Goal: Task Accomplishment & Management: Manage account settings

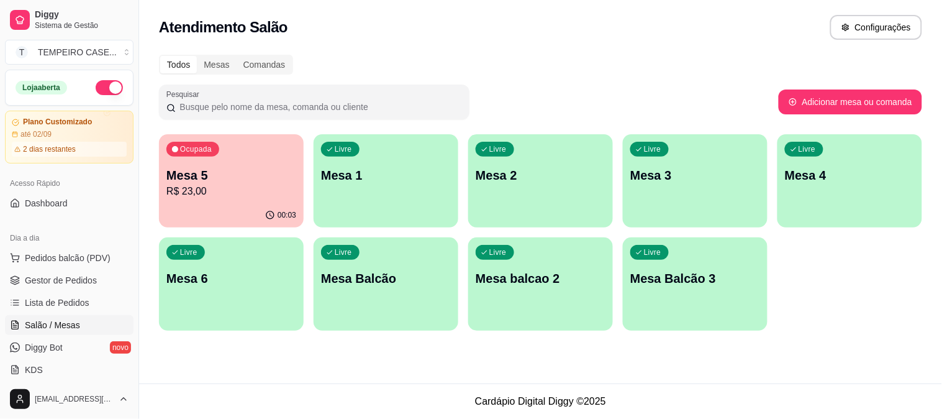
scroll to position [78, 0]
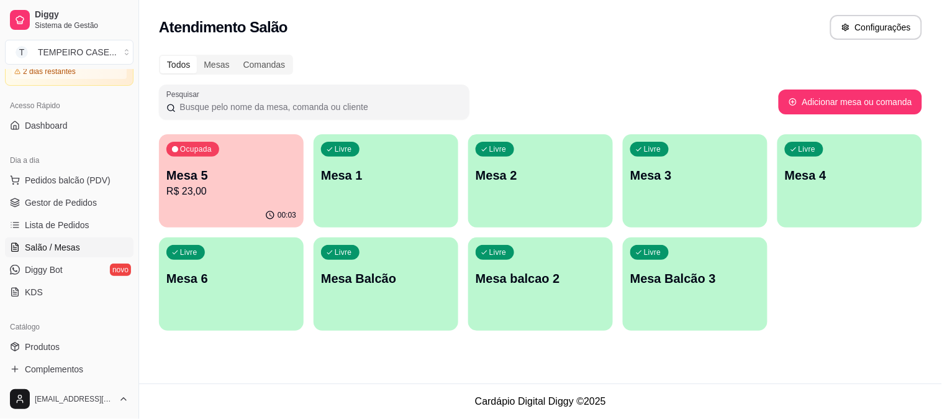
click at [271, 170] on p "Mesa 5" at bounding box center [231, 174] width 130 height 17
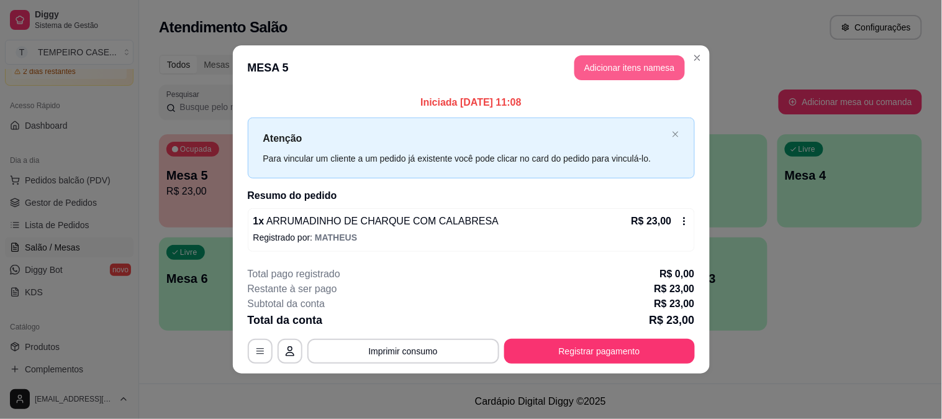
click at [633, 59] on button "Adicionar itens na mesa" at bounding box center [629, 67] width 111 height 25
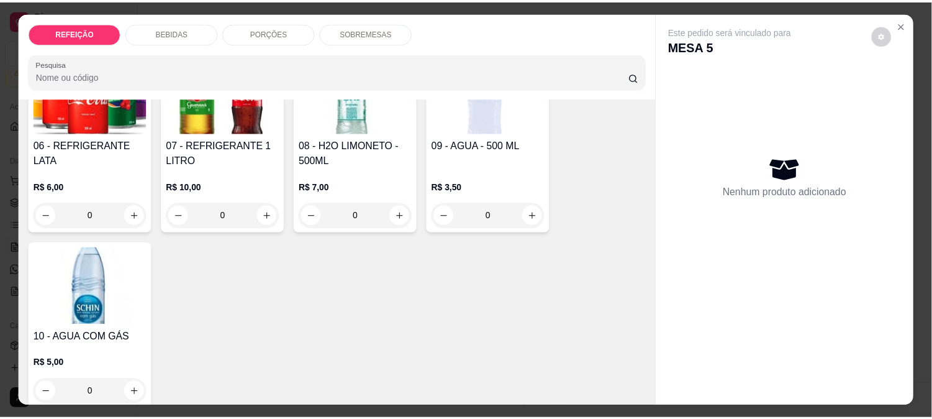
scroll to position [621, 0]
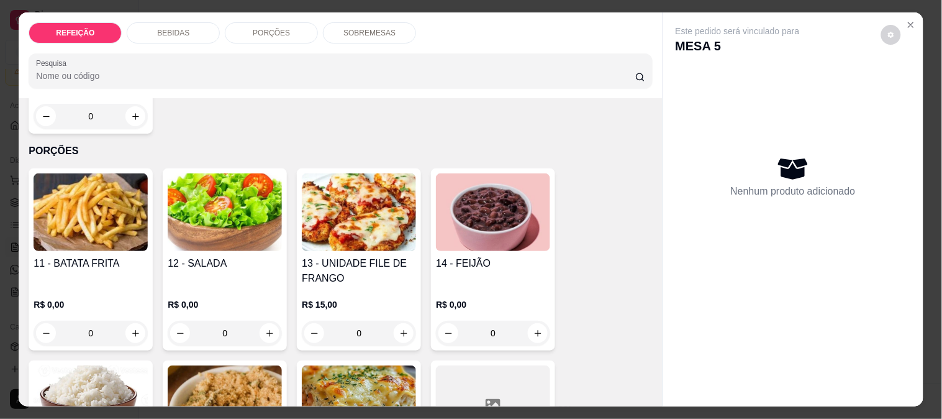
click at [57, 240] on img at bounding box center [91, 212] width 114 height 78
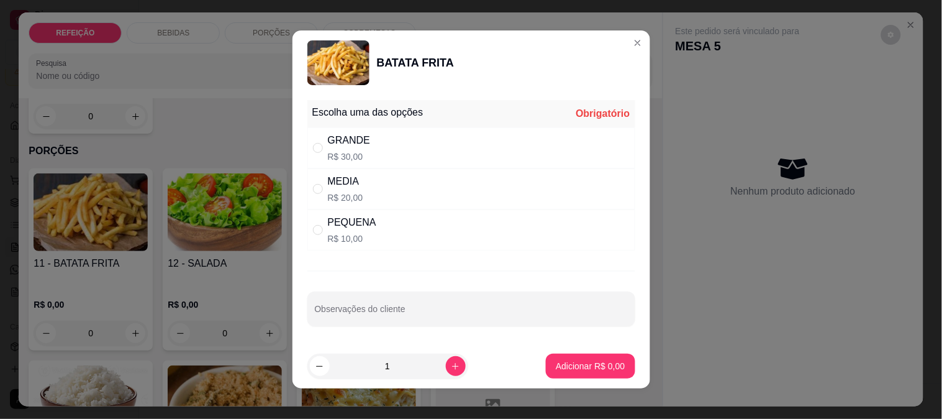
click at [361, 215] on div "PEQUENA" at bounding box center [352, 222] width 48 height 15
radio input "true"
click at [581, 367] on p "Adicionar R$ 10,00" at bounding box center [588, 366] width 72 height 12
type input "1"
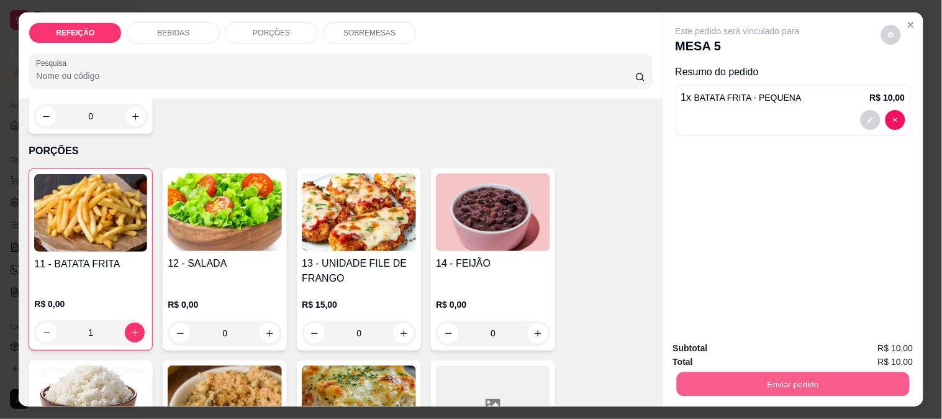
click at [753, 375] on button "Enviar pedido" at bounding box center [792, 383] width 233 height 24
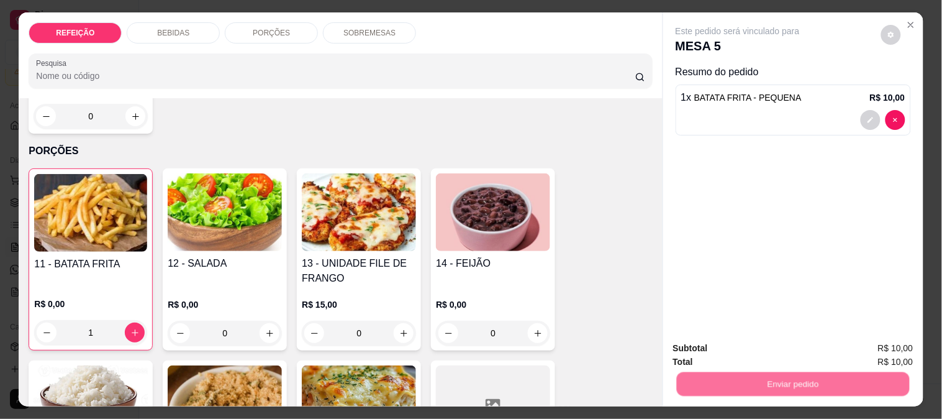
click at [723, 348] on button "Não registrar e enviar pedido" at bounding box center [752, 349] width 129 height 24
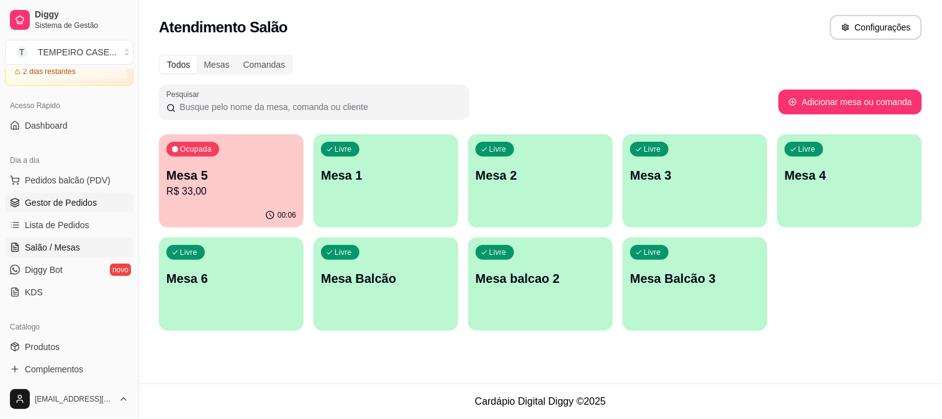
click at [63, 202] on span "Gestor de Pedidos" at bounding box center [61, 202] width 72 height 12
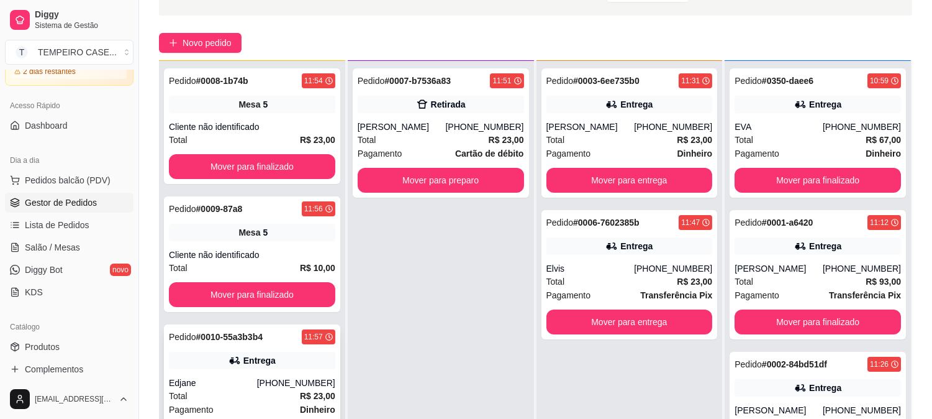
scroll to position [189, 0]
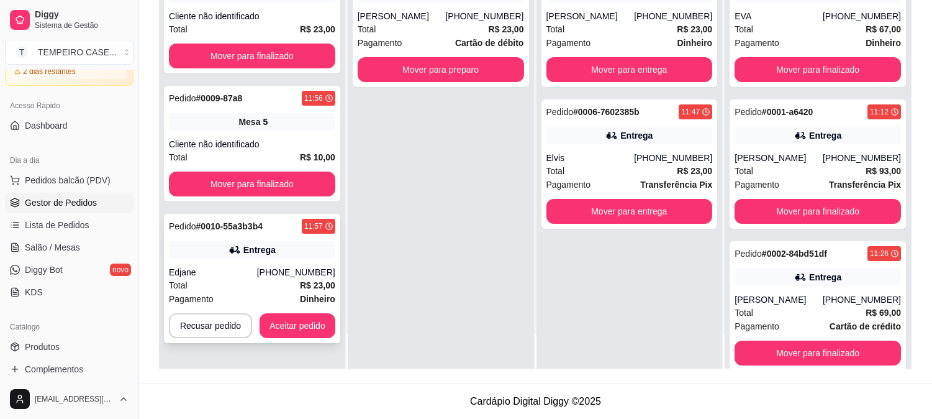
click at [277, 253] on div "Entrega" at bounding box center [252, 249] width 166 height 17
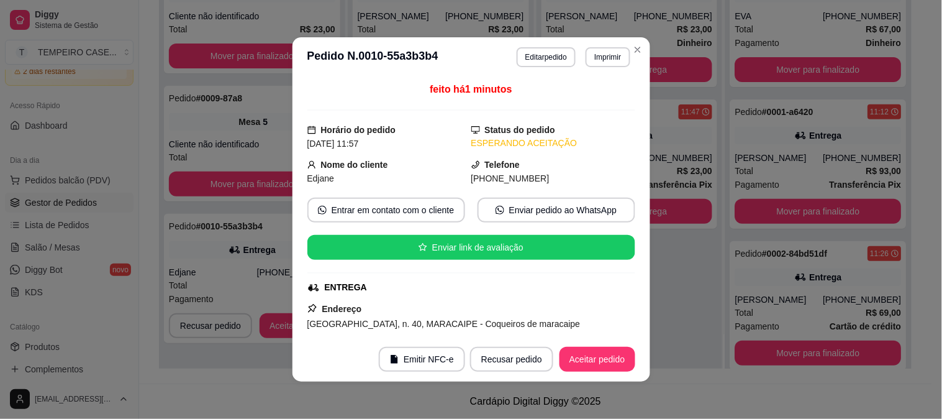
click at [611, 53] on button "Imprimir" at bounding box center [608, 57] width 44 height 20
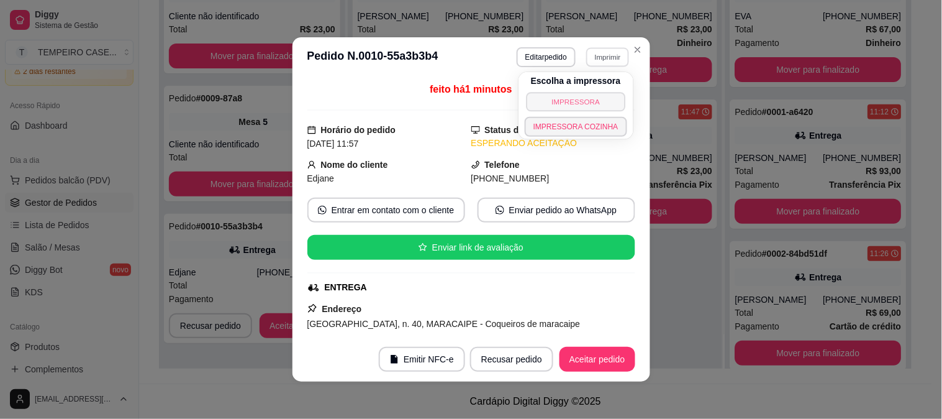
click at [560, 101] on button "IMPRESSORA" at bounding box center [575, 101] width 99 height 19
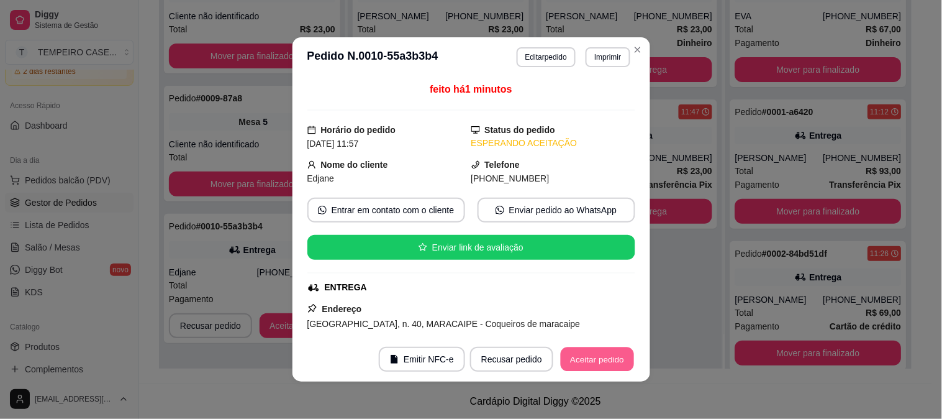
click at [602, 356] on button "Aceitar pedido" at bounding box center [597, 359] width 73 height 24
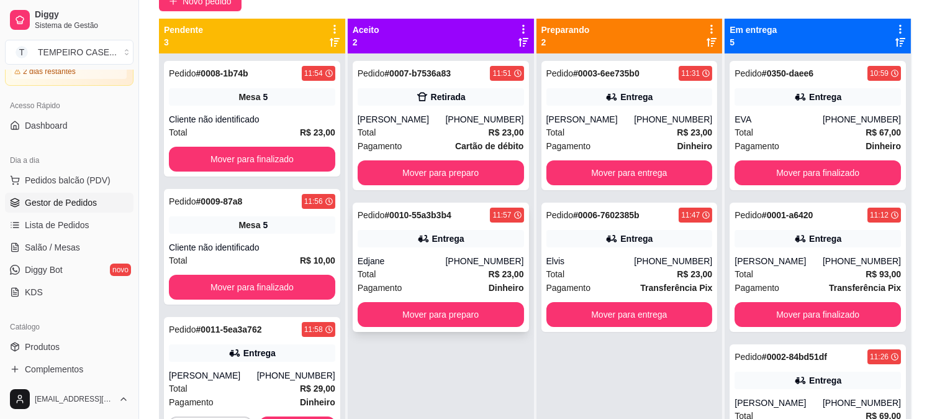
scroll to position [34, 0]
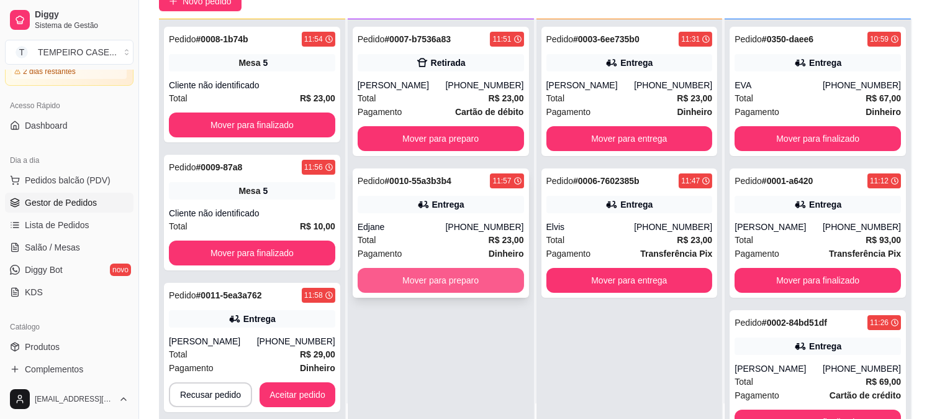
click at [424, 275] on button "Mover para preparo" at bounding box center [441, 280] width 166 height 25
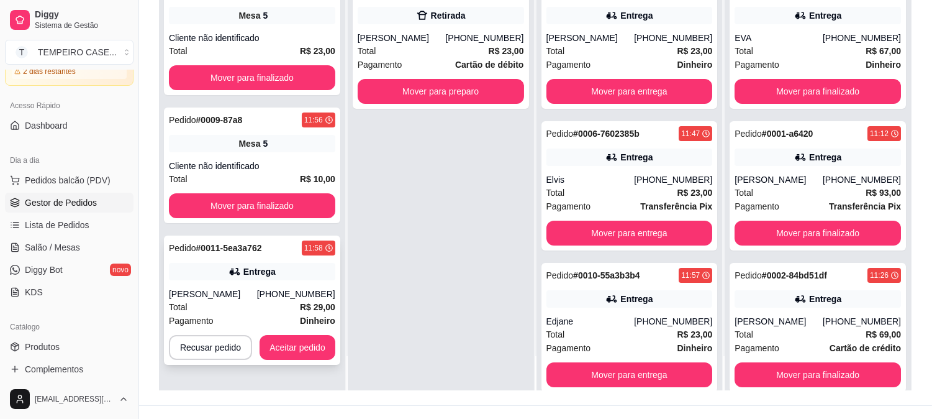
scroll to position [189, 0]
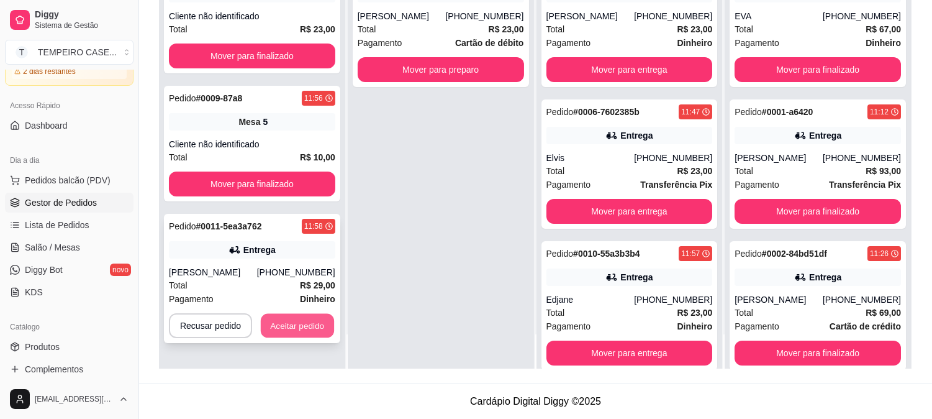
click at [287, 324] on button "Aceitar pedido" at bounding box center [297, 326] width 73 height 24
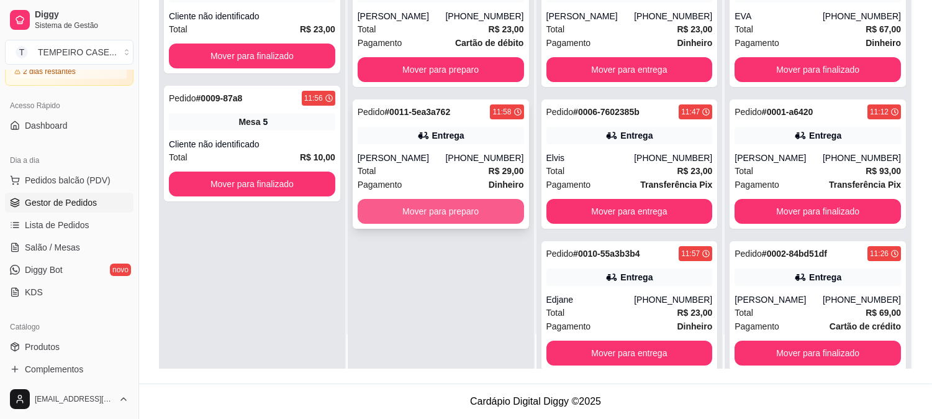
click at [438, 205] on button "Mover para preparo" at bounding box center [441, 211] width 166 height 25
click at [452, 214] on button "Mover para preparo" at bounding box center [441, 211] width 166 height 25
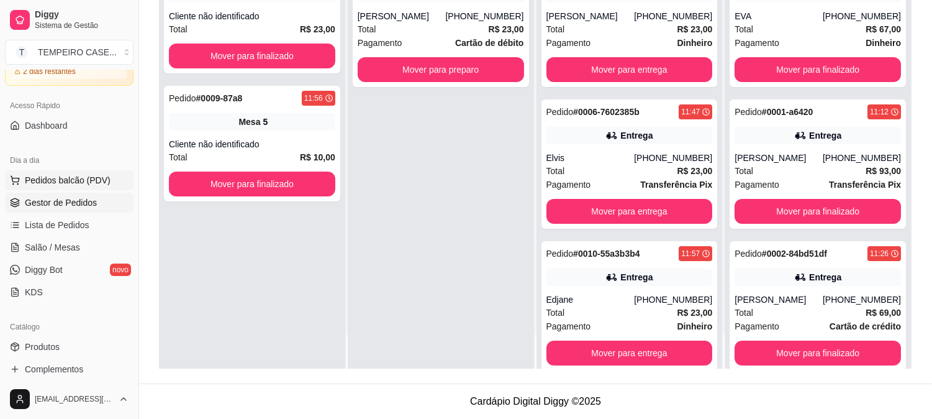
click at [81, 182] on span "Pedidos balcão (PDV)" at bounding box center [68, 180] width 86 height 12
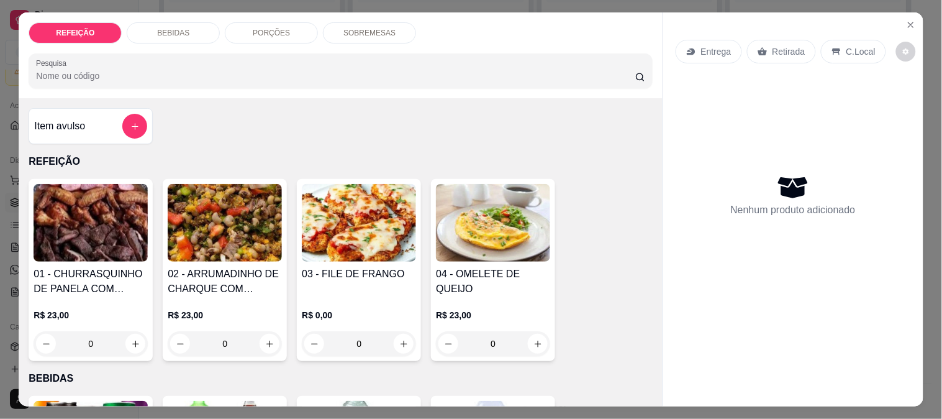
click at [77, 247] on img at bounding box center [91, 223] width 114 height 78
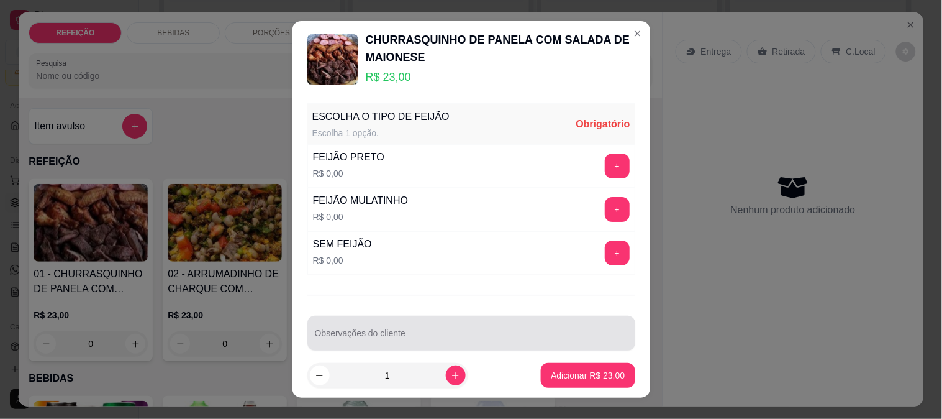
click at [381, 343] on input "Observações do cliente" at bounding box center [471, 338] width 313 height 12
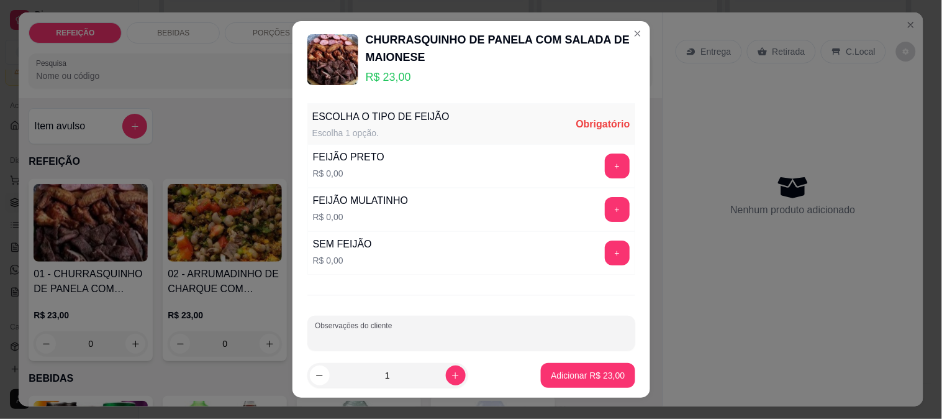
paste input "Sem farofa e feijão mulato por favor"
drag, startPoint x: 461, startPoint y: 337, endPoint x: 354, endPoint y: 338, distance: 106.8
click at [354, 338] on input "Sem farofa e feijão mulato por favor" at bounding box center [471, 338] width 313 height 12
type input "Sem farofa"
click at [605, 210] on button "+" at bounding box center [617, 209] width 25 height 25
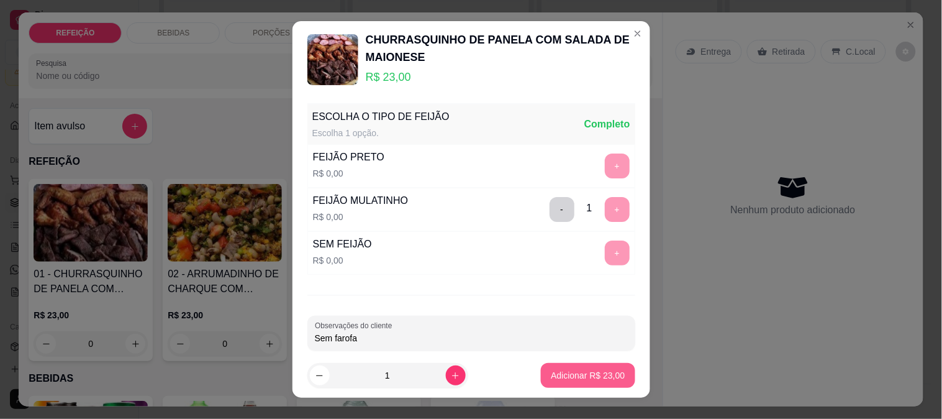
click at [578, 376] on p "Adicionar R$ 23,00" at bounding box center [588, 375] width 74 height 12
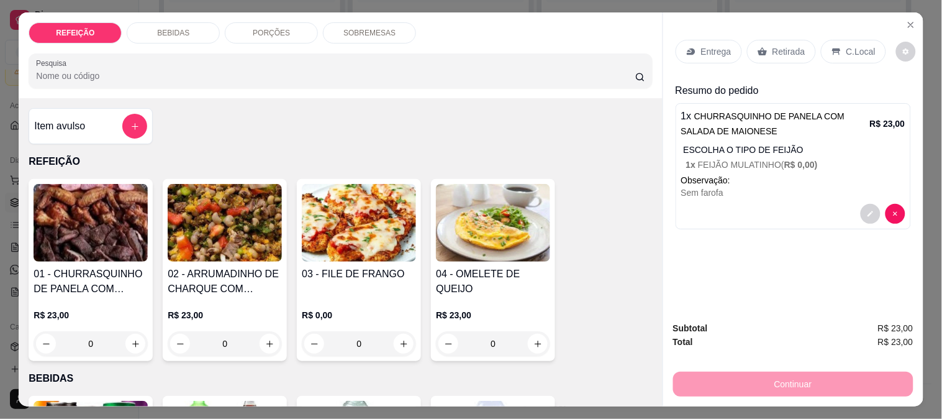
click at [773, 45] on p "Retirada" at bounding box center [789, 51] width 33 height 12
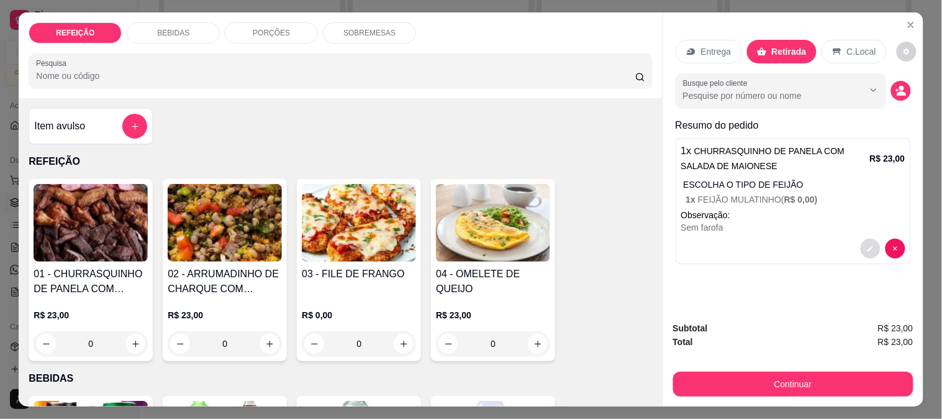
click at [865, 239] on button "decrease-product-quantity" at bounding box center [871, 248] width 20 height 20
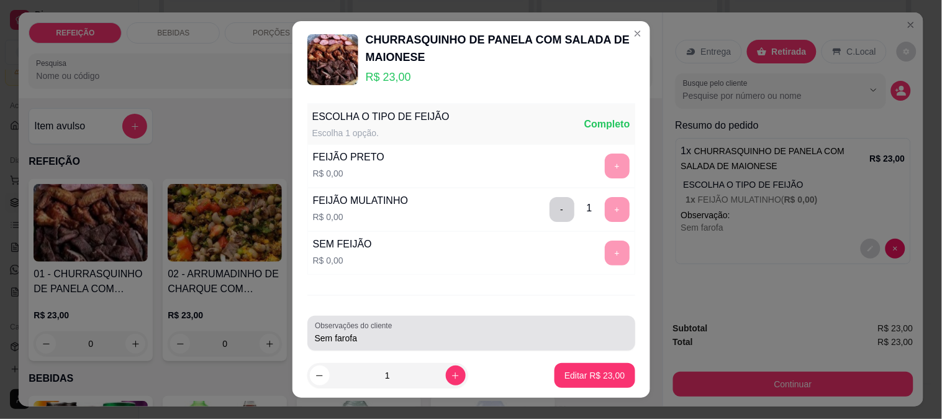
click at [402, 345] on div "Sem farofa" at bounding box center [471, 332] width 313 height 25
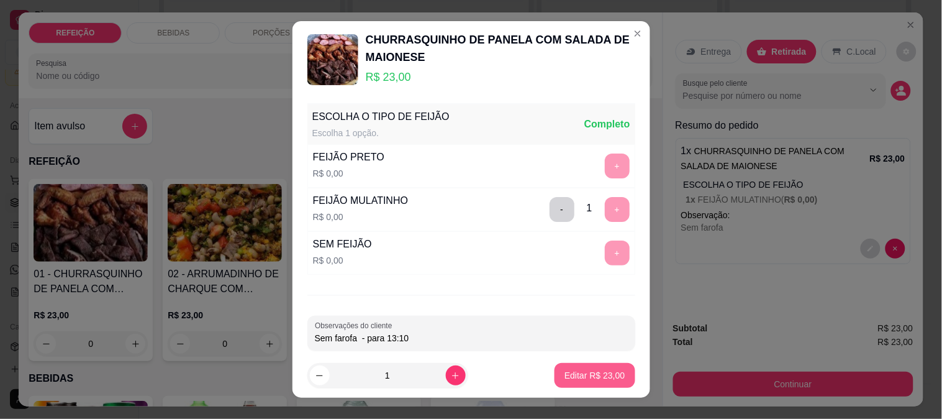
type input "Sem farofa - para 13:10"
click at [565, 369] on p "Editar R$ 23,00" at bounding box center [595, 375] width 60 height 12
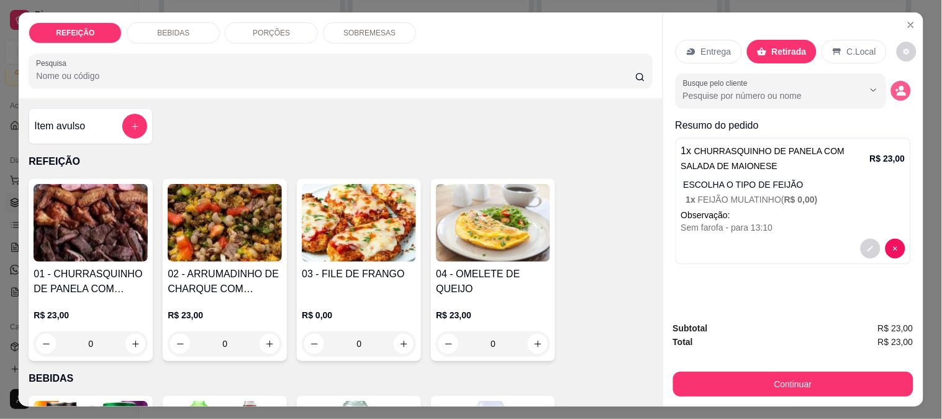
click at [896, 85] on icon "decrease-product-quantity" at bounding box center [901, 90] width 11 height 11
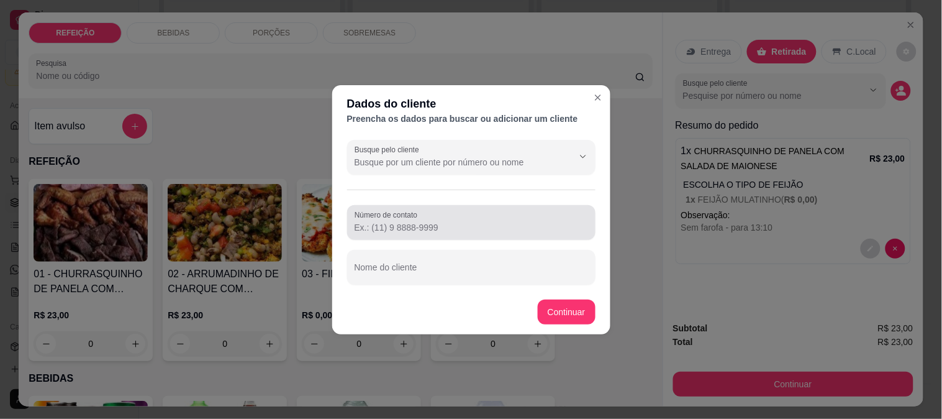
click at [388, 229] on input "Número de contato" at bounding box center [472, 227] width 234 height 12
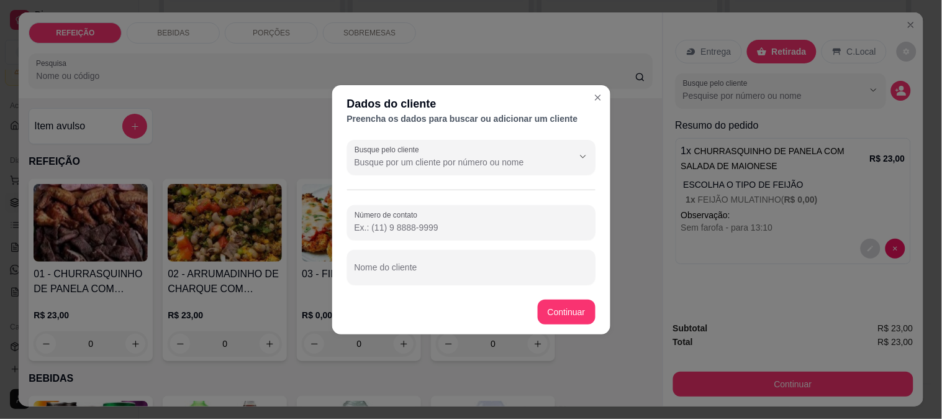
paste input "[PHONE_NUMBER]"
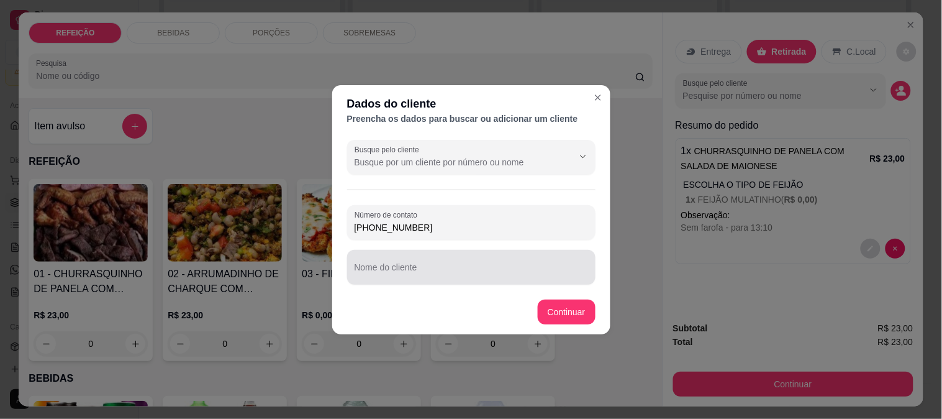
type input "[PHONE_NUMBER]"
click at [381, 271] on input "Nome do cliente" at bounding box center [472, 272] width 234 height 12
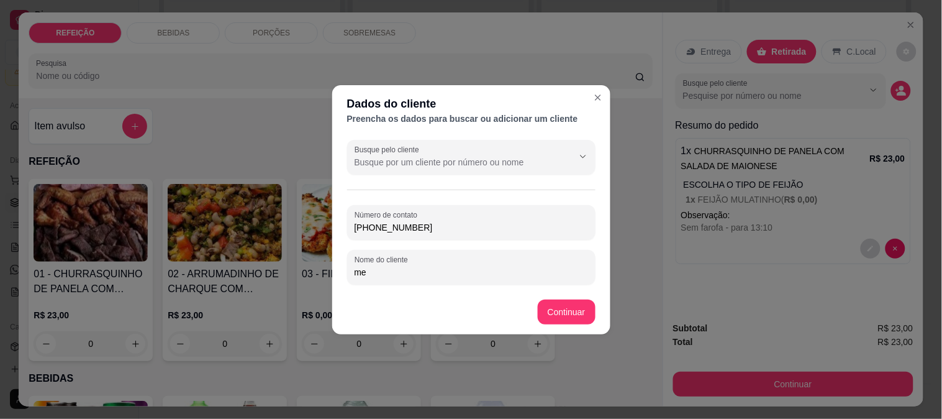
type input "m"
drag, startPoint x: 436, startPoint y: 263, endPoint x: 135, endPoint y: 256, distance: 300.7
click at [135, 256] on div "Dados do cliente Preencha os dados para buscar ou adicionar um cliente Busque p…" at bounding box center [471, 209] width 942 height 419
drag, startPoint x: 398, startPoint y: 276, endPoint x: 272, endPoint y: 276, distance: 126.1
click at [272, 276] on div "Dados do cliente Preencha os dados para buscar ou adicionar um cliente Busque p…" at bounding box center [471, 209] width 942 height 419
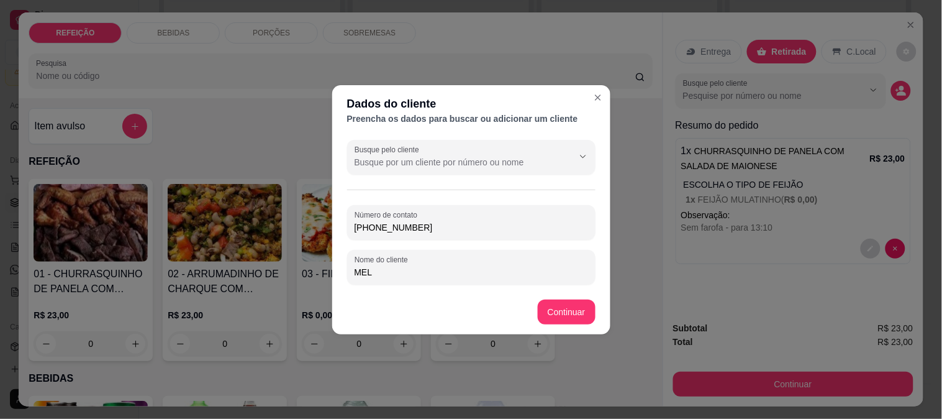
paste input "el Ketley"
type input "[PERSON_NAME]"
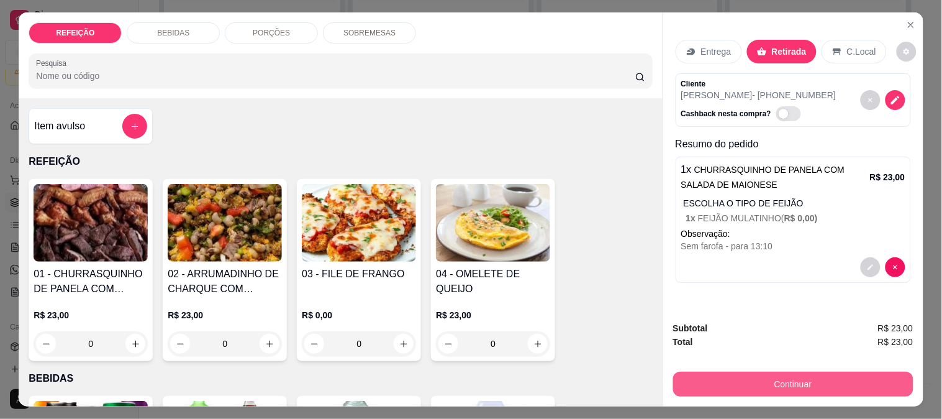
click at [803, 386] on button "Continuar" at bounding box center [793, 383] width 240 height 25
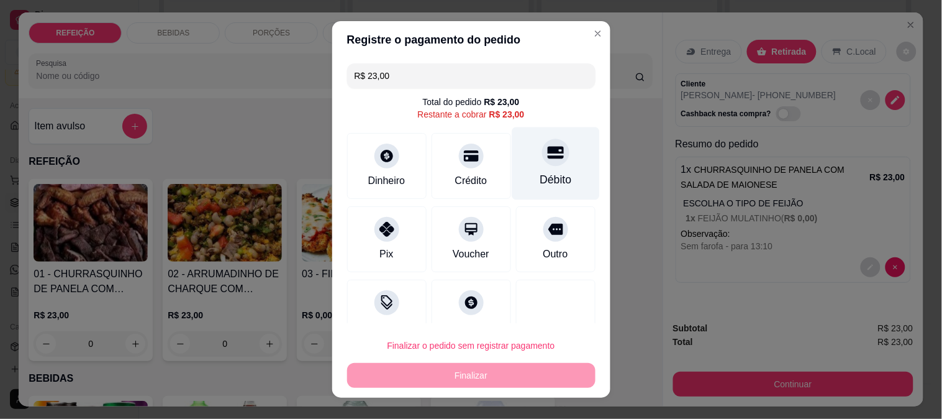
click at [540, 173] on div "Débito" at bounding box center [556, 179] width 32 height 16
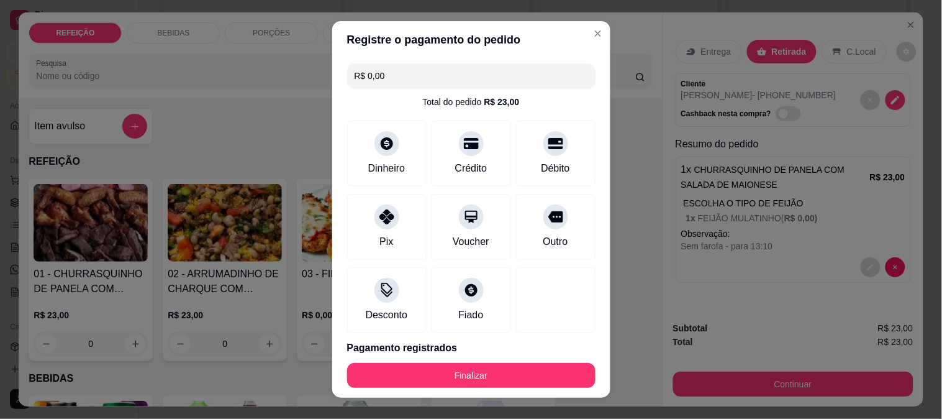
click at [480, 366] on button "Finalizar" at bounding box center [471, 375] width 248 height 25
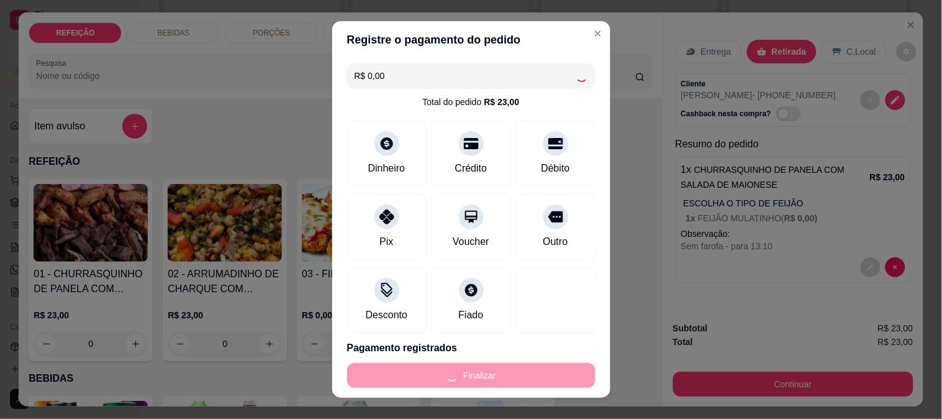
type input "-R$ 23,00"
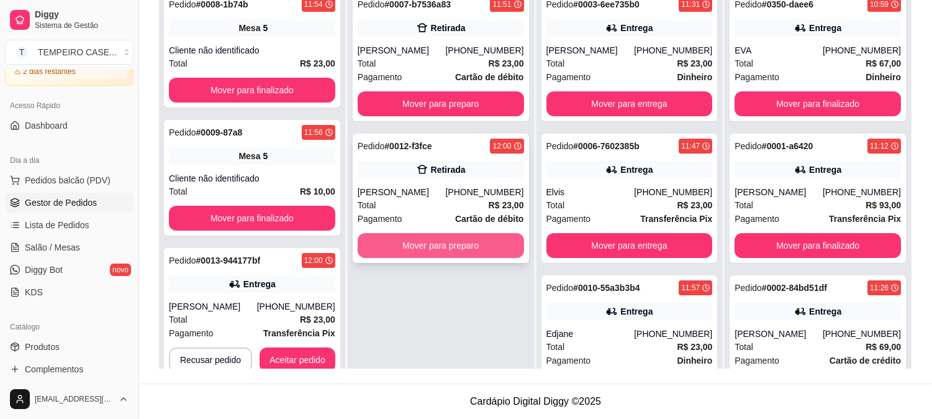
click at [420, 245] on button "Mover para preparo" at bounding box center [441, 245] width 166 height 25
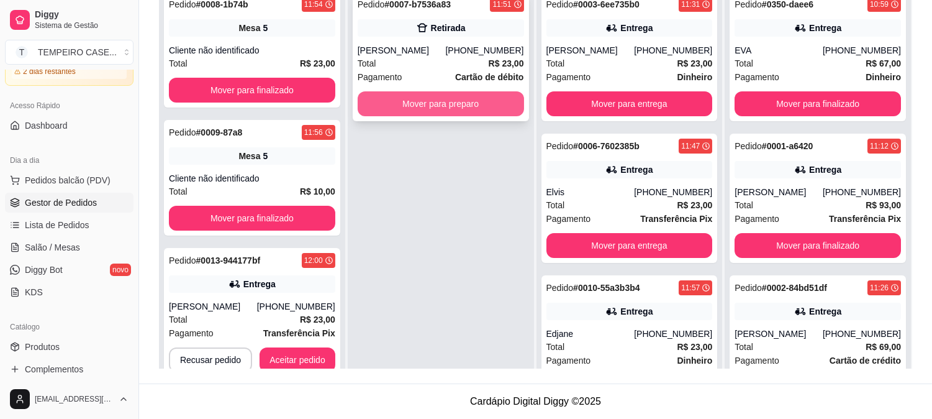
click at [452, 102] on button "Mover para preparo" at bounding box center [441, 103] width 166 height 25
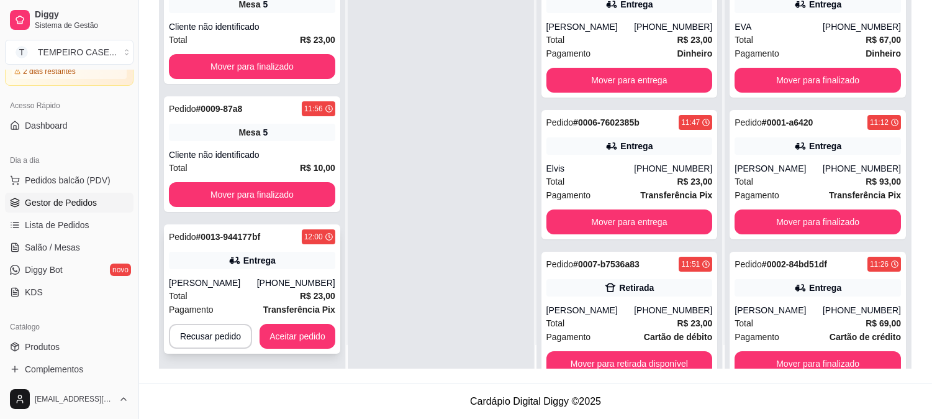
scroll to position [34, 0]
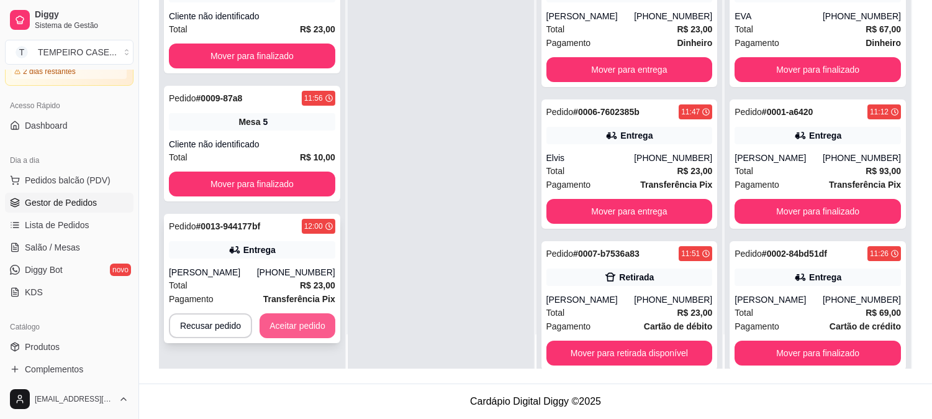
click at [294, 322] on button "Aceitar pedido" at bounding box center [298, 325] width 76 height 25
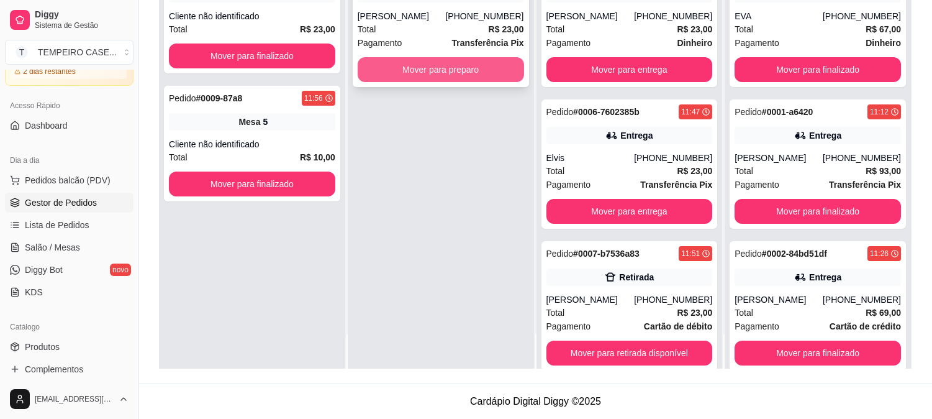
click at [436, 71] on button "Mover para preparo" at bounding box center [441, 69] width 166 height 25
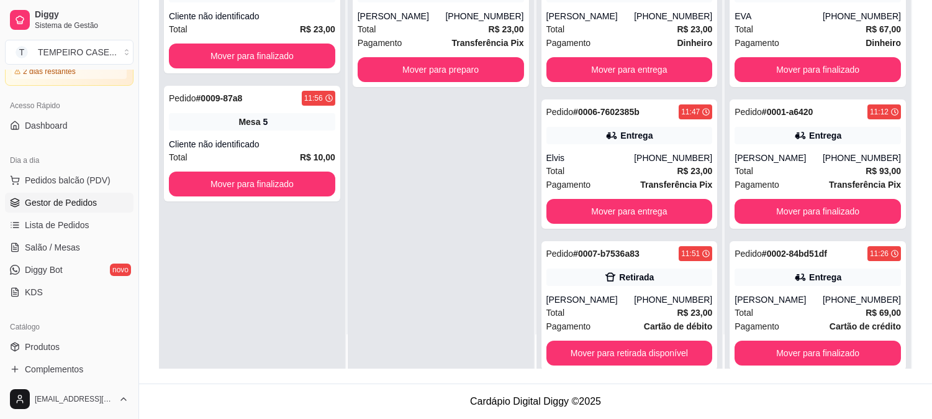
scroll to position [0, 0]
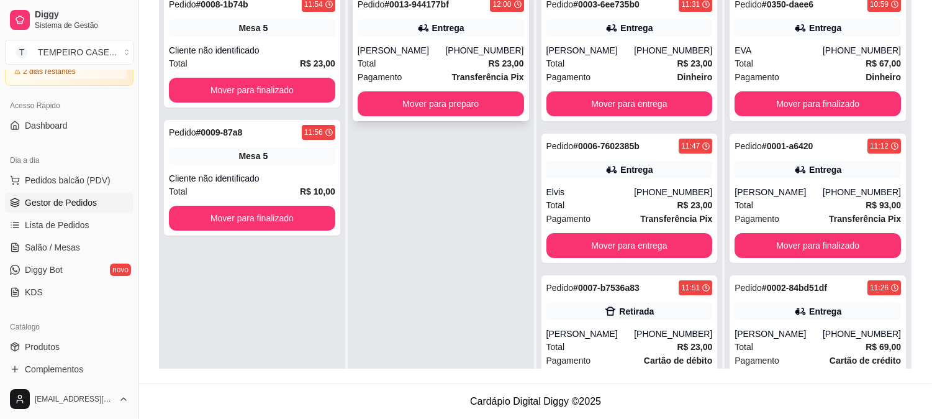
click at [480, 101] on button "Mover para preparo" at bounding box center [441, 103] width 166 height 25
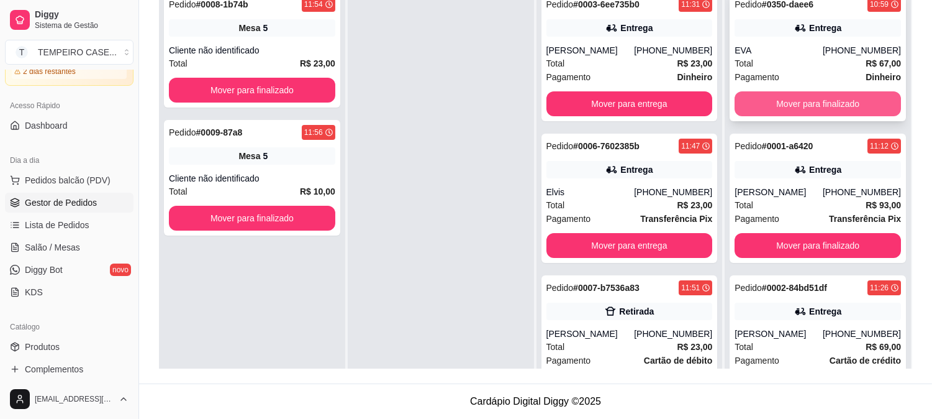
click at [798, 106] on button "Mover para finalizado" at bounding box center [818, 103] width 166 height 25
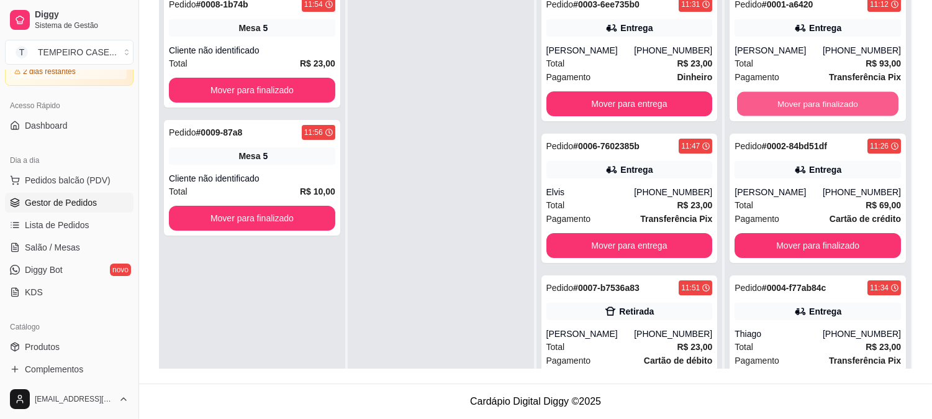
click at [799, 106] on button "Mover para finalizado" at bounding box center [817, 104] width 161 height 24
click at [799, 106] on button "Mover para finalizado" at bounding box center [818, 103] width 166 height 25
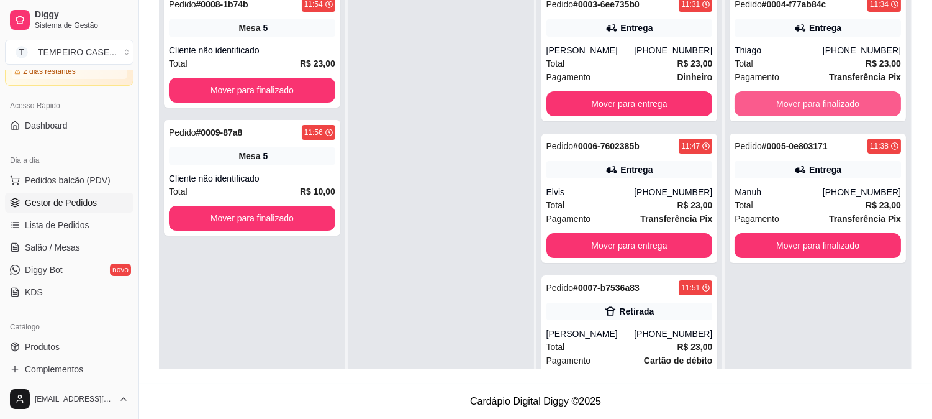
click at [799, 106] on button "Mover para finalizado" at bounding box center [818, 103] width 166 height 25
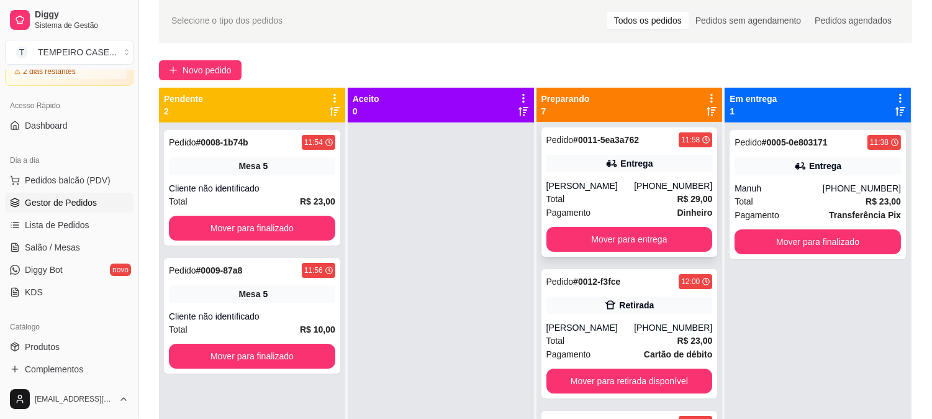
scroll to position [584, 0]
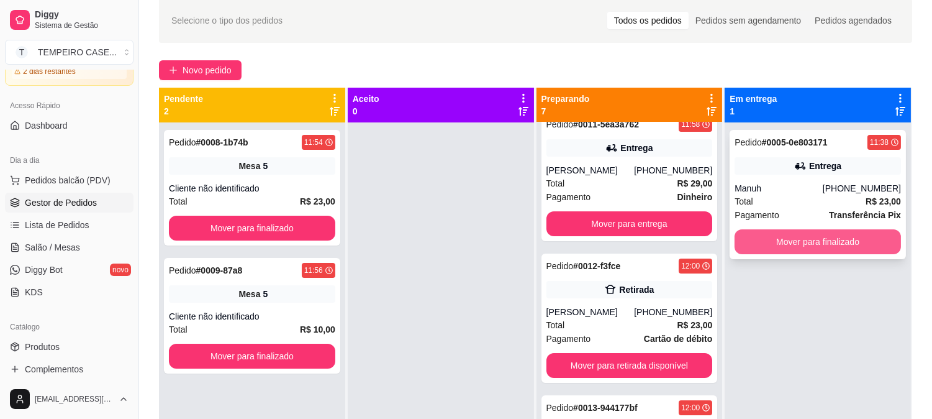
click at [745, 231] on button "Mover para finalizado" at bounding box center [818, 241] width 166 height 25
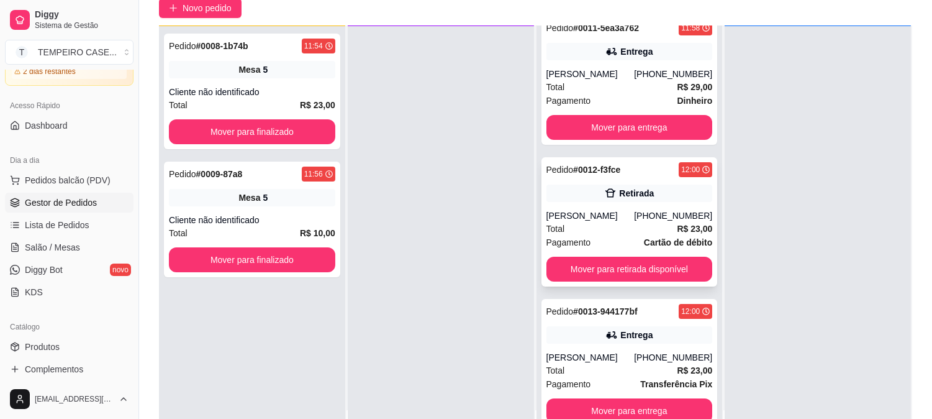
scroll to position [189, 0]
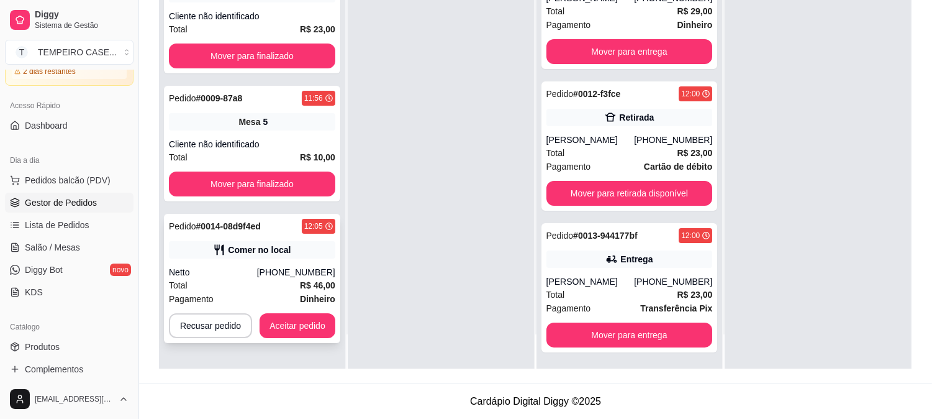
click at [275, 275] on div "[PHONE_NUMBER]" at bounding box center [296, 272] width 78 height 12
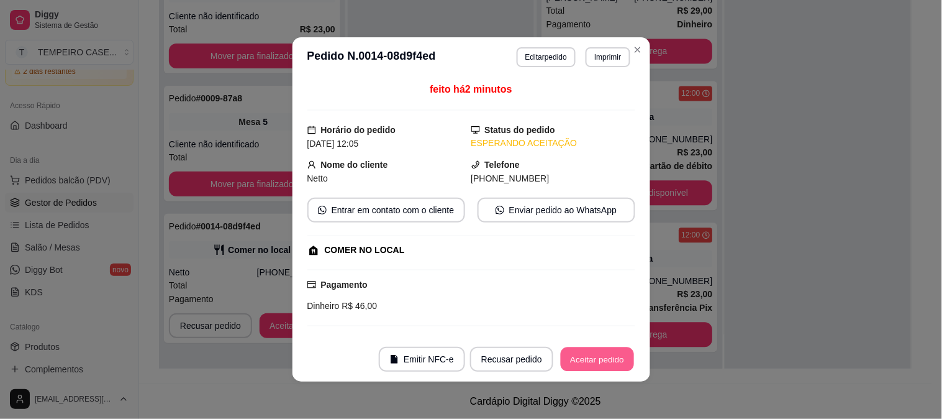
click at [596, 368] on button "Aceitar pedido" at bounding box center [597, 359] width 73 height 24
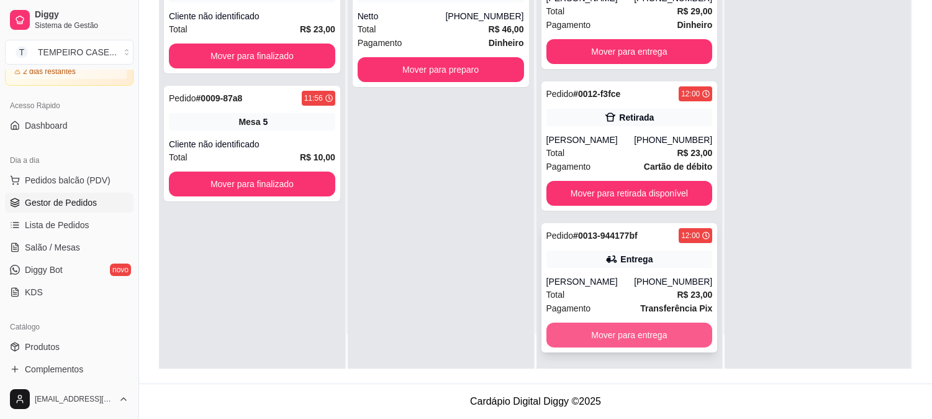
click at [591, 337] on button "Mover para entrega" at bounding box center [630, 334] width 166 height 25
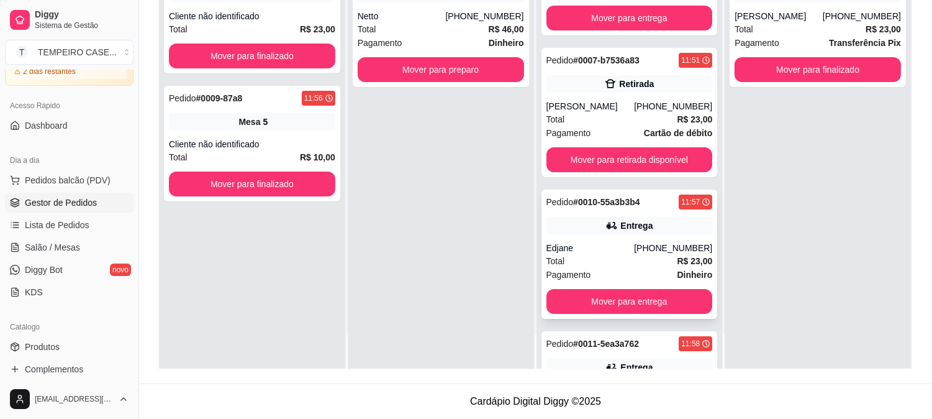
scroll to position [170, 0]
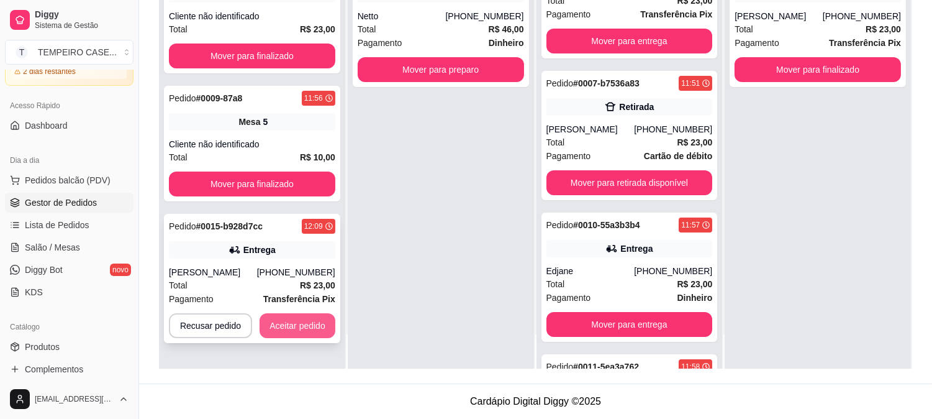
click at [286, 325] on button "Aceitar pedido" at bounding box center [298, 325] width 76 height 25
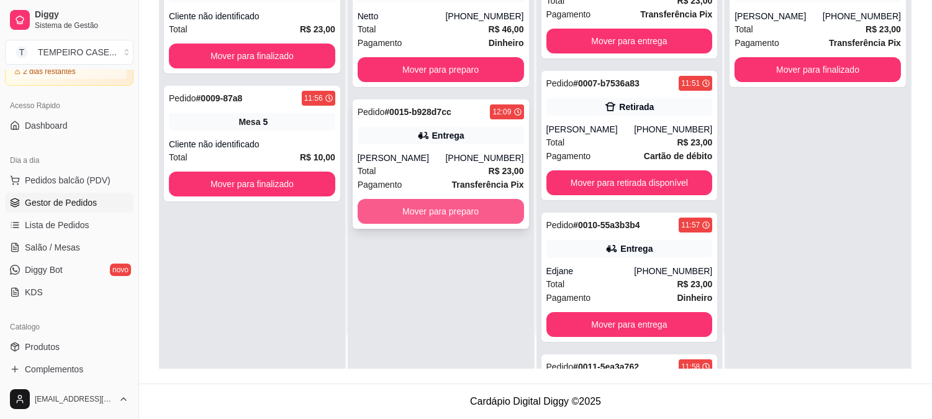
click at [463, 216] on button "Mover para preparo" at bounding box center [441, 211] width 166 height 25
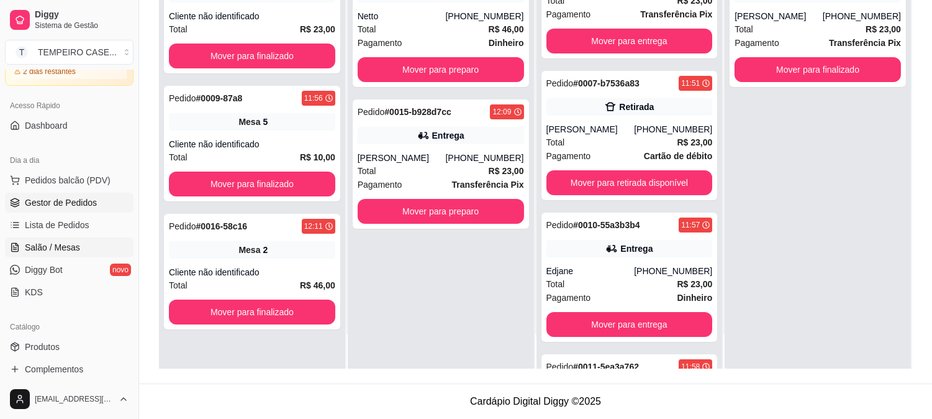
click at [42, 243] on span "Salão / Mesas" at bounding box center [52, 247] width 55 height 12
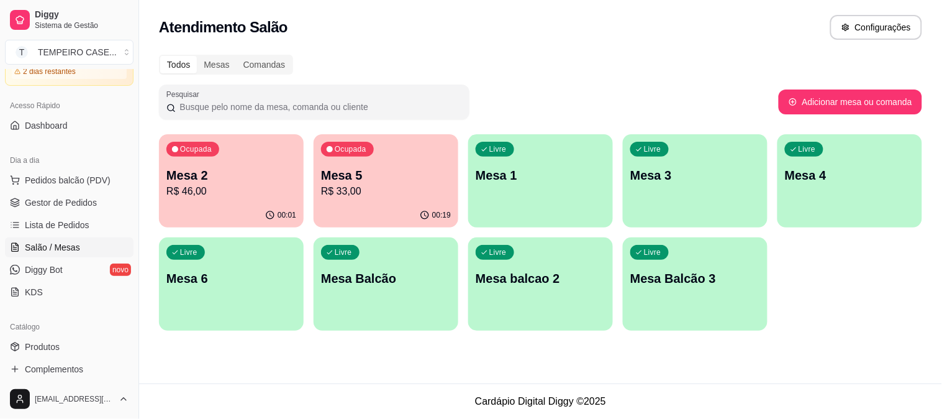
click at [221, 184] on p "R$ 46,00" at bounding box center [231, 191] width 130 height 15
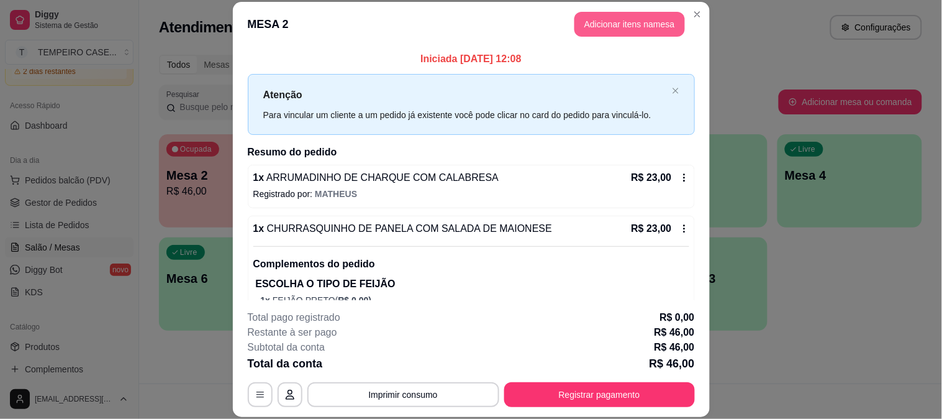
click at [601, 22] on button "Adicionar itens na mesa" at bounding box center [629, 24] width 111 height 25
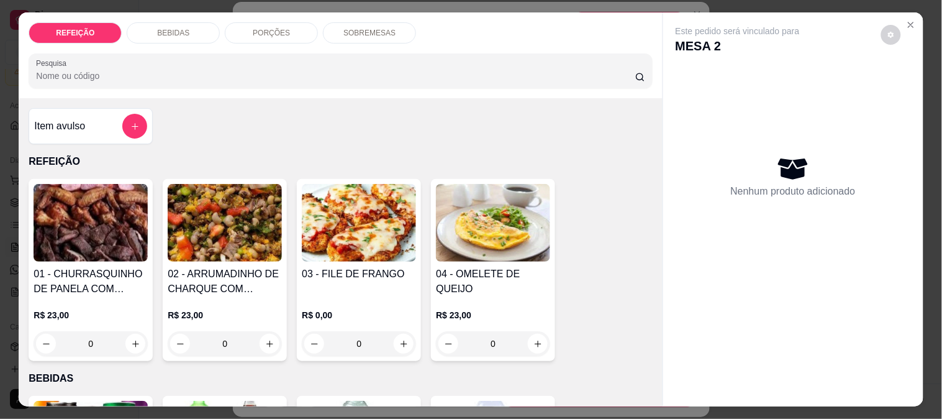
scroll to position [276, 0]
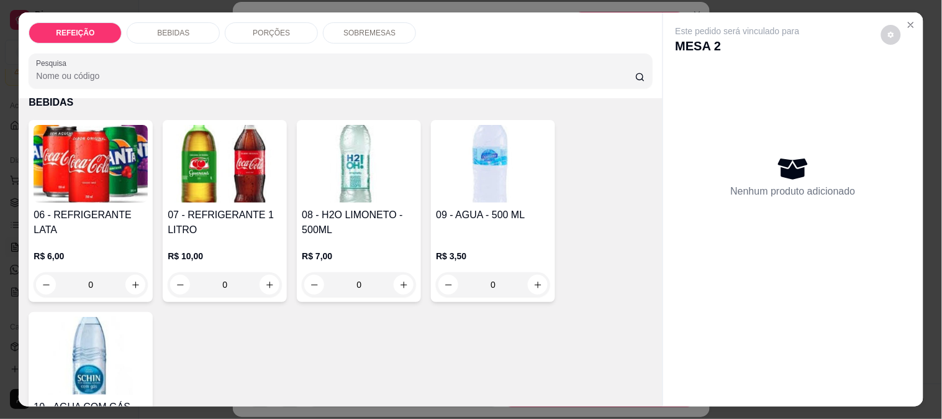
click at [247, 178] on img at bounding box center [225, 164] width 114 height 78
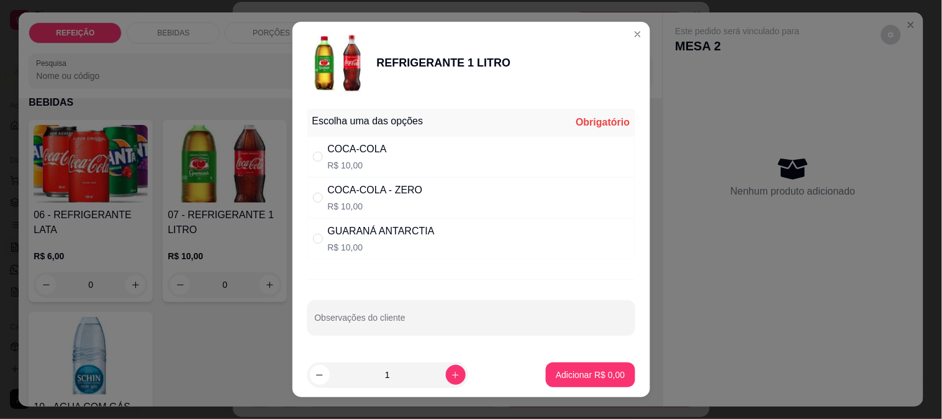
click at [417, 145] on div "COCA-COLA R$ 10,00" at bounding box center [471, 156] width 328 height 41
radio input "true"
click at [555, 365] on button "Adicionar R$ 10,00" at bounding box center [588, 374] width 94 height 25
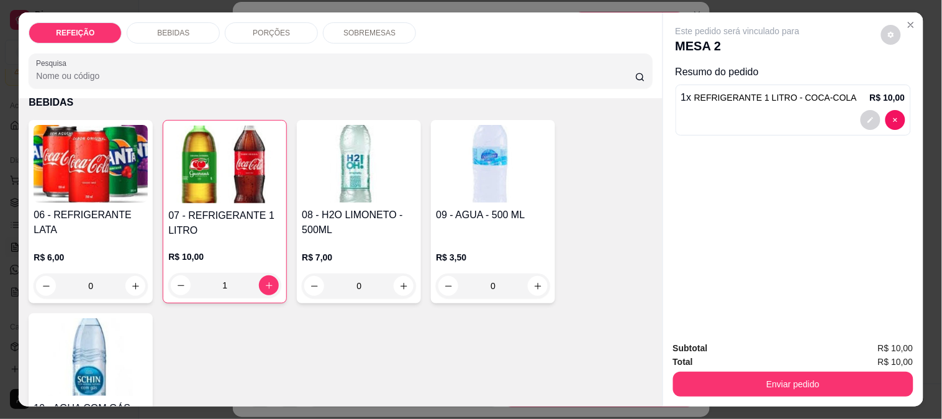
type input "1"
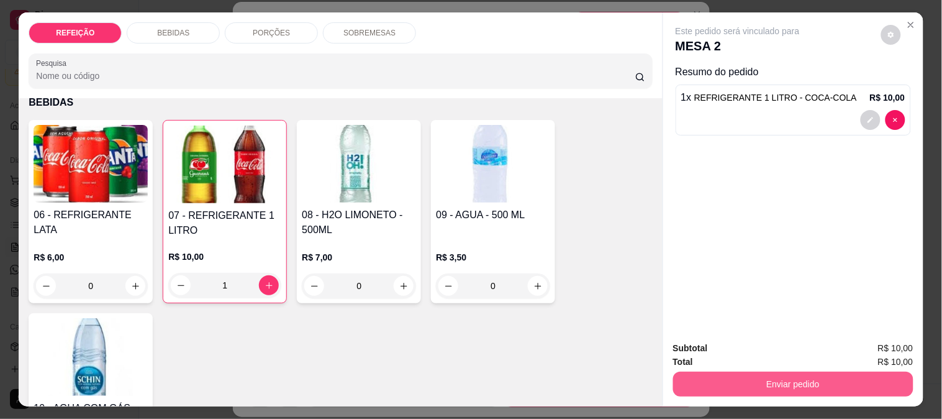
click at [701, 376] on button "Enviar pedido" at bounding box center [793, 383] width 240 height 25
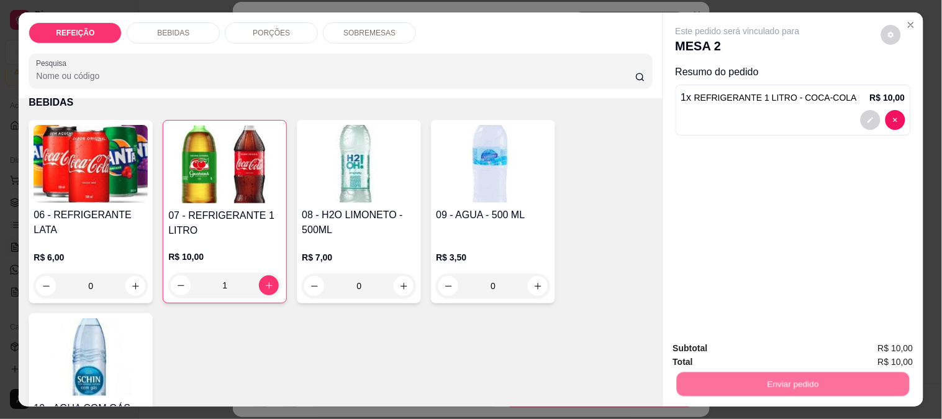
click at [702, 338] on button "Não registrar e enviar pedido" at bounding box center [752, 349] width 129 height 24
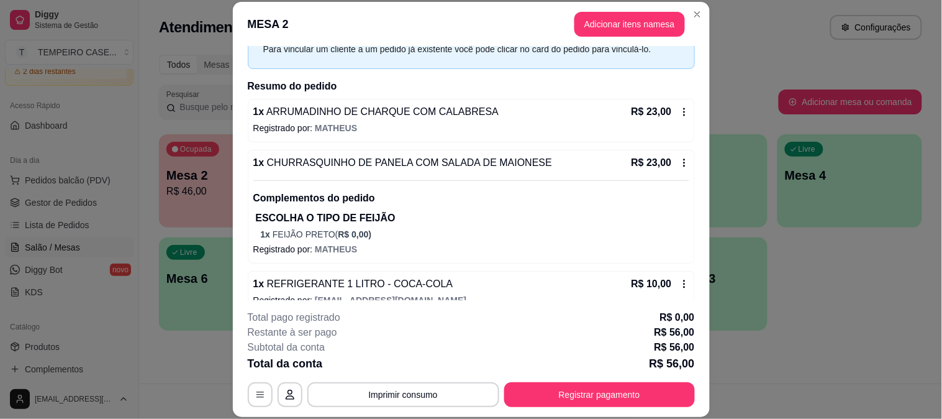
scroll to position [84, 0]
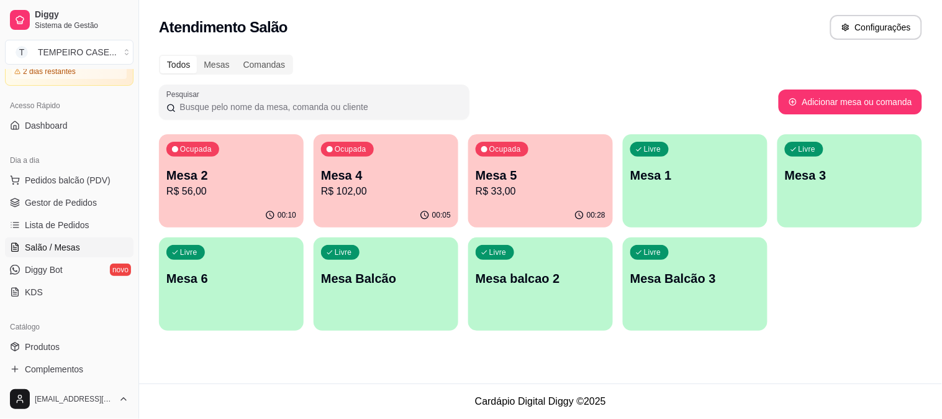
click at [501, 186] on p "R$ 33,00" at bounding box center [541, 191] width 130 height 15
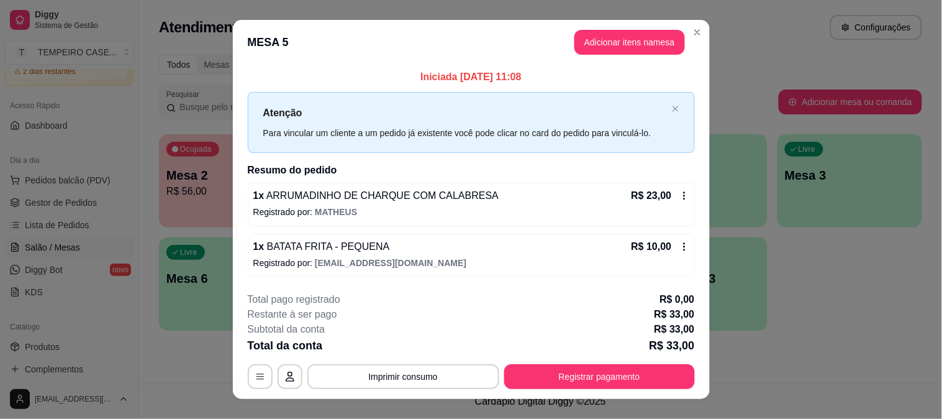
click at [635, 50] on button "Adicionar itens na mesa" at bounding box center [629, 42] width 111 height 25
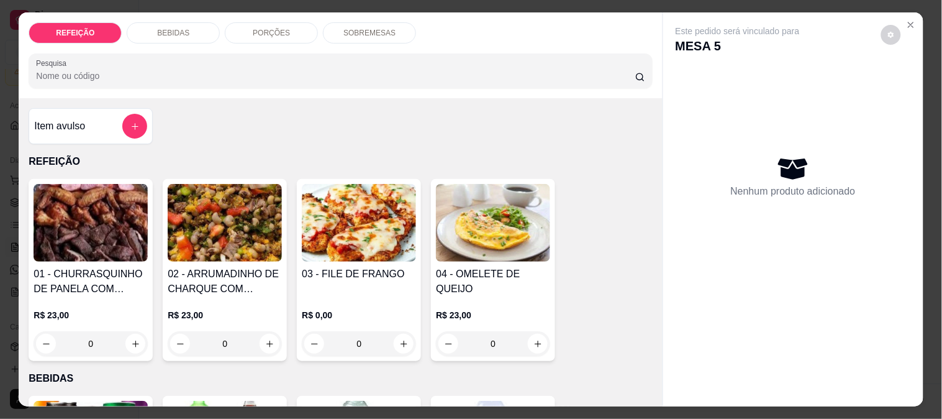
click at [163, 22] on div "BEBIDAS" at bounding box center [173, 32] width 93 height 21
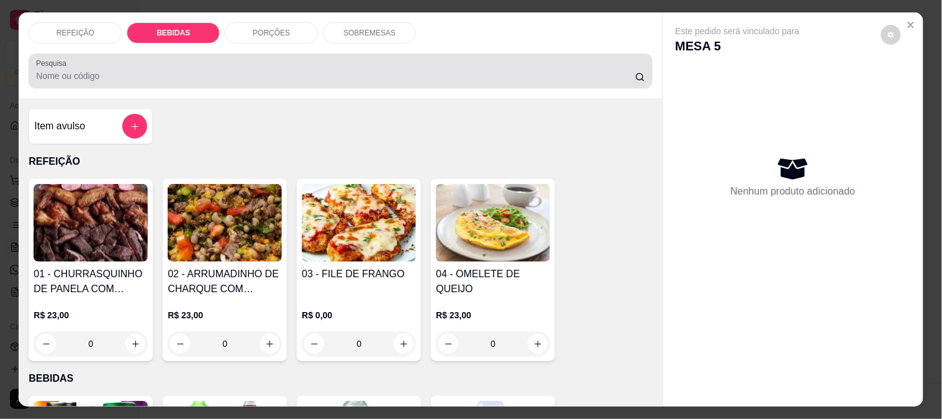
scroll to position [32, 0]
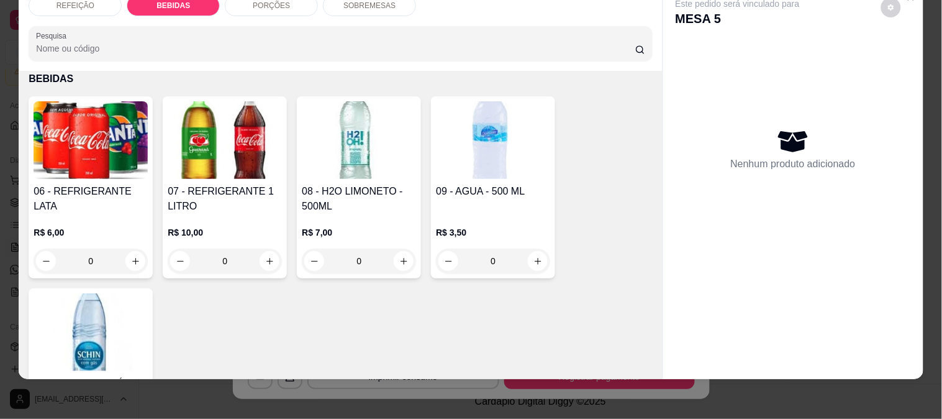
click at [253, 191] on h4 "07 - REFRIGERANTE 1 LITRO" at bounding box center [225, 199] width 114 height 30
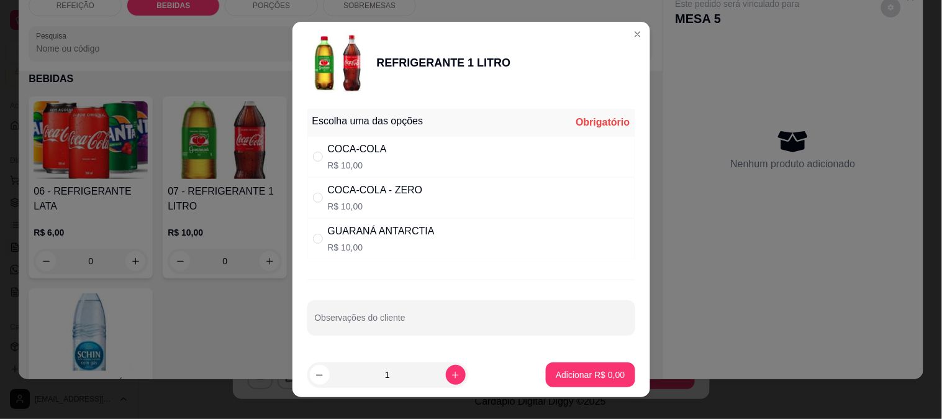
click at [439, 148] on div "COCA-COLA R$ 10,00" at bounding box center [471, 156] width 328 height 41
radio input "true"
click at [600, 368] on button "Adicionar R$ 10,00" at bounding box center [588, 374] width 94 height 25
type input "1"
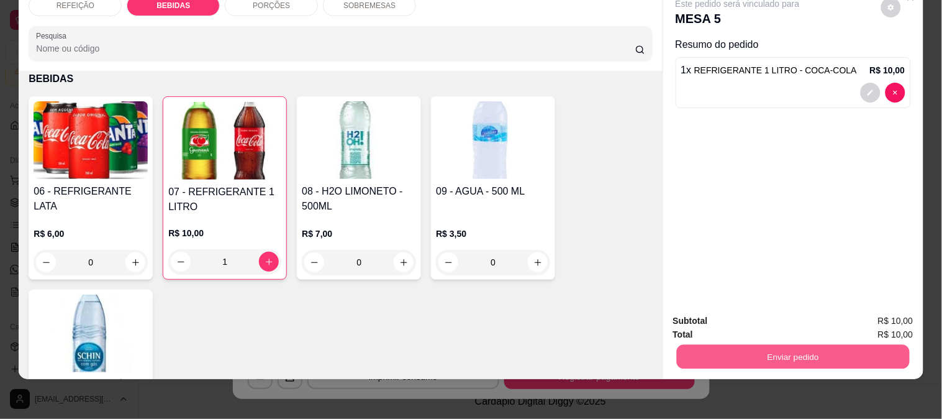
click at [724, 344] on button "Enviar pedido" at bounding box center [792, 356] width 233 height 24
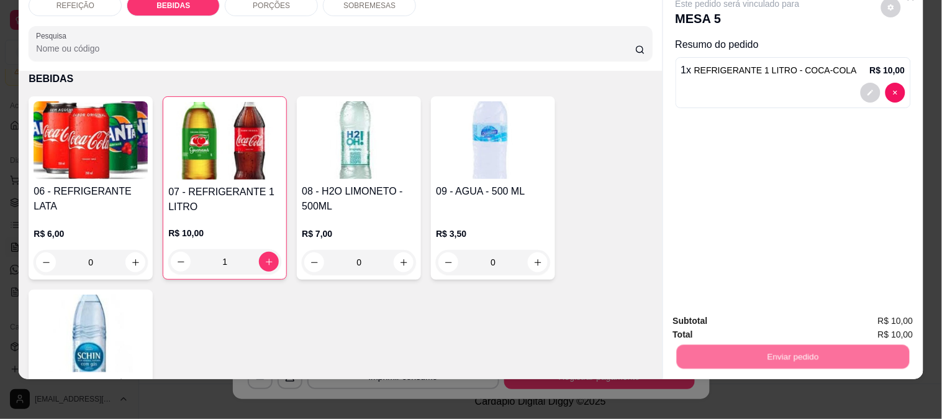
click at [741, 314] on button "Não registrar e enviar pedido" at bounding box center [751, 315] width 125 height 23
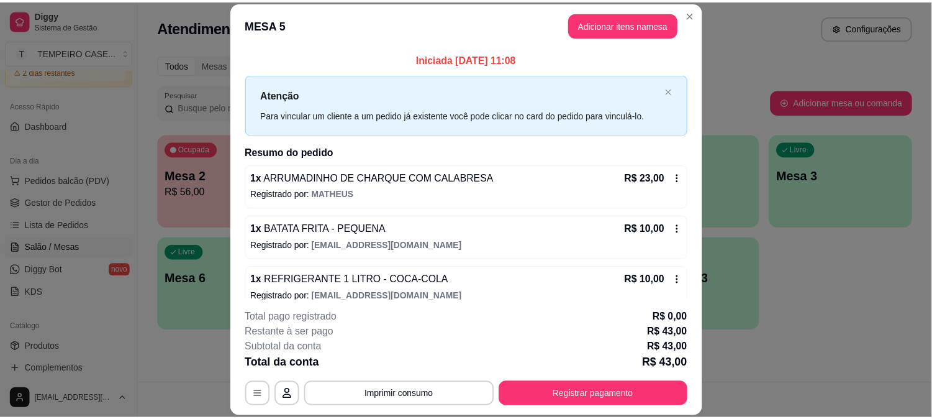
scroll to position [15, 0]
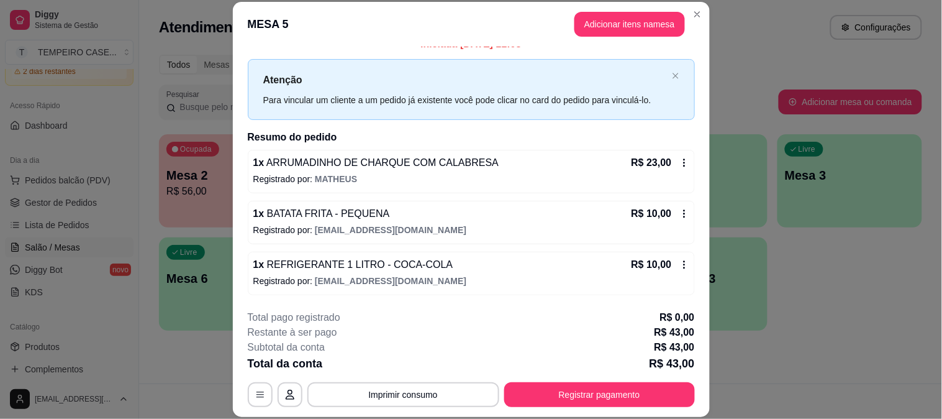
click at [420, 396] on button "Imprimir consumo" at bounding box center [403, 394] width 192 height 25
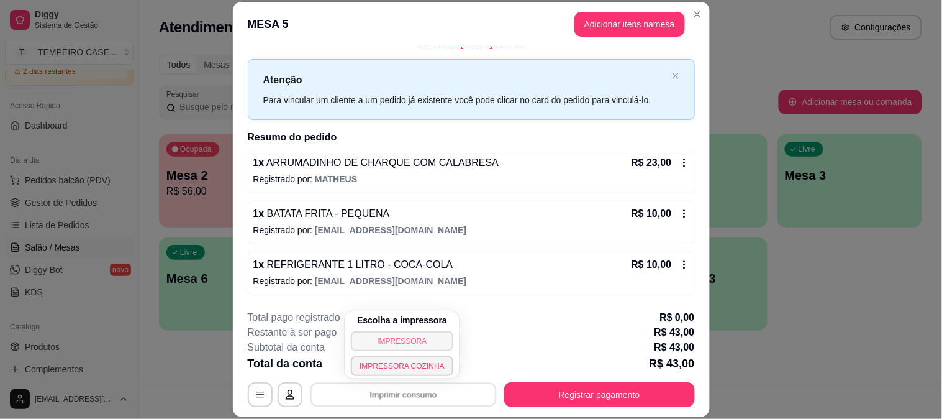
click at [418, 340] on button "IMPRESSORA" at bounding box center [402, 341] width 102 height 20
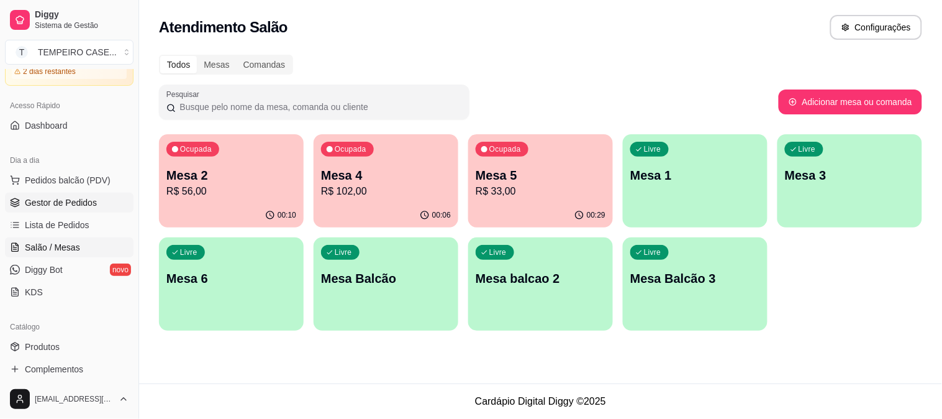
click at [28, 201] on span "Gestor de Pedidos" at bounding box center [61, 202] width 72 height 12
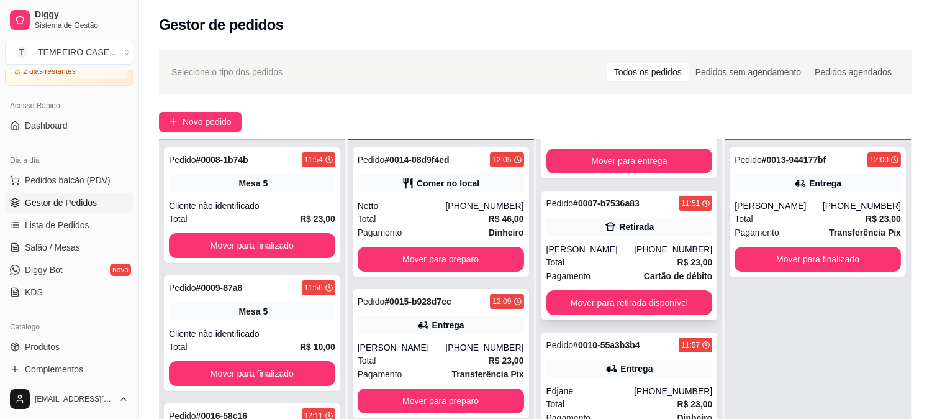
scroll to position [207, 0]
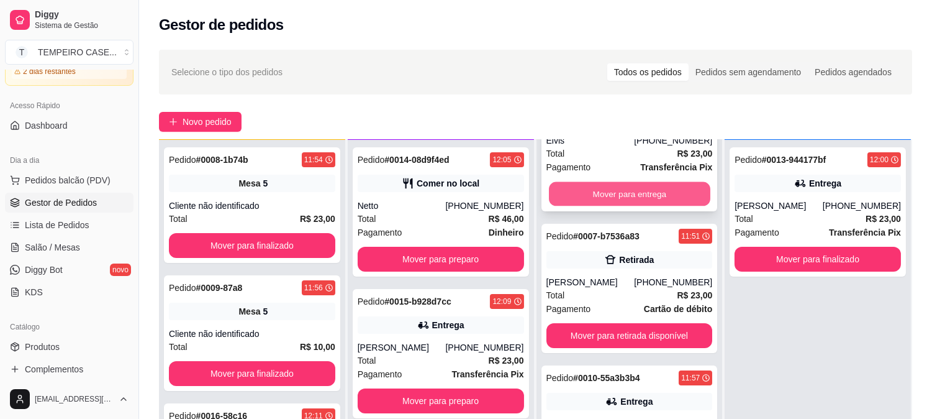
click at [615, 189] on button "Mover para entrega" at bounding box center [629, 194] width 161 height 24
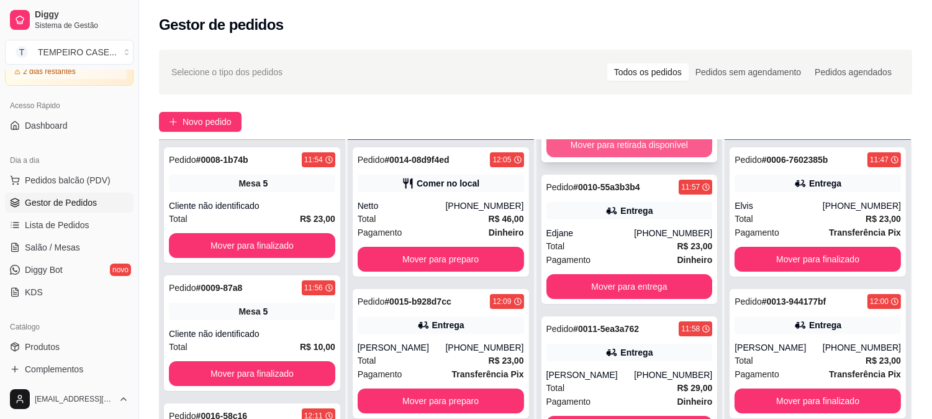
scroll to position [272, 0]
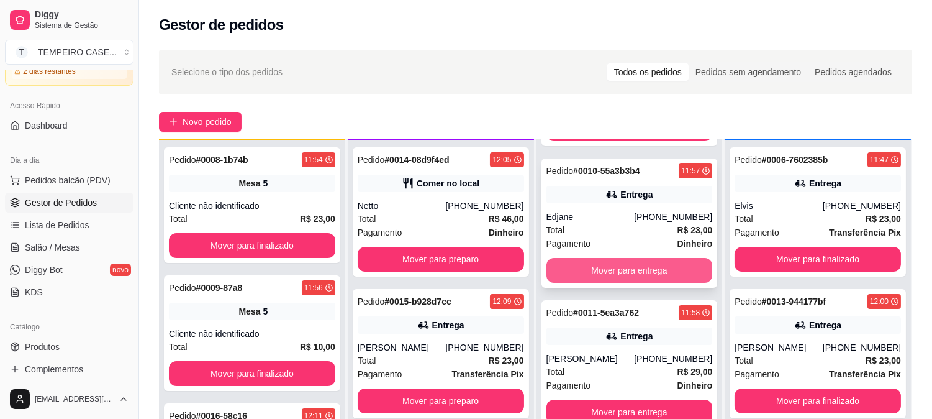
click at [613, 270] on button "Mover para entrega" at bounding box center [630, 270] width 166 height 25
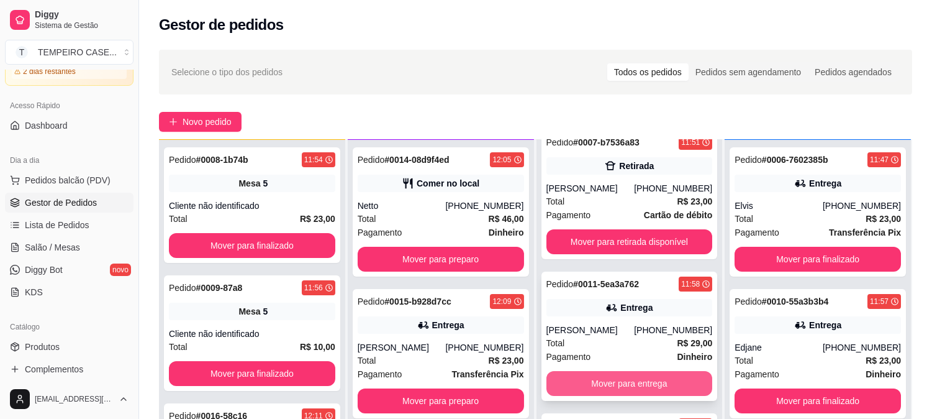
click at [610, 377] on button "Mover para entrega" at bounding box center [630, 383] width 166 height 25
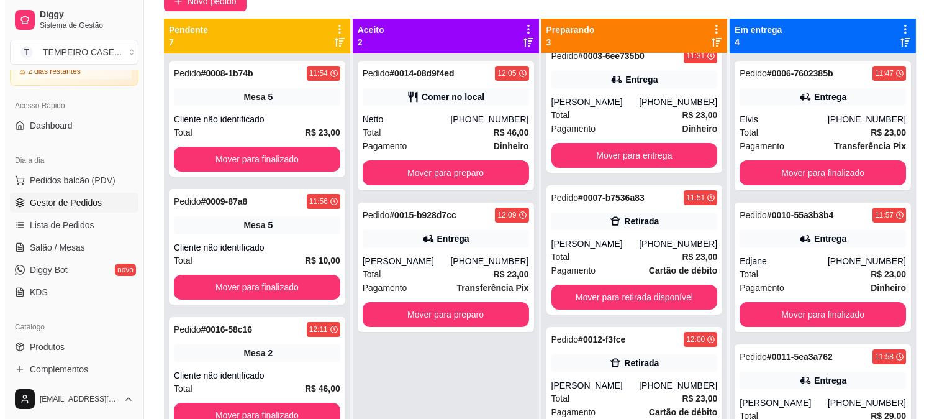
scroll to position [52, 0]
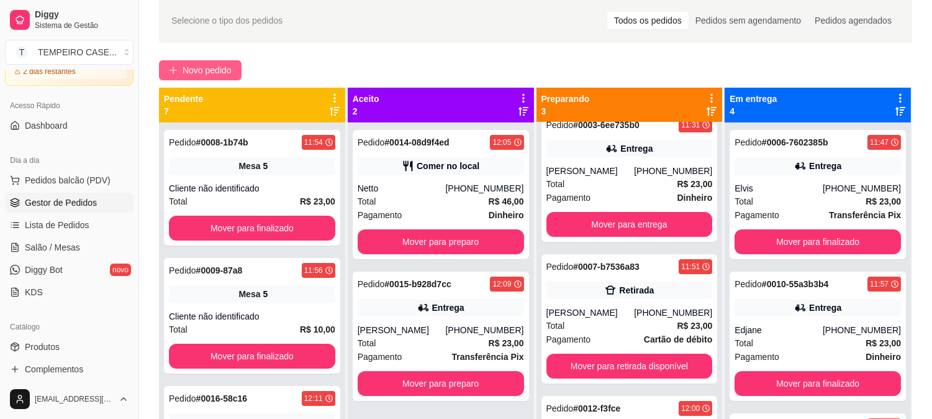
click at [184, 75] on span "Novo pedido" at bounding box center [207, 70] width 49 height 14
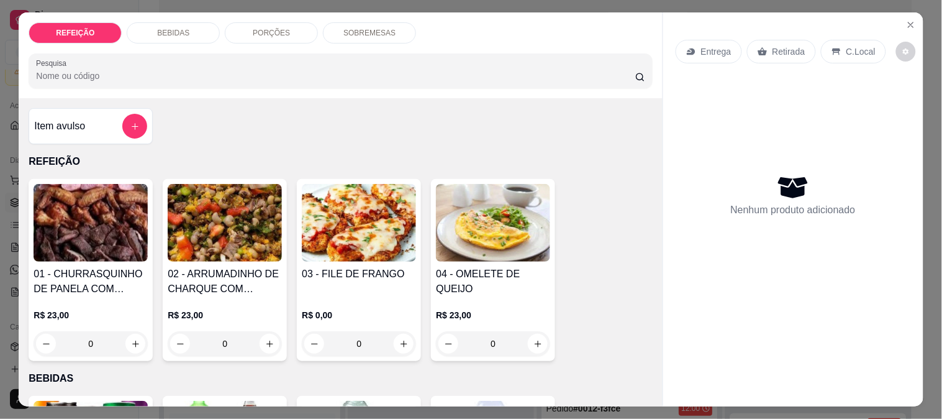
click at [240, 224] on img at bounding box center [225, 223] width 114 height 78
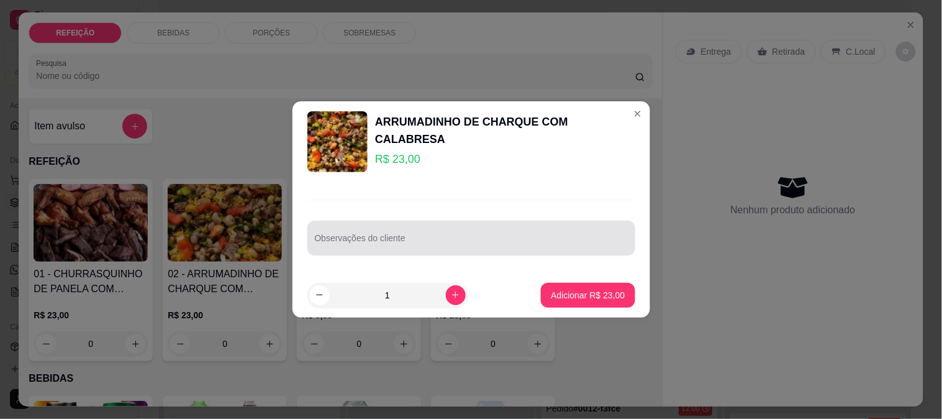
click at [461, 231] on div at bounding box center [471, 237] width 313 height 25
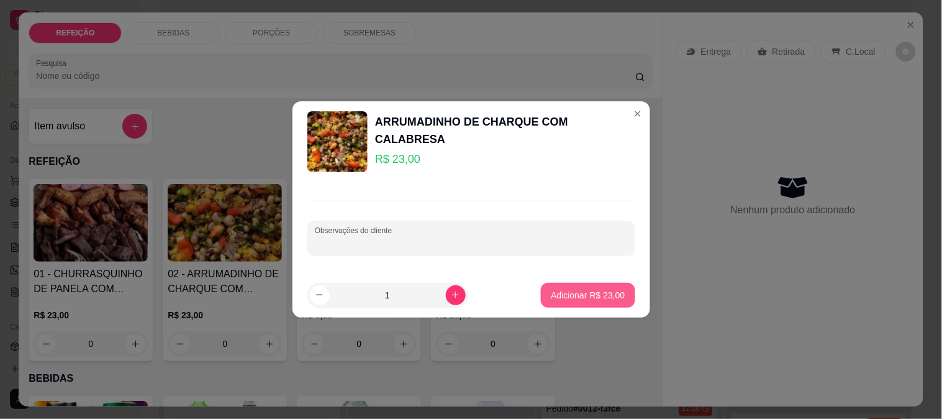
click at [574, 286] on button "Adicionar R$ 23,00" at bounding box center [588, 295] width 94 height 25
type input "1"
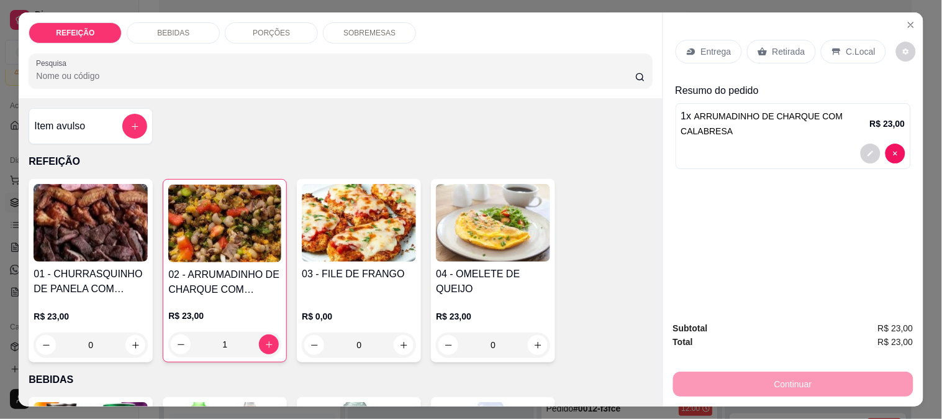
click at [682, 40] on div "Entrega" at bounding box center [709, 52] width 66 height 24
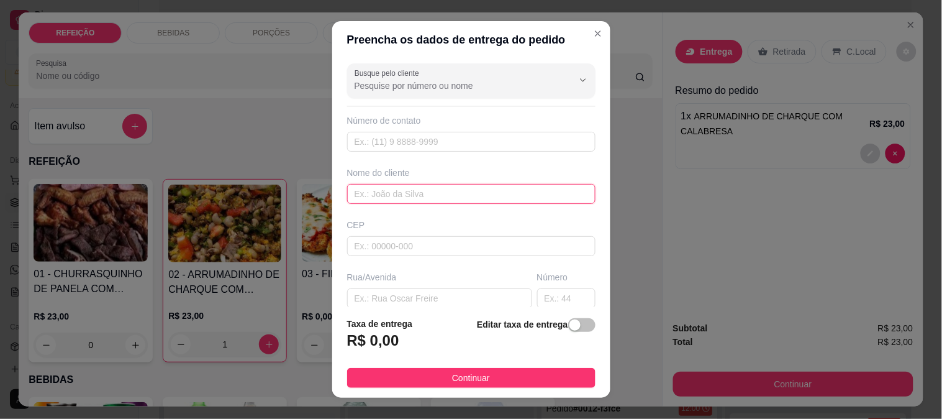
click at [425, 191] on input "text" at bounding box center [471, 194] width 248 height 20
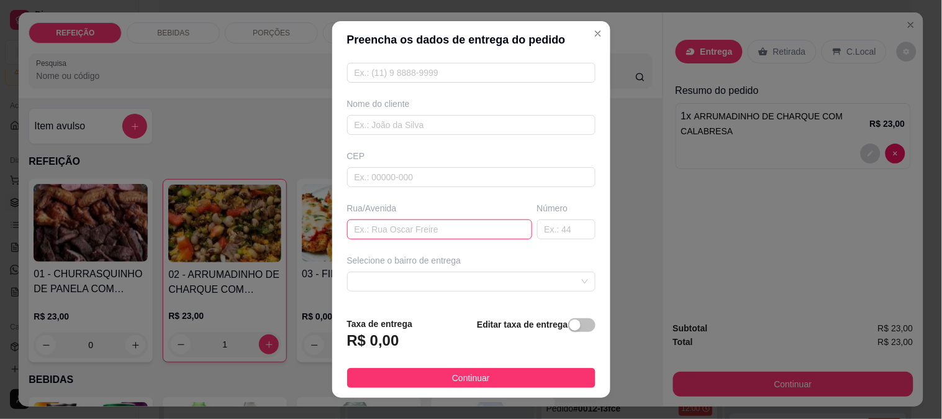
click at [402, 219] on input "text" at bounding box center [439, 229] width 185 height 20
type input "r"
click at [504, 273] on span at bounding box center [472, 281] width 234 height 19
type input "[GEOGRAPHIC_DATA]"
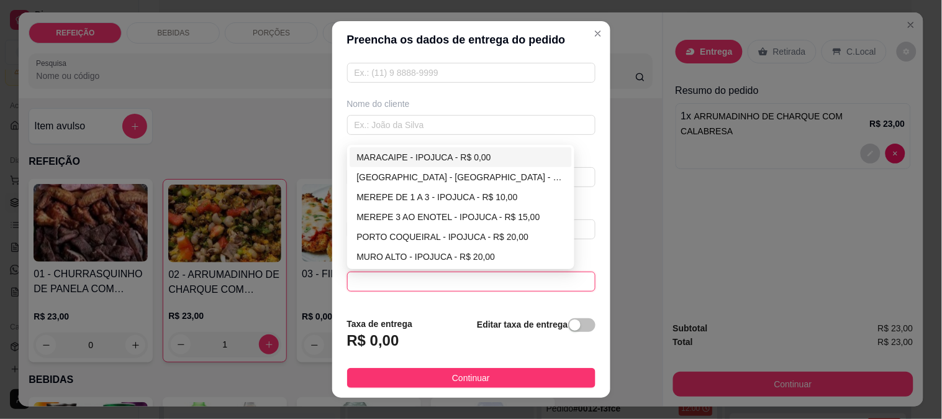
click at [419, 155] on div "MARACAIPE - IPOJUCA - R$ 0,00" at bounding box center [461, 157] width 208 height 14
type input "IPOJUCA"
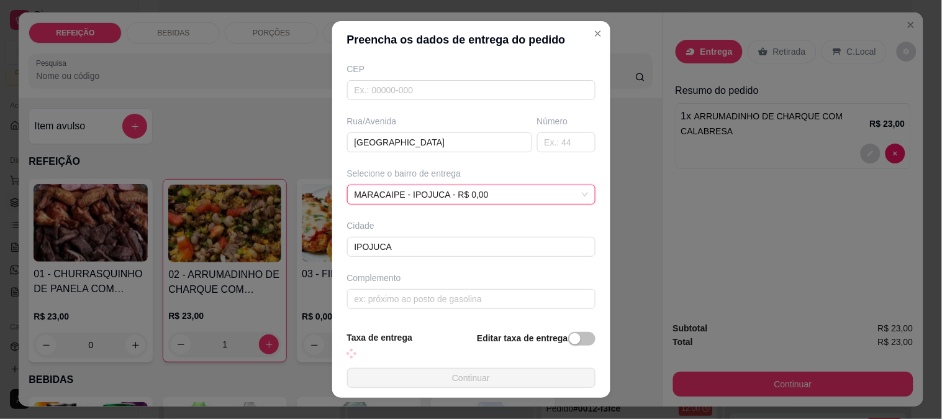
scroll to position [160, 0]
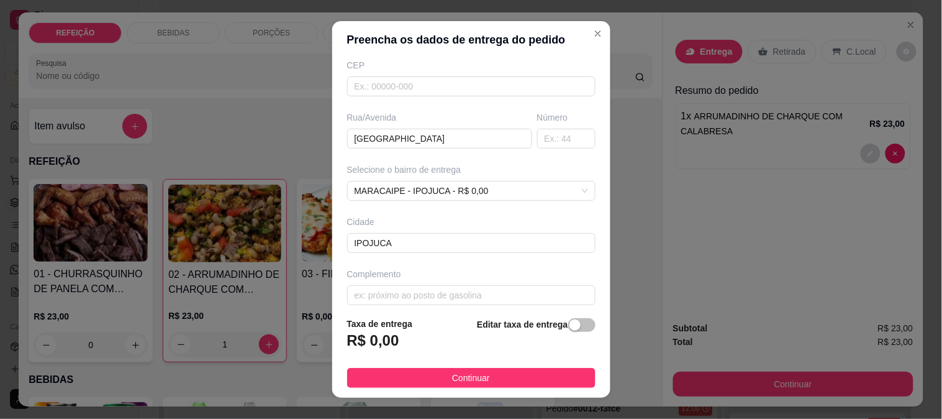
click at [404, 306] on div "Busque pelo cliente Número de contato Nome do cliente CEP Rua/[GEOGRAPHIC_DATA]…" at bounding box center [471, 182] width 278 height 249
click at [409, 297] on input "text" at bounding box center [471, 295] width 248 height 20
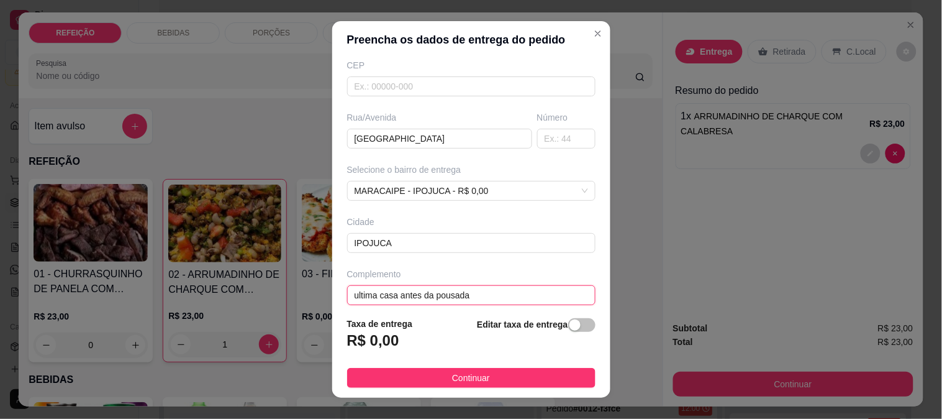
type input "ultima casa antes da pousada"
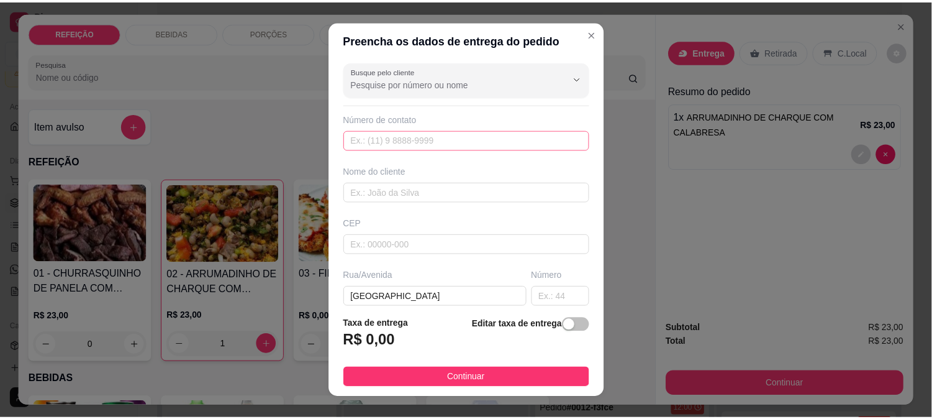
scroll to position [0, 0]
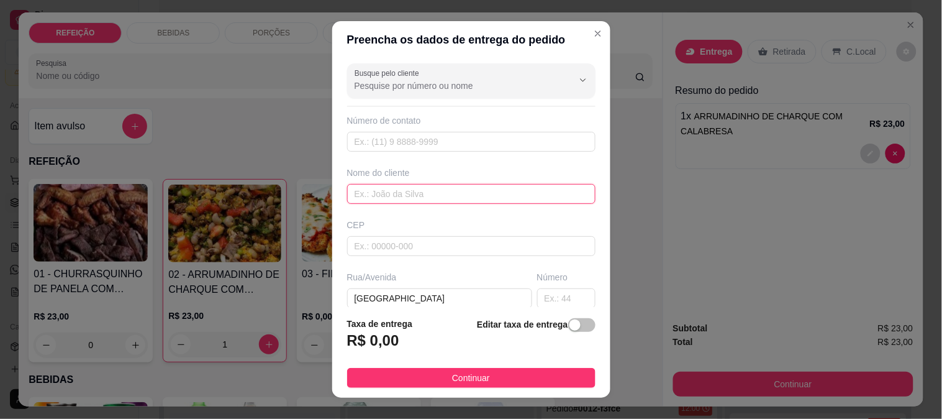
click at [386, 188] on input "text" at bounding box center [471, 194] width 248 height 20
paste input "~[PERSON_NAME]"
click at [355, 191] on input "~[PERSON_NAME]" at bounding box center [471, 194] width 248 height 20
type input "[PERSON_NAME]"
click at [399, 156] on div "Busque pelo cliente Número de contato Nome do cliente [PERSON_NAME] CEP Rua/[GE…" at bounding box center [471, 182] width 278 height 249
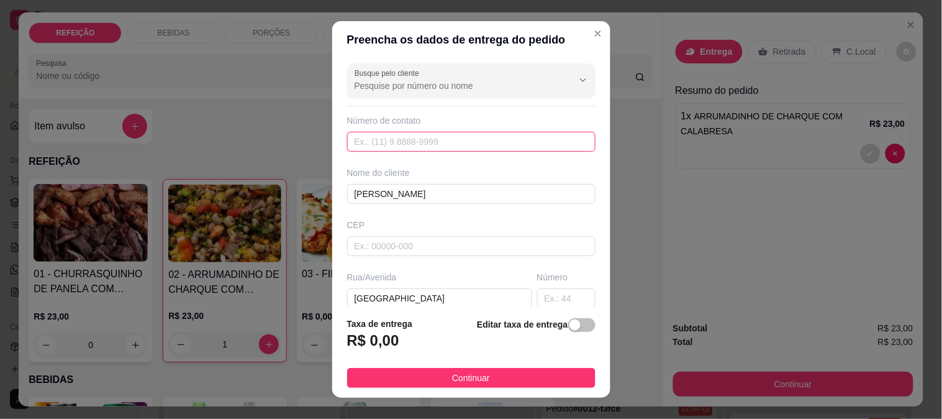
click at [400, 147] on input "text" at bounding box center [471, 142] width 248 height 20
paste input "[PHONE_NUMBER]"
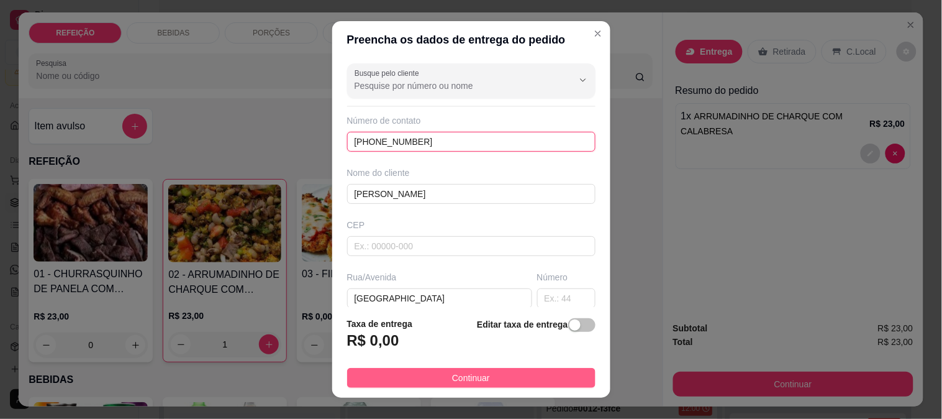
type input "[PHONE_NUMBER]"
click at [438, 376] on button "Continuar" at bounding box center [471, 378] width 248 height 20
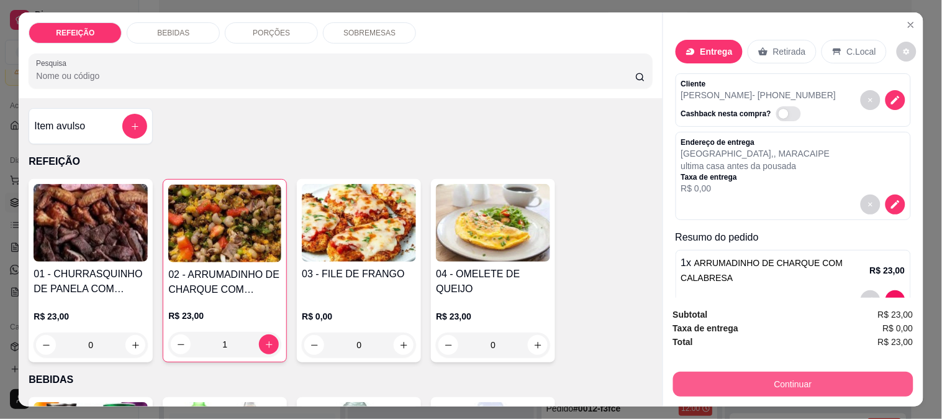
click at [740, 371] on button "Continuar" at bounding box center [793, 383] width 240 height 25
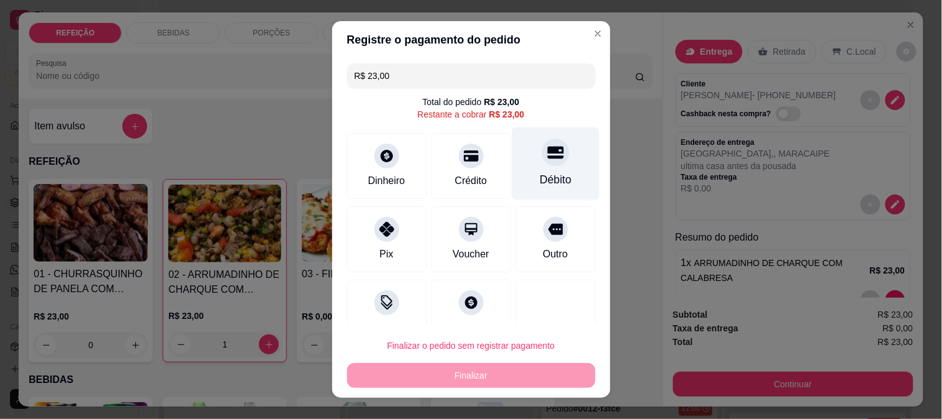
click at [540, 175] on div "Débito" at bounding box center [556, 179] width 32 height 16
type input "R$ 0,00"
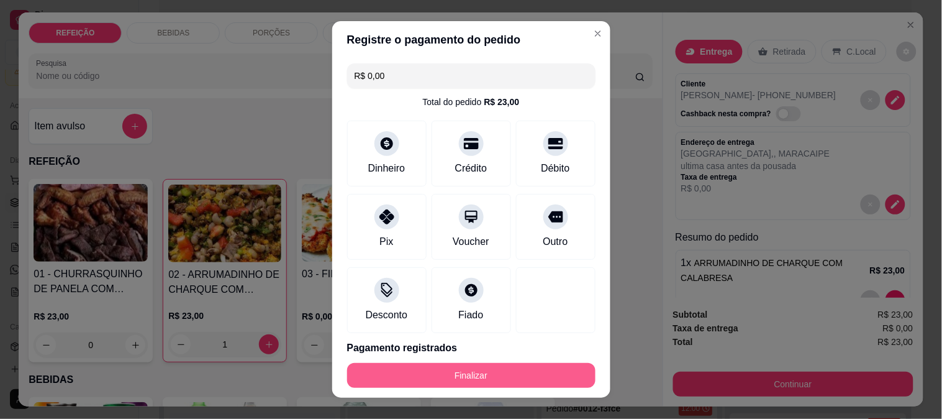
click at [472, 379] on button "Finalizar" at bounding box center [471, 375] width 248 height 25
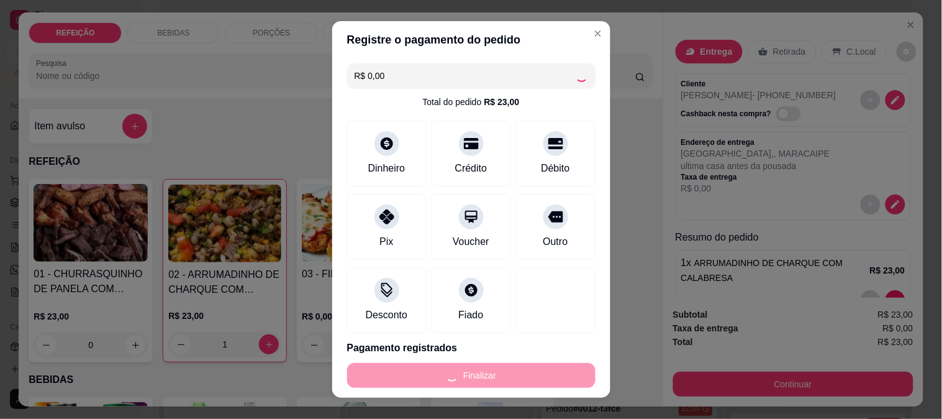
type input "0"
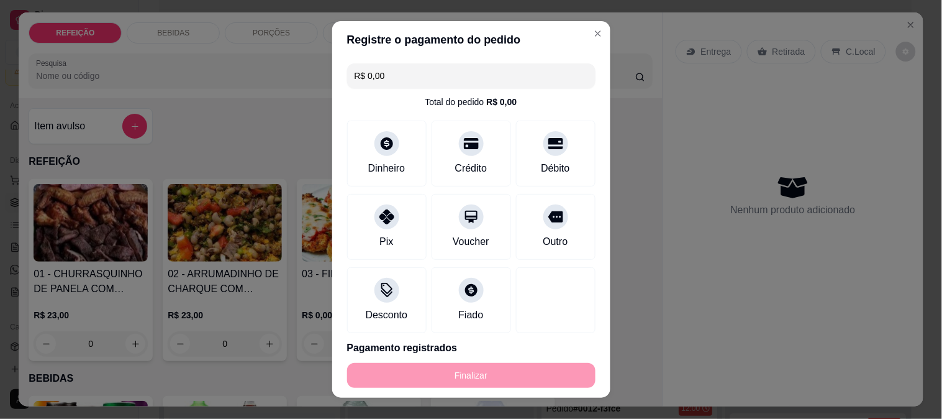
type input "-R$ 23,00"
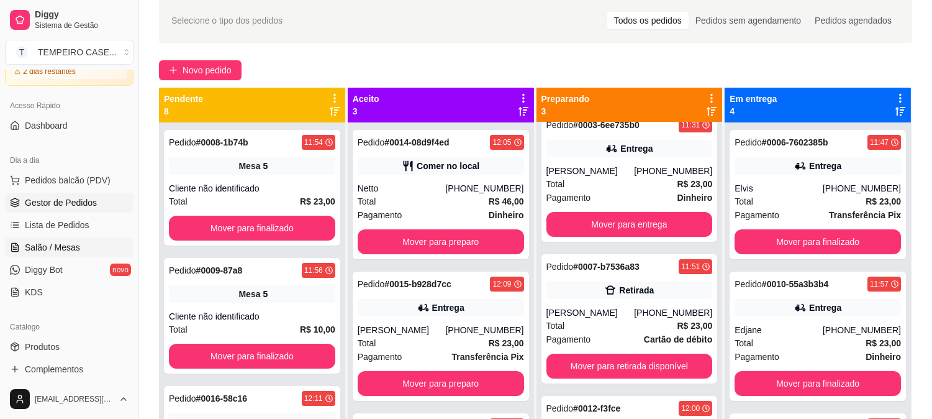
click at [50, 241] on span "Salão / Mesas" at bounding box center [52, 247] width 55 height 12
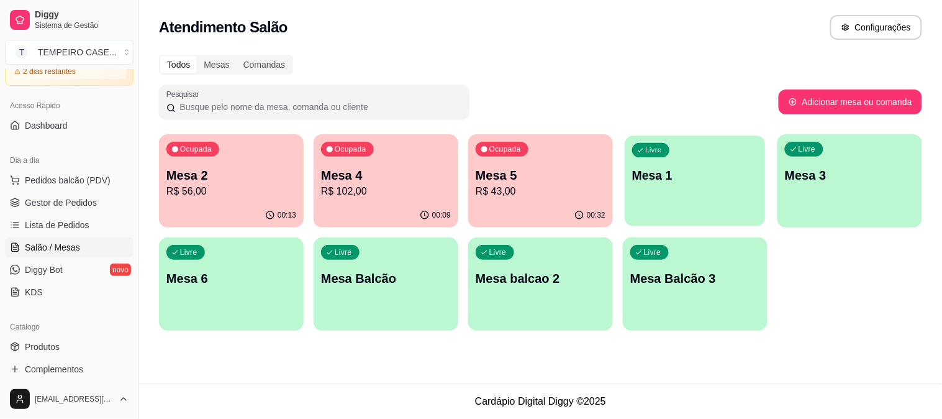
click at [655, 201] on div "Livre Mesa 1" at bounding box center [695, 173] width 140 height 76
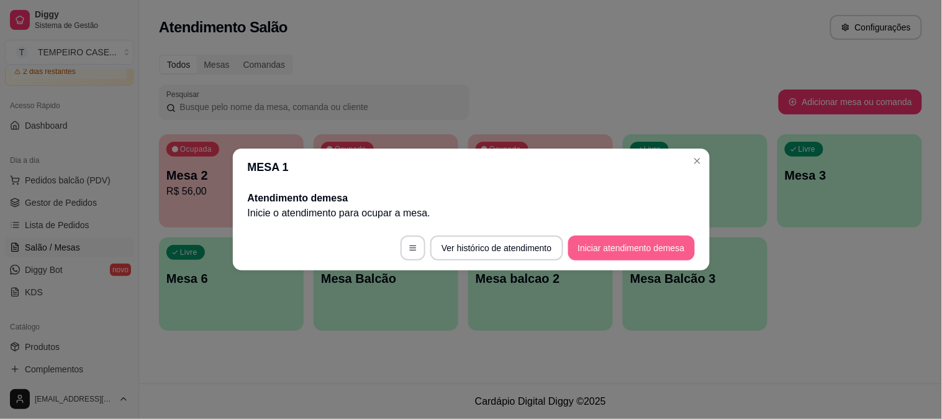
click at [653, 242] on button "Iniciar atendimento de mesa" at bounding box center [631, 247] width 127 height 25
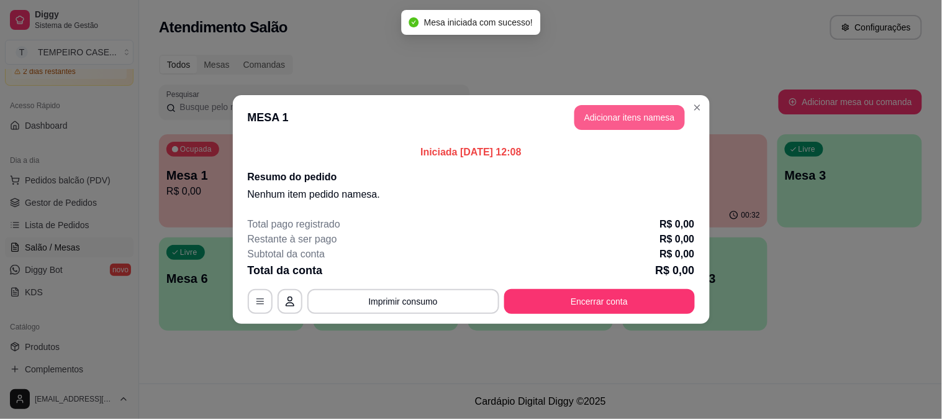
click at [629, 119] on button "Adicionar itens na mesa" at bounding box center [629, 117] width 111 height 25
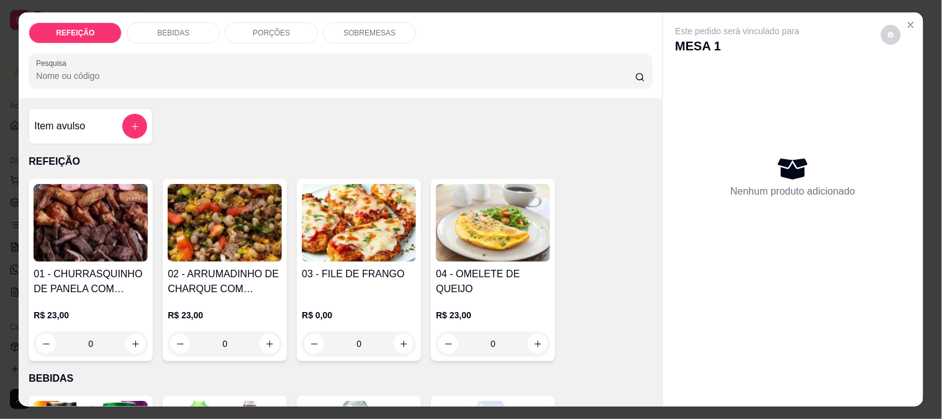
click at [352, 234] on img at bounding box center [359, 223] width 114 height 78
click at [362, 261] on div "03 - FILE DE FRANGO R$ 0,00 0" at bounding box center [359, 270] width 124 height 182
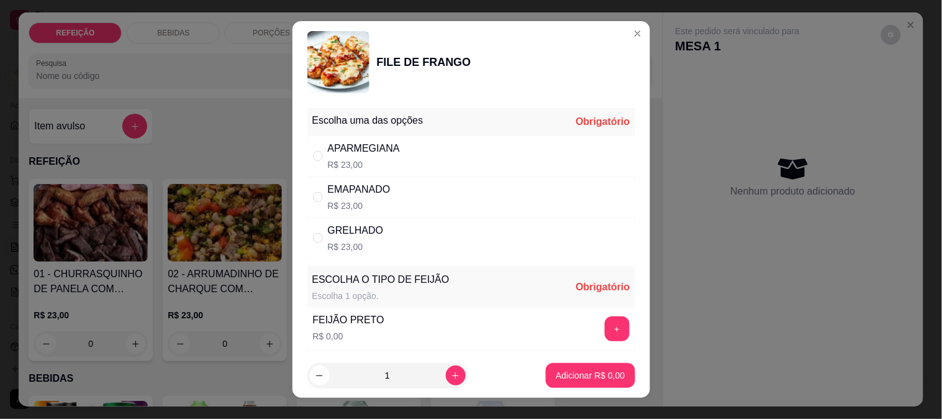
click at [343, 230] on div "GRELHADO" at bounding box center [356, 230] width 56 height 15
radio input "true"
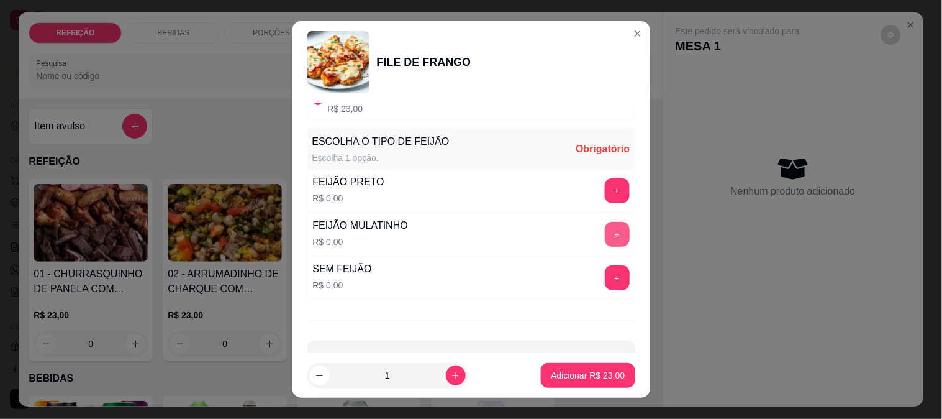
click at [605, 235] on button "+" at bounding box center [617, 234] width 25 height 25
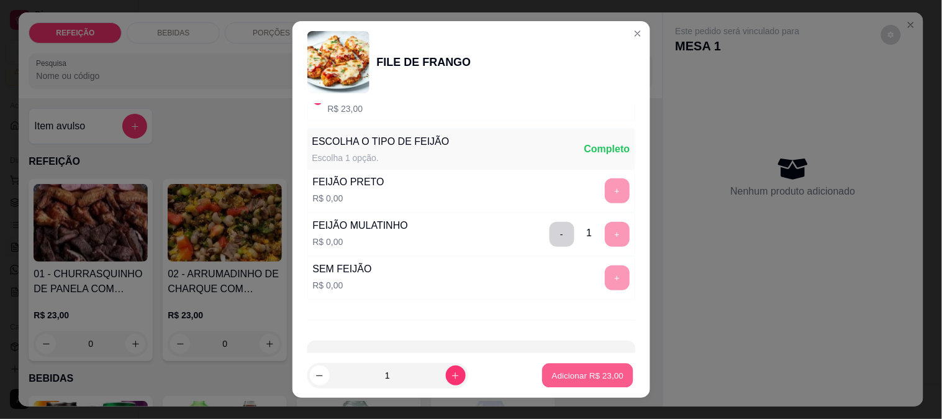
click at [580, 371] on p "Adicionar R$ 23,00" at bounding box center [588, 376] width 72 height 12
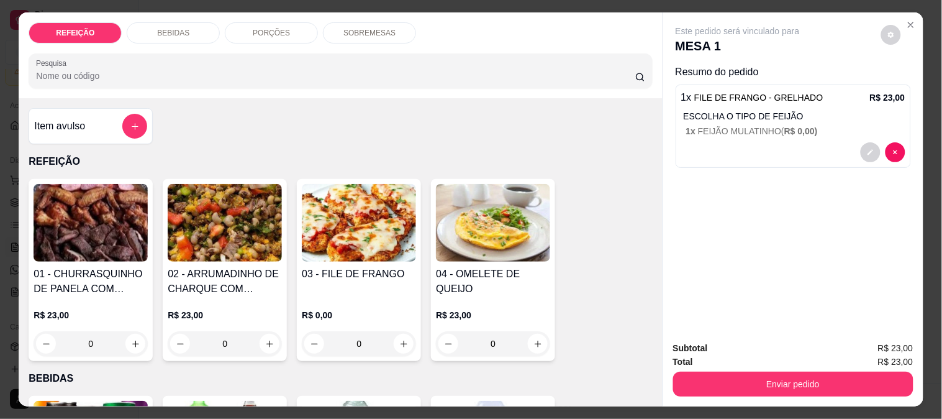
click at [381, 255] on img at bounding box center [359, 223] width 114 height 78
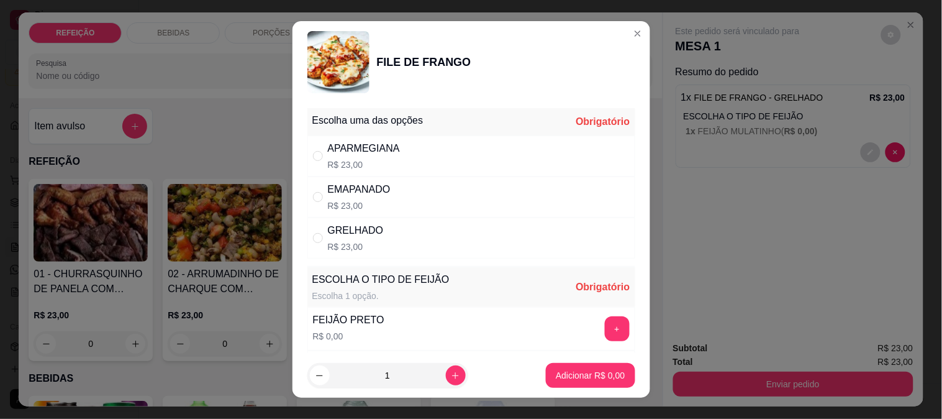
click at [348, 164] on p "R$ 23,00" at bounding box center [364, 164] width 72 height 12
radio input "true"
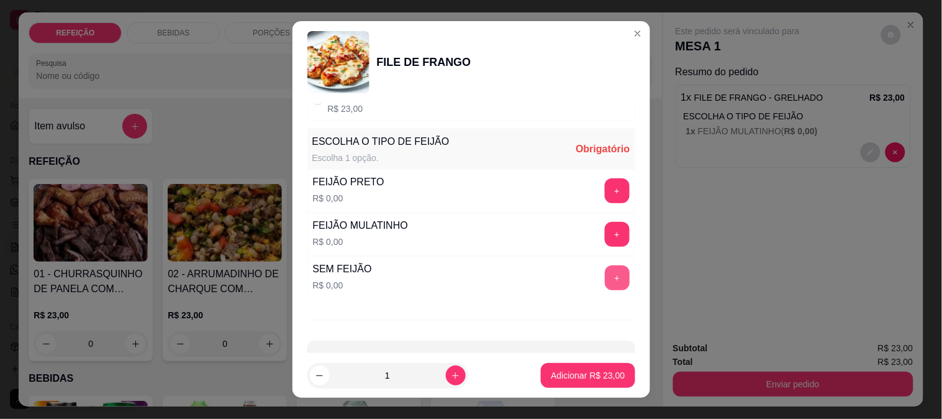
click at [605, 277] on button "+" at bounding box center [617, 277] width 25 height 25
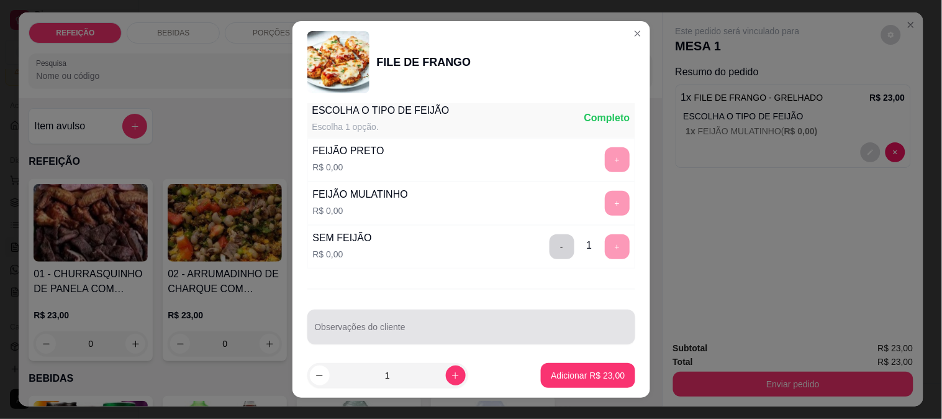
scroll to position [178, 0]
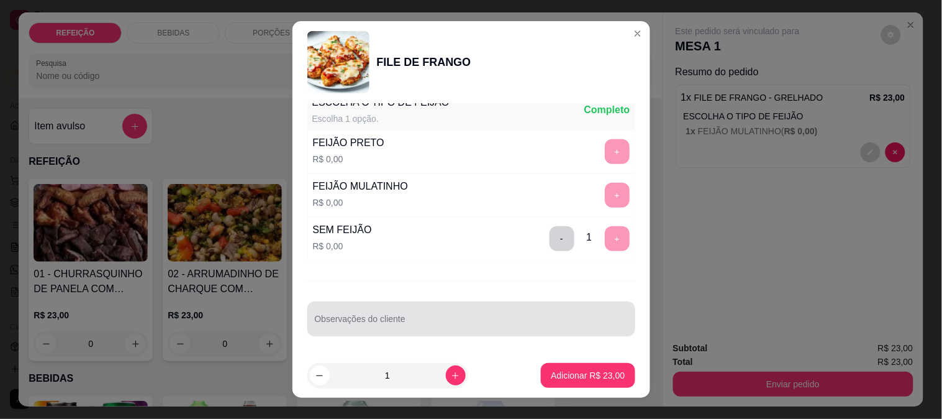
click at [342, 334] on div "Observações do cliente" at bounding box center [471, 318] width 328 height 35
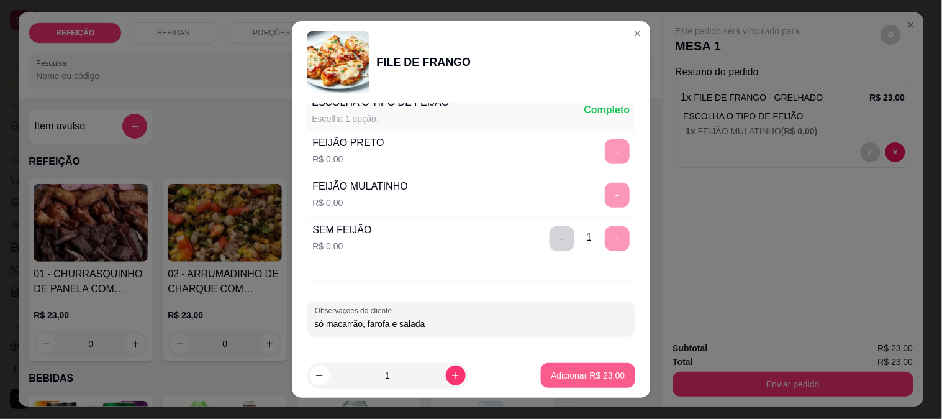
type input "só macarrão, farofa e salada"
click at [581, 371] on p "Adicionar R$ 23,00" at bounding box center [588, 376] width 72 height 12
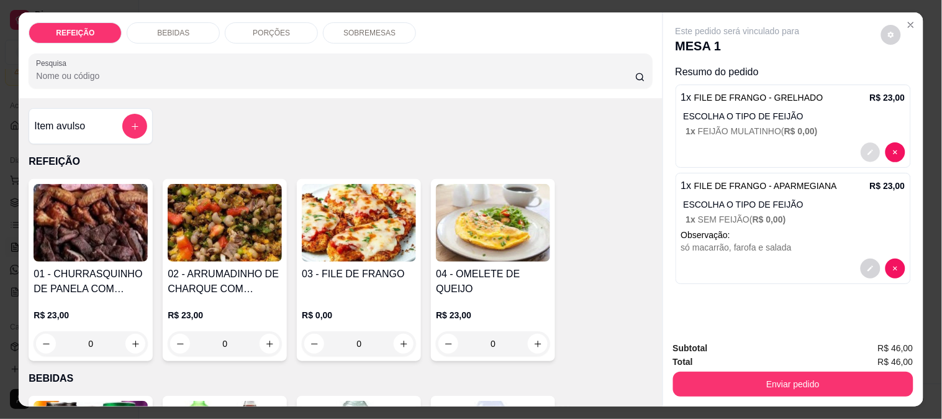
click at [867, 150] on icon "decrease-product-quantity" at bounding box center [870, 151] width 7 height 7
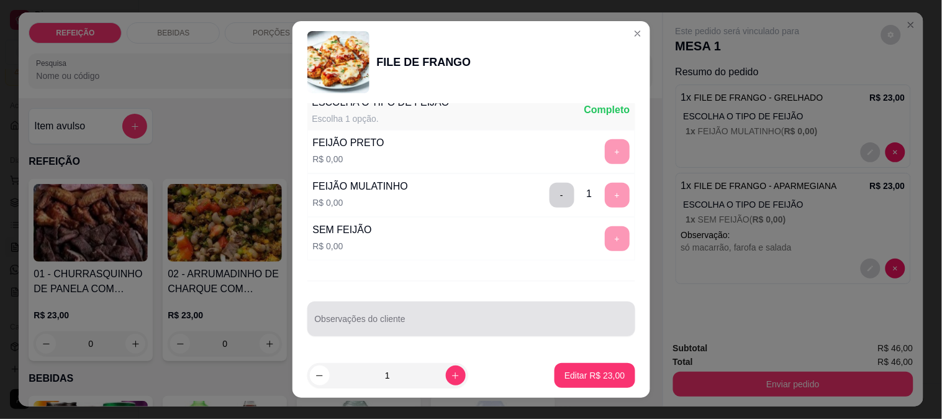
click at [375, 314] on div at bounding box center [471, 318] width 313 height 25
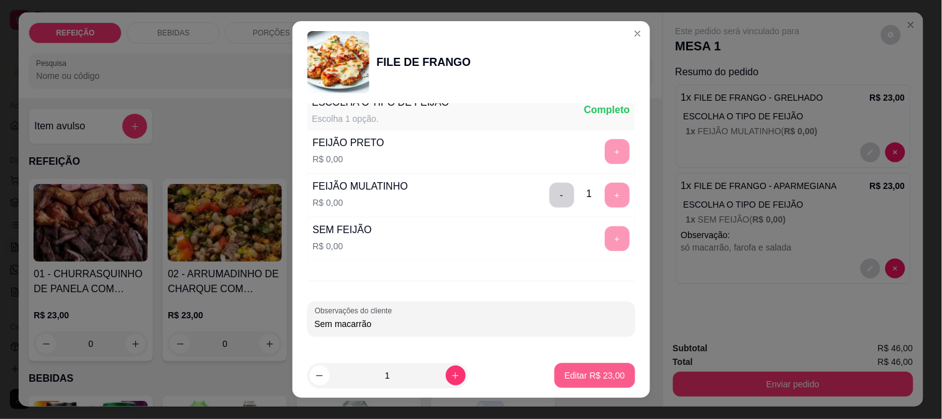
type input "Sem macarrão"
click at [574, 373] on p "Editar R$ 23,00" at bounding box center [595, 376] width 58 height 12
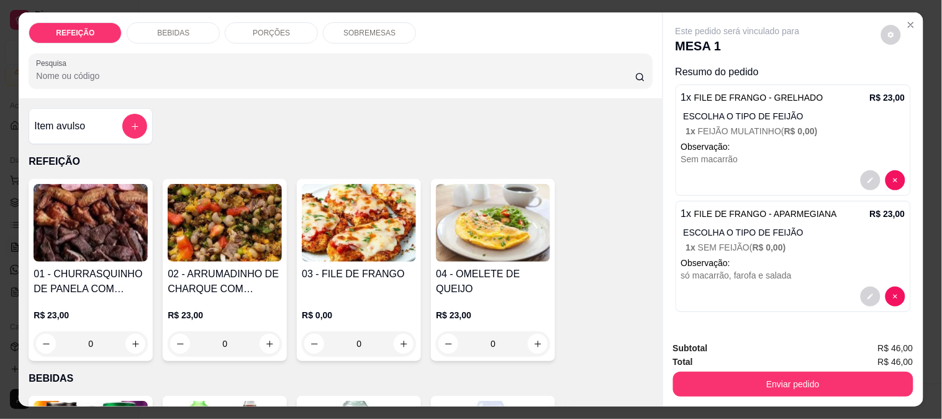
click at [143, 33] on div "BEBIDAS" at bounding box center [173, 32] width 93 height 21
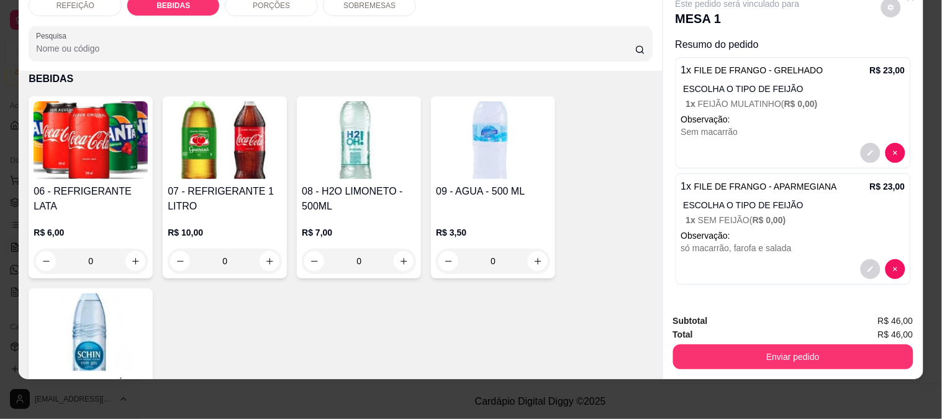
click at [240, 214] on div "R$ 10,00 0" at bounding box center [225, 244] width 114 height 60
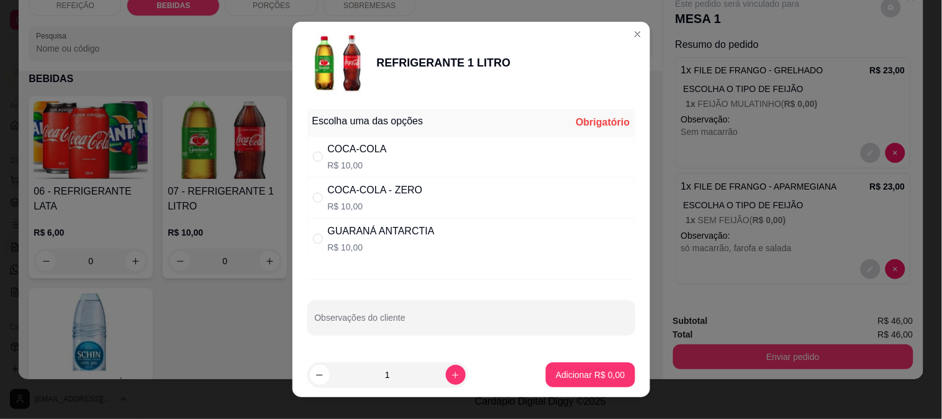
click at [429, 200] on div "COCA-COLA - ZERO R$ 10,00" at bounding box center [471, 197] width 328 height 41
radio input "true"
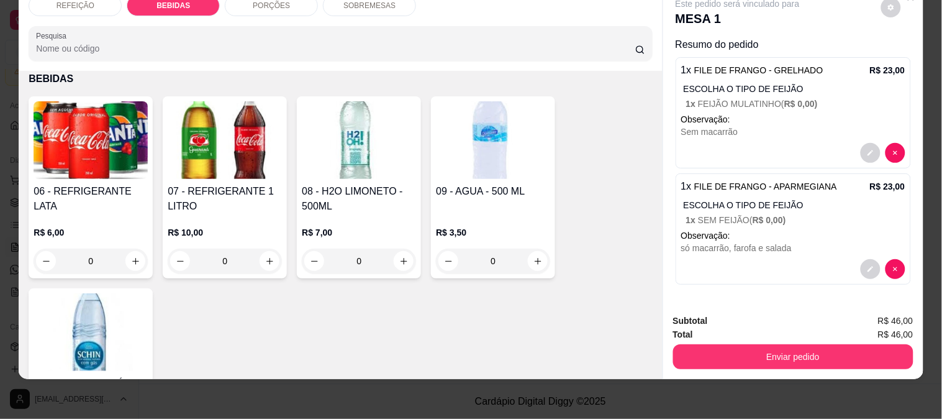
click at [62, 184] on h4 "06 - REFRIGERANTE LATA" at bounding box center [91, 199] width 114 height 30
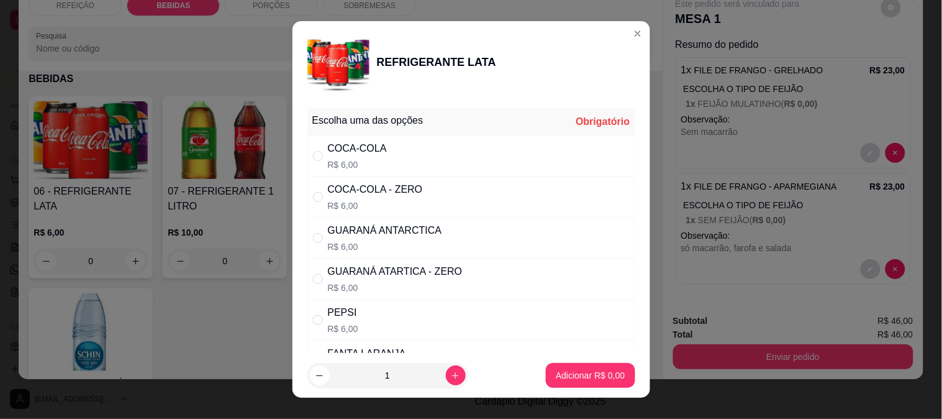
click at [330, 181] on div "COCA-COLA - ZERO R$ 6,00" at bounding box center [471, 196] width 328 height 41
radio input "true"
click at [564, 382] on button "Adicionar R$ 6,00" at bounding box center [590, 375] width 86 height 24
type input "1"
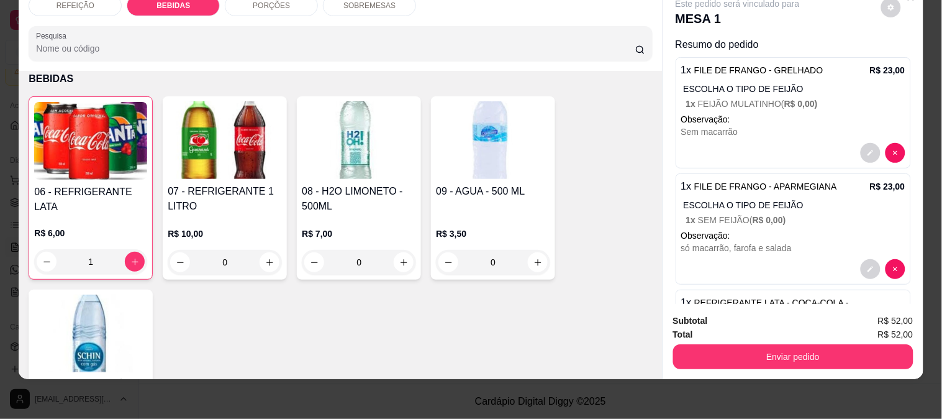
click at [445, 184] on h4 "09 - AGUA - 500 ML" at bounding box center [493, 191] width 114 height 15
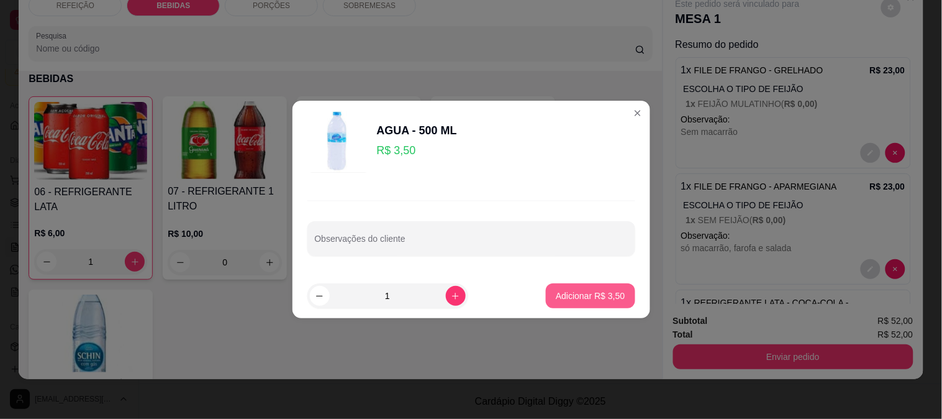
click at [574, 290] on p "Adicionar R$ 3,50" at bounding box center [590, 295] width 69 height 12
type input "1"
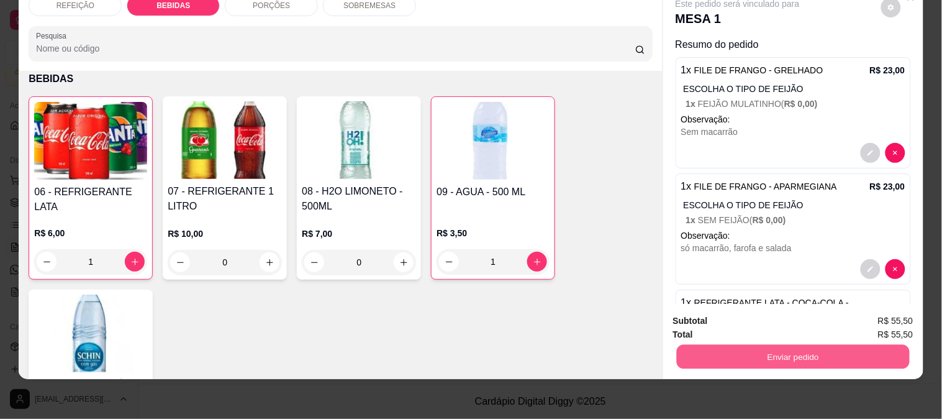
click at [756, 348] on button "Enviar pedido" at bounding box center [792, 356] width 233 height 24
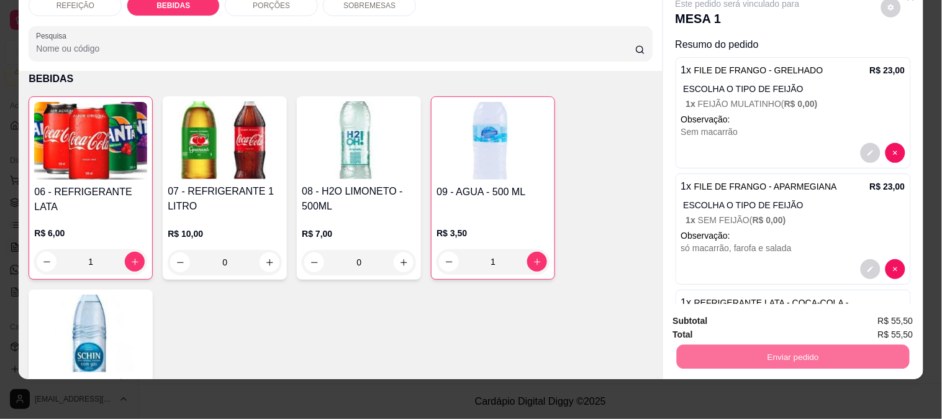
click at [715, 314] on button "Não registrar e enviar pedido" at bounding box center [752, 316] width 129 height 24
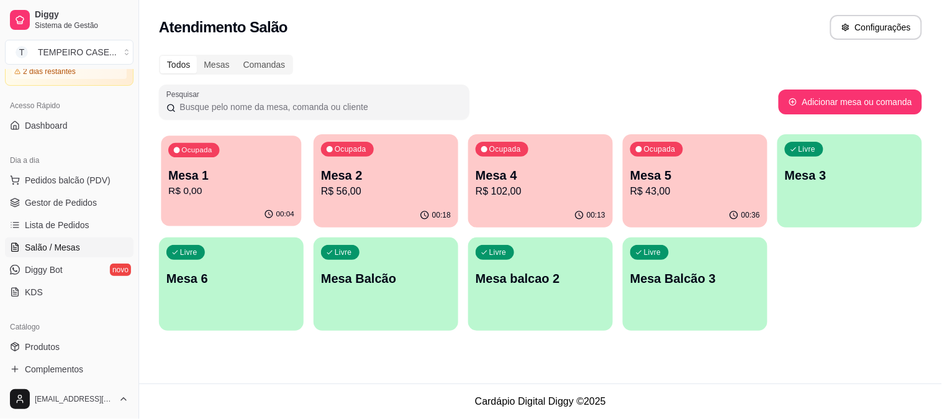
click at [261, 202] on div "Ocupada Mesa 1 R$ 0,00" at bounding box center [231, 168] width 140 height 67
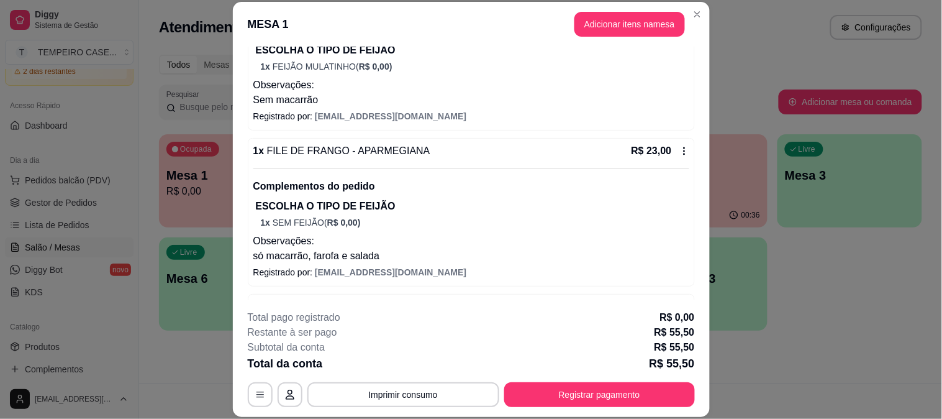
scroll to position [276, 0]
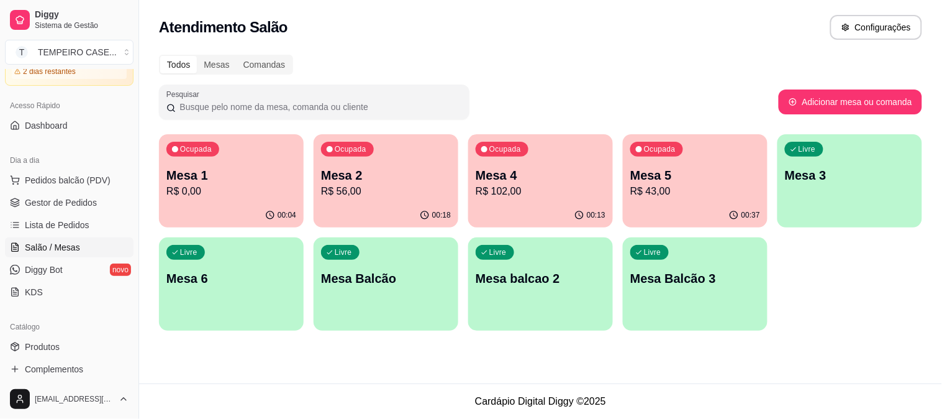
click at [548, 201] on div "Ocupada Mesa 4 R$ 102,00" at bounding box center [540, 168] width 145 height 69
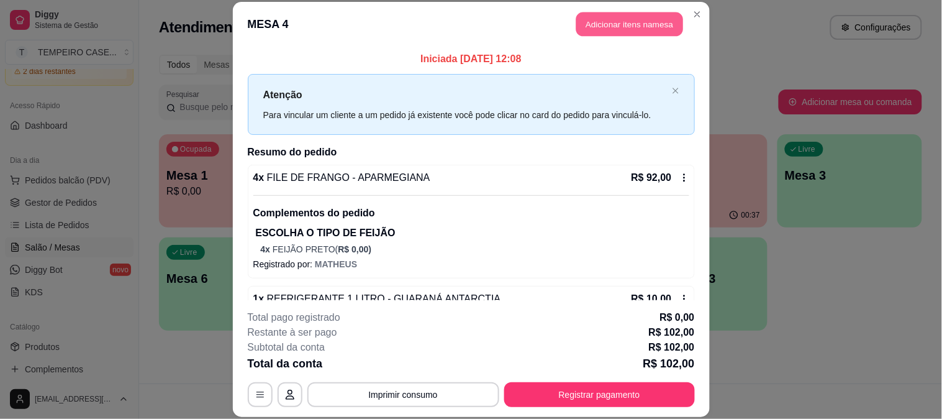
click at [625, 32] on button "Adicionar itens na mesa" at bounding box center [629, 24] width 107 height 24
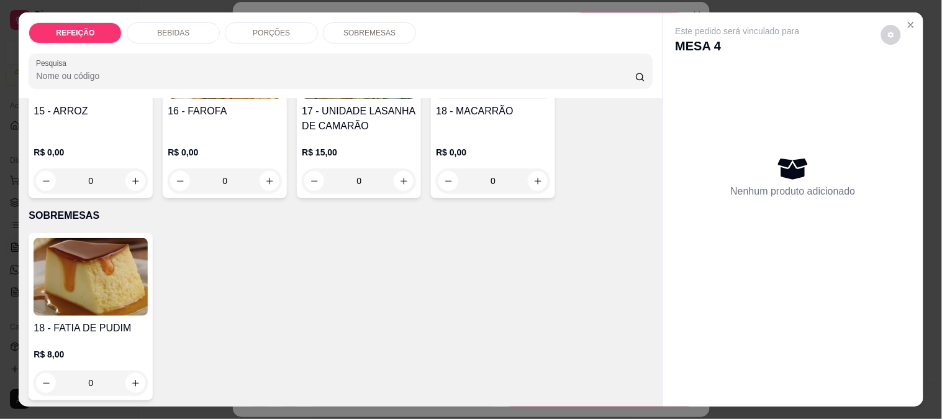
scroll to position [759, 0]
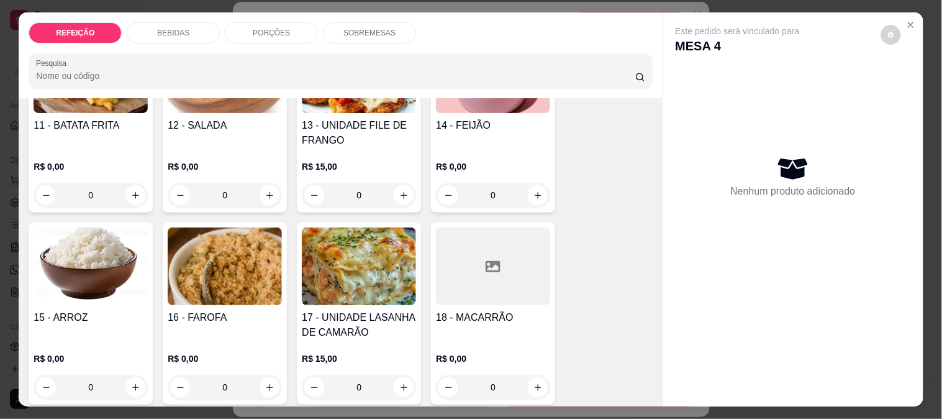
click at [112, 125] on h4 "11 - BATATA FRITA" at bounding box center [91, 125] width 114 height 15
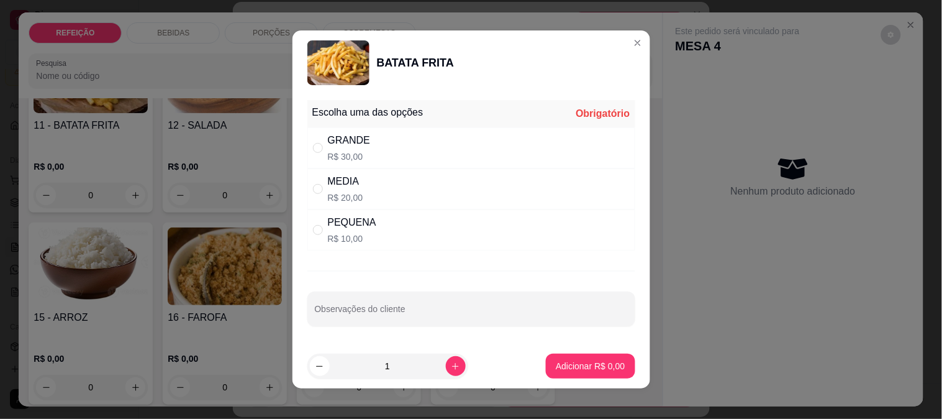
click at [334, 227] on div "PEQUENA" at bounding box center [352, 222] width 48 height 15
radio input "true"
click at [451, 367] on icon "increase-product-quantity" at bounding box center [455, 365] width 9 height 9
type input "2"
click at [541, 366] on button "Adicionar R$ 20,00" at bounding box center [588, 365] width 94 height 25
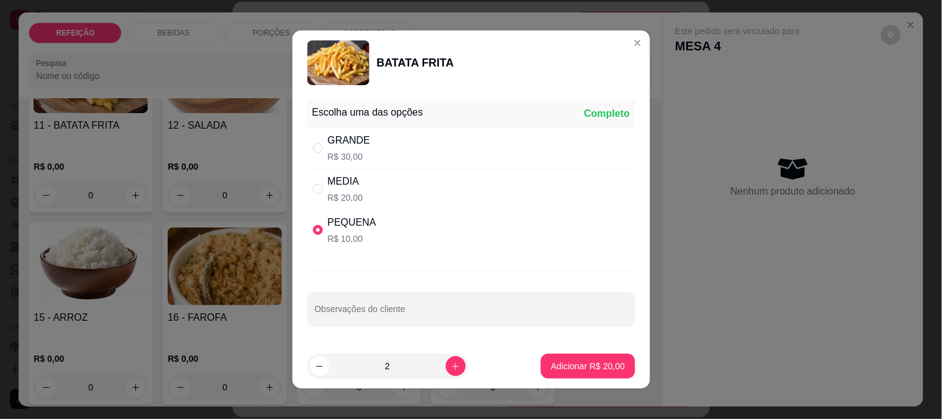
type input "2"
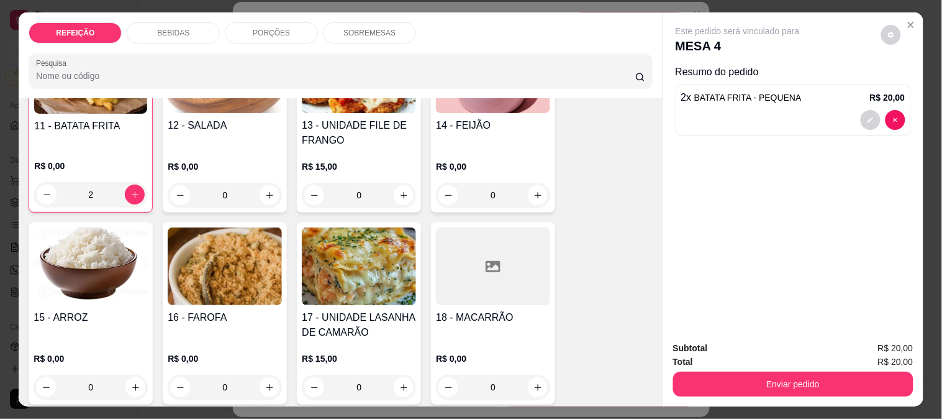
scroll to position [760, 0]
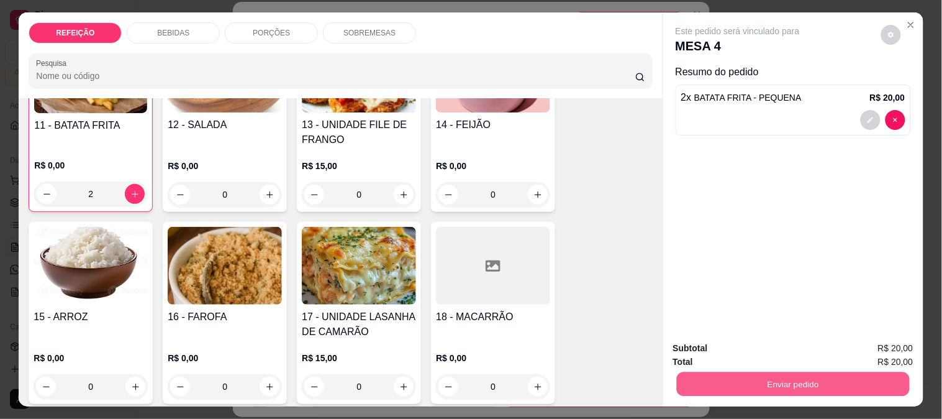
click at [760, 376] on button "Enviar pedido" at bounding box center [792, 383] width 233 height 24
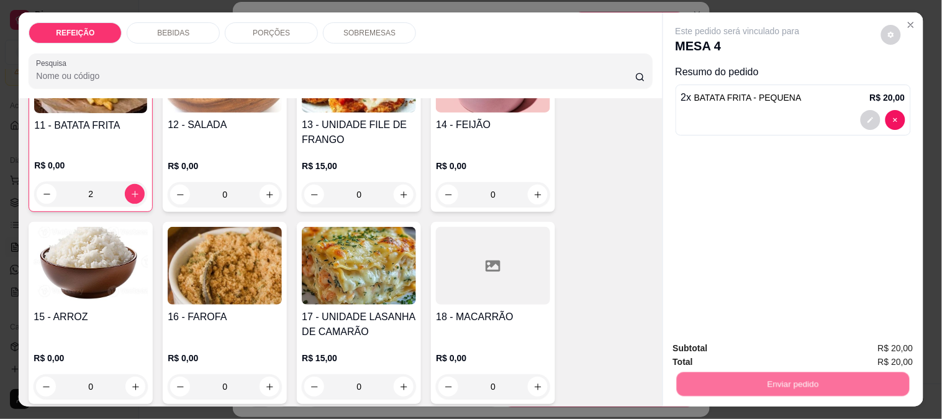
click at [739, 349] on button "Não registrar e enviar pedido" at bounding box center [752, 349] width 129 height 24
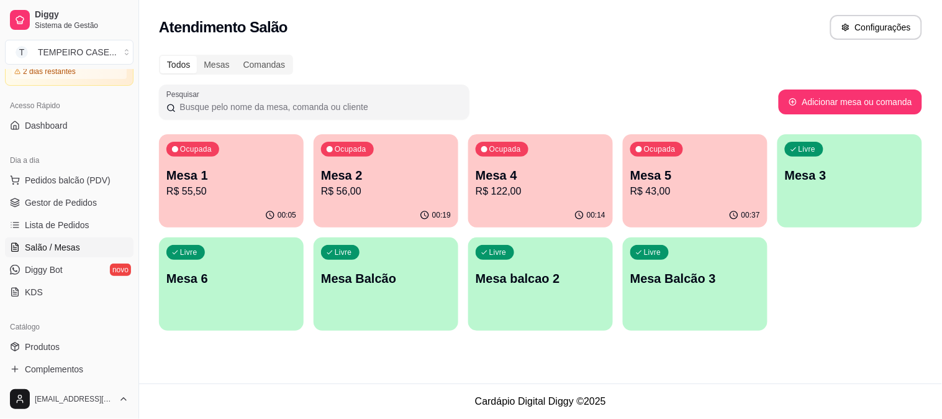
click at [356, 166] on p "Mesa 2" at bounding box center [386, 174] width 130 height 17
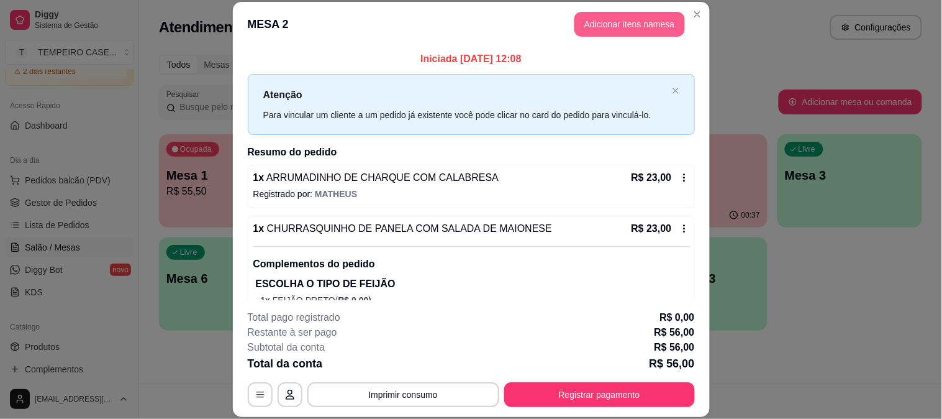
click at [635, 32] on button "Adicionar itens na mesa" at bounding box center [629, 24] width 111 height 25
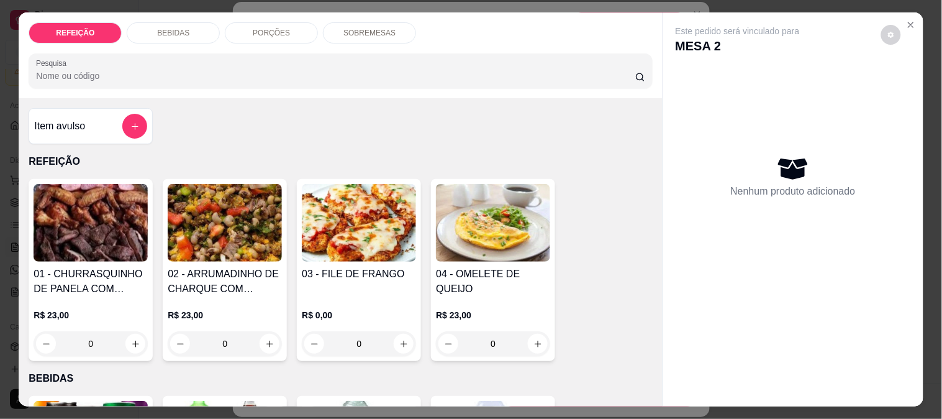
click at [347, 28] on p "SOBREMESAS" at bounding box center [369, 33] width 52 height 10
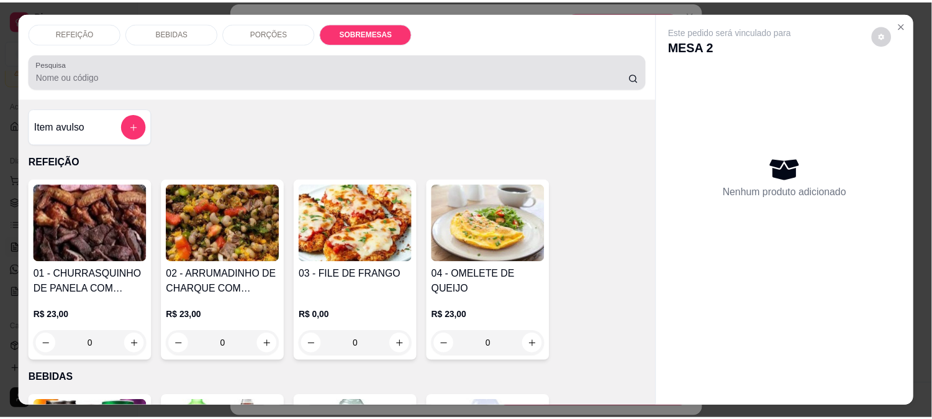
scroll to position [32, 0]
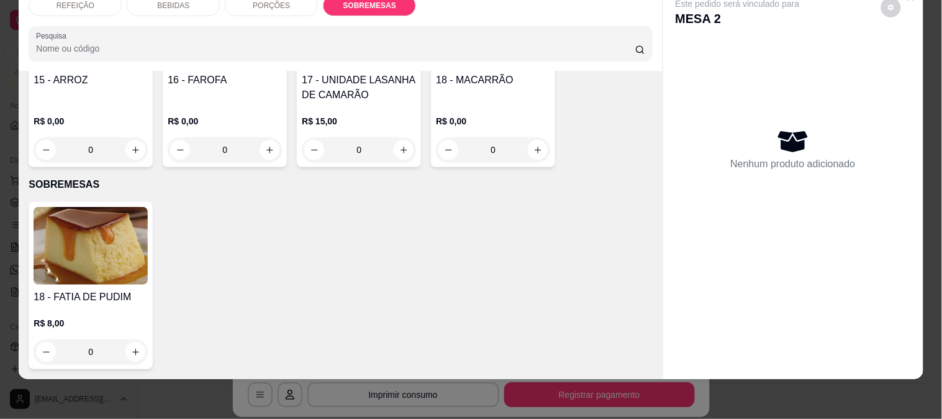
click at [102, 320] on div "R$ 8,00 0" at bounding box center [91, 340] width 114 height 47
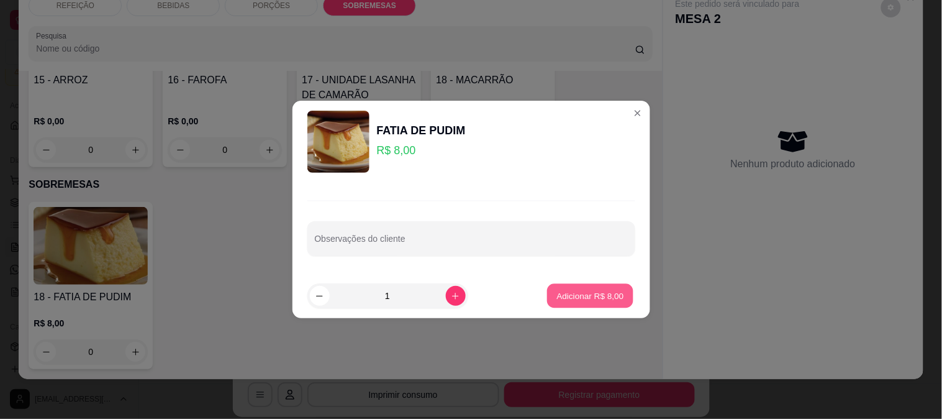
click at [586, 296] on p "Adicionar R$ 8,00" at bounding box center [590, 295] width 67 height 12
type input "1"
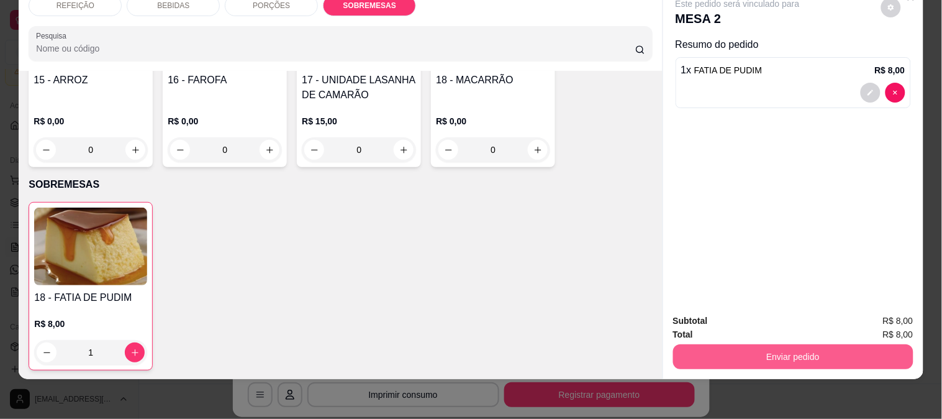
click at [812, 354] on button "Enviar pedido" at bounding box center [793, 356] width 240 height 25
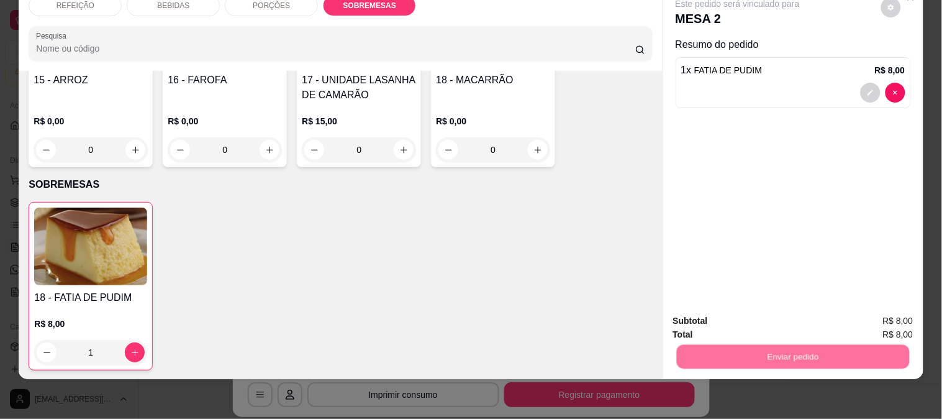
click at [735, 317] on button "Não registrar e enviar pedido" at bounding box center [752, 316] width 129 height 24
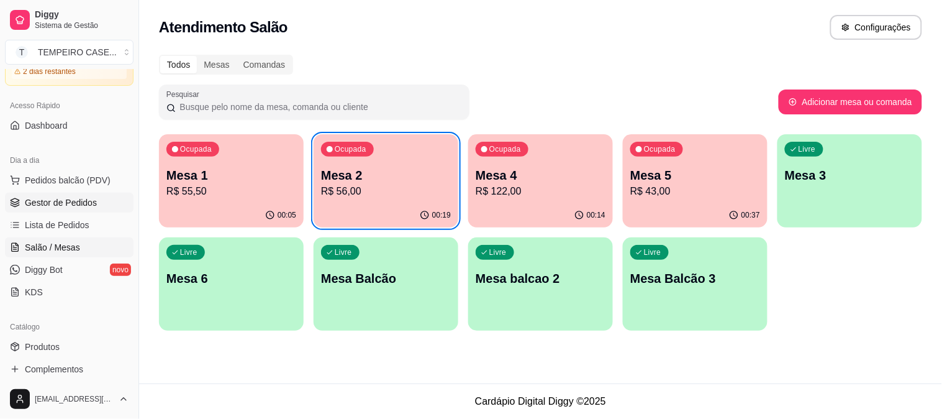
click at [87, 203] on span "Gestor de Pedidos" at bounding box center [61, 202] width 72 height 12
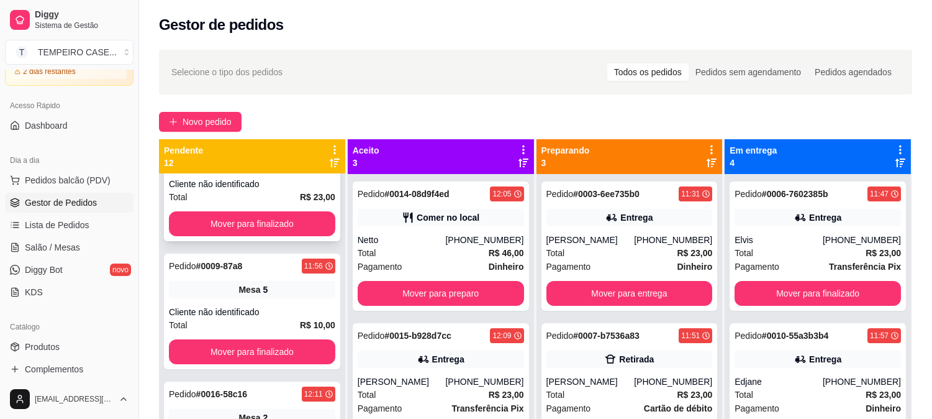
scroll to position [138, 0]
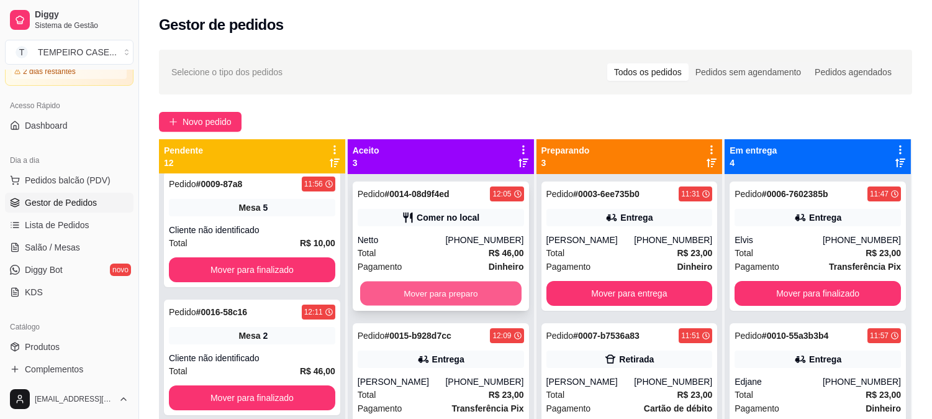
click at [404, 296] on button "Mover para preparo" at bounding box center [440, 293] width 161 height 24
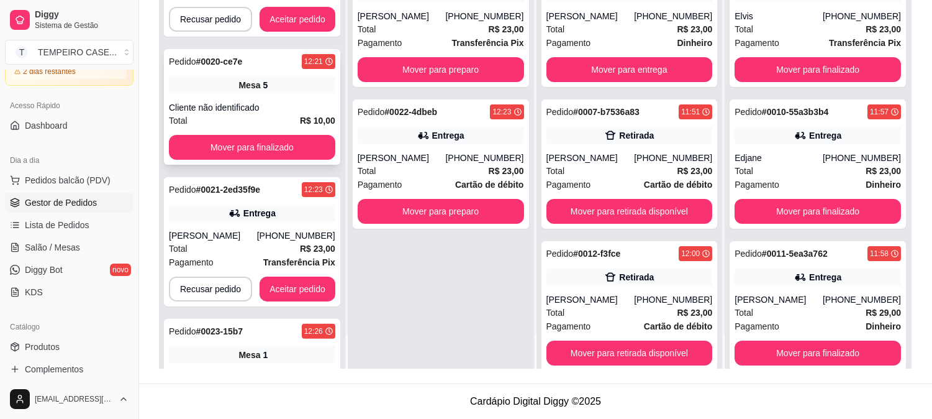
scroll to position [621, 0]
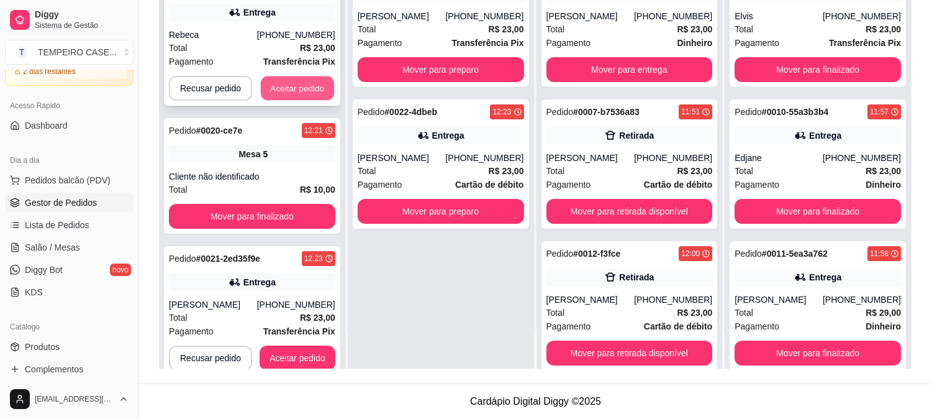
click at [314, 77] on button "Aceitar pedido" at bounding box center [297, 88] width 73 height 24
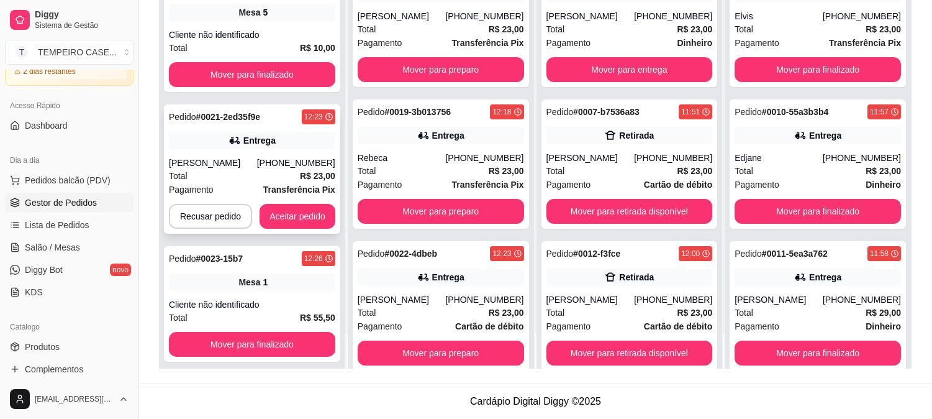
click at [294, 214] on button "Aceitar pedido" at bounding box center [298, 216] width 76 height 25
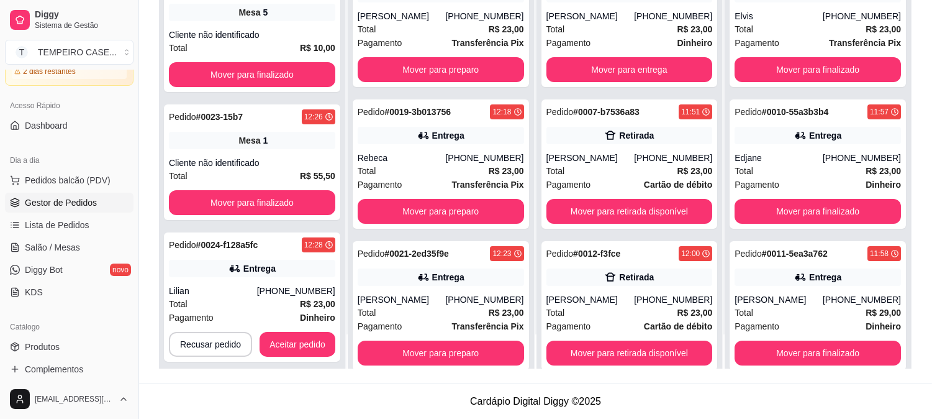
scroll to position [759, 0]
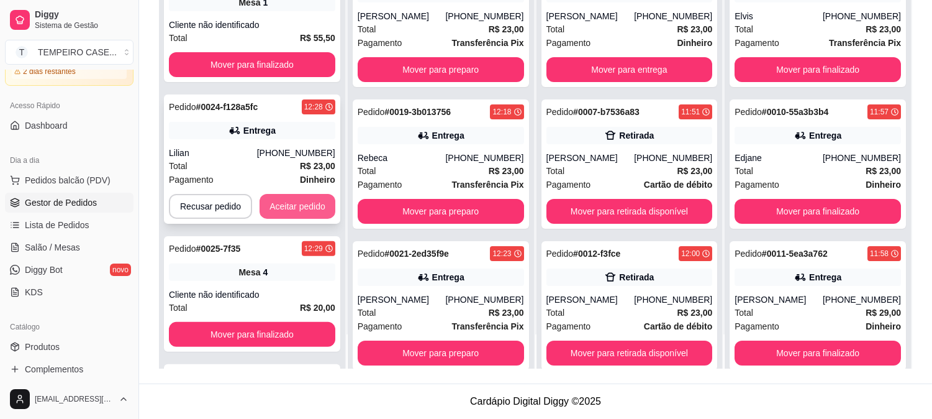
click at [301, 196] on button "Aceitar pedido" at bounding box center [298, 206] width 76 height 25
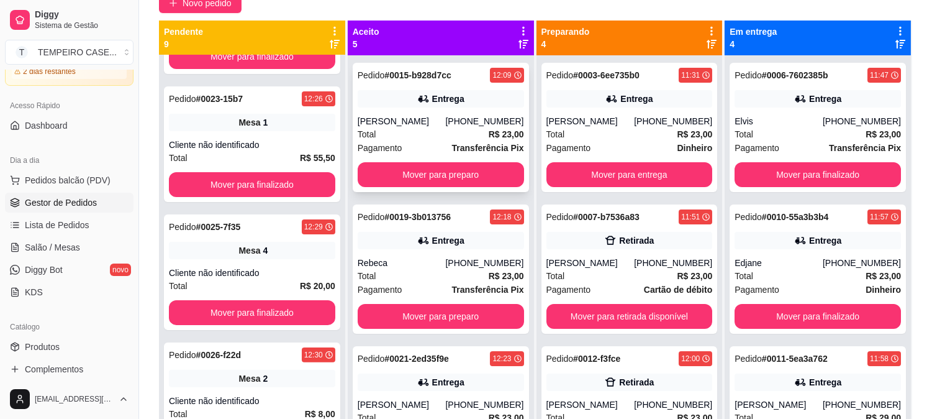
scroll to position [52, 0]
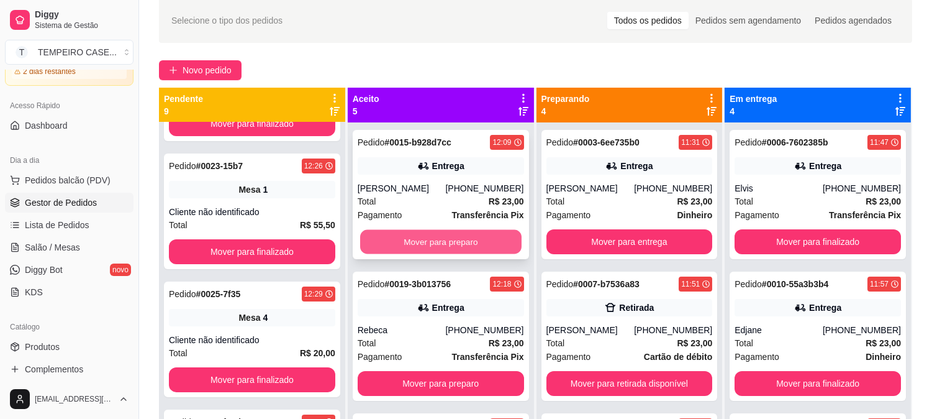
click at [440, 248] on button "Mover para preparo" at bounding box center [440, 242] width 161 height 24
click at [443, 245] on button "Mover para preparo" at bounding box center [441, 241] width 166 height 25
click at [443, 244] on button "Mover para preparo" at bounding box center [441, 241] width 166 height 25
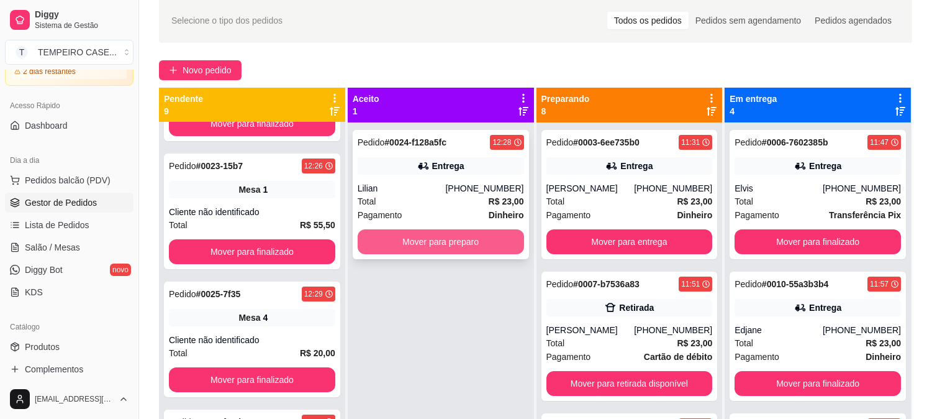
click at [473, 240] on button "Mover para preparo" at bounding box center [441, 241] width 166 height 25
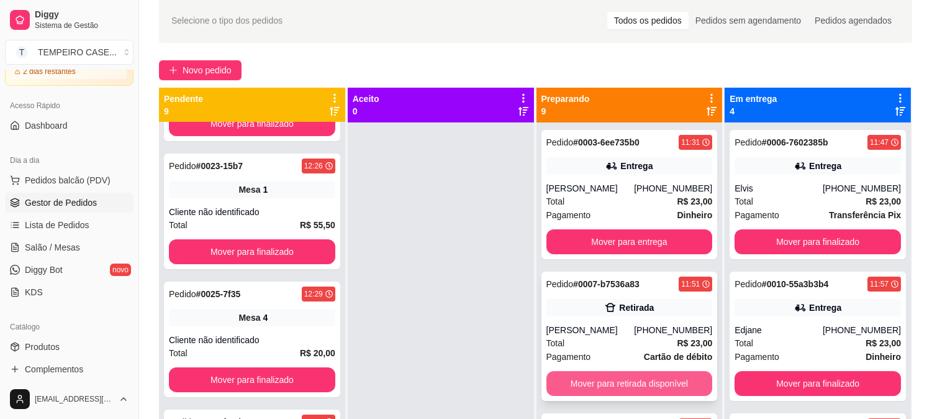
click at [591, 382] on button "Mover para retirada disponível" at bounding box center [630, 383] width 166 height 25
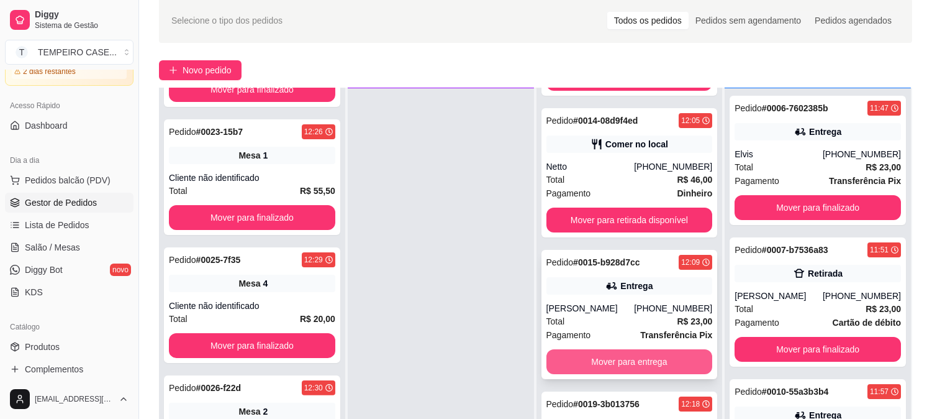
scroll to position [340, 0]
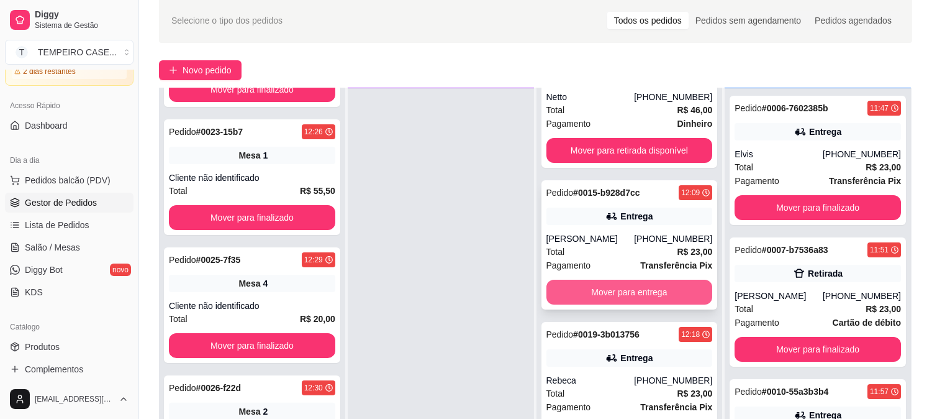
click at [603, 299] on button "Mover para entrega" at bounding box center [630, 291] width 166 height 25
click at [613, 293] on button "Mover para entrega" at bounding box center [630, 291] width 166 height 25
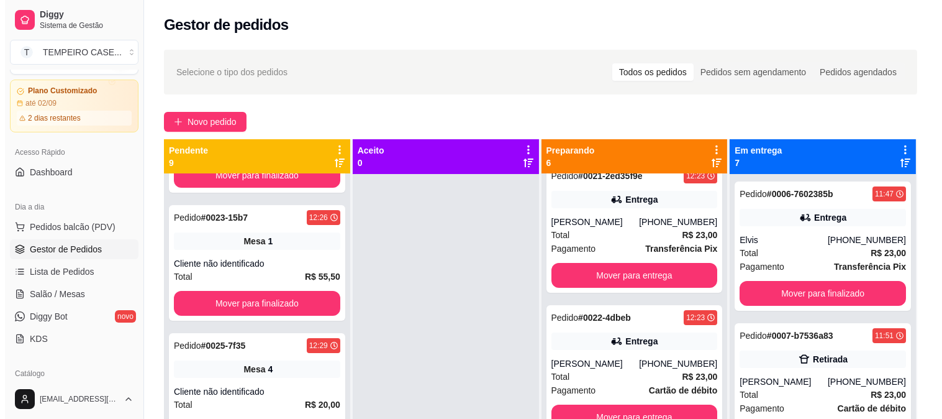
scroll to position [9, 0]
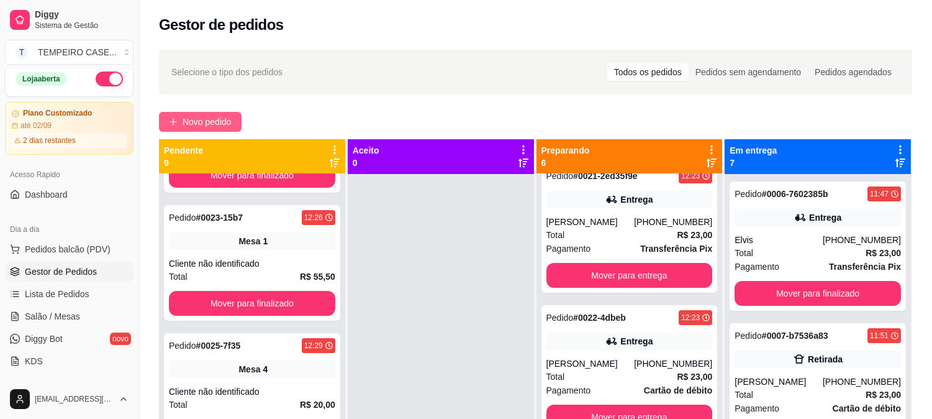
click at [211, 120] on span "Novo pedido" at bounding box center [207, 122] width 49 height 14
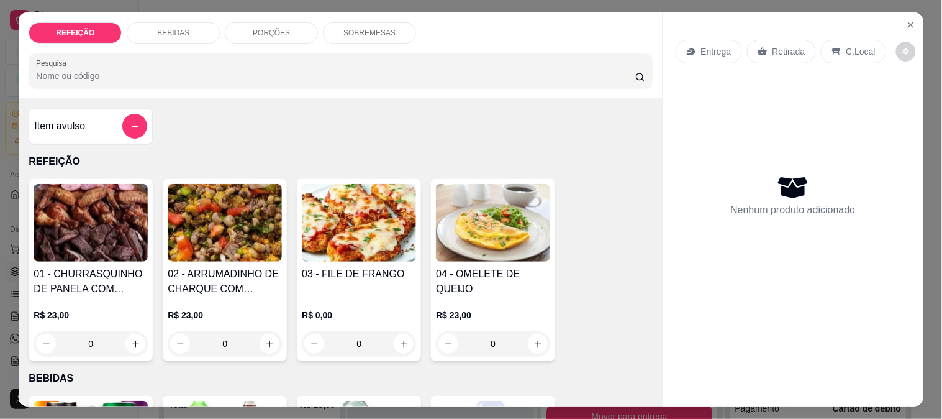
click at [92, 229] on img at bounding box center [91, 223] width 114 height 78
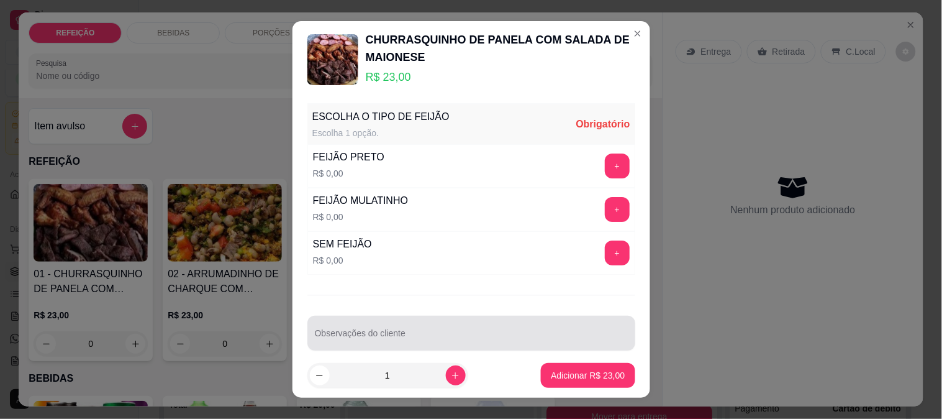
click at [463, 325] on div at bounding box center [471, 332] width 313 height 25
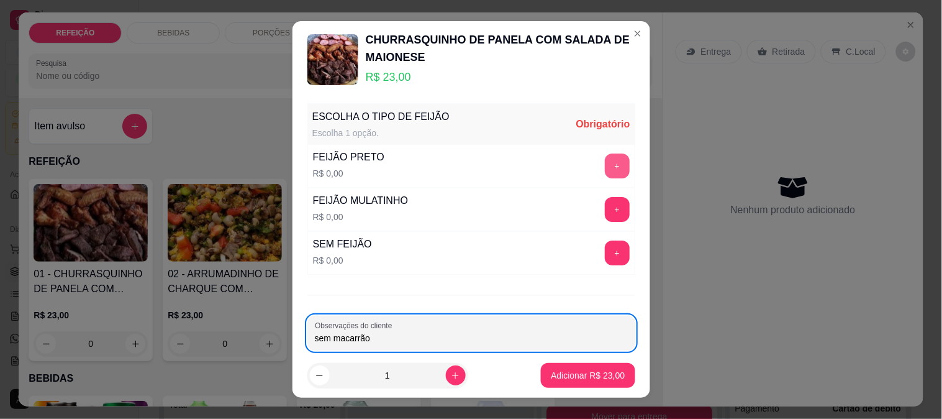
click at [605, 164] on button "+" at bounding box center [617, 165] width 25 height 25
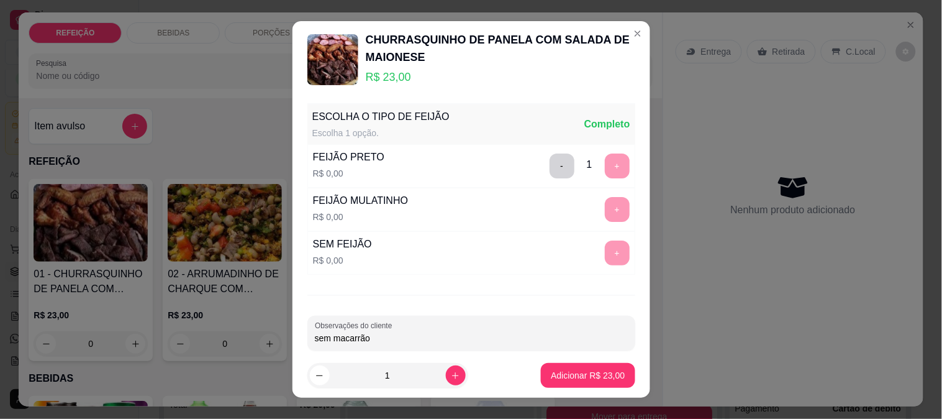
click at [494, 335] on input "sem macarrão" at bounding box center [471, 338] width 313 height 12
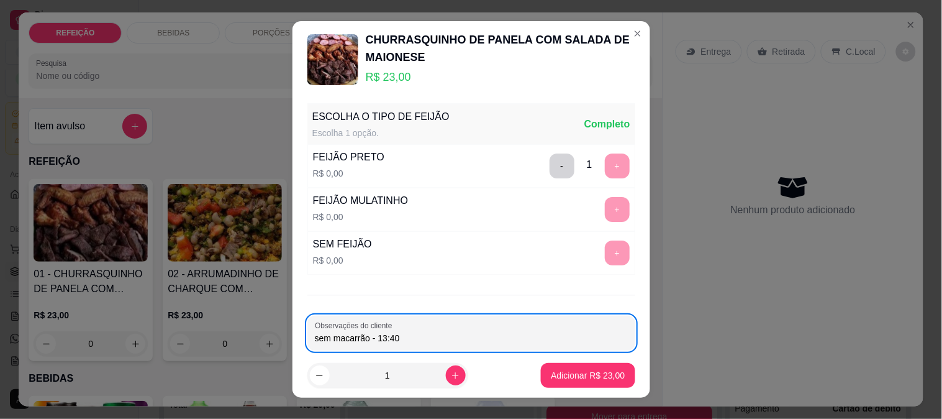
type input "sem macarrão - 13:40"
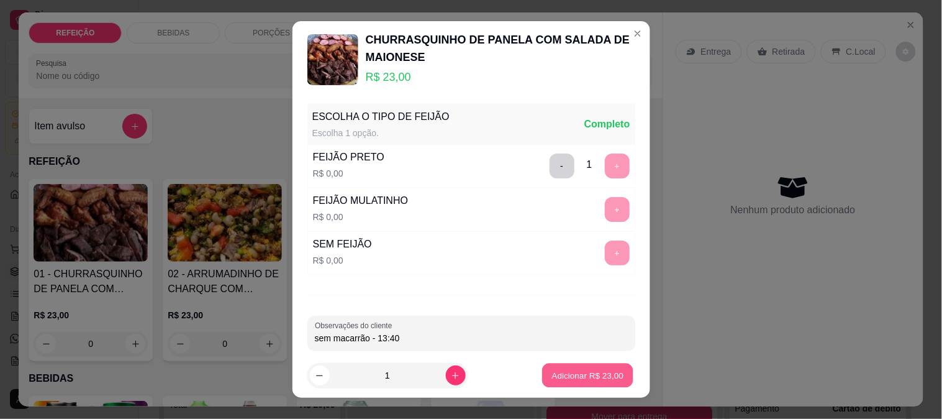
click at [566, 381] on button "Adicionar R$ 23,00" at bounding box center [588, 375] width 91 height 24
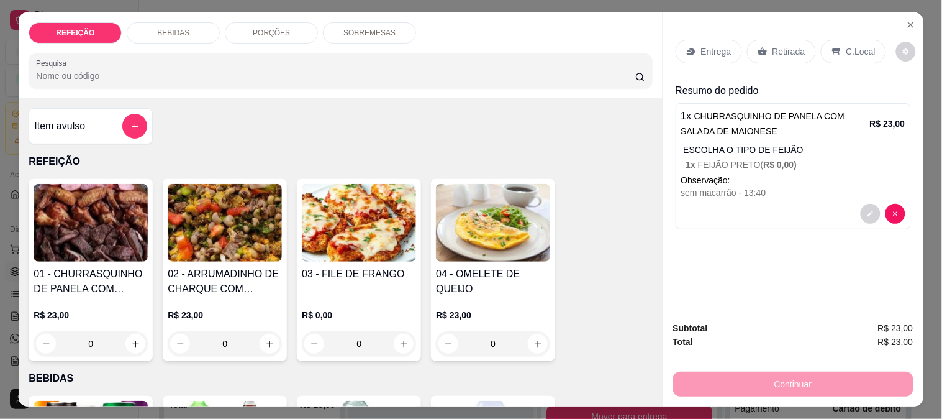
click at [711, 50] on p "Entrega" at bounding box center [716, 51] width 30 height 12
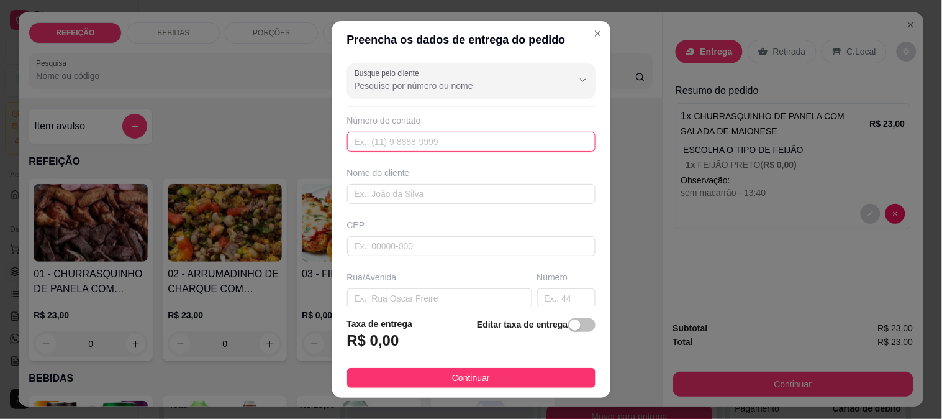
click at [405, 140] on input "text" at bounding box center [471, 142] width 248 height 20
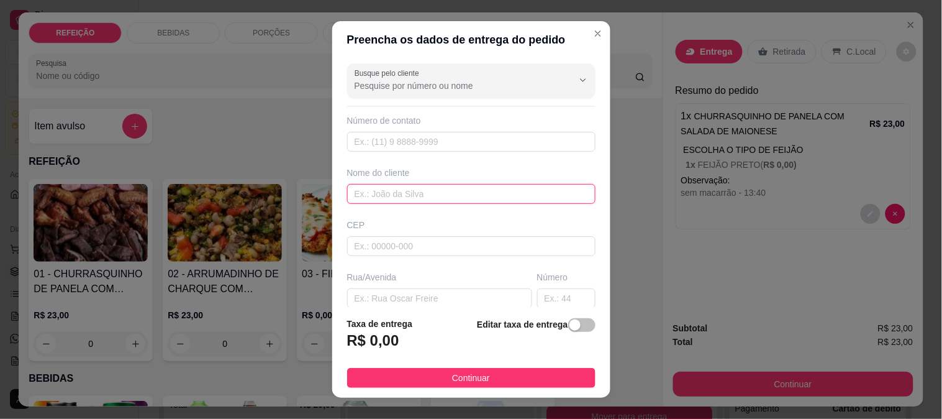
click at [393, 193] on input "text" at bounding box center [471, 194] width 248 height 20
paste input "[PERSON_NAME]"
type input "[PERSON_NAME]"
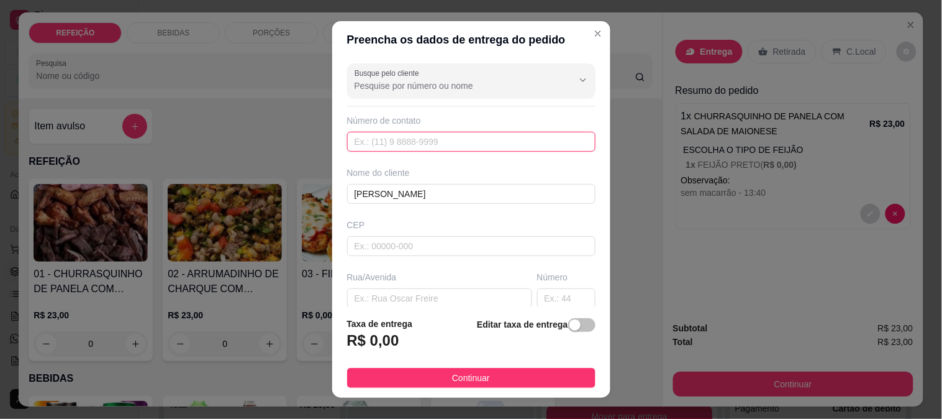
click at [397, 140] on input "text" at bounding box center [471, 142] width 248 height 20
paste input "[PHONE_NUMBER]"
type input "[PHONE_NUMBER]"
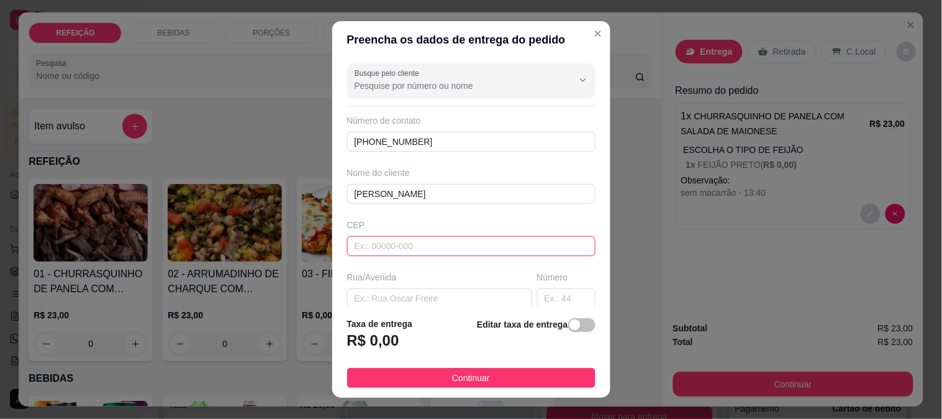
click at [399, 255] on input "text" at bounding box center [471, 246] width 248 height 20
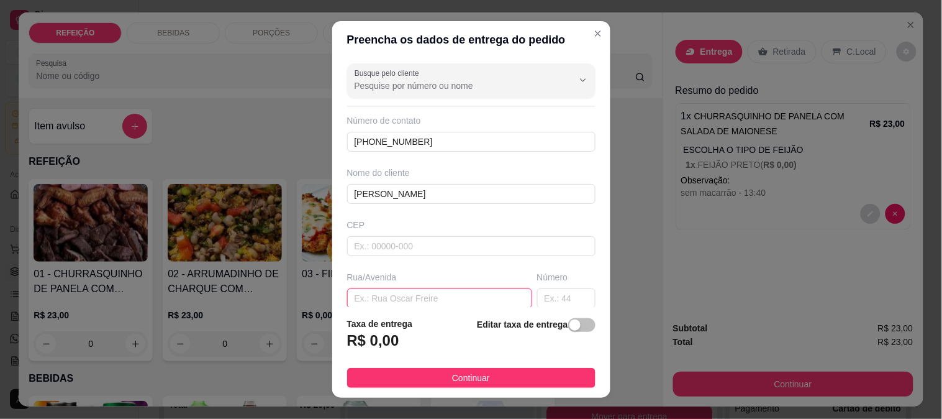
click at [387, 303] on input "text" at bounding box center [439, 298] width 185 height 20
type input "rua [PERSON_NAME]"
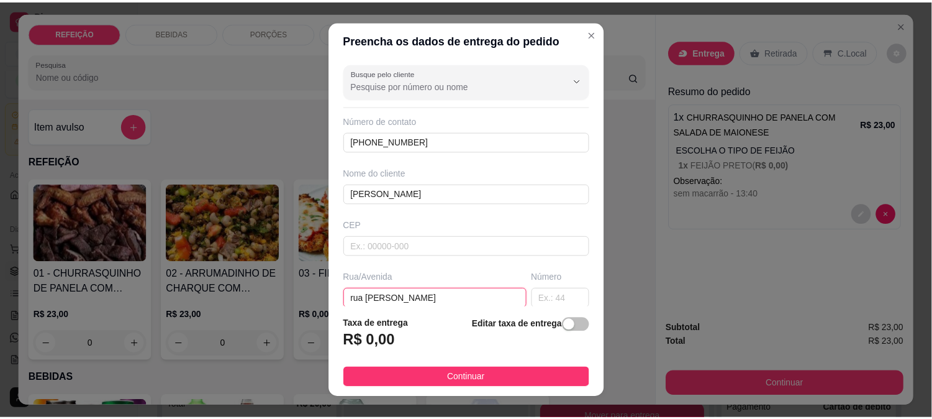
scroll to position [759, 0]
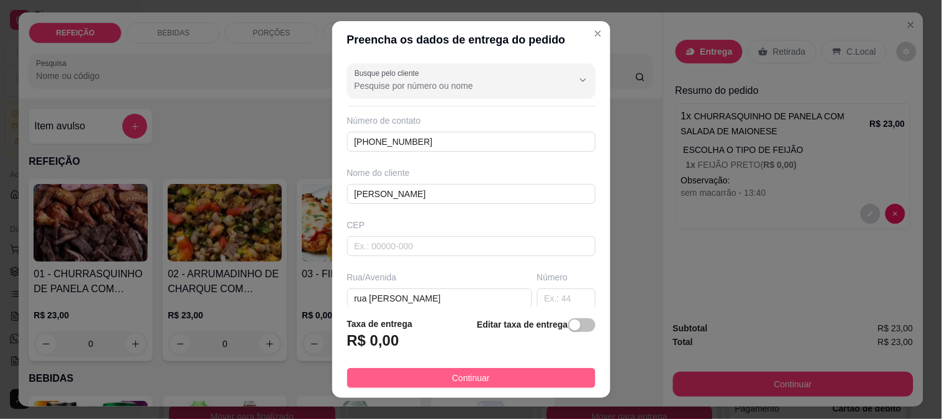
click at [463, 379] on span "Continuar" at bounding box center [471, 378] width 38 height 14
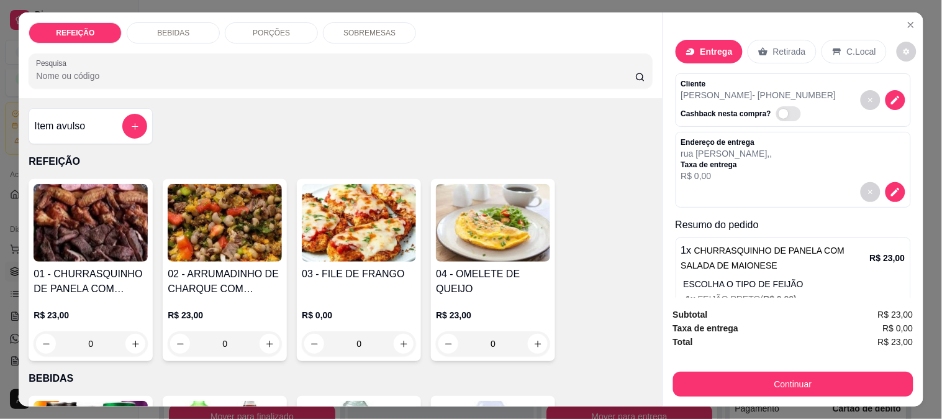
click at [730, 371] on button "Continuar" at bounding box center [793, 383] width 240 height 25
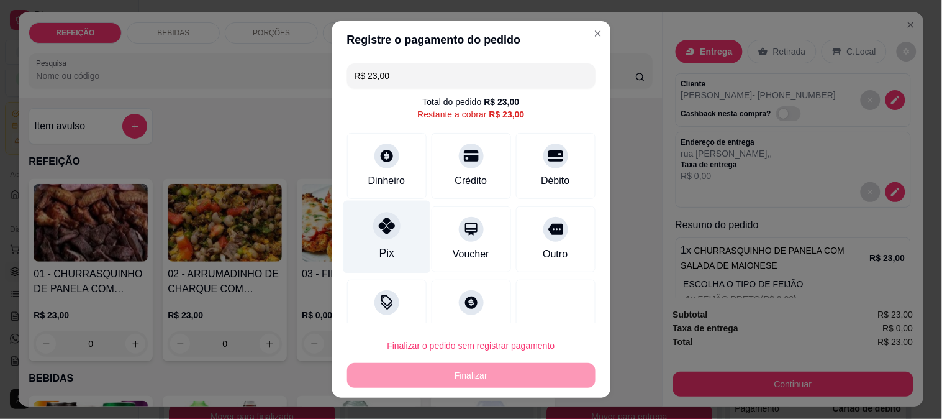
click at [382, 237] on div at bounding box center [386, 225] width 27 height 27
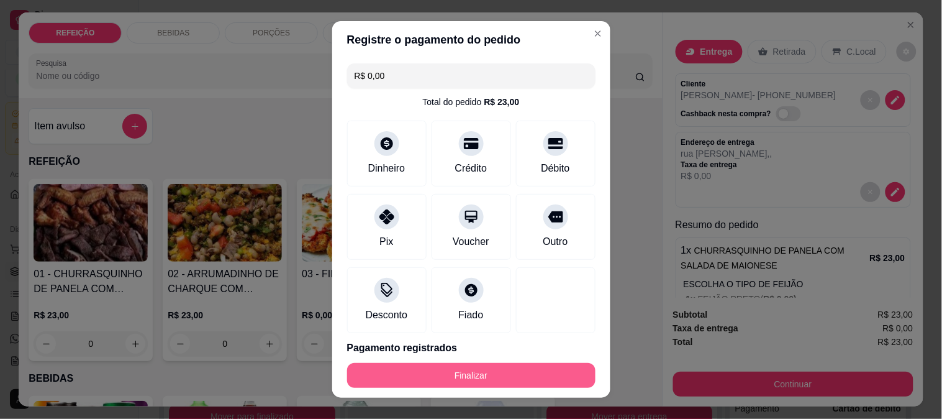
click at [444, 379] on button "Finalizar" at bounding box center [471, 375] width 248 height 25
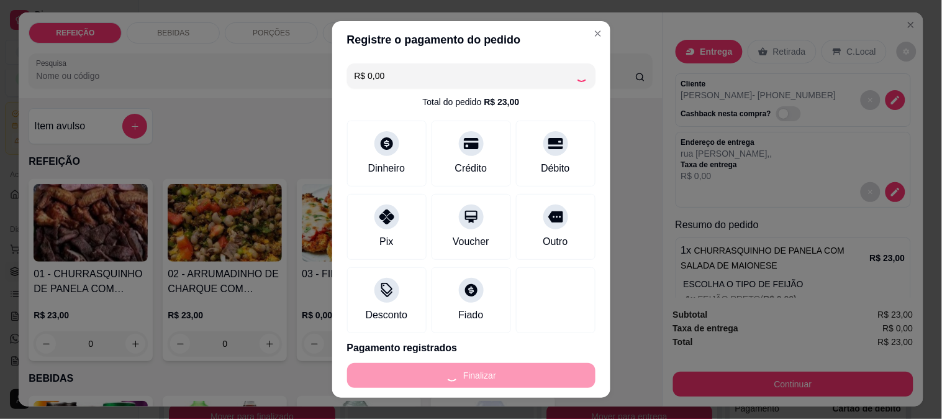
type input "-R$ 23,00"
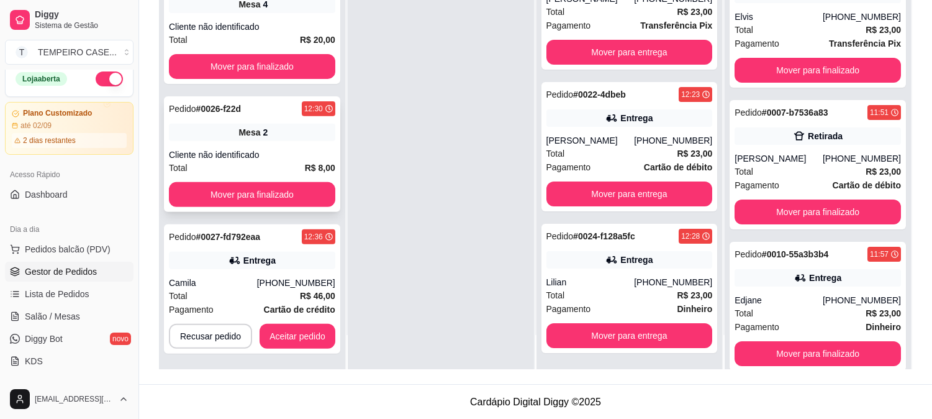
scroll to position [189, 0]
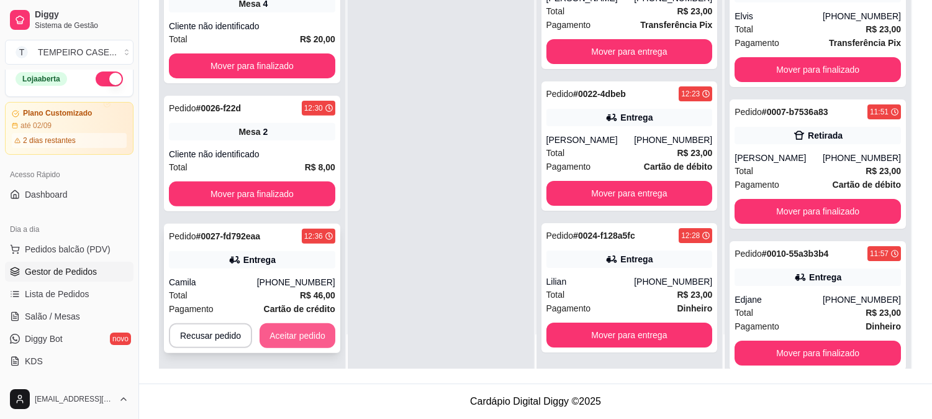
click at [298, 332] on button "Aceitar pedido" at bounding box center [298, 335] width 76 height 25
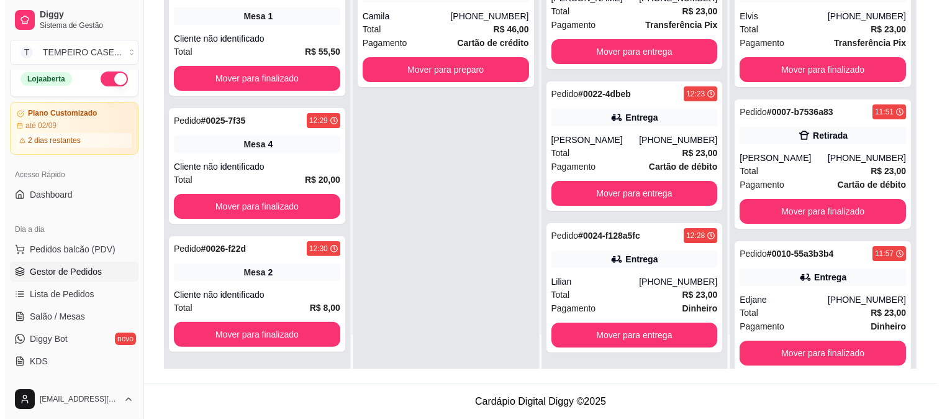
scroll to position [744, 0]
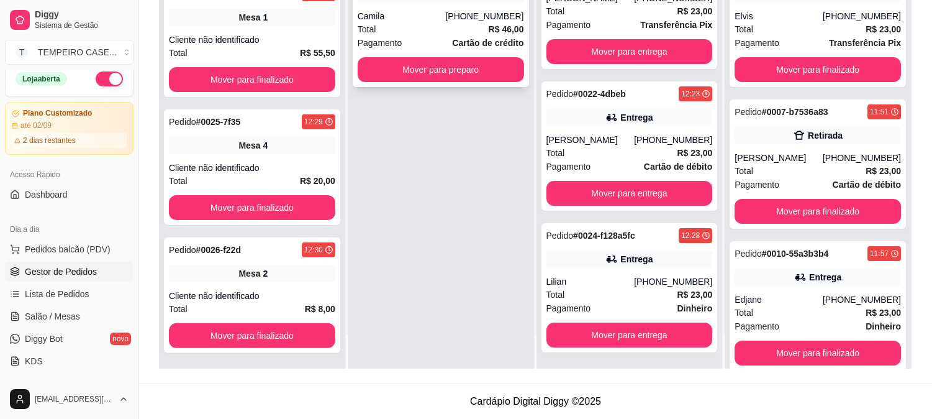
click at [442, 27] on div "Total R$ 46,00" at bounding box center [441, 29] width 166 height 14
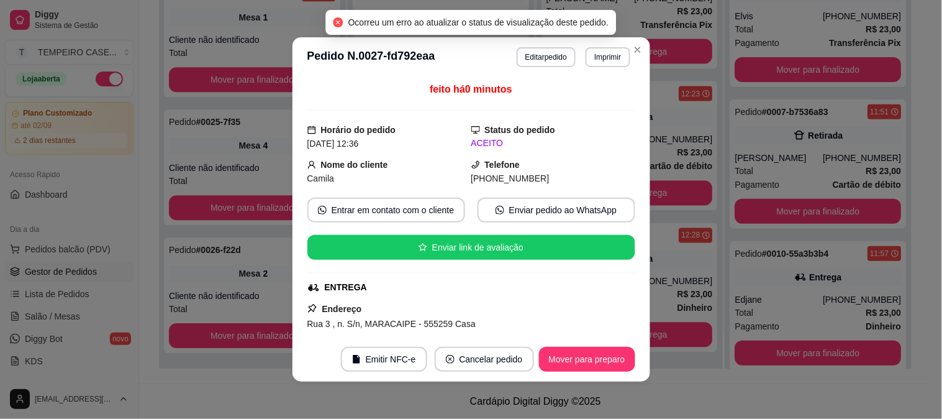
click at [588, 60] on button "Imprimir" at bounding box center [608, 57] width 44 height 20
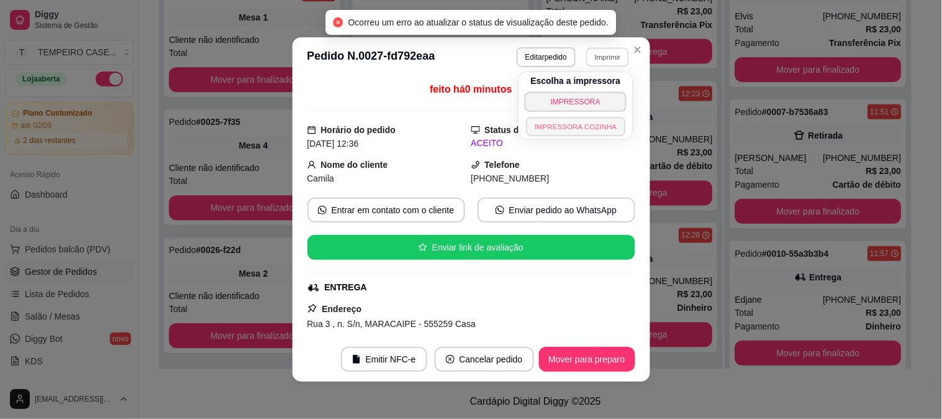
click at [560, 119] on button "IMPRESSORA COZINHA" at bounding box center [575, 126] width 99 height 19
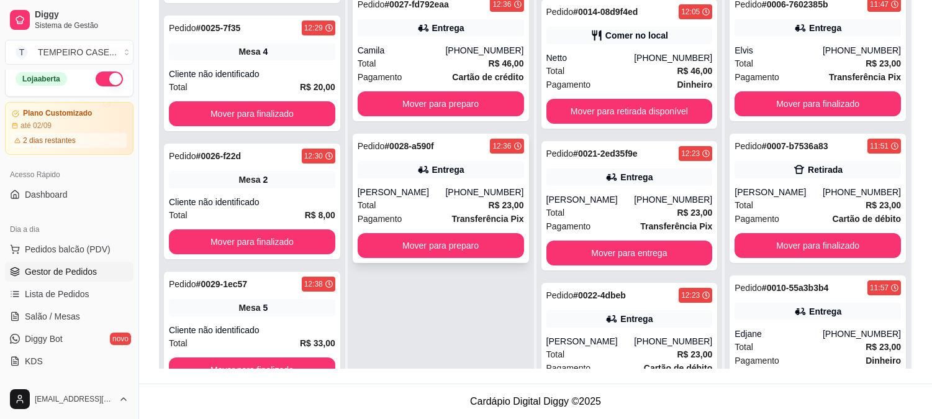
scroll to position [34, 0]
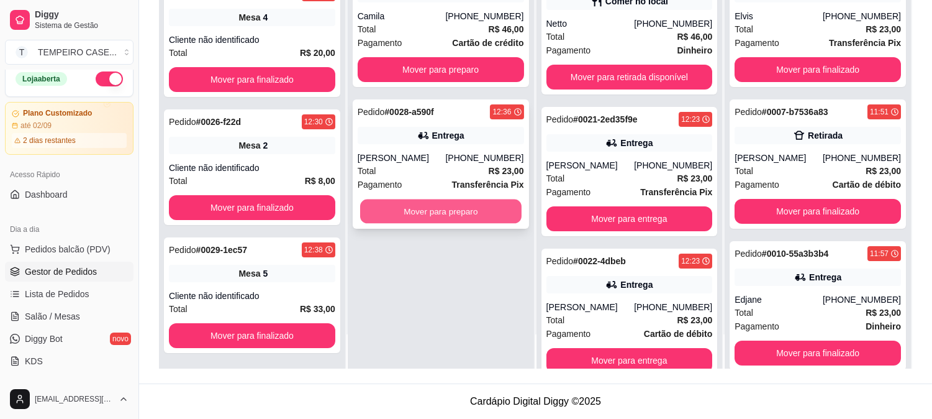
click at [443, 209] on button "Mover para preparo" at bounding box center [440, 211] width 161 height 24
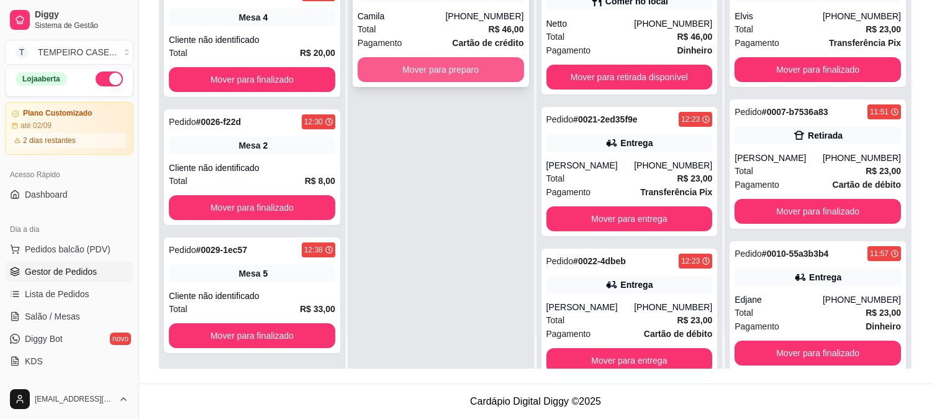
click at [461, 70] on button "Mover para preparo" at bounding box center [441, 69] width 166 height 25
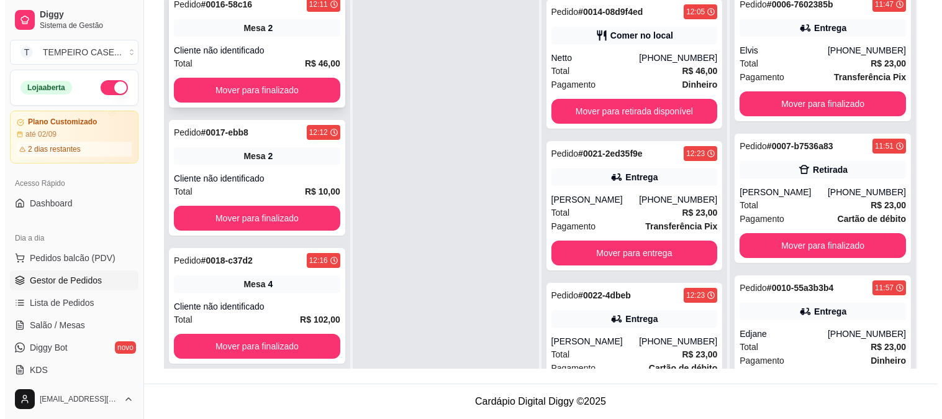
scroll to position [0, 0]
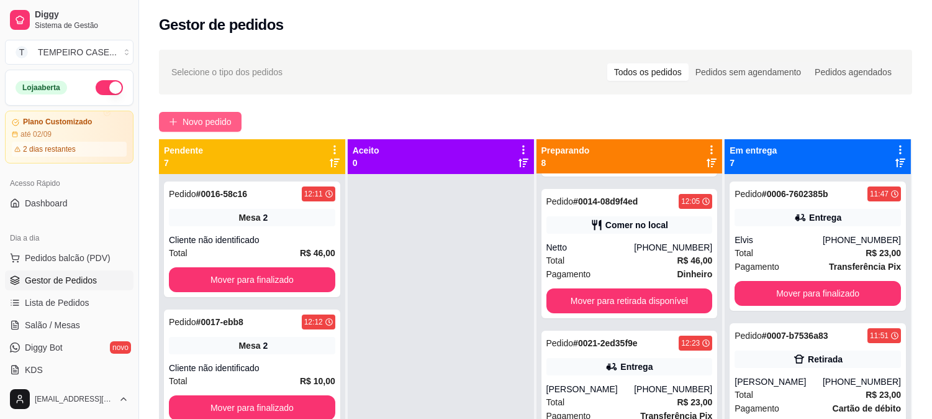
click at [211, 118] on span "Novo pedido" at bounding box center [207, 122] width 49 height 14
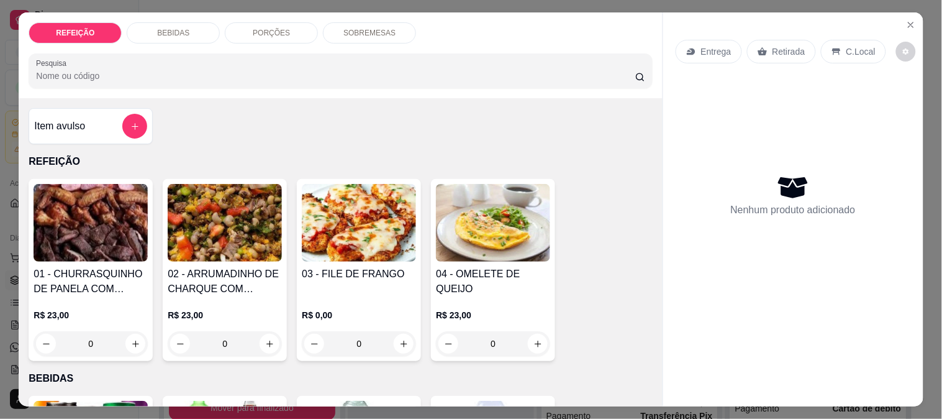
click at [320, 208] on img at bounding box center [359, 223] width 114 height 78
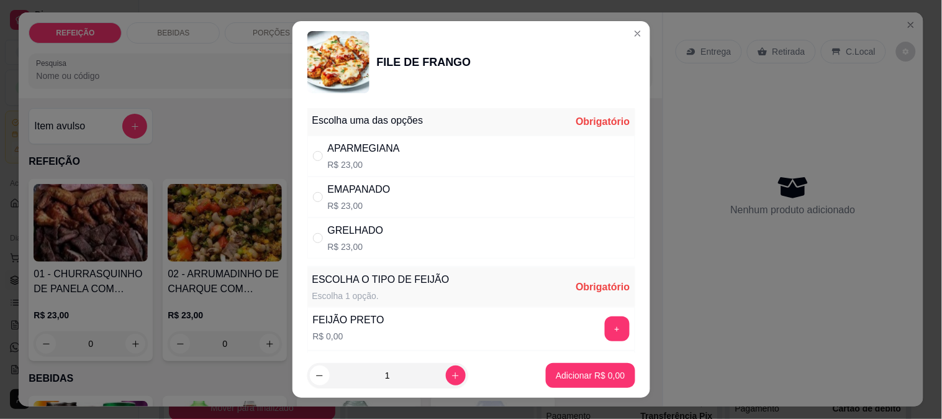
click at [407, 145] on div "APARMEGIANA R$ 23,00" at bounding box center [471, 155] width 328 height 41
radio input "true"
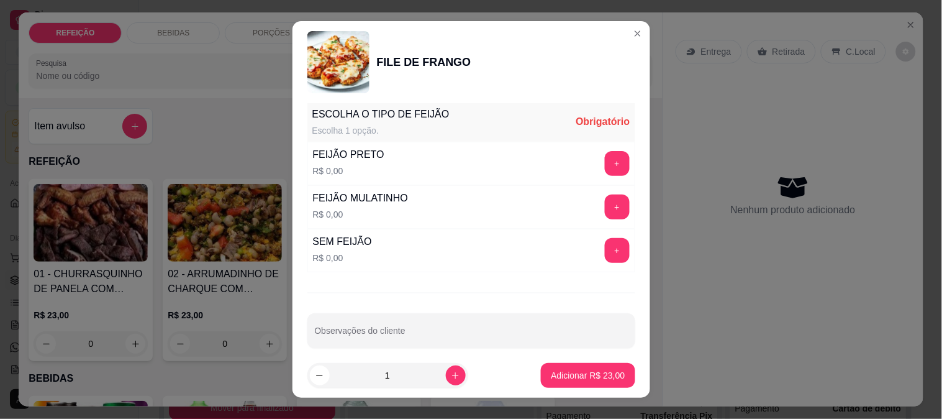
scroll to position [178, 0]
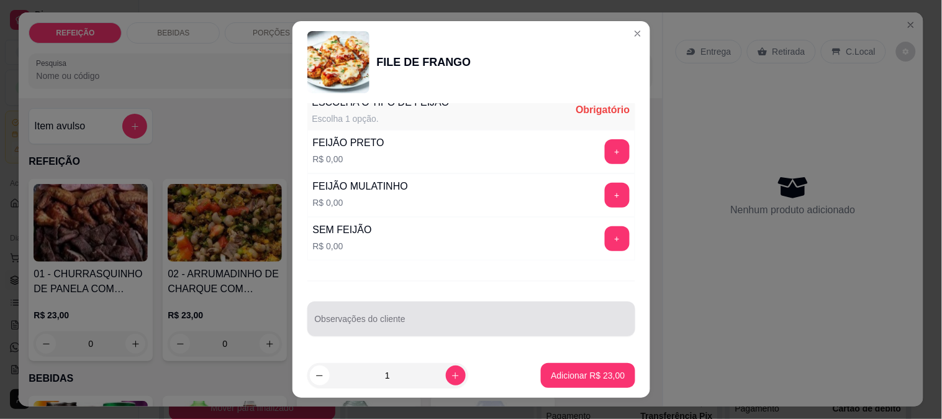
click at [361, 322] on input "Observações do cliente" at bounding box center [471, 323] width 313 height 12
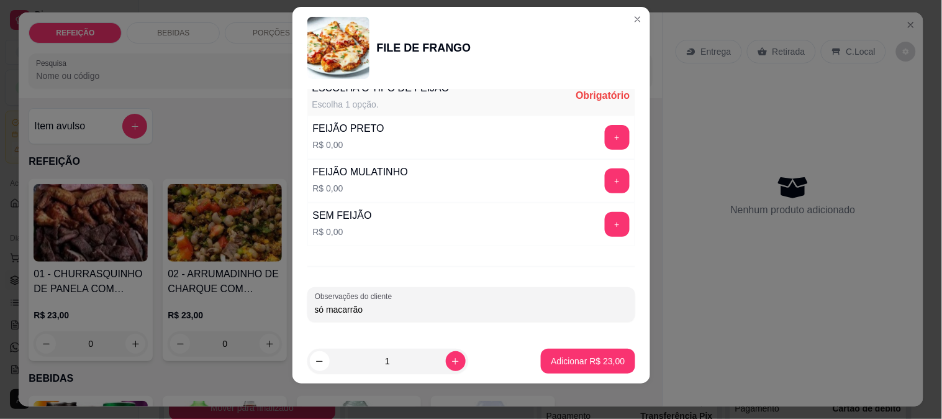
scroll to position [19, 0]
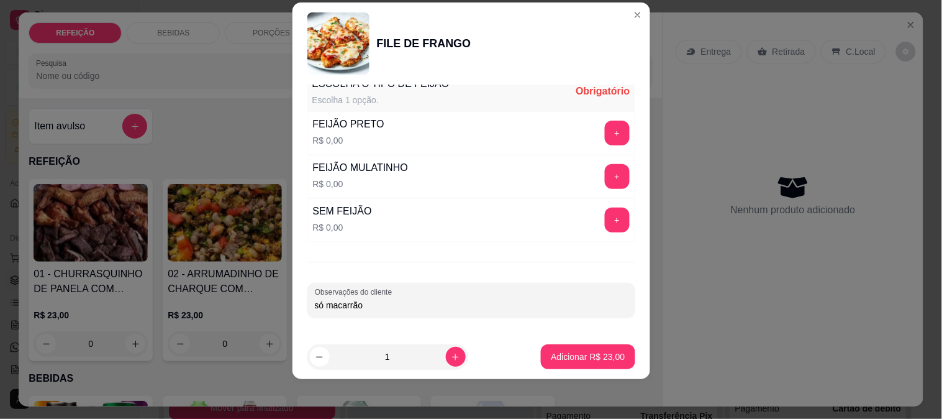
type input "só macarrão"
click at [596, 238] on div "SEM FEIJÃO R$ 0,00 +" at bounding box center [471, 219] width 328 height 43
click at [605, 224] on button "+" at bounding box center [617, 219] width 24 height 24
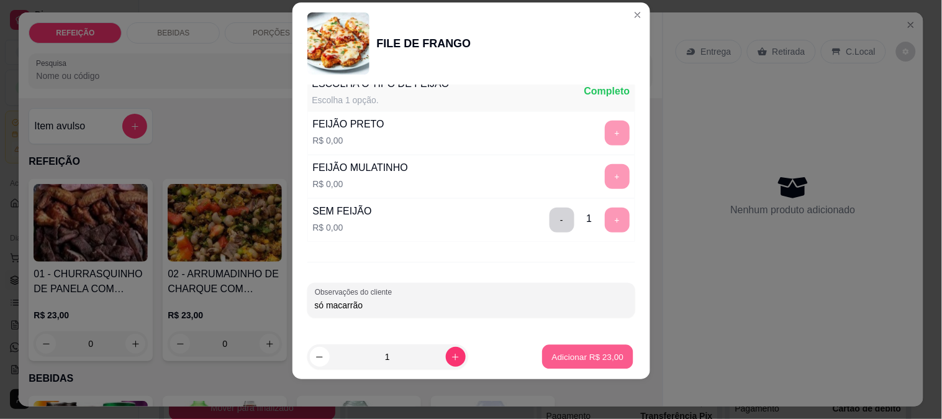
click at [560, 351] on p "Adicionar R$ 23,00" at bounding box center [588, 357] width 72 height 12
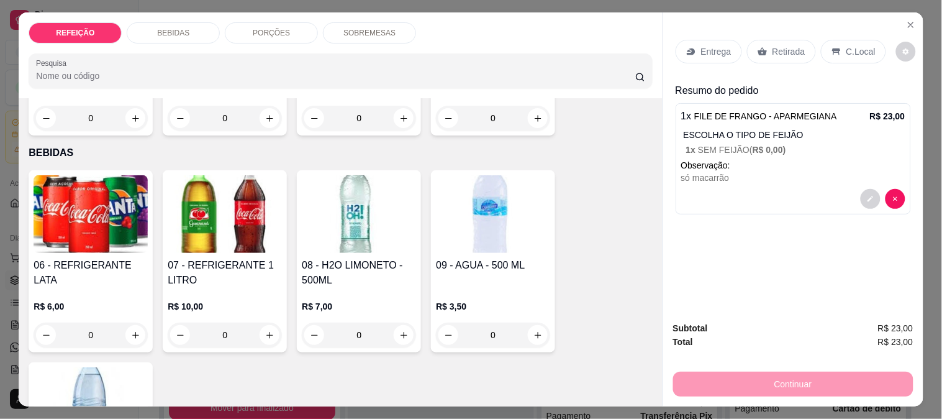
scroll to position [207, 0]
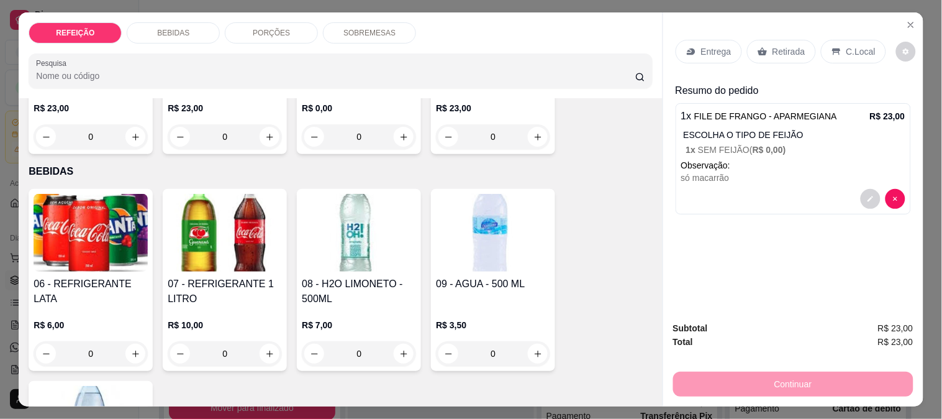
click at [100, 216] on img at bounding box center [91, 233] width 114 height 78
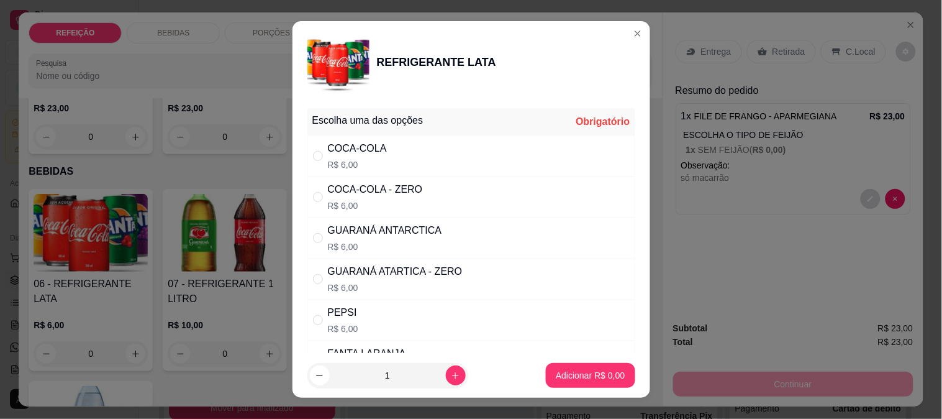
click at [376, 157] on div "COCA-COLA R$ 6,00" at bounding box center [357, 156] width 59 height 30
radio input "true"
click at [590, 374] on p "Adicionar R$ 6,00" at bounding box center [590, 375] width 69 height 12
type input "1"
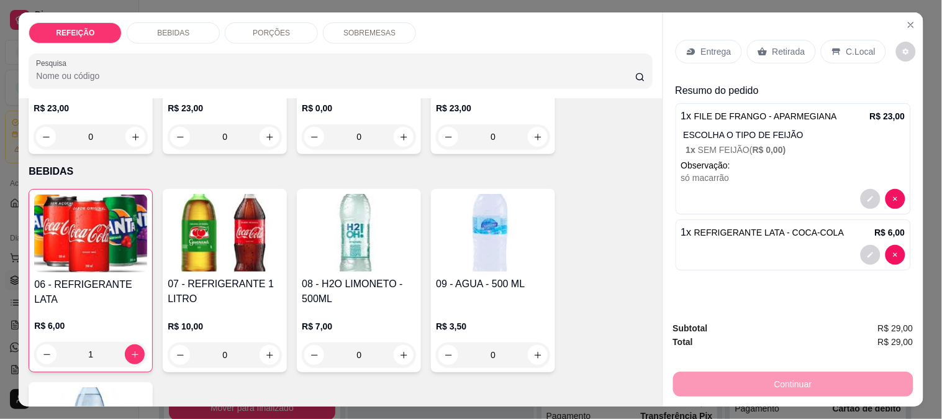
click at [711, 52] on p "Entrega" at bounding box center [716, 51] width 30 height 12
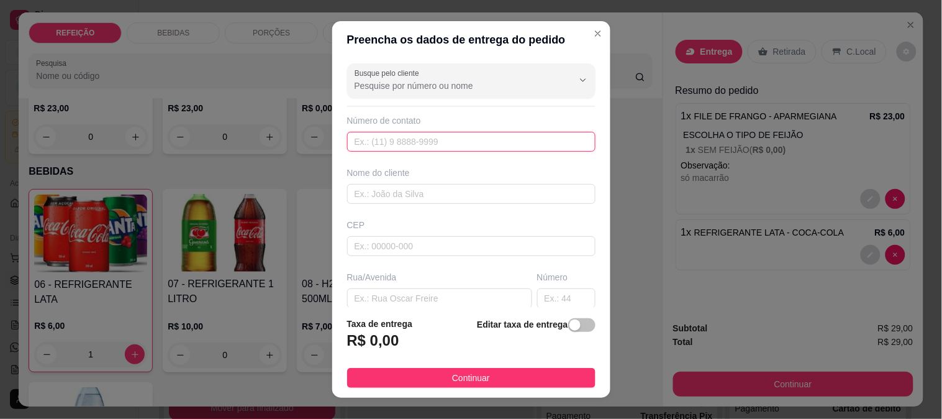
click at [461, 137] on input "text" at bounding box center [471, 142] width 248 height 20
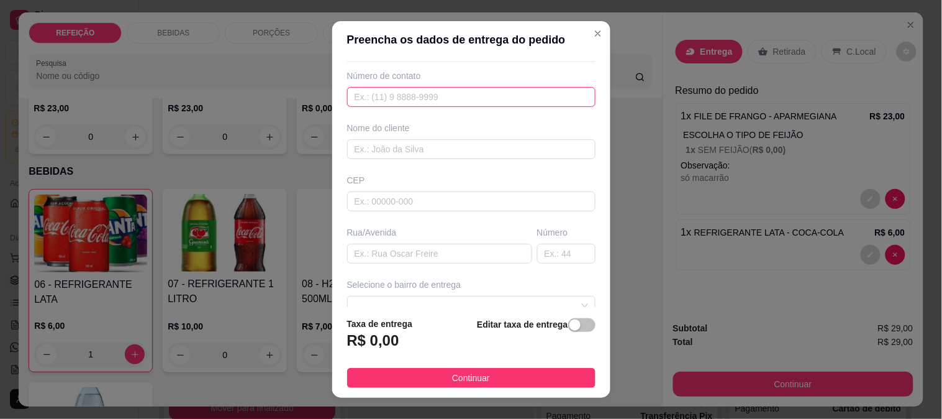
scroll to position [69, 0]
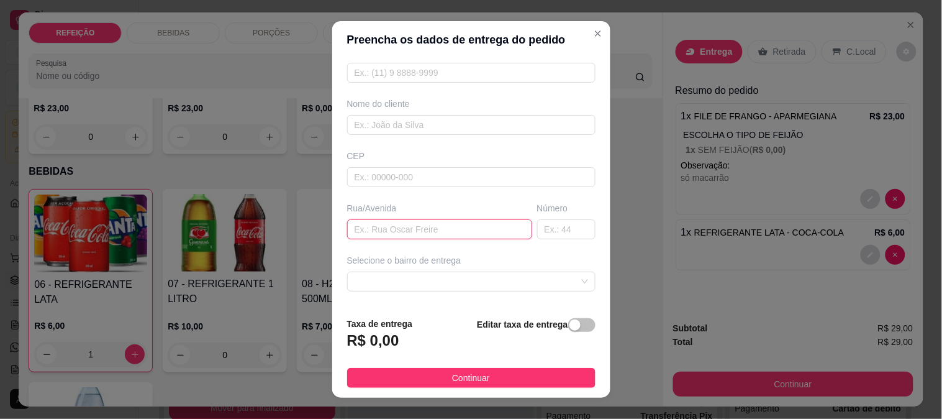
click at [388, 236] on input "text" at bounding box center [439, 229] width 185 height 20
paste input "beco do bar do jorge"
type input "beco do bar do jorge"
click at [402, 294] on div "Busque pelo cliente Número de contato Nome do cliente CEP Rua/[GEOGRAPHIC_DATA]…" at bounding box center [471, 182] width 278 height 249
click at [402, 281] on span at bounding box center [472, 281] width 234 height 19
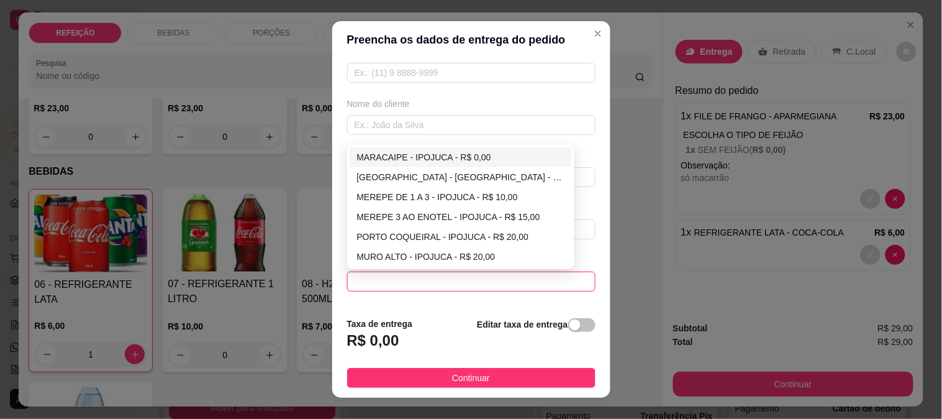
click at [386, 153] on div "MARACAIPE - IPOJUCA - R$ 0,00" at bounding box center [461, 157] width 208 height 14
type input "IPOJUCA"
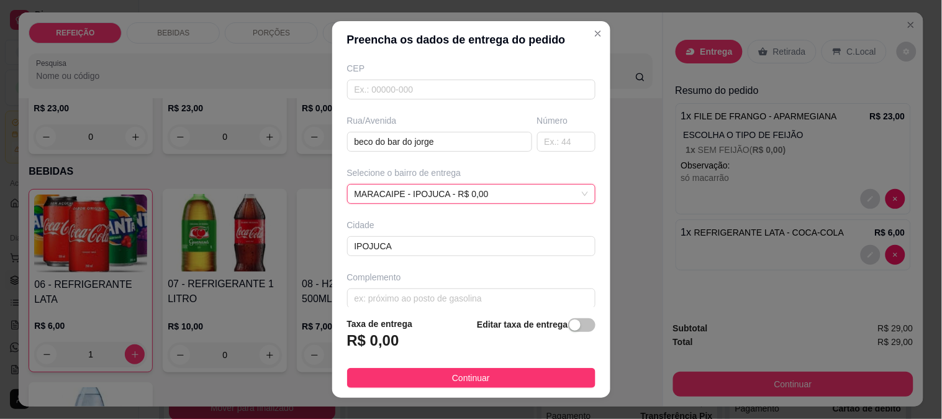
scroll to position [168, 0]
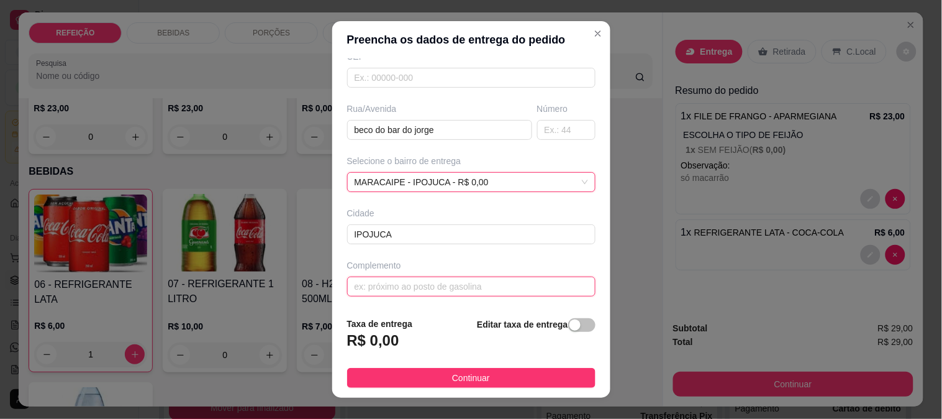
click at [400, 288] on input "text" at bounding box center [471, 286] width 248 height 20
paste input "no prédio com portão azul e branco ao lado da casa do galo"
type input "no prédio com portão azul e branco ao lado da casa do galo"
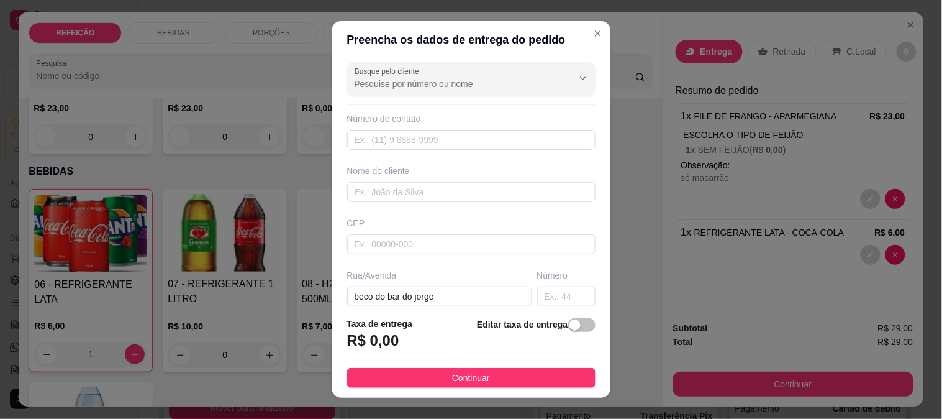
scroll to position [0, 0]
click at [420, 140] on input "text" at bounding box center [471, 142] width 248 height 20
paste input "[PHONE_NUMBER]"
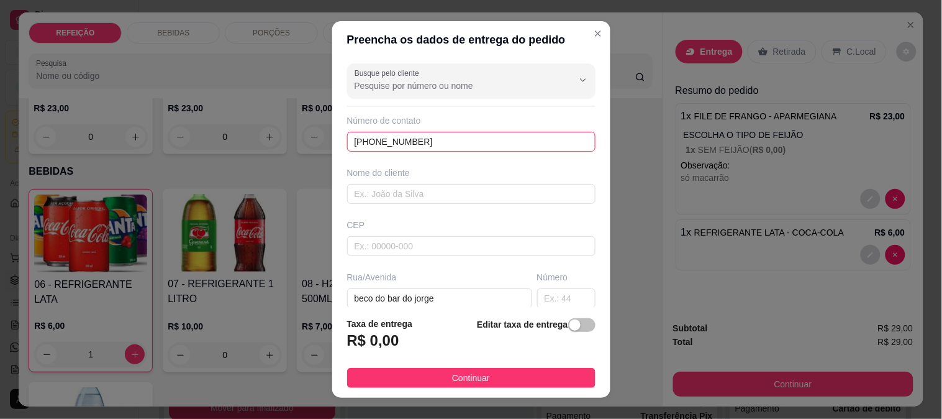
type input "[PHONE_NUMBER]"
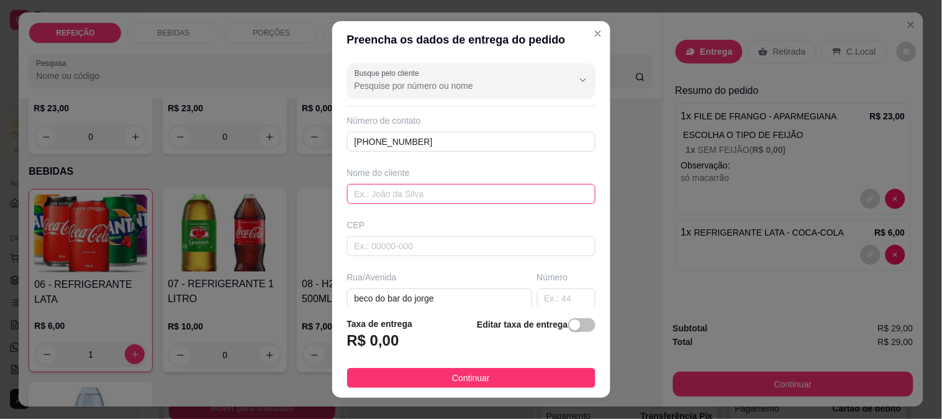
click at [394, 201] on input "text" at bounding box center [471, 194] width 248 height 20
paste input "[PERSON_NAME]"
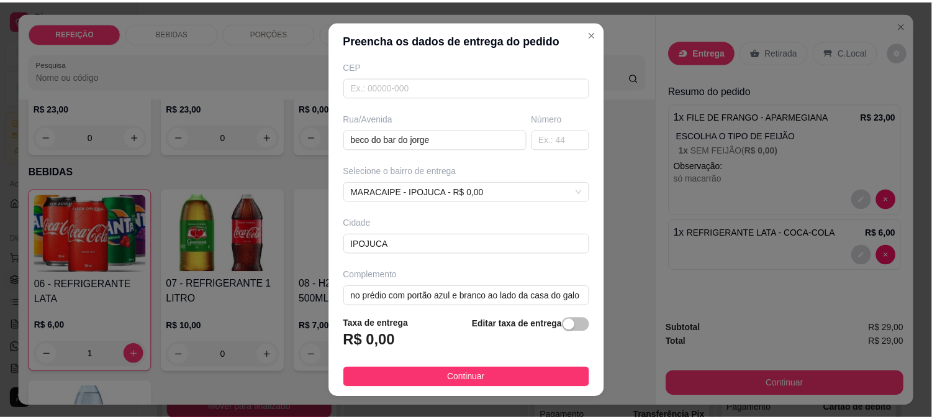
scroll to position [170, 0]
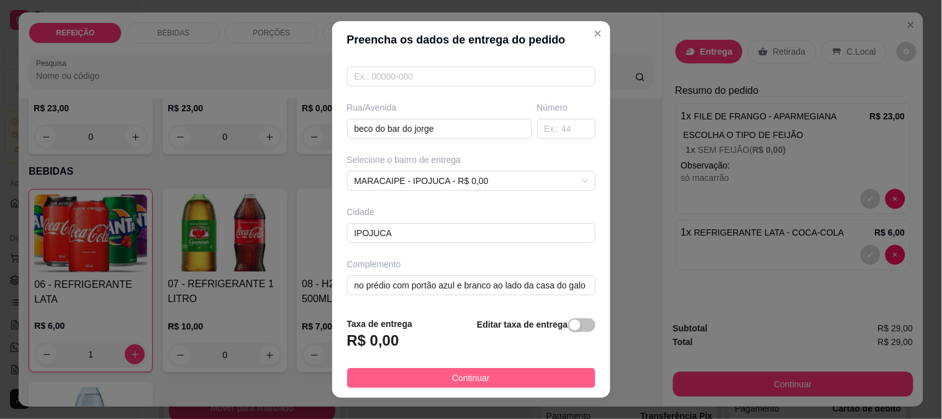
type input "[PERSON_NAME]"
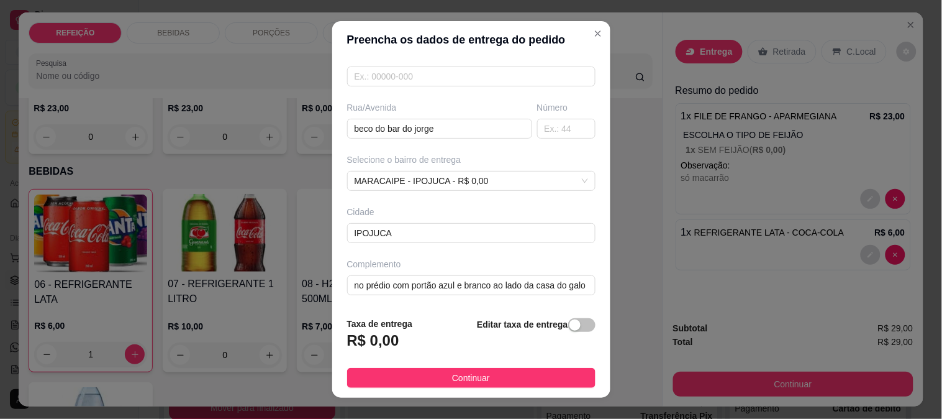
click at [427, 370] on button "Continuar" at bounding box center [471, 378] width 248 height 20
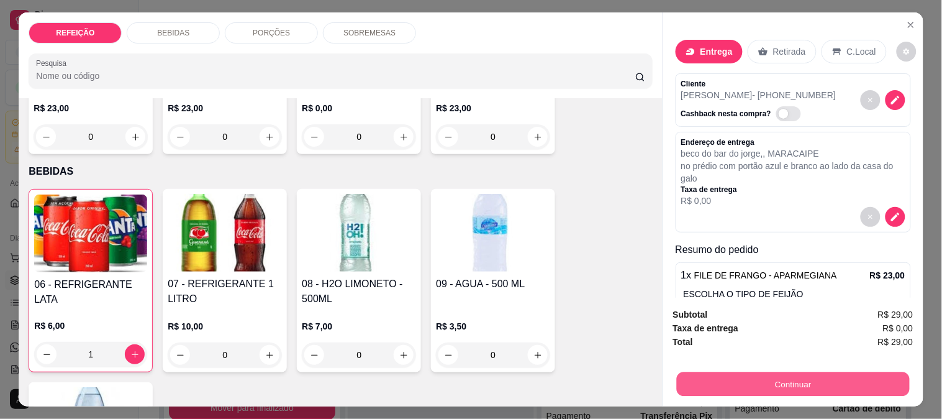
click at [756, 376] on button "Continuar" at bounding box center [792, 383] width 233 height 24
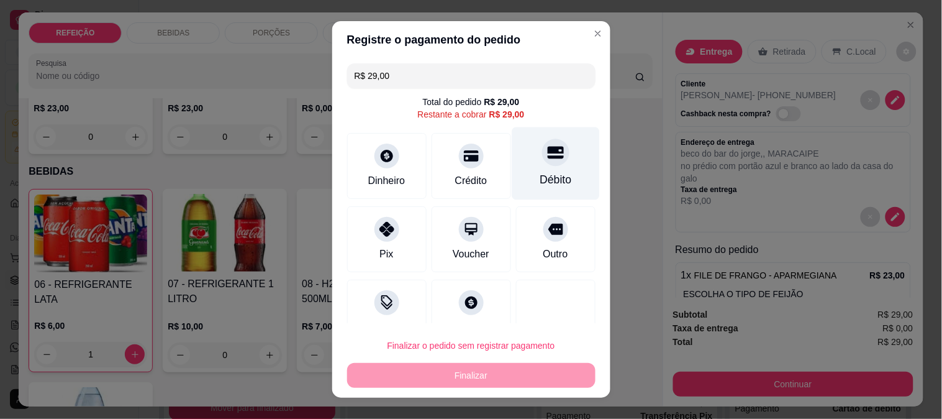
click at [520, 168] on div "Débito" at bounding box center [556, 163] width 88 height 73
type input "R$ 0,00"
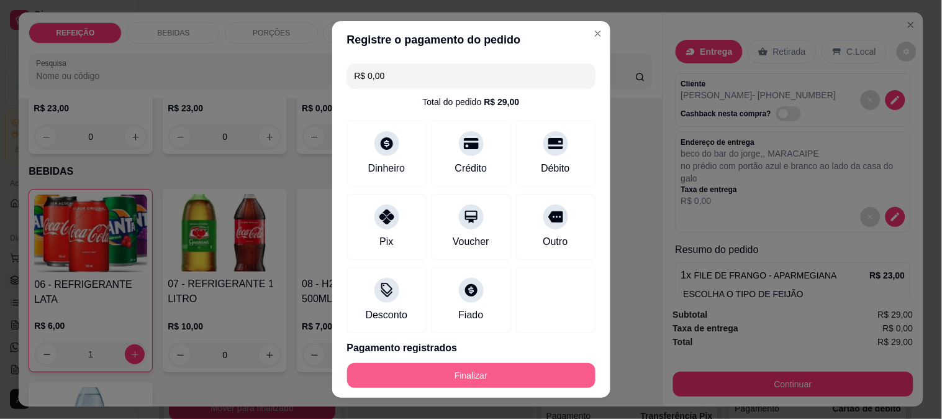
click at [482, 368] on button "Finalizar" at bounding box center [471, 375] width 248 height 25
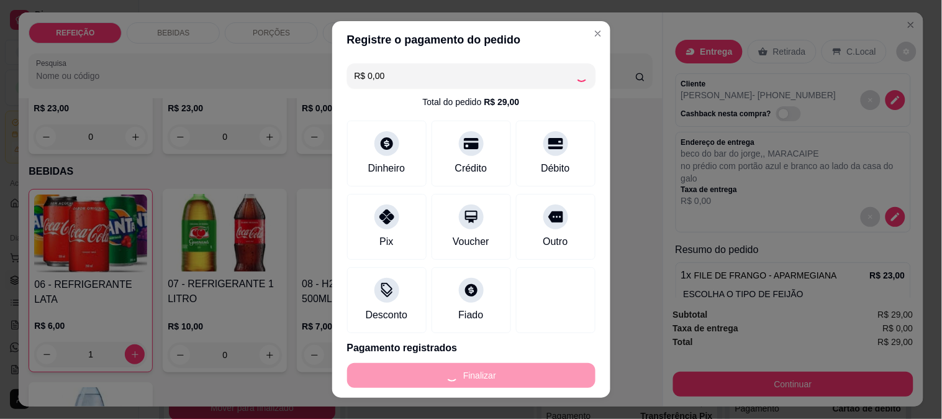
type input "0"
type input "-R$ 29,00"
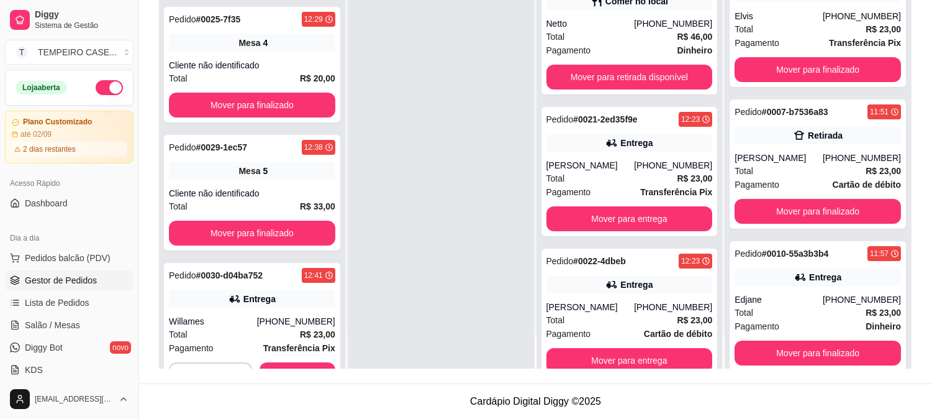
scroll to position [375, 0]
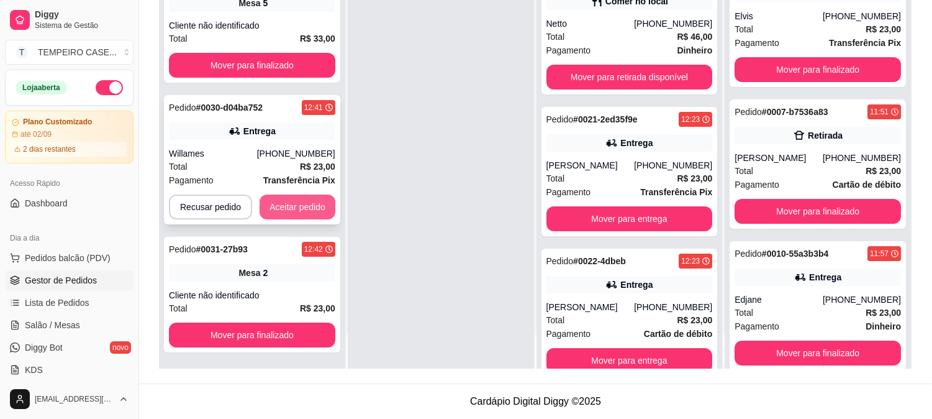
click at [309, 213] on button "Aceitar pedido" at bounding box center [298, 206] width 76 height 25
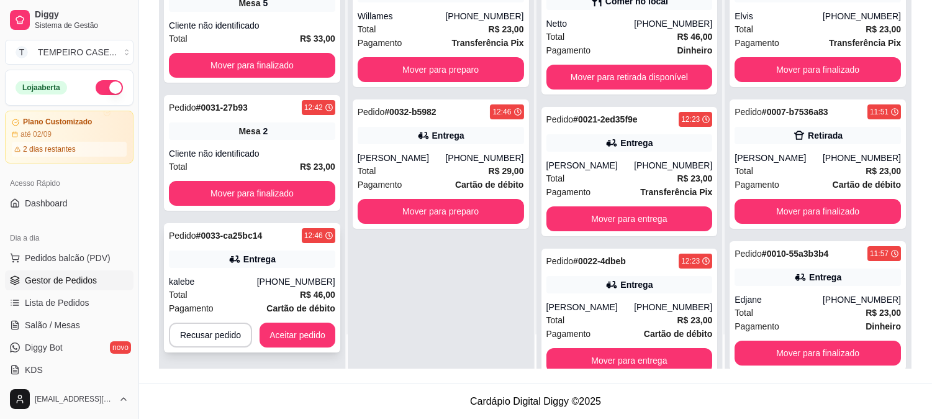
click at [232, 281] on div "kalebe" at bounding box center [213, 281] width 88 height 12
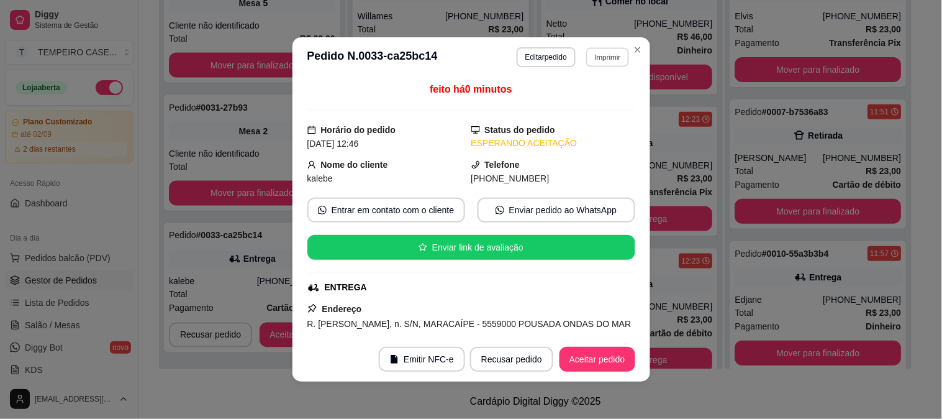
click at [591, 55] on button "Imprimir" at bounding box center [607, 56] width 43 height 19
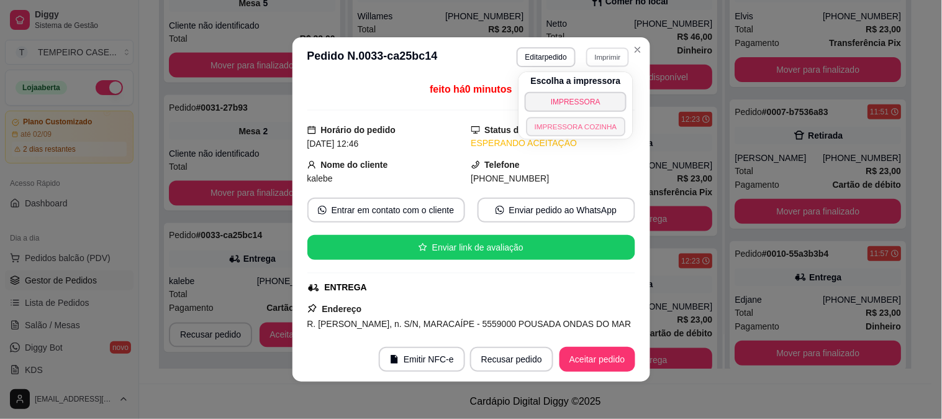
click at [553, 120] on button "IMPRESSORA COZINHA" at bounding box center [575, 126] width 99 height 19
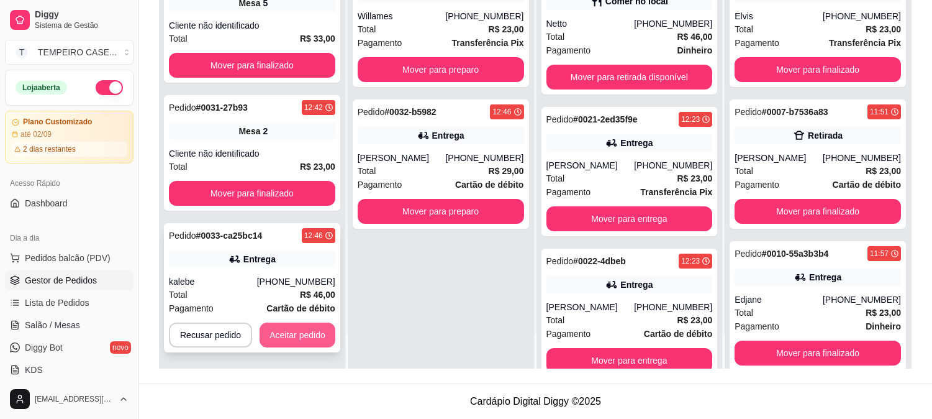
click at [289, 322] on button "Aceitar pedido" at bounding box center [298, 334] width 76 height 25
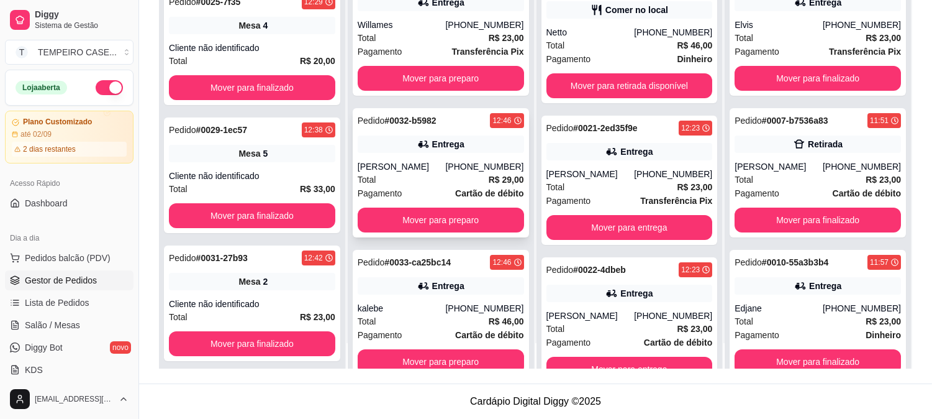
scroll to position [0, 0]
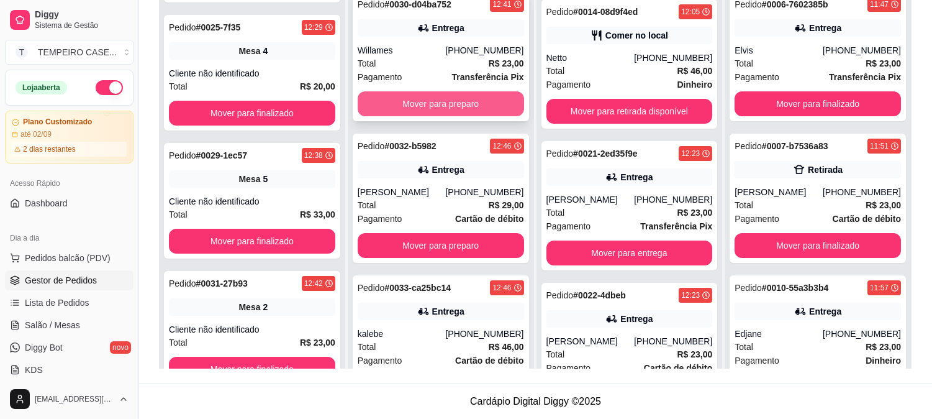
click at [413, 108] on button "Mover para preparo" at bounding box center [441, 103] width 166 height 25
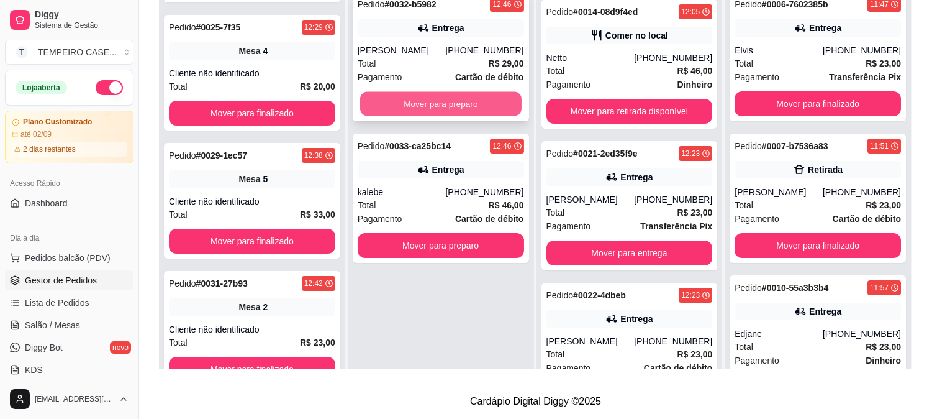
click at [414, 108] on button "Mover para preparo" at bounding box center [440, 104] width 161 height 24
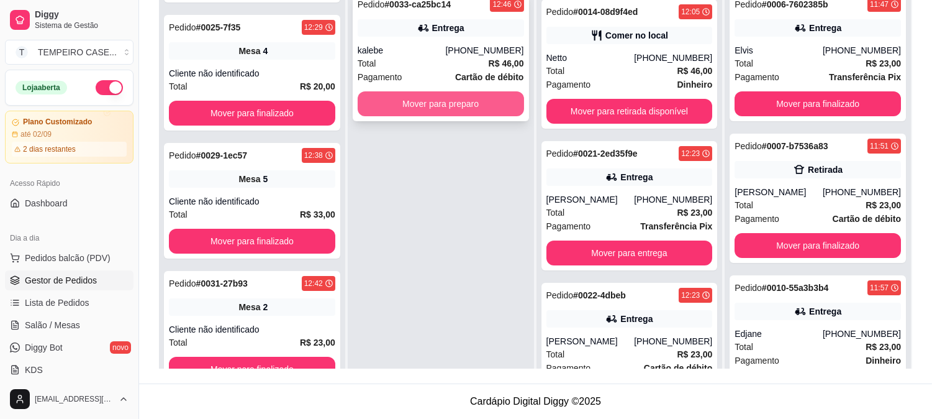
click at [463, 102] on button "Mover para preparo" at bounding box center [441, 103] width 166 height 25
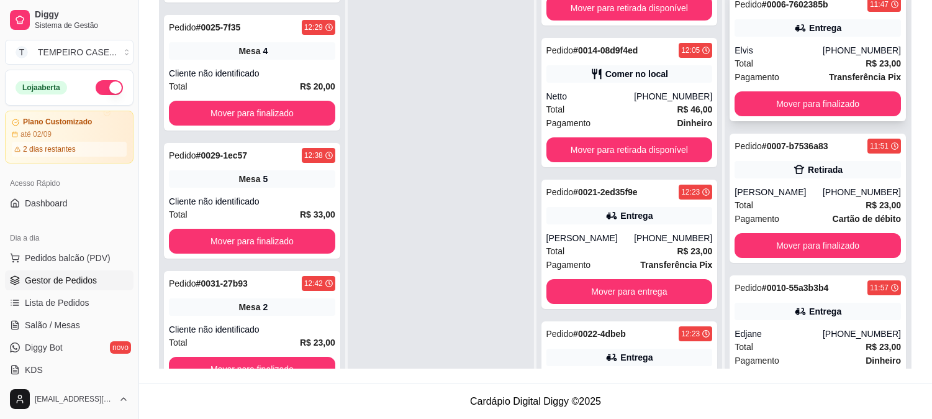
scroll to position [207, 0]
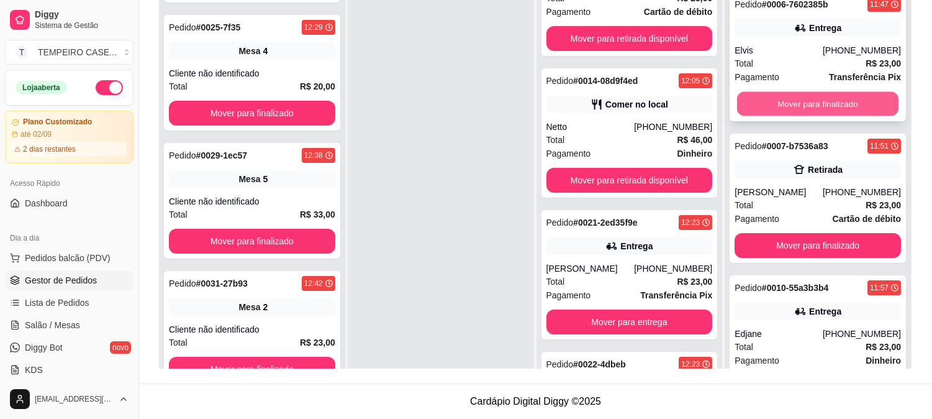
click at [777, 98] on button "Mover para finalizado" at bounding box center [817, 104] width 161 height 24
click at [783, 106] on button "Mover para finalizado" at bounding box center [818, 103] width 166 height 25
click at [788, 103] on button "Mover para finalizado" at bounding box center [817, 104] width 161 height 24
click at [788, 103] on button "Mover para finalizado" at bounding box center [818, 103] width 166 height 25
click at [788, 103] on button "Mover para finalizado" at bounding box center [817, 104] width 161 height 24
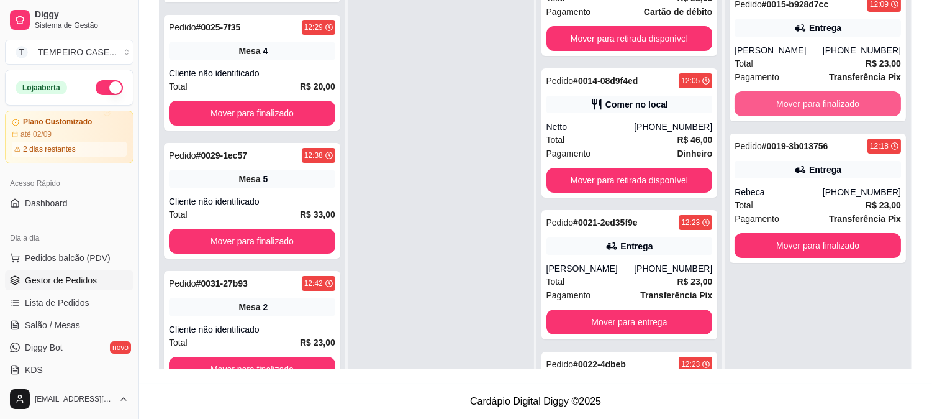
click at [788, 103] on button "Mover para finalizado" at bounding box center [818, 103] width 166 height 25
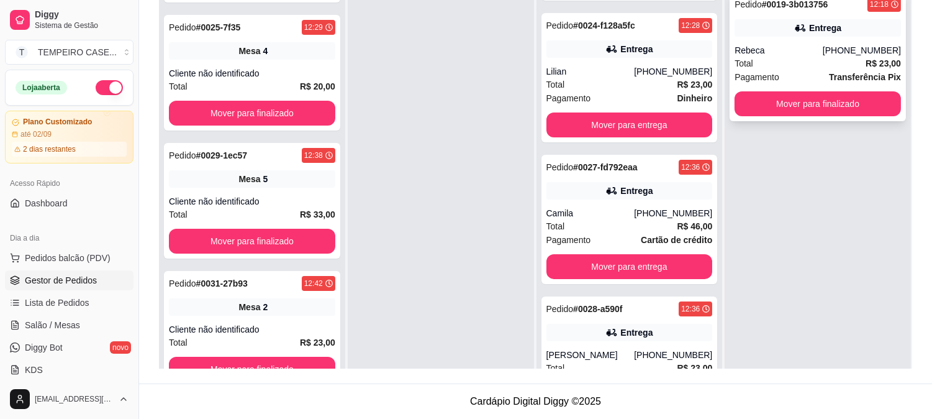
scroll to position [759, 0]
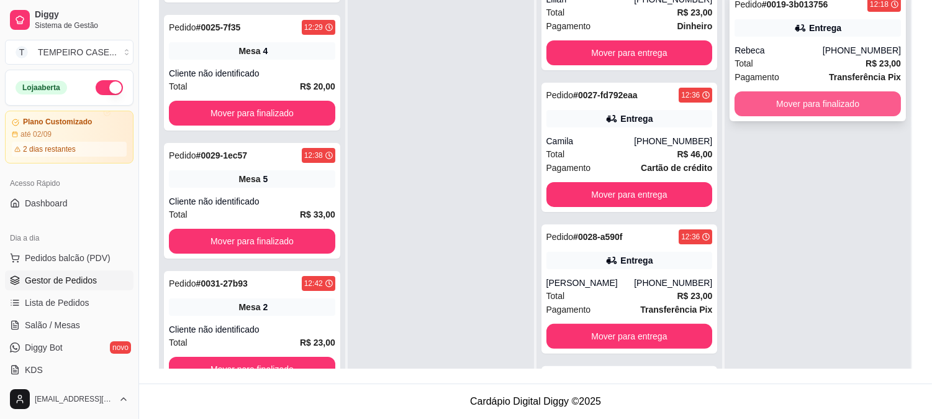
click at [784, 100] on button "Mover para finalizado" at bounding box center [818, 103] width 166 height 25
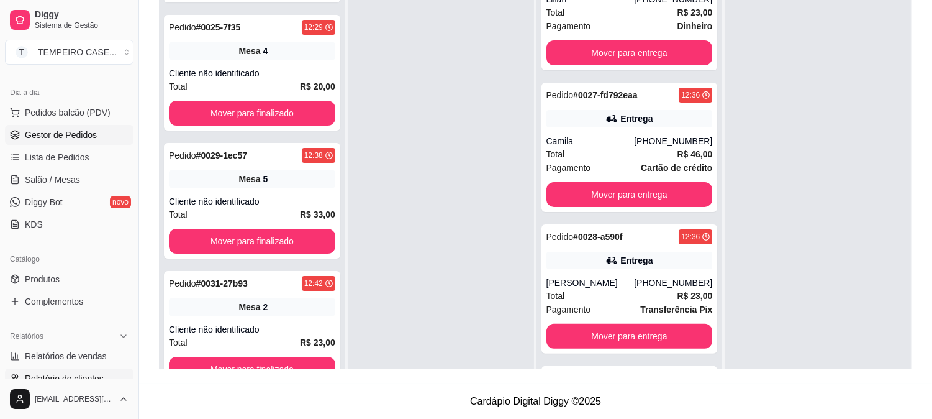
scroll to position [207, 0]
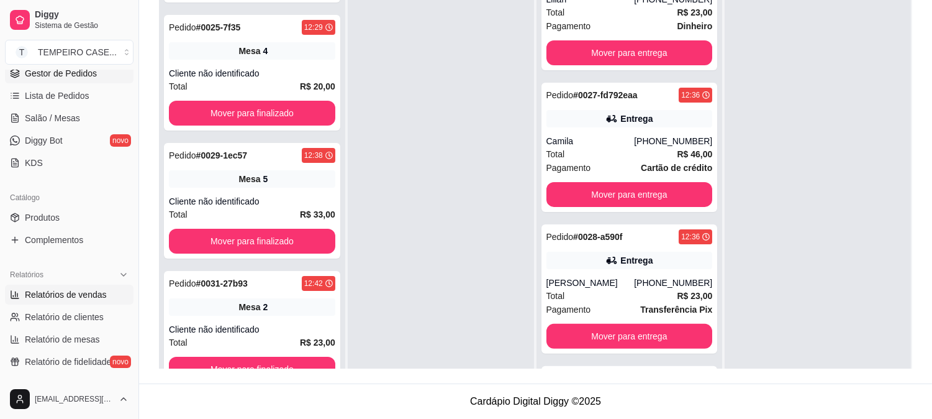
click at [79, 296] on span "Relatórios de vendas" at bounding box center [66, 294] width 82 height 12
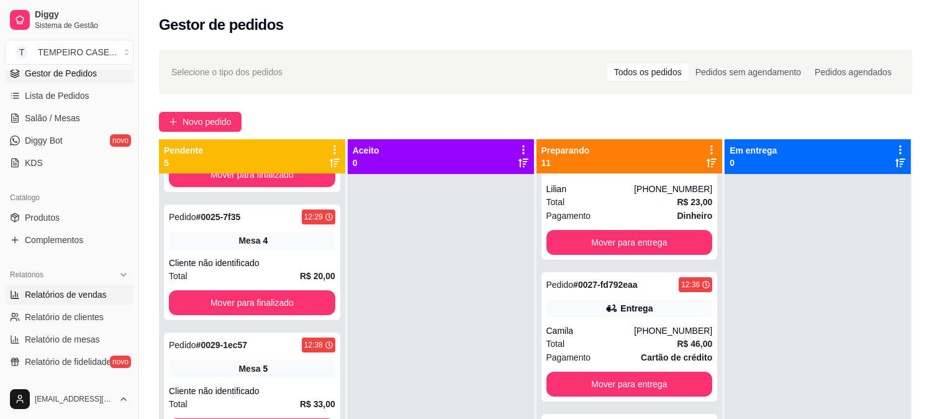
select select "ALL"
select select "0"
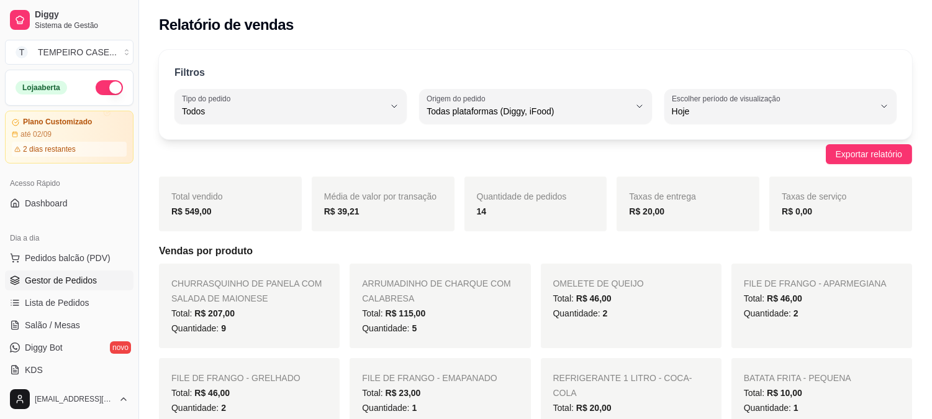
click at [69, 283] on span "Gestor de Pedidos" at bounding box center [61, 280] width 72 height 12
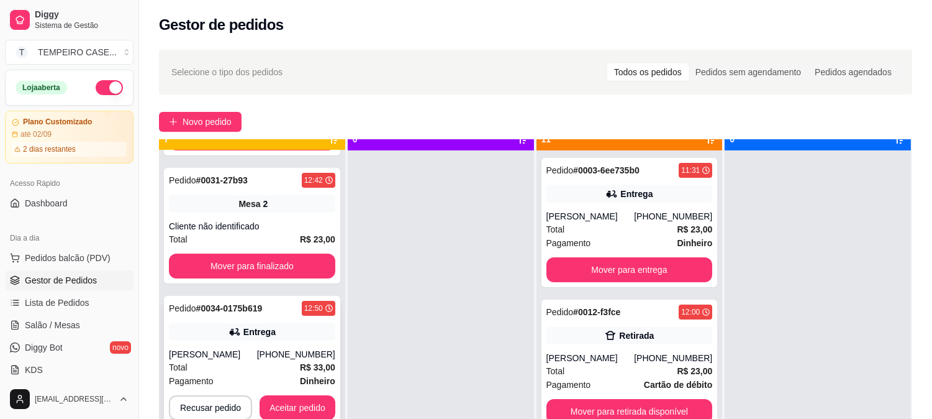
scroll to position [34, 0]
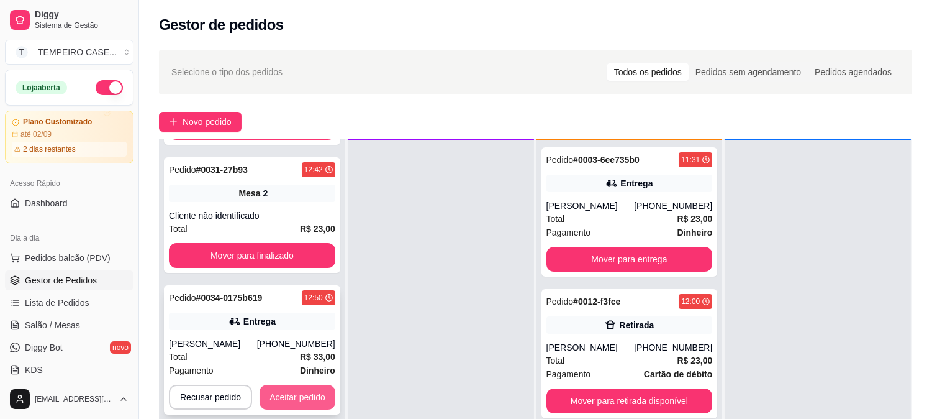
click at [296, 386] on button "Aceitar pedido" at bounding box center [298, 396] width 76 height 25
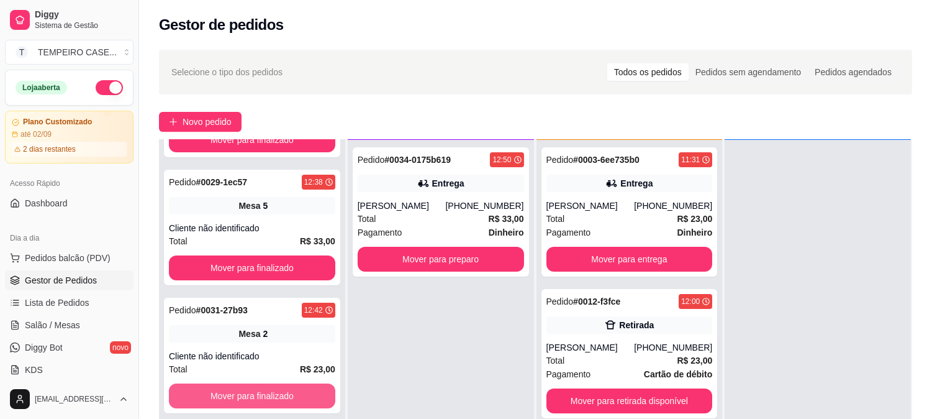
scroll to position [361, 0]
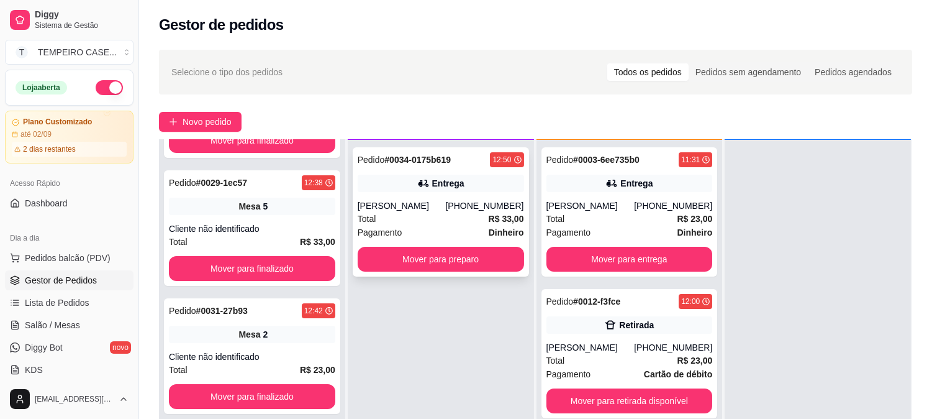
click at [470, 202] on div "[PHONE_NUMBER]" at bounding box center [484, 205] width 78 height 12
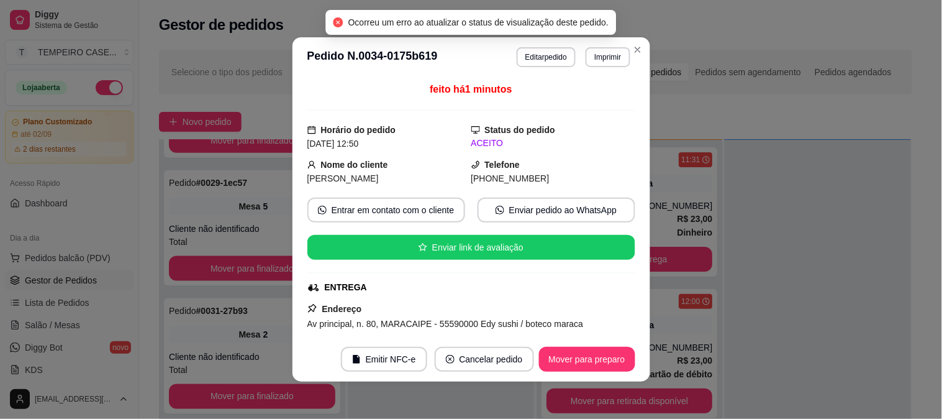
click at [606, 45] on header "**********" at bounding box center [472, 57] width 358 height 40
click at [600, 60] on button "Imprimir" at bounding box center [608, 57] width 44 height 20
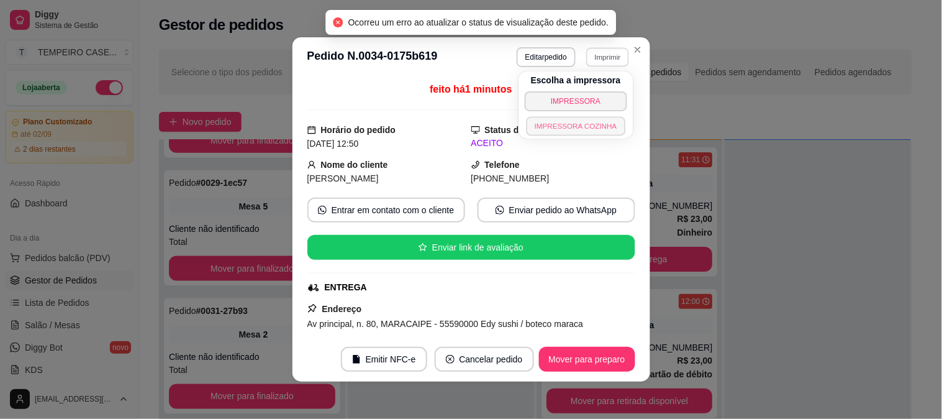
click at [581, 129] on button "IMPRESSORA COZINHA" at bounding box center [575, 125] width 99 height 19
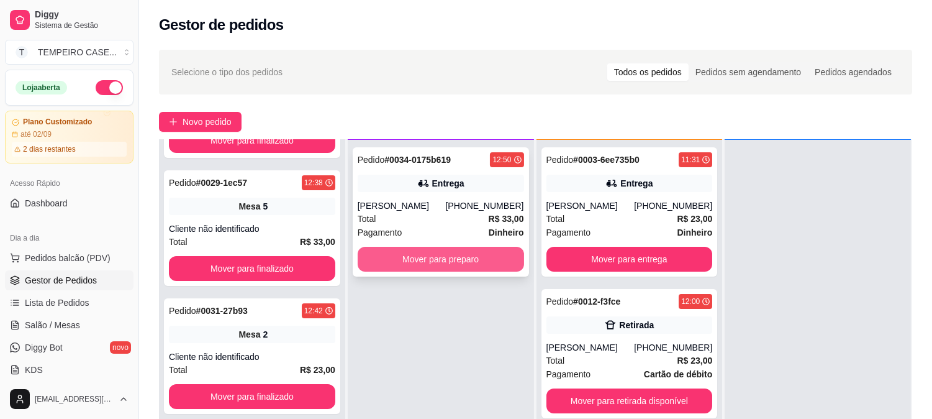
click at [463, 259] on button "Mover para preparo" at bounding box center [441, 259] width 166 height 25
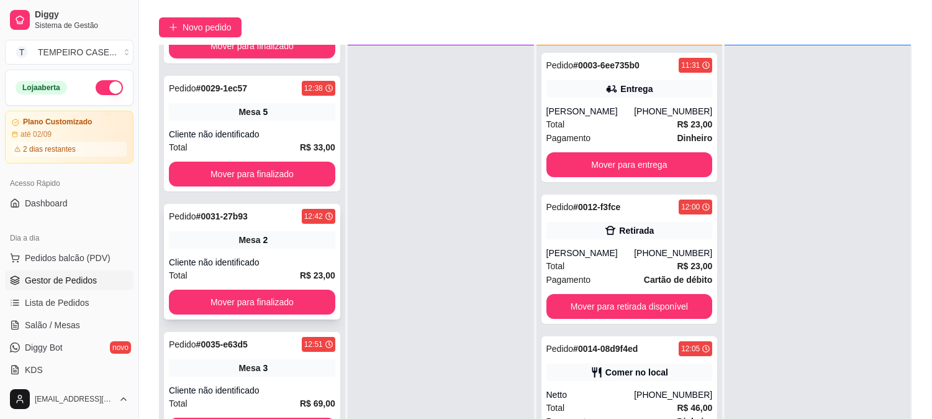
scroll to position [189, 0]
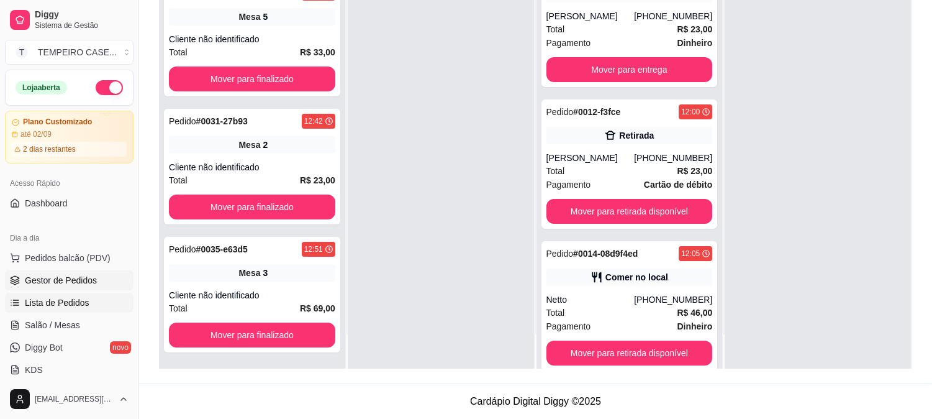
click at [79, 301] on span "Lista de Pedidos" at bounding box center [57, 302] width 65 height 12
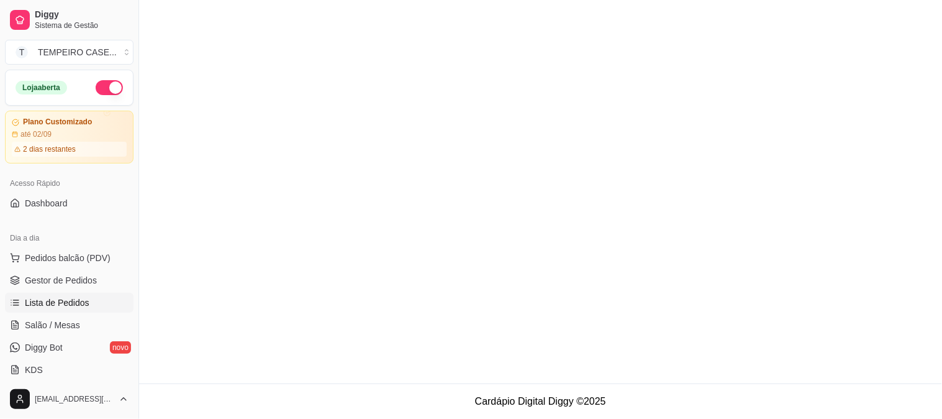
click at [73, 317] on link "Salão / Mesas" at bounding box center [69, 325] width 129 height 20
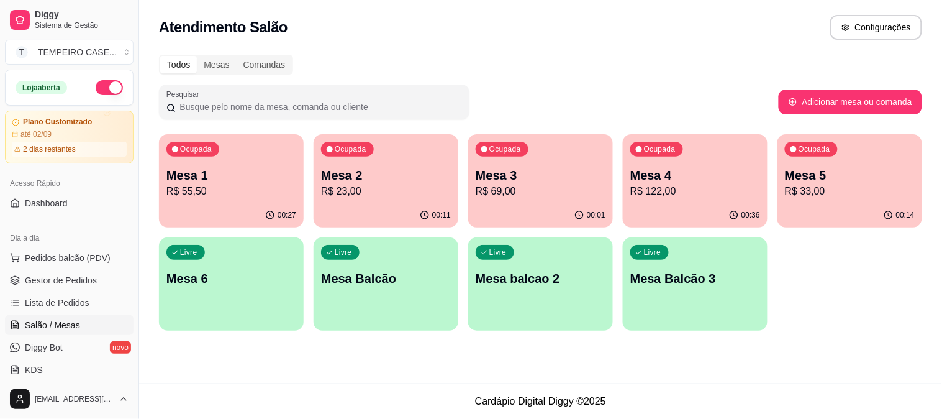
click at [618, 178] on div "Ocupada Mesa 1 R$ 55,50 00:27 Ocupada Mesa 2 R$ 23,00 00:11 Ocupada Mesa 3 R$ 6…" at bounding box center [540, 232] width 763 height 196
click at [684, 177] on p "Mesa 4" at bounding box center [695, 174] width 130 height 17
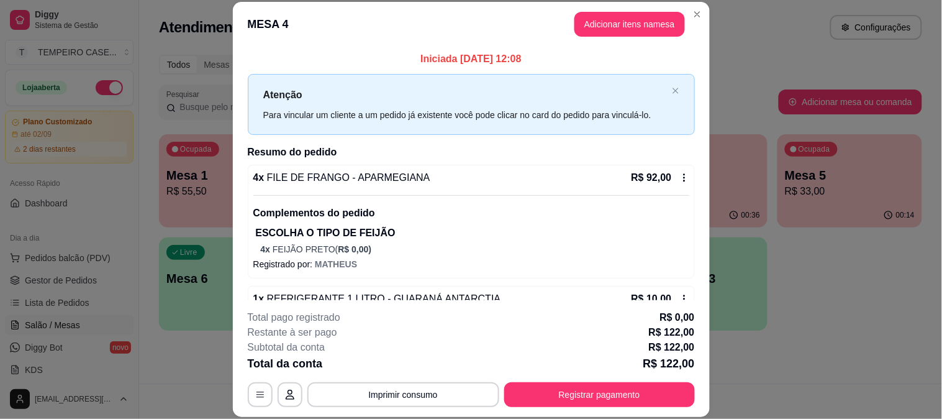
click at [382, 398] on button "Imprimir consumo" at bounding box center [403, 394] width 192 height 25
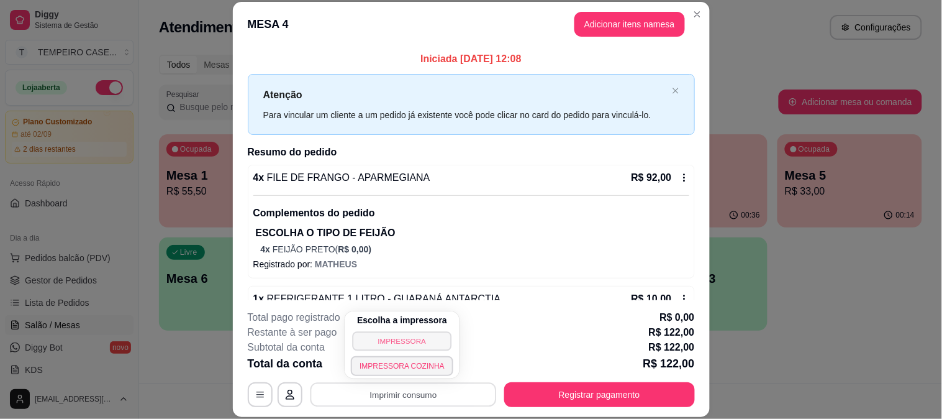
click at [405, 333] on button "IMPRESSORA" at bounding box center [402, 340] width 99 height 19
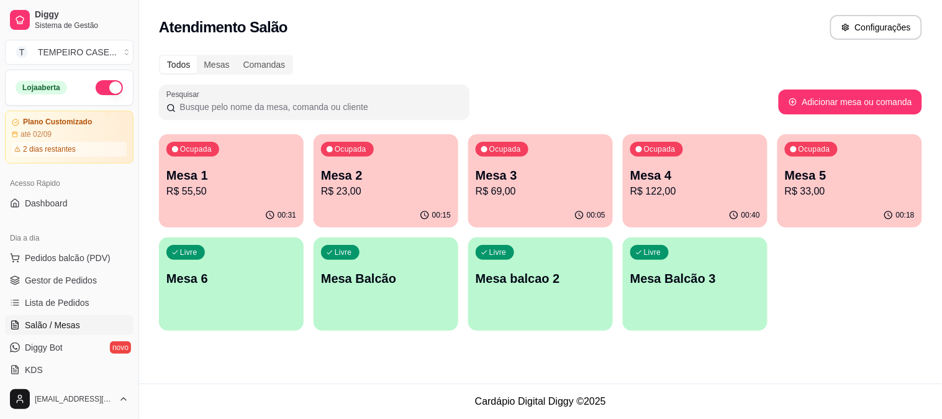
click at [394, 166] on p "Mesa 2" at bounding box center [386, 174] width 130 height 17
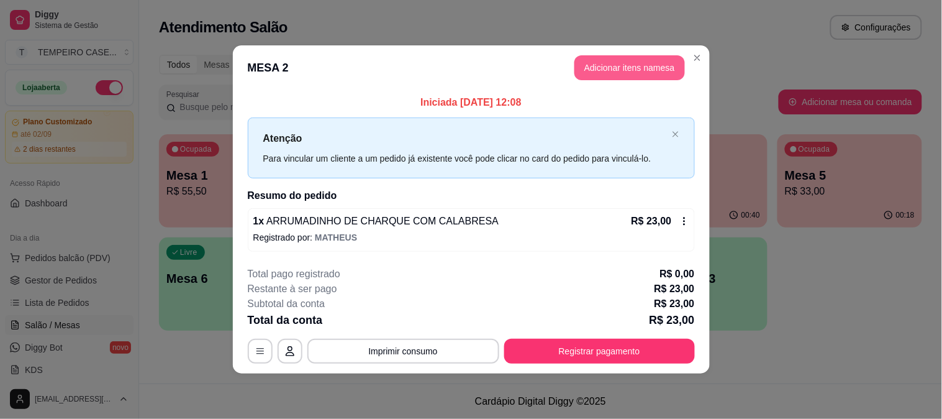
click at [644, 64] on button "Adicionar itens na mesa" at bounding box center [629, 67] width 111 height 25
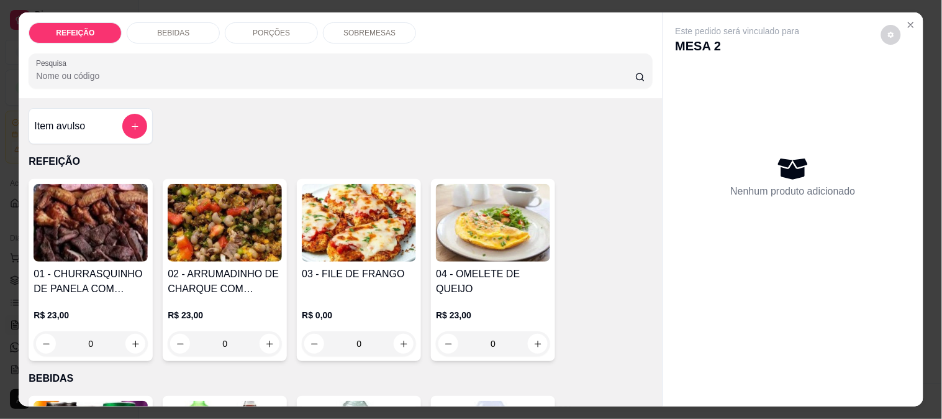
click at [284, 32] on div "PORÇÕES" at bounding box center [271, 32] width 93 height 21
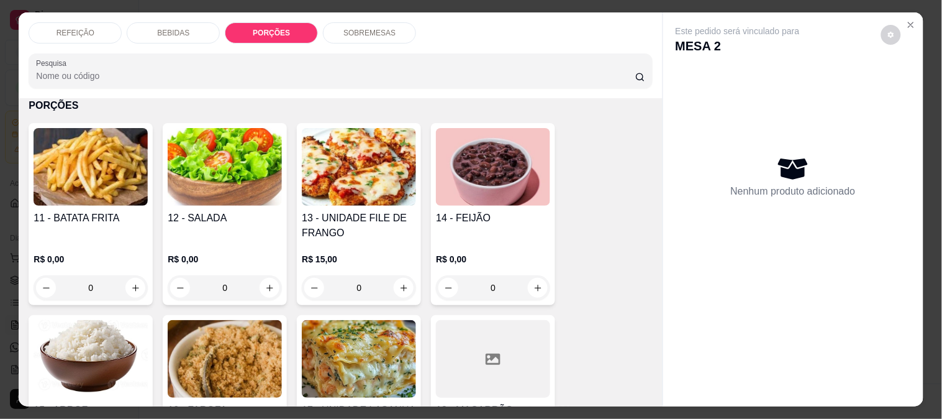
scroll to position [32, 0]
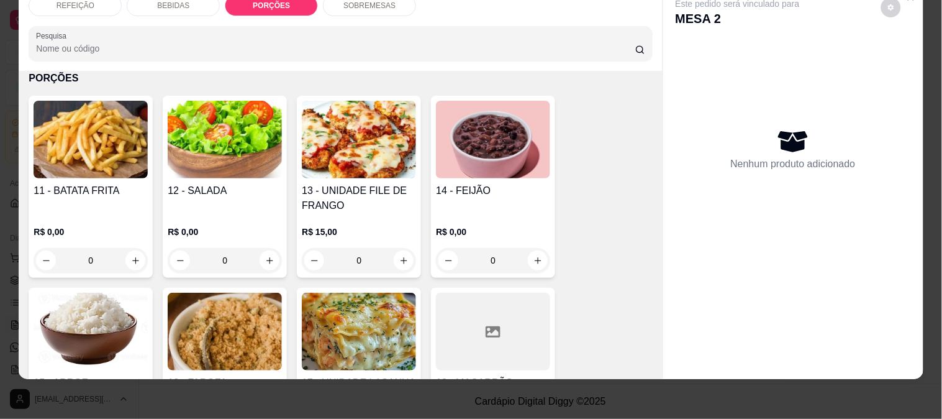
click at [89, 213] on div "R$ 0,00 0" at bounding box center [91, 243] width 114 height 60
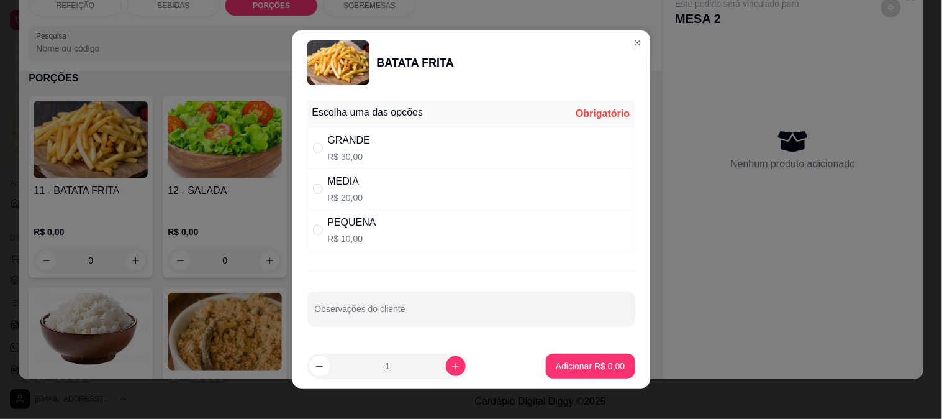
click at [369, 225] on div "PEQUENA R$ 10,00" at bounding box center [471, 229] width 328 height 41
radio input "true"
click at [580, 368] on p "Adicionar R$ 10,00" at bounding box center [588, 366] width 74 height 12
type input "1"
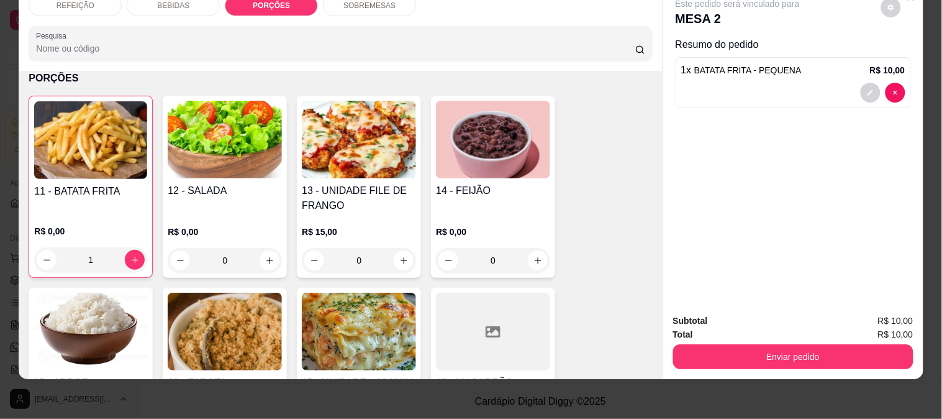
click at [684, 347] on button "Enviar pedido" at bounding box center [793, 356] width 240 height 25
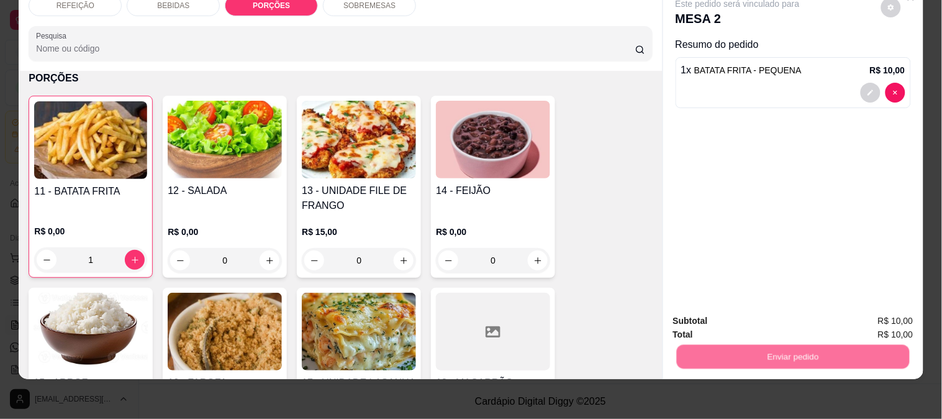
click at [742, 317] on button "Não registrar e enviar pedido" at bounding box center [751, 315] width 125 height 23
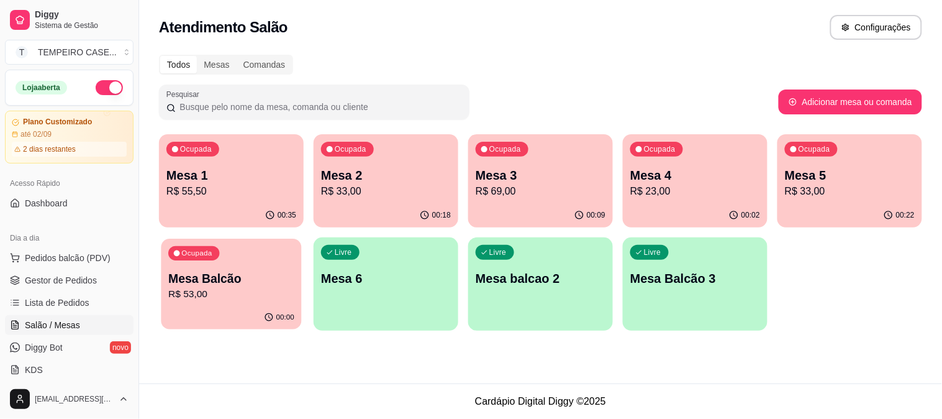
click at [265, 288] on p "R$ 53,00" at bounding box center [231, 294] width 126 height 14
click at [256, 189] on p "R$ 55,50" at bounding box center [231, 191] width 130 height 15
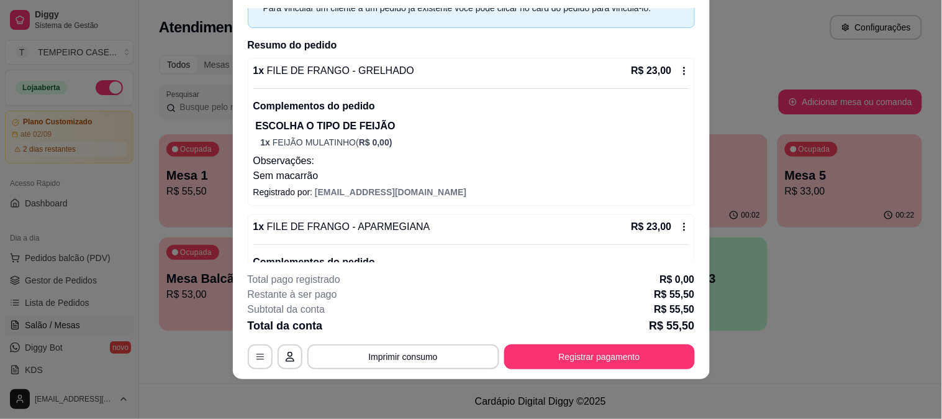
scroll to position [0, 0]
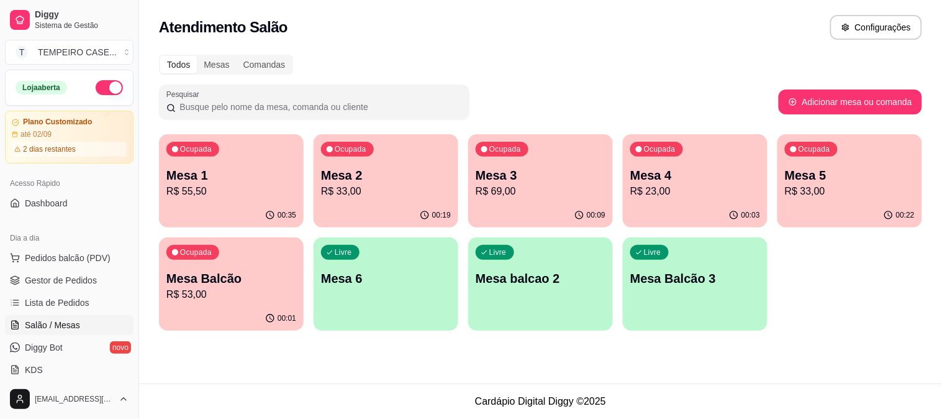
click at [201, 183] on div "Mesa 1 R$ 55,50" at bounding box center [231, 182] width 130 height 32
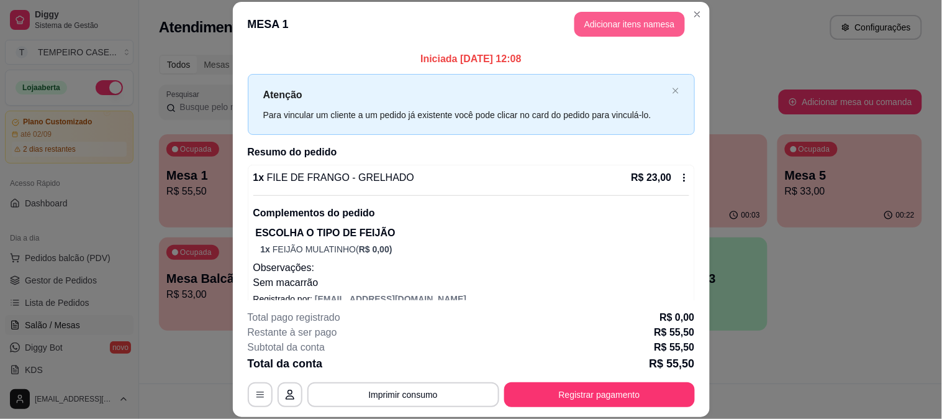
click at [600, 28] on button "Adicionar itens na mesa" at bounding box center [629, 24] width 111 height 25
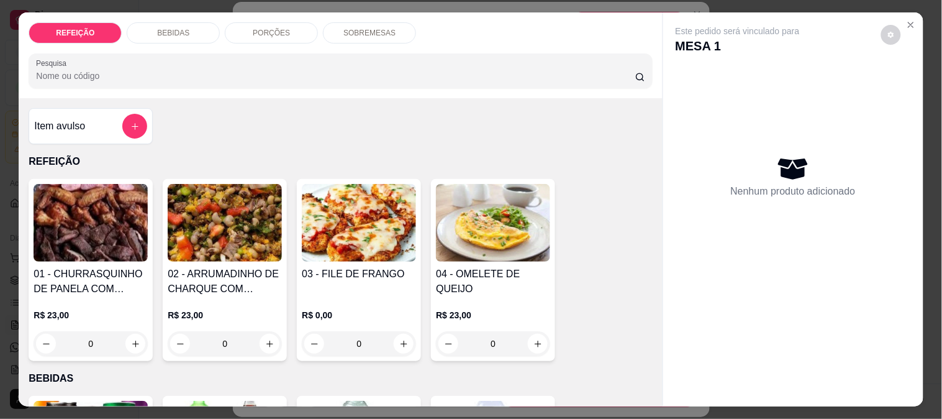
click at [196, 25] on div "BEBIDAS" at bounding box center [173, 32] width 93 height 21
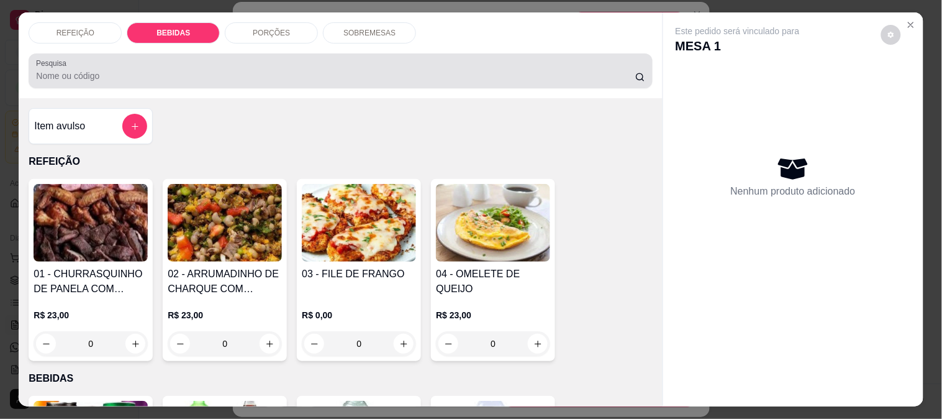
scroll to position [32, 0]
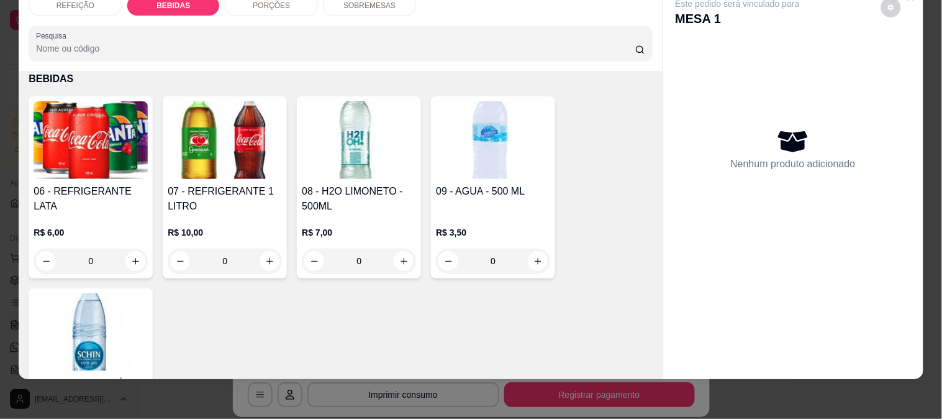
click at [476, 184] on h4 "09 - AGUA - 500 ML" at bounding box center [493, 191] width 114 height 15
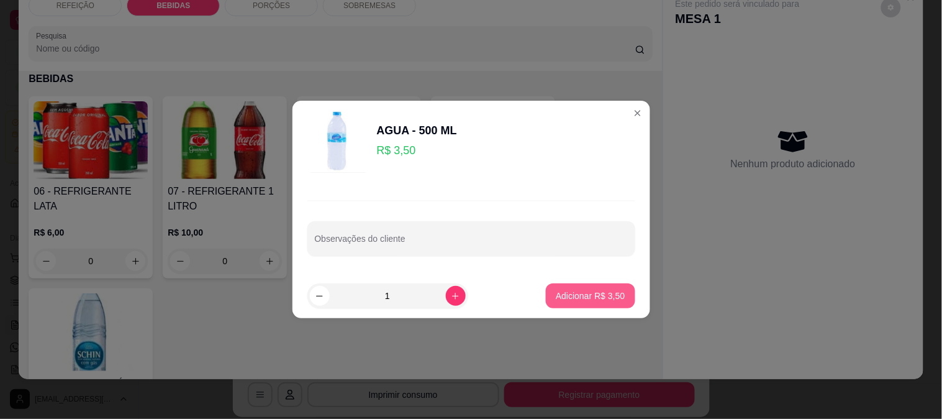
click at [546, 284] on button "Adicionar R$ 3,50" at bounding box center [590, 295] width 89 height 25
type input "1"
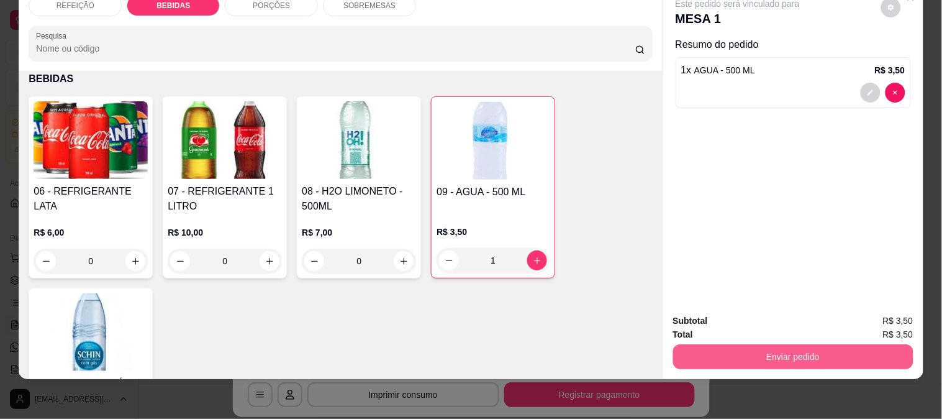
click at [779, 344] on button "Enviar pedido" at bounding box center [793, 356] width 240 height 25
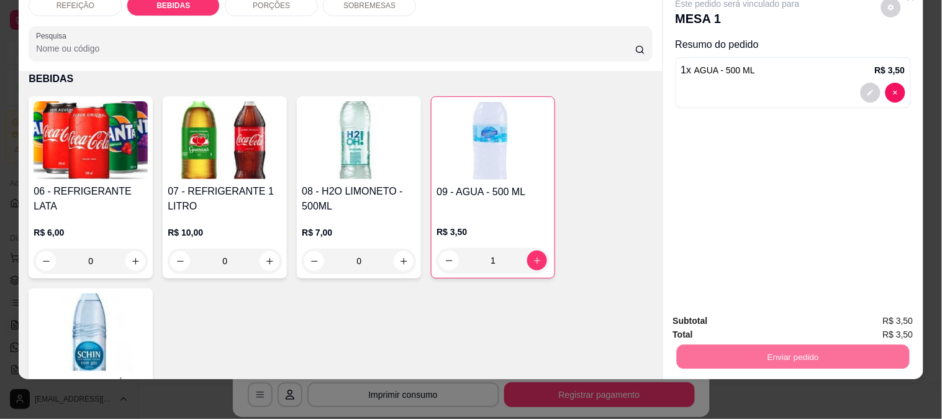
click at [724, 308] on button "Não registrar e enviar pedido" at bounding box center [752, 316] width 129 height 24
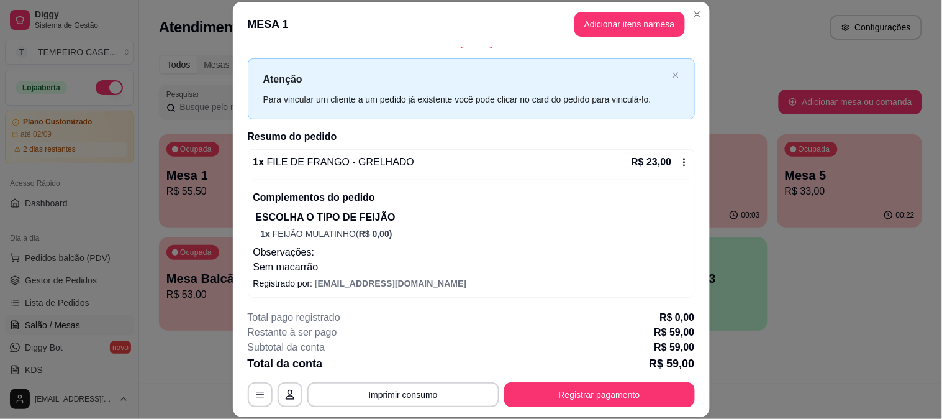
scroll to position [0, 0]
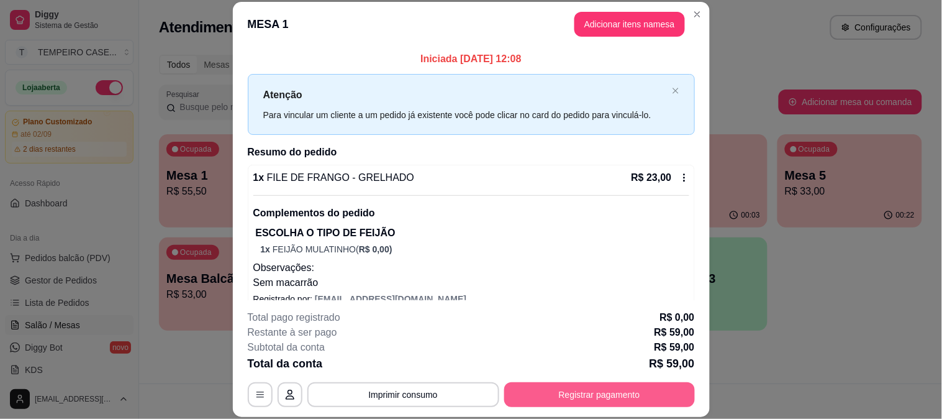
click at [548, 388] on button "Registrar pagamento" at bounding box center [599, 394] width 191 height 25
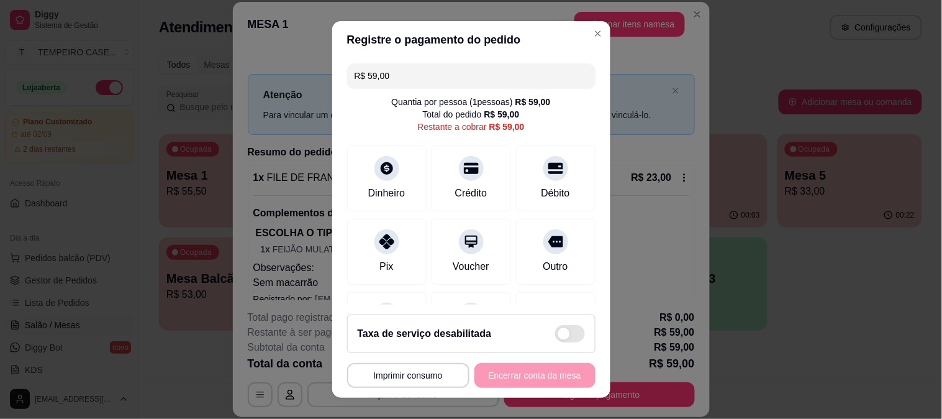
drag, startPoint x: 437, startPoint y: 83, endPoint x: 233, endPoint y: 82, distance: 203.7
click at [233, 82] on div "**********" at bounding box center [471, 209] width 942 height 419
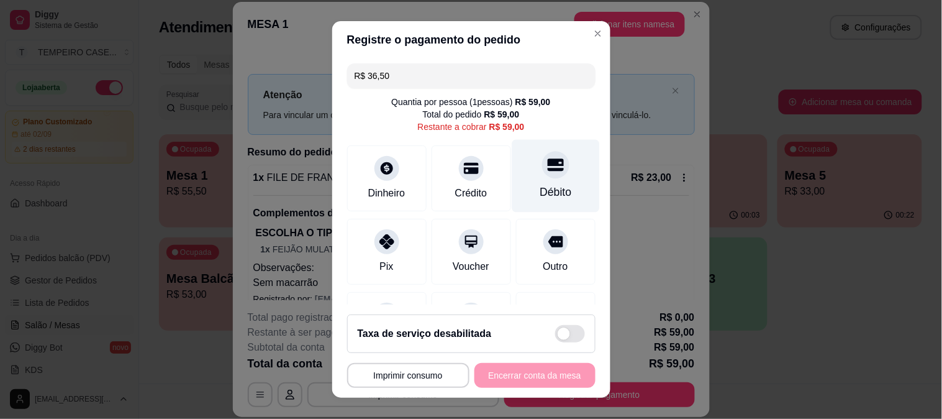
click at [512, 186] on div "Débito" at bounding box center [556, 175] width 88 height 73
click at [540, 197] on div "Débito" at bounding box center [556, 192] width 32 height 16
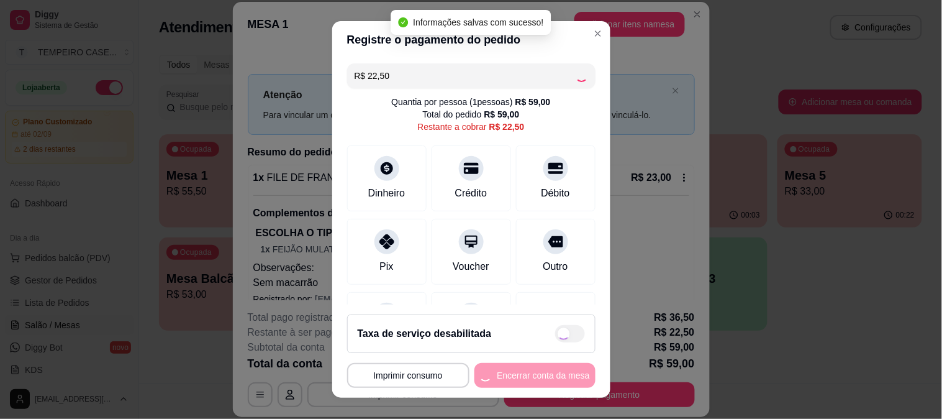
type input "R$ 0,00"
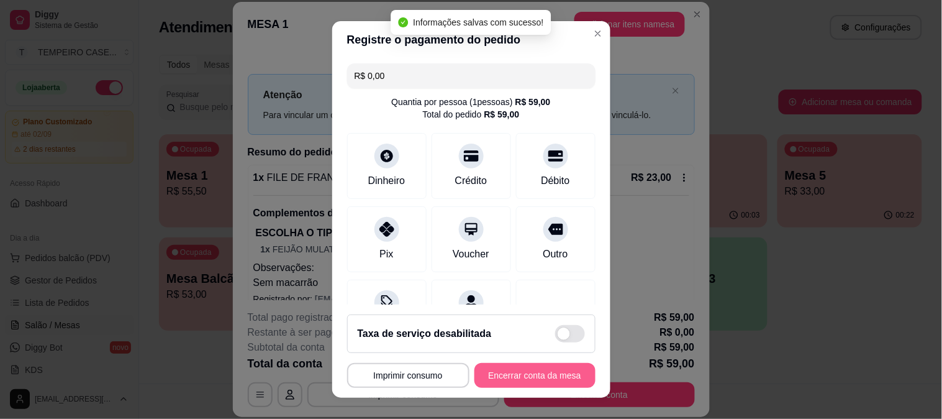
click at [543, 374] on button "Encerrar conta da mesa" at bounding box center [534, 375] width 121 height 25
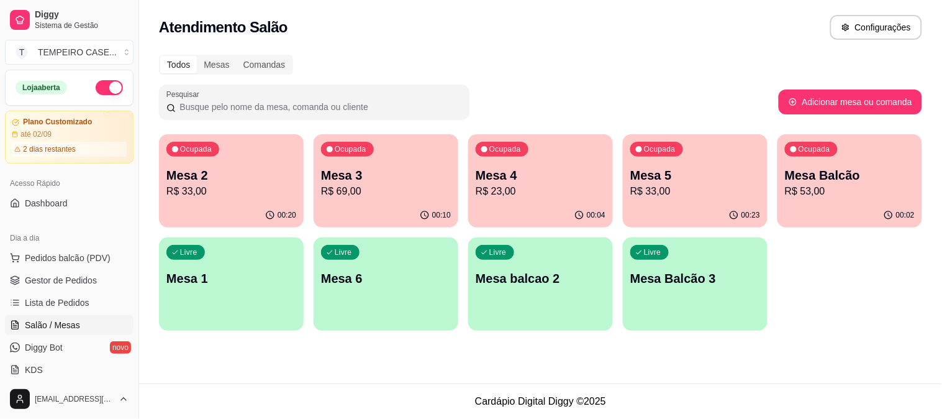
click at [831, 170] on p "Mesa Balcão" at bounding box center [850, 174] width 130 height 17
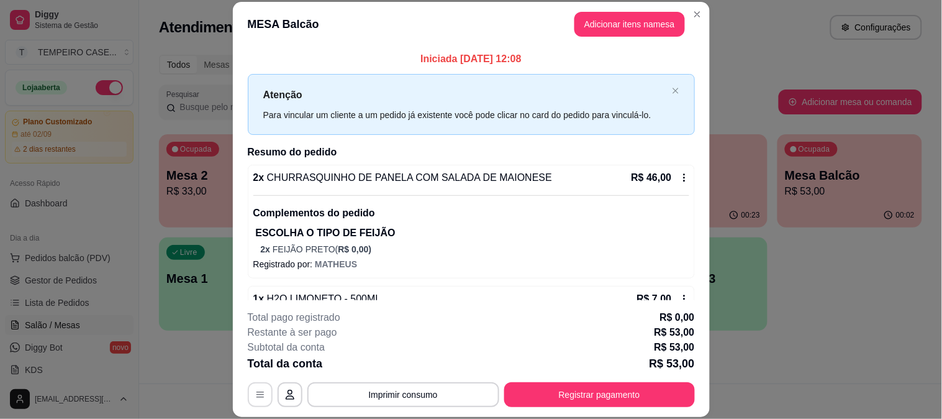
click at [259, 394] on icon "button" at bounding box center [260, 394] width 10 height 10
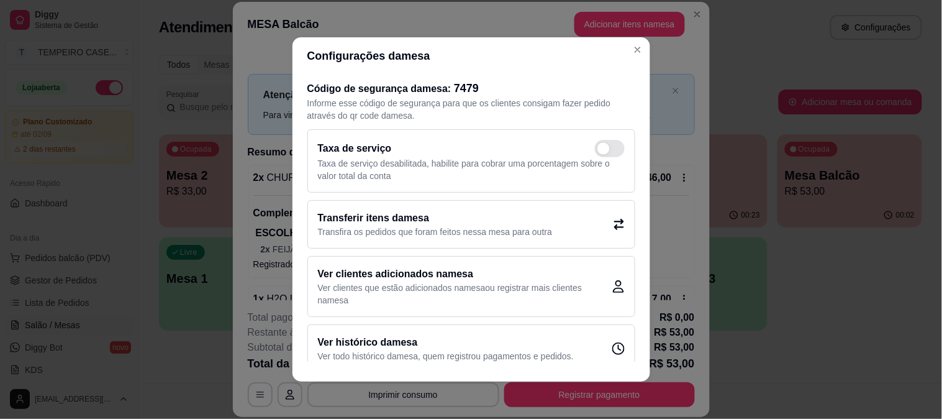
click at [537, 218] on h2 "Transferir itens da mesa" at bounding box center [435, 218] width 235 height 15
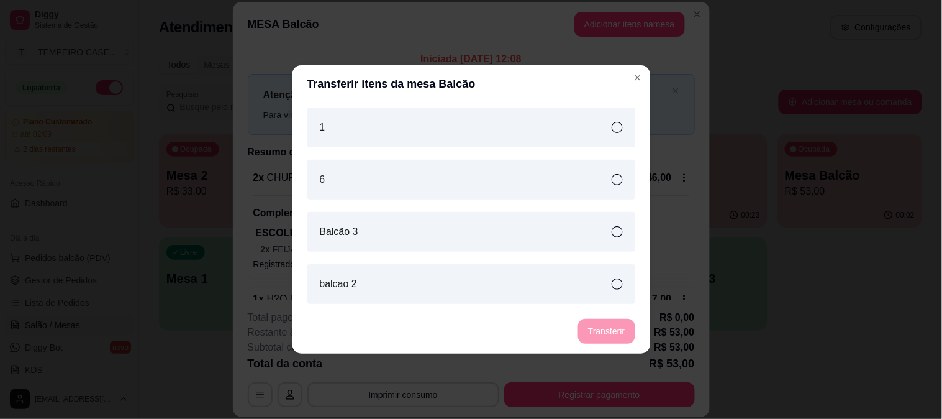
click at [470, 134] on div "1" at bounding box center [471, 127] width 328 height 40
click at [594, 323] on button "Transferir" at bounding box center [606, 331] width 55 height 24
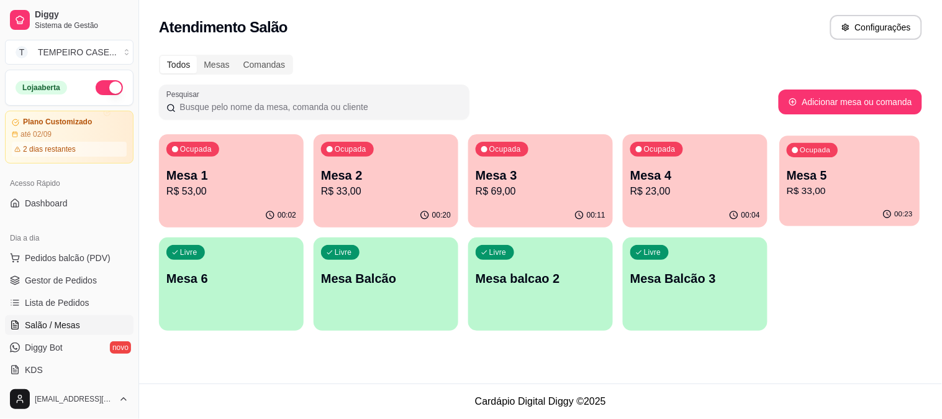
click at [830, 168] on p "Mesa 5" at bounding box center [850, 175] width 126 height 17
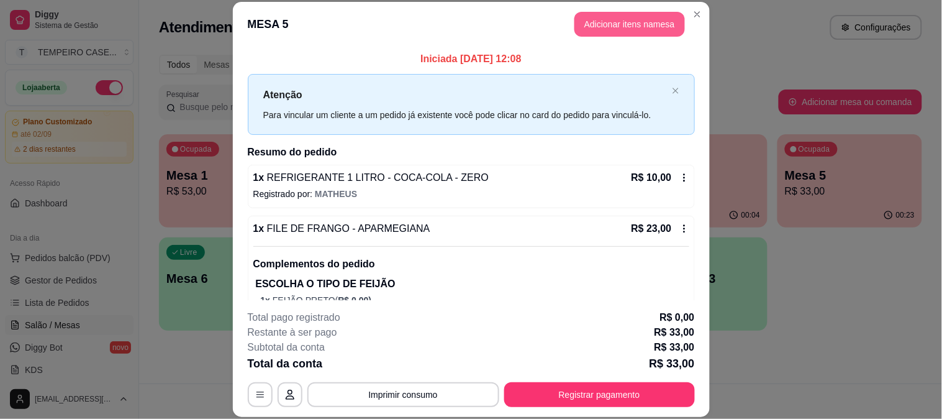
click at [643, 15] on button "Adicionar itens na mesa" at bounding box center [629, 24] width 111 height 25
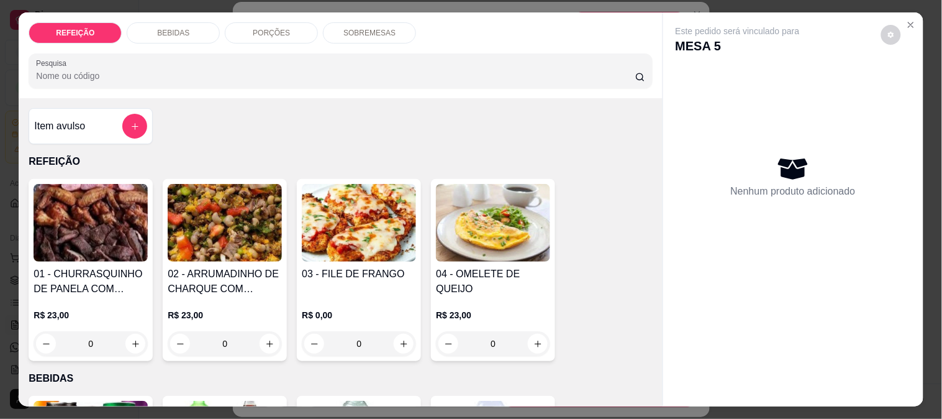
click at [350, 22] on div "SOBREMESAS" at bounding box center [369, 32] width 93 height 21
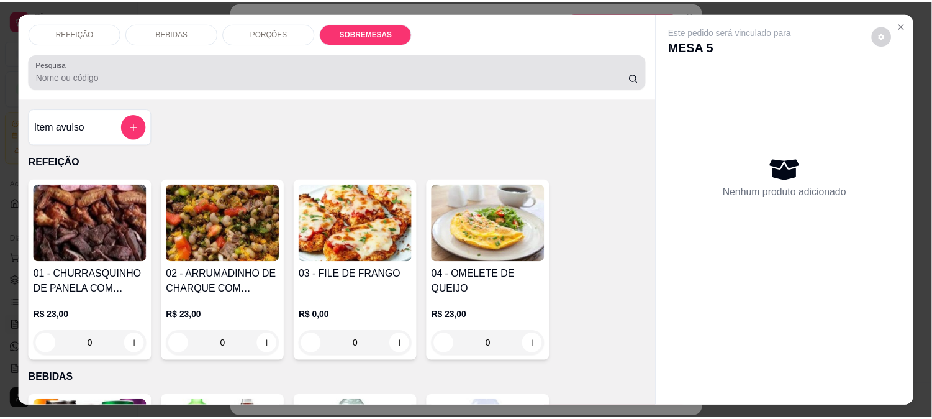
scroll to position [32, 0]
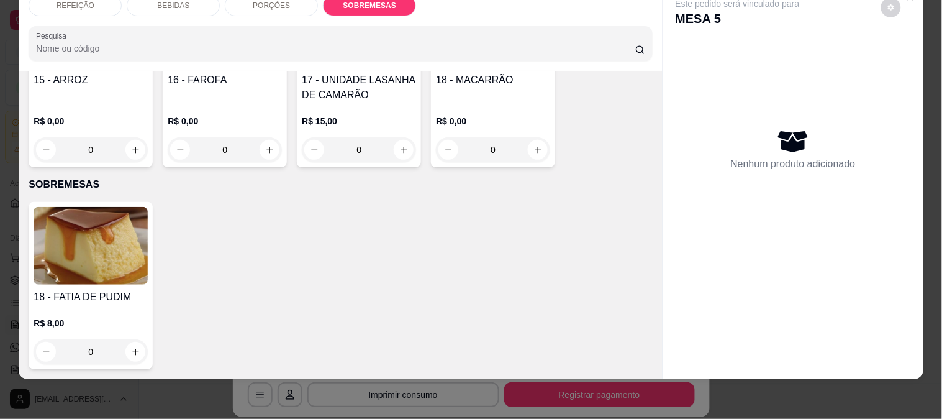
click at [110, 233] on img at bounding box center [91, 246] width 114 height 78
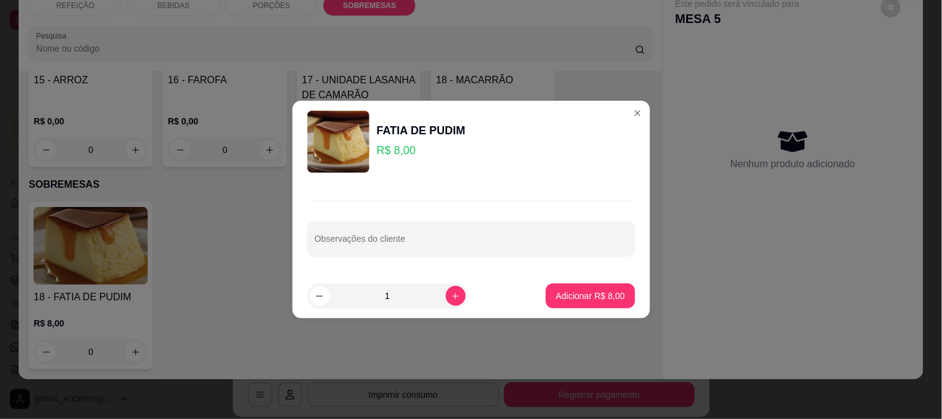
click at [585, 289] on button "Adicionar R$ 8,00" at bounding box center [590, 295] width 89 height 25
type input "1"
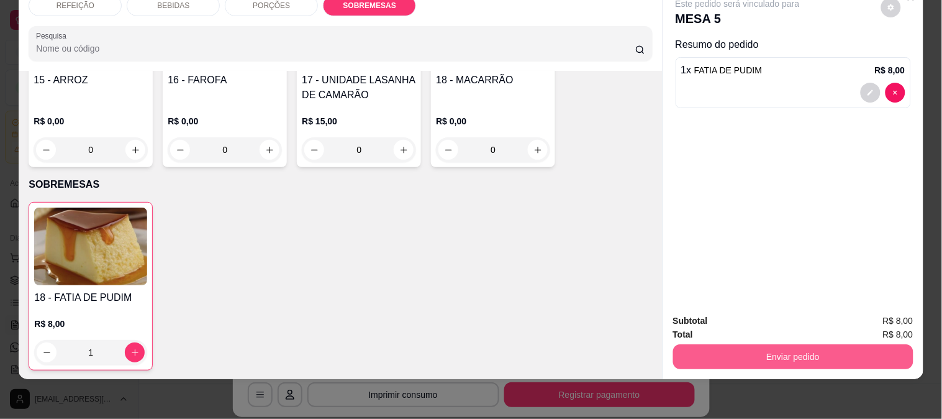
click at [771, 344] on button "Enviar pedido" at bounding box center [793, 356] width 240 height 25
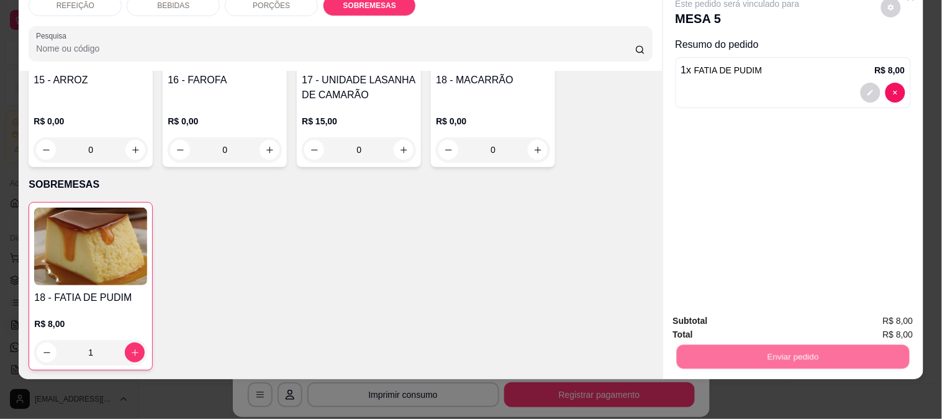
click at [747, 319] on button "Não registrar e enviar pedido" at bounding box center [751, 315] width 125 height 23
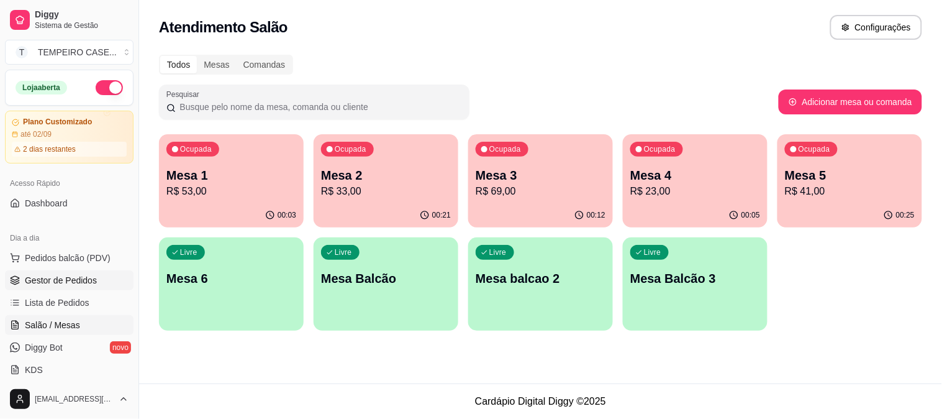
click at [76, 279] on span "Gestor de Pedidos" at bounding box center [61, 280] width 72 height 12
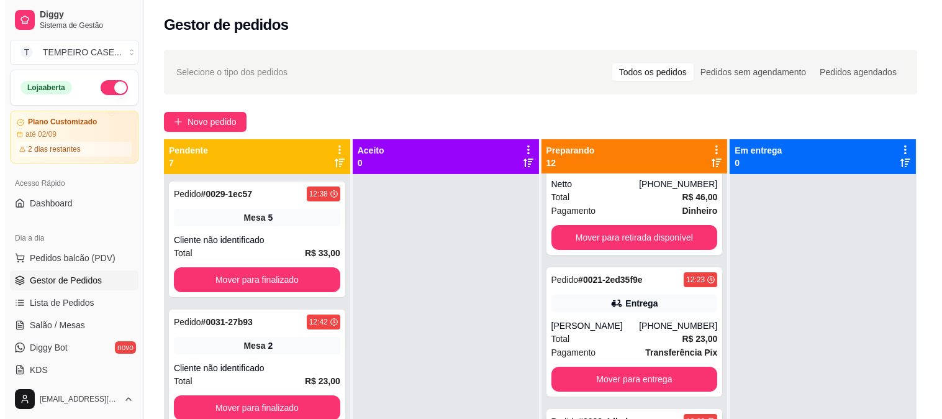
scroll to position [276, 0]
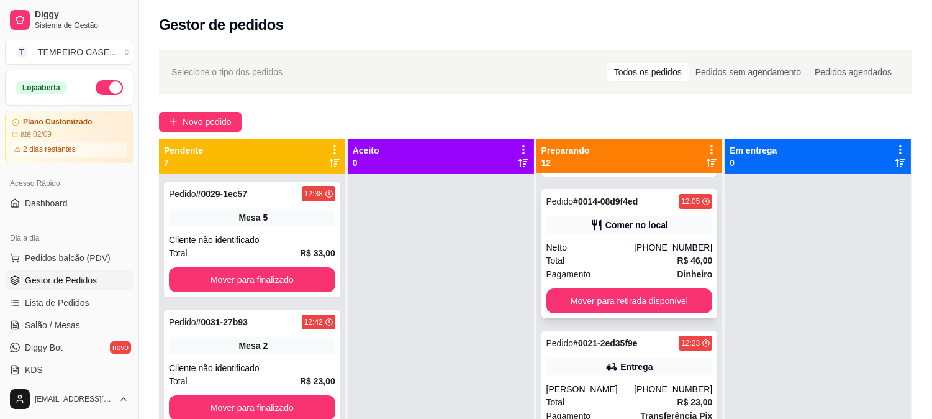
click at [618, 261] on div "Total R$ 46,00" at bounding box center [630, 260] width 166 height 14
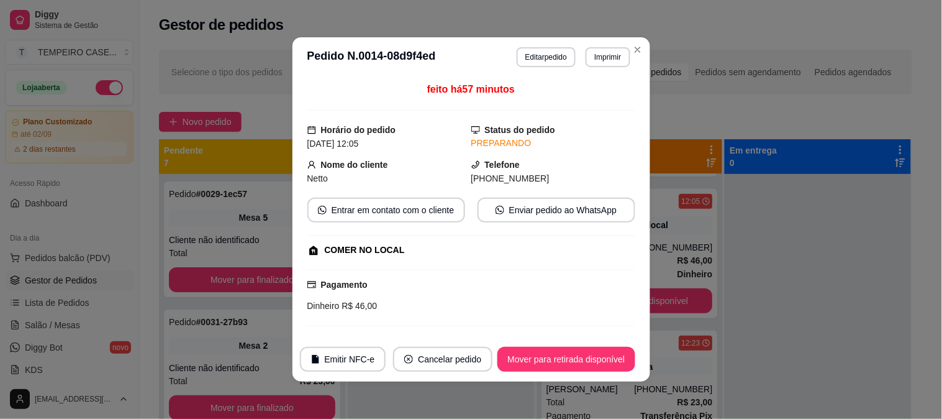
click at [593, 55] on button "Imprimir" at bounding box center [608, 57] width 44 height 20
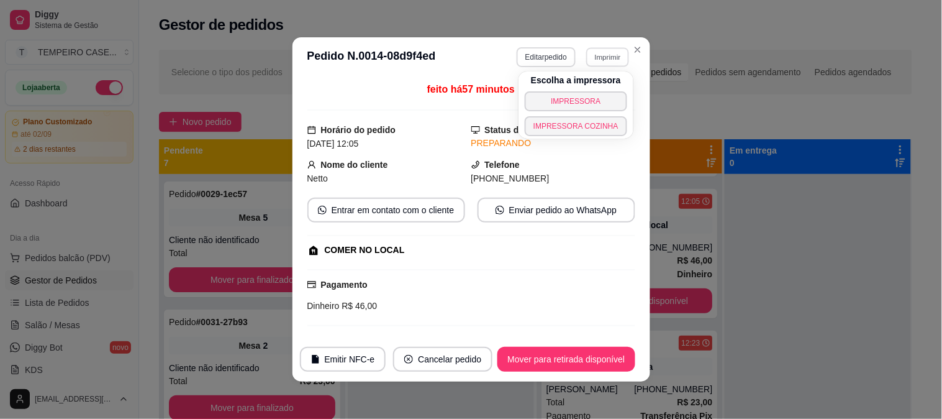
click at [553, 65] on button "Editar pedido" at bounding box center [546, 57] width 59 height 20
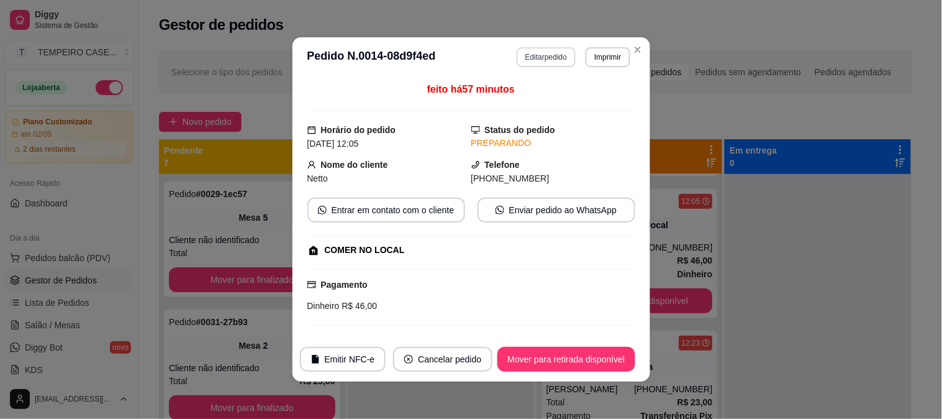
click at [552, 60] on button "Editar pedido" at bounding box center [546, 57] width 59 height 20
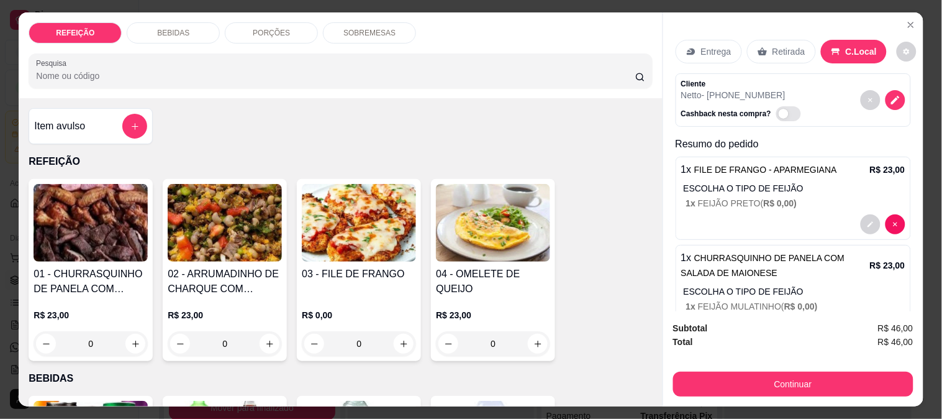
click at [189, 34] on div "BEBIDAS" at bounding box center [173, 32] width 93 height 21
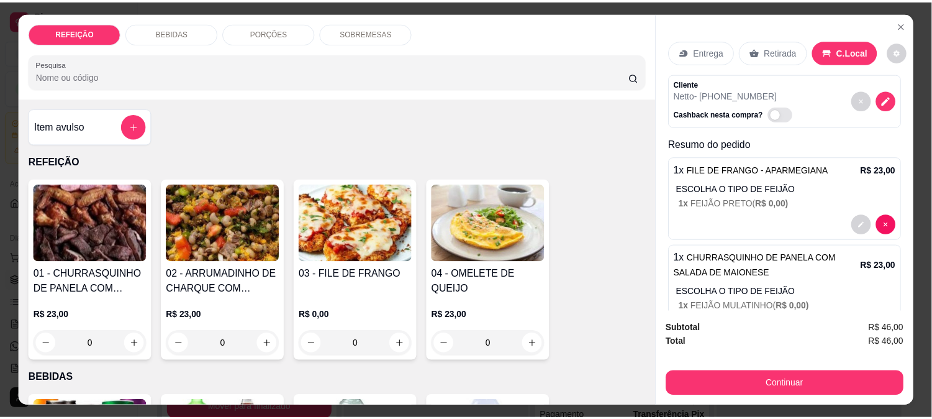
scroll to position [32, 0]
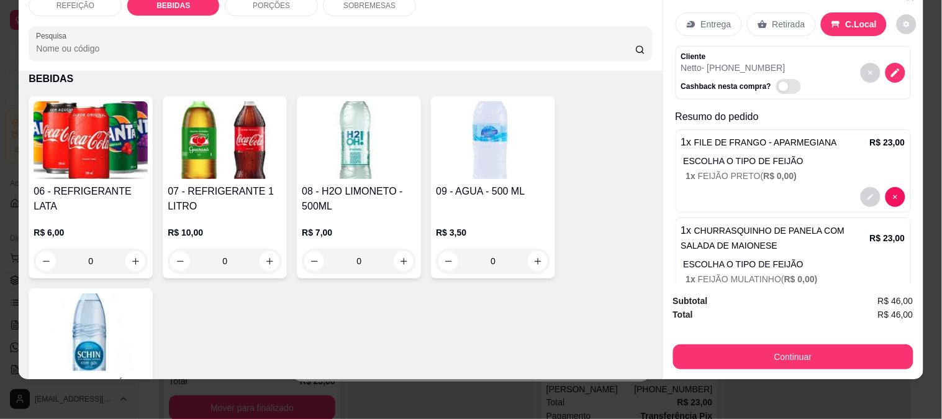
click at [133, 146] on img at bounding box center [91, 140] width 114 height 78
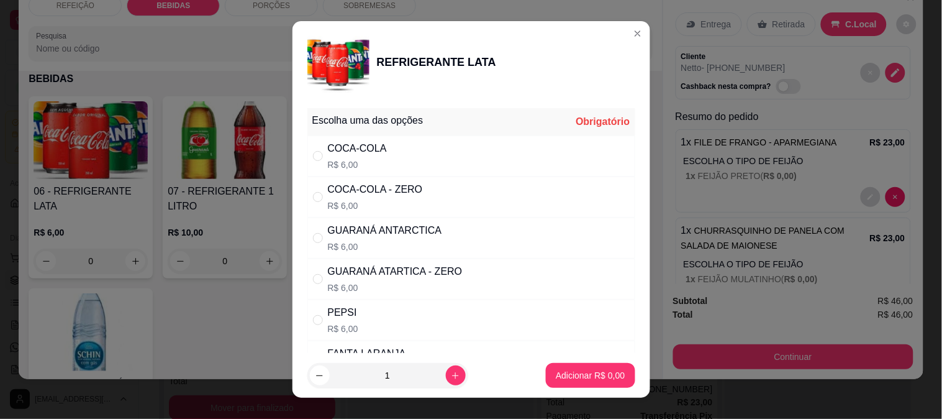
click at [389, 143] on div "COCA-COLA R$ 6,00" at bounding box center [471, 155] width 328 height 41
radio input "true"
click at [581, 373] on p "Adicionar R$ 6,00" at bounding box center [590, 375] width 69 height 12
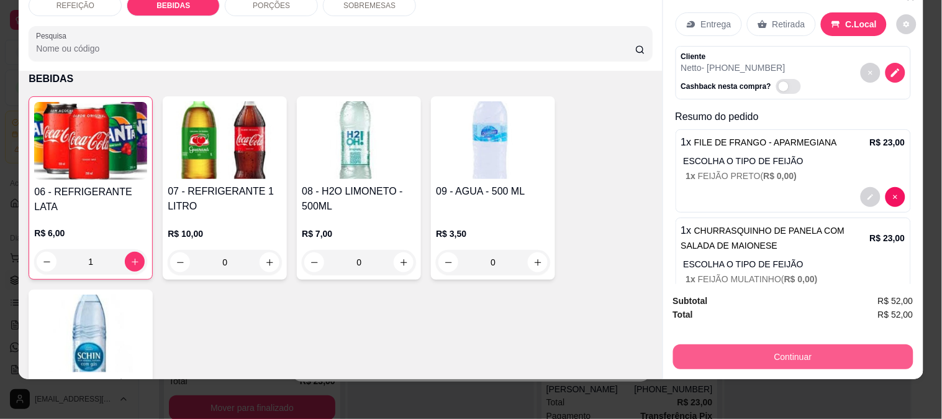
click at [702, 348] on button "Continuar" at bounding box center [793, 356] width 240 height 25
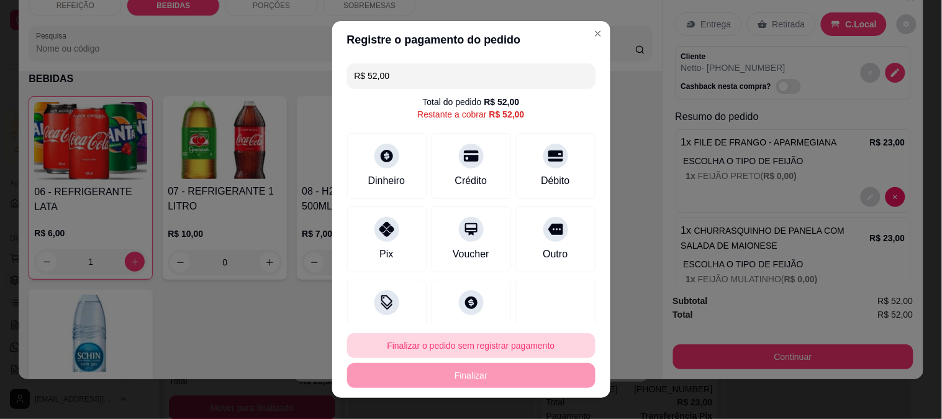
click at [463, 350] on button "Finalizar o pedido sem registrar pagamento" at bounding box center [471, 345] width 248 height 25
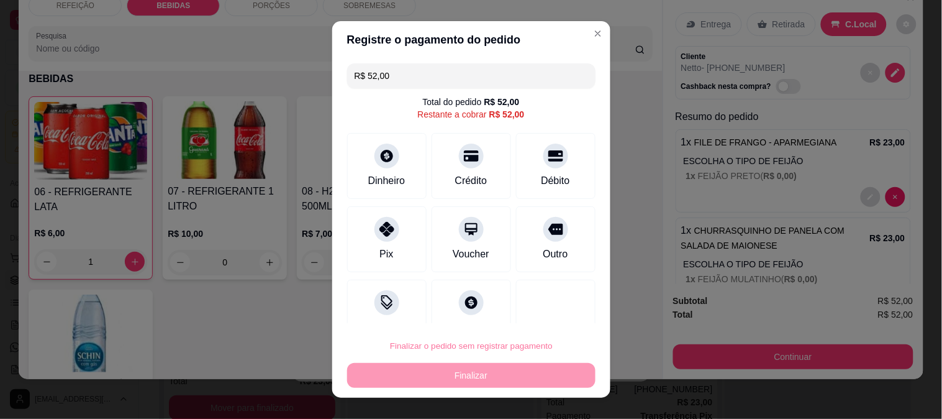
click at [544, 311] on button "Confirmar" at bounding box center [541, 310] width 44 height 19
type input "0"
type input "R$ 0,00"
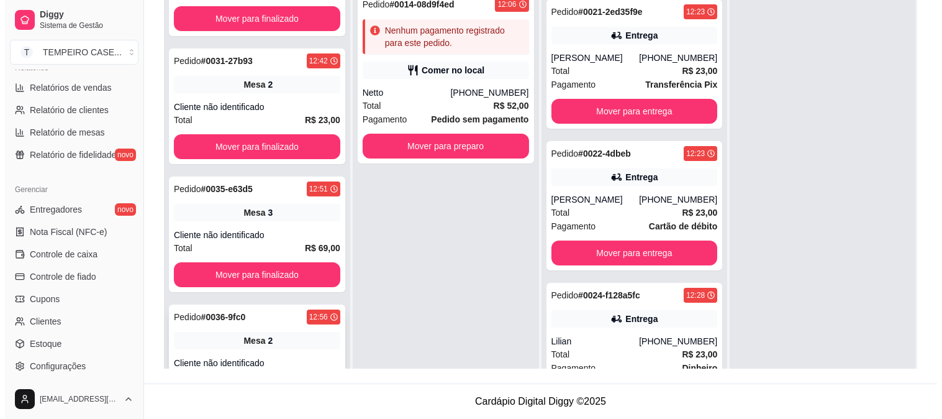
scroll to position [0, 0]
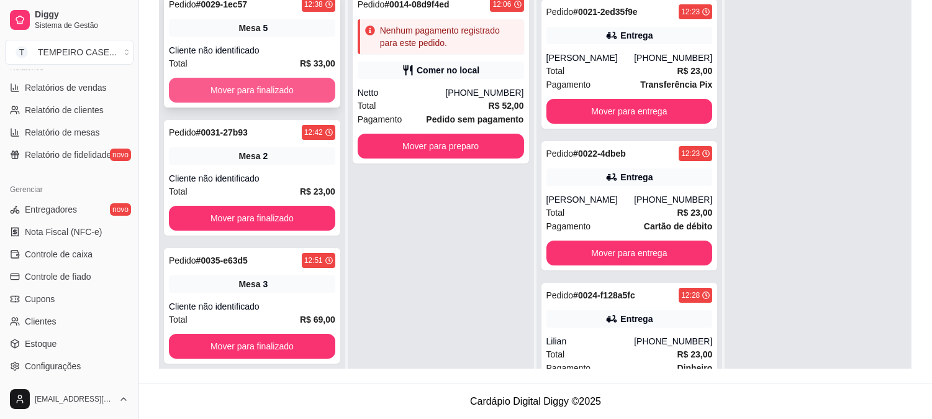
click at [255, 95] on button "Mover para finalizado" at bounding box center [252, 90] width 166 height 25
click at [255, 94] on button "Mover para finalizado" at bounding box center [251, 90] width 161 height 24
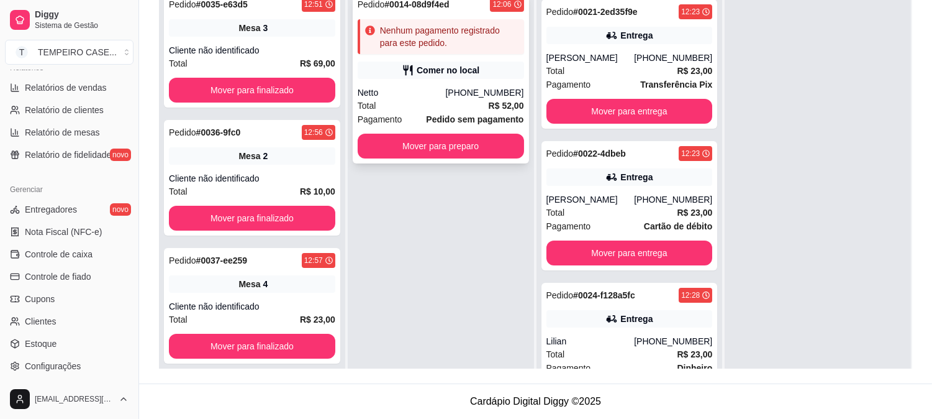
click at [436, 91] on div "Netto" at bounding box center [402, 92] width 88 height 12
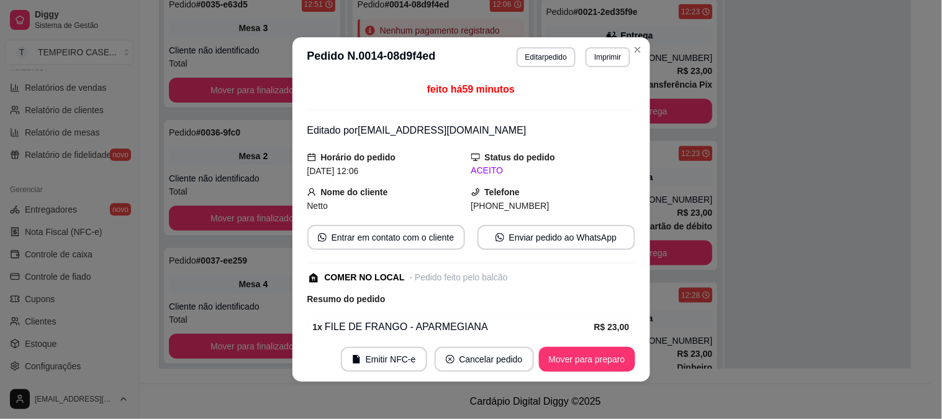
scroll to position [264, 0]
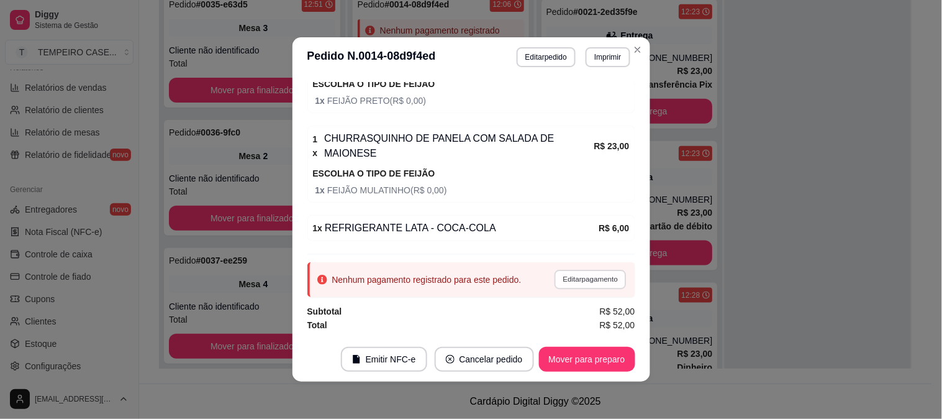
click at [562, 280] on button "Editar pagamento" at bounding box center [591, 279] width 72 height 19
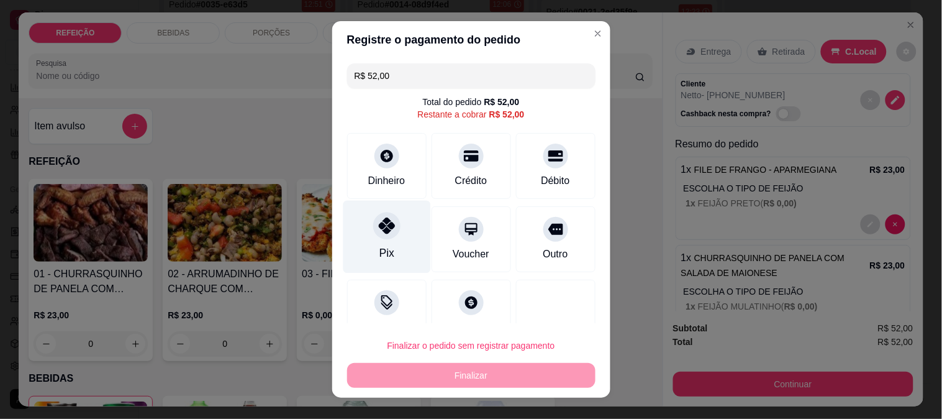
click at [380, 232] on icon at bounding box center [386, 225] width 16 height 16
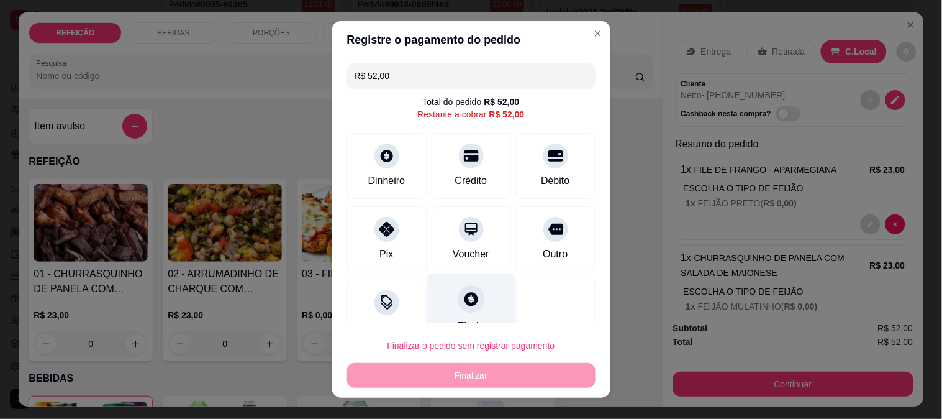
type input "R$ 0,00"
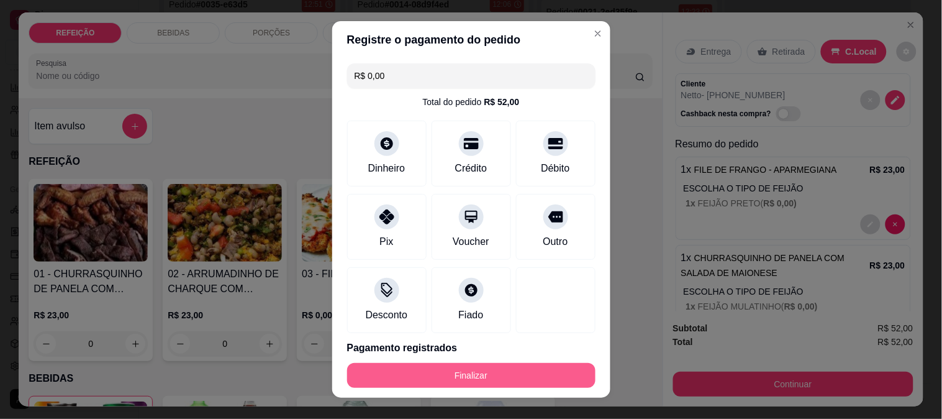
click at [477, 363] on button "Finalizar" at bounding box center [471, 375] width 248 height 25
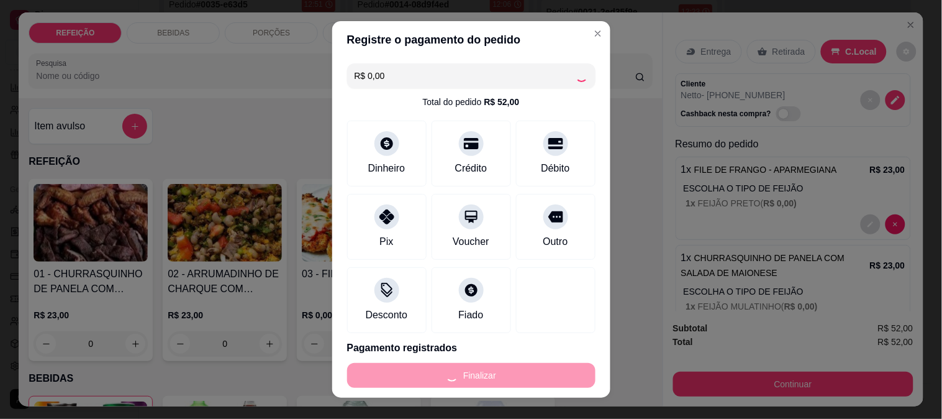
type input "0"
type input "-R$ 52,00"
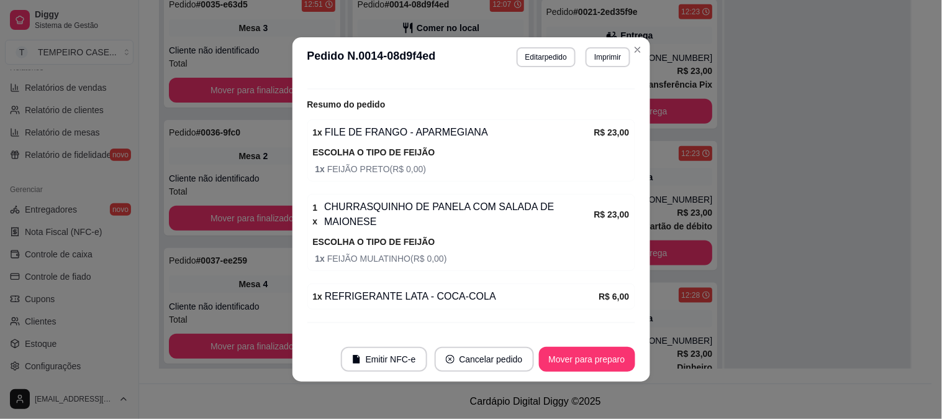
scroll to position [292, 0]
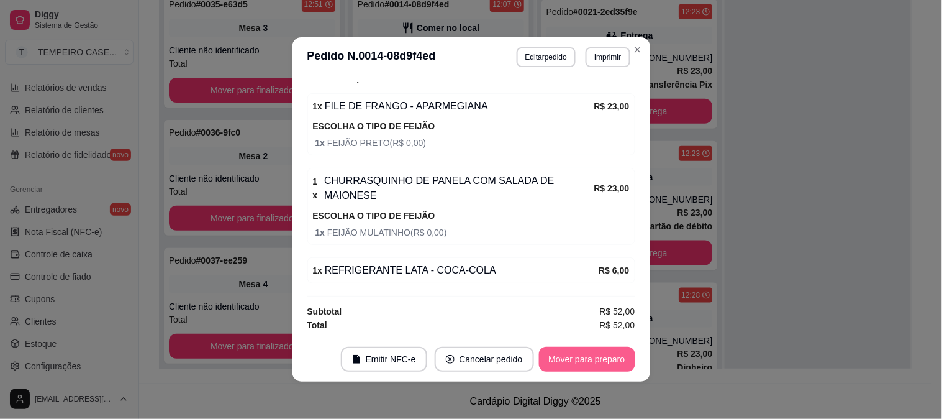
click at [587, 357] on button "Mover para preparo" at bounding box center [587, 359] width 96 height 25
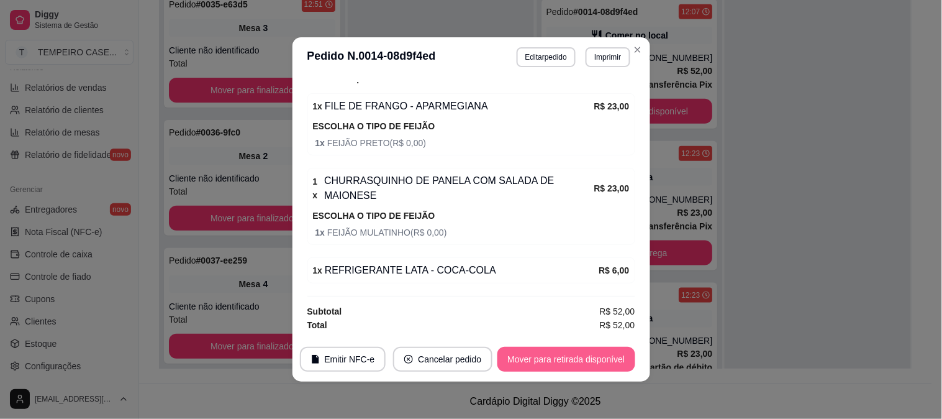
click at [581, 361] on button "Mover para retirada disponível" at bounding box center [565, 359] width 137 height 25
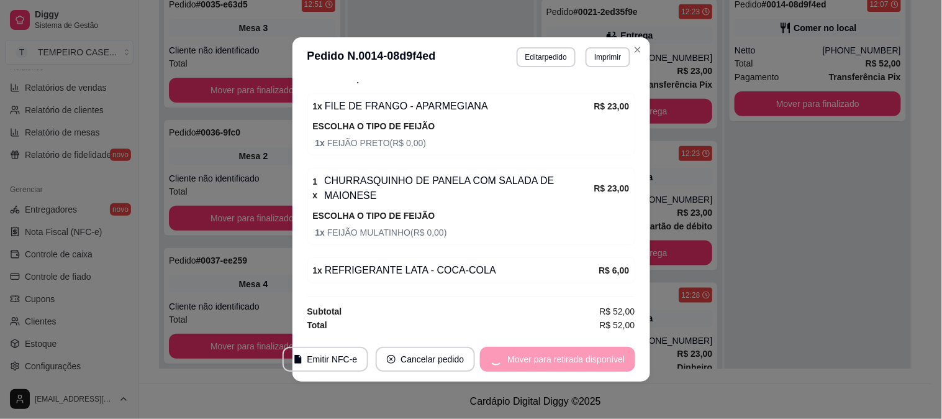
click at [573, 363] on div "Mover para retirada disponível" at bounding box center [557, 359] width 155 height 25
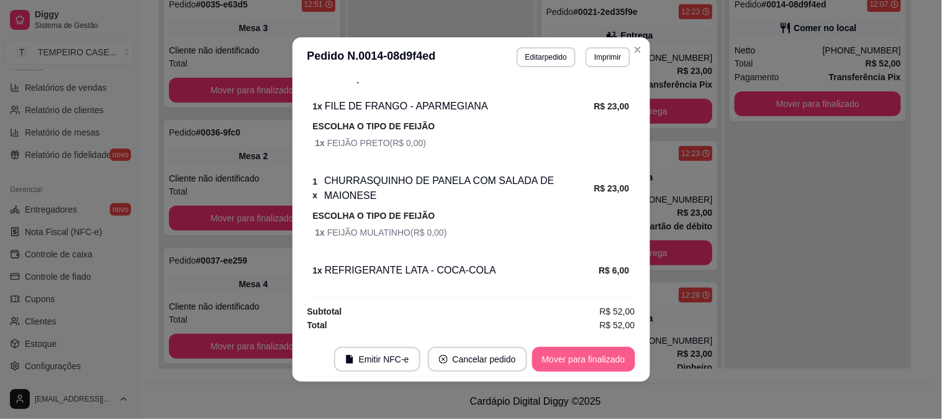
click at [553, 356] on button "Mover para finalizado" at bounding box center [583, 359] width 103 height 25
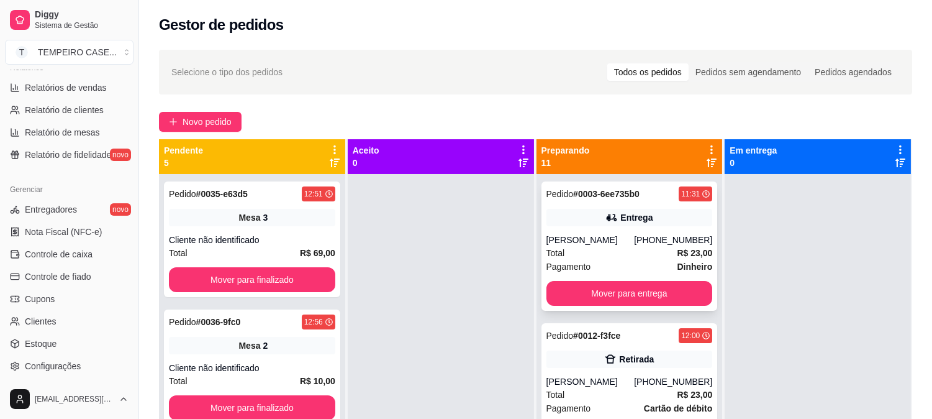
scroll to position [34, 0]
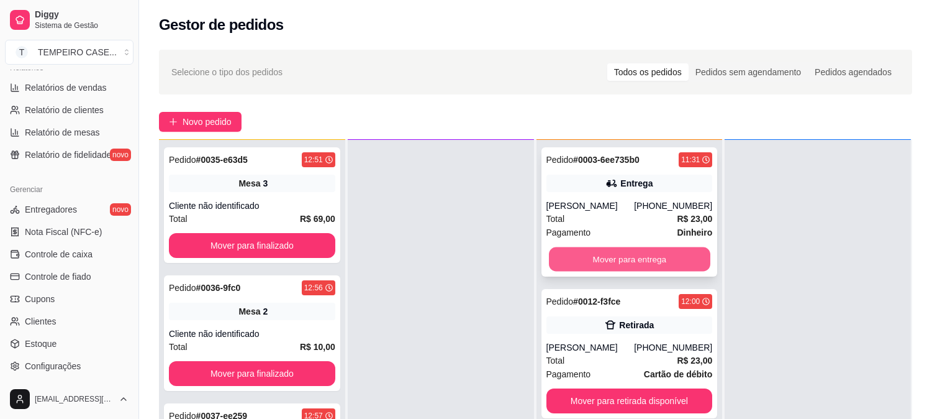
click at [640, 260] on button "Mover para entrega" at bounding box center [629, 259] width 161 height 24
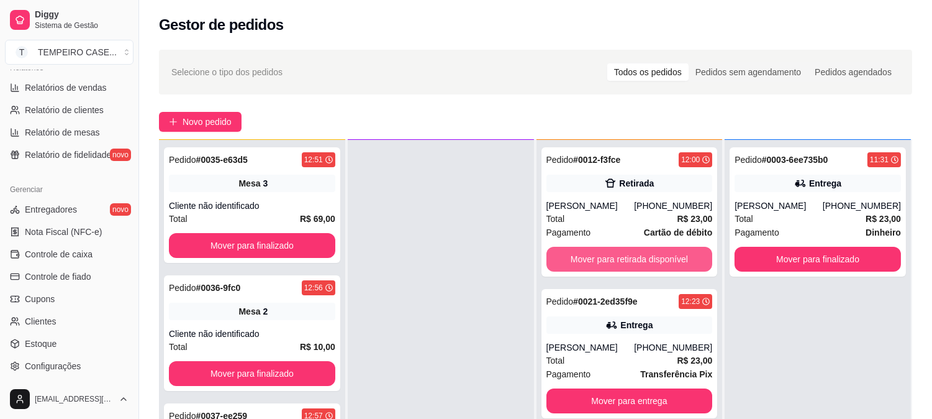
click at [640, 260] on button "Mover para retirada disponível" at bounding box center [630, 259] width 166 height 25
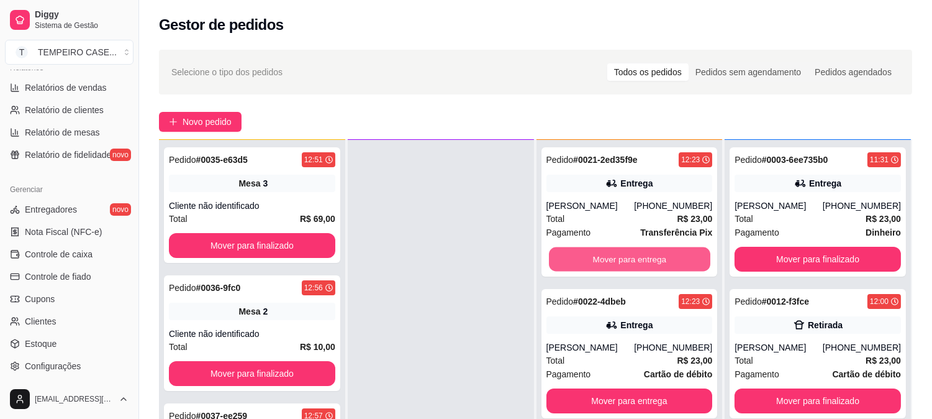
click at [640, 260] on button "Mover para entrega" at bounding box center [629, 259] width 161 height 24
click at [640, 260] on button "Mover para entrega" at bounding box center [630, 259] width 166 height 25
click at [640, 260] on button "Mover para entrega" at bounding box center [629, 259] width 161 height 24
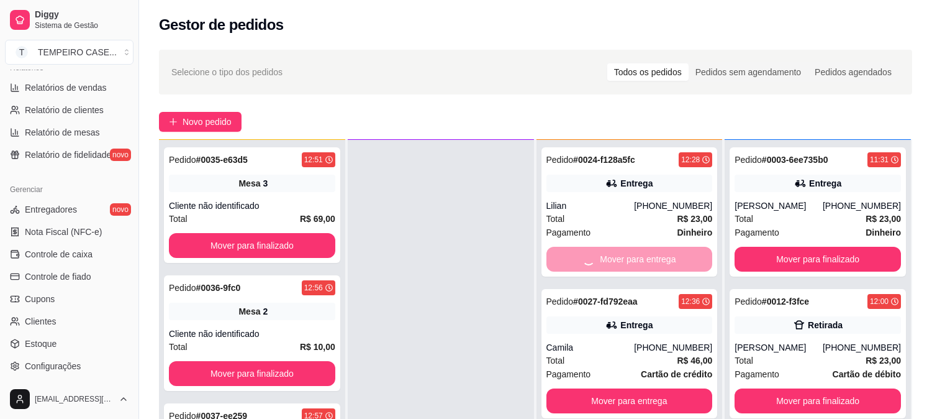
click at [640, 260] on div "Mover para entrega" at bounding box center [630, 259] width 166 height 25
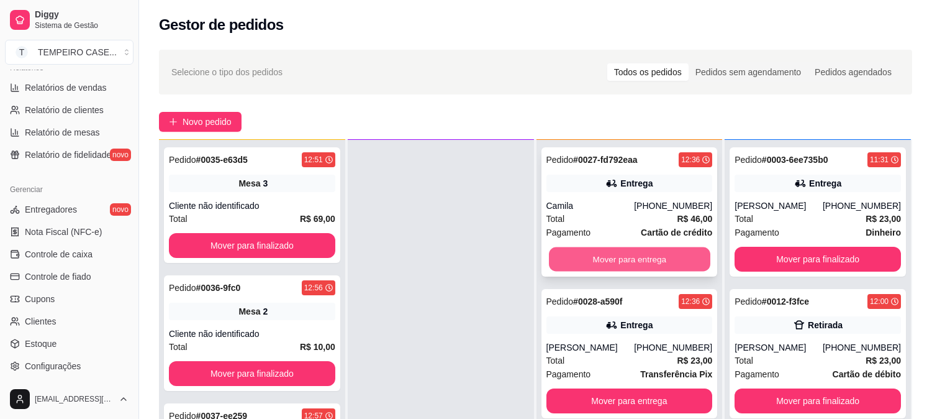
click at [660, 253] on button "Mover para entrega" at bounding box center [629, 259] width 161 height 24
click at [656, 258] on button "Mover para entrega" at bounding box center [630, 259] width 166 height 25
click at [570, 263] on button "Mover para entrega" at bounding box center [629, 259] width 161 height 24
click at [579, 263] on button "Mover para entrega" at bounding box center [630, 259] width 166 height 25
click at [594, 261] on button "Mover para entrega" at bounding box center [629, 259] width 161 height 24
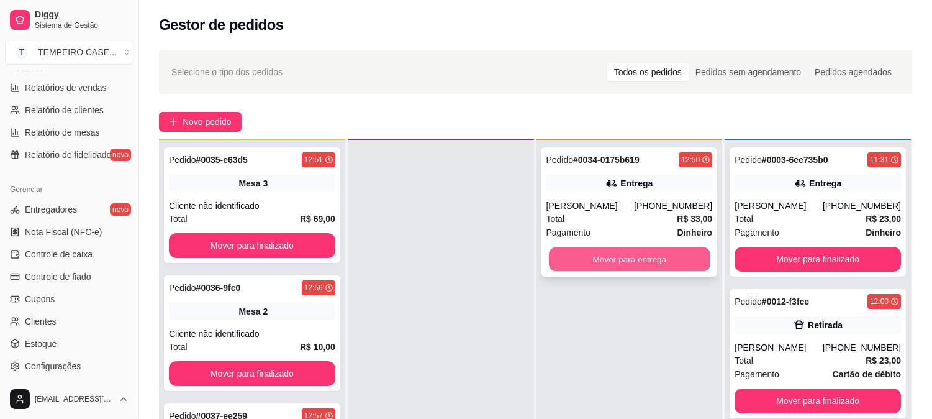
click at [600, 260] on button "Mover para entrega" at bounding box center [629, 259] width 161 height 24
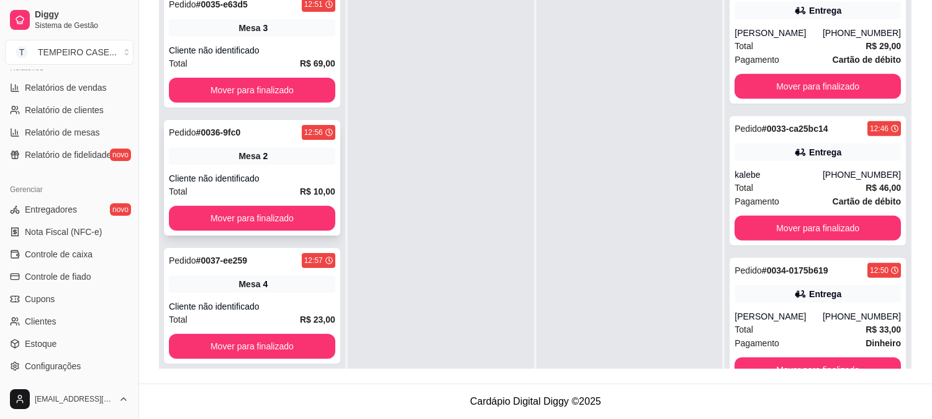
scroll to position [52, 0]
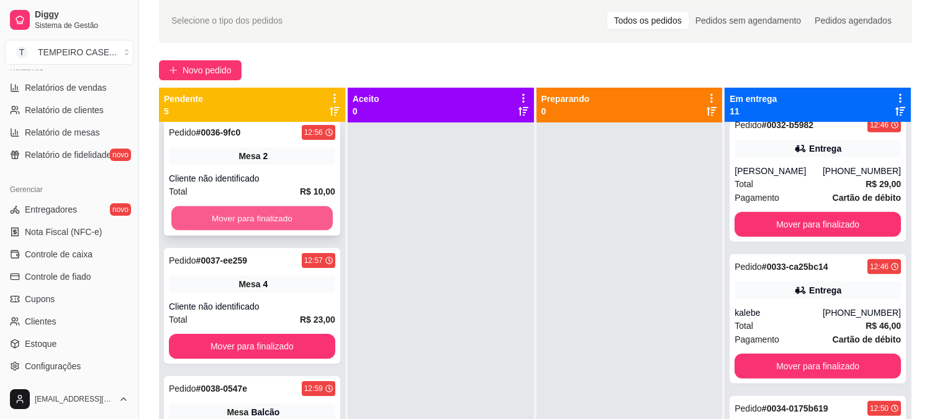
click at [263, 227] on button "Mover para finalizado" at bounding box center [251, 218] width 161 height 24
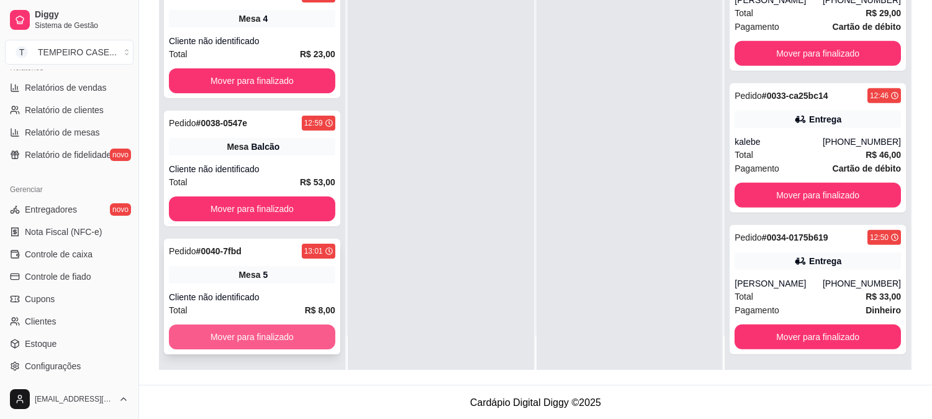
scroll to position [189, 0]
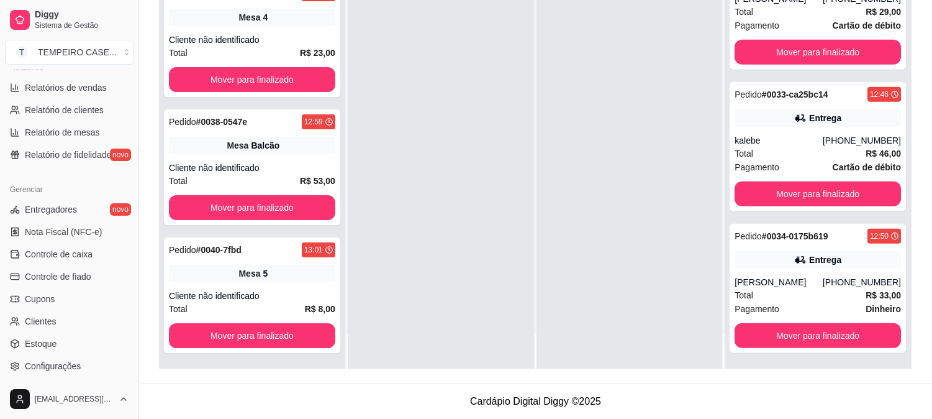
click at [482, 253] on div at bounding box center [441, 159] width 186 height 419
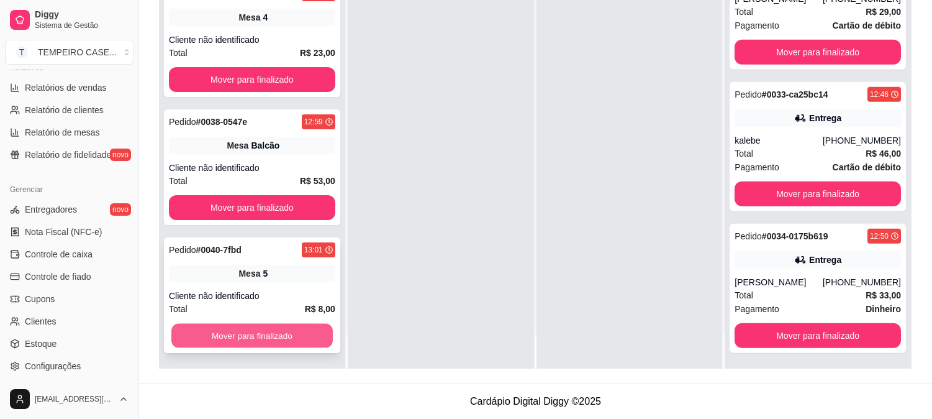
click at [265, 329] on button "Mover para finalizado" at bounding box center [251, 336] width 161 height 24
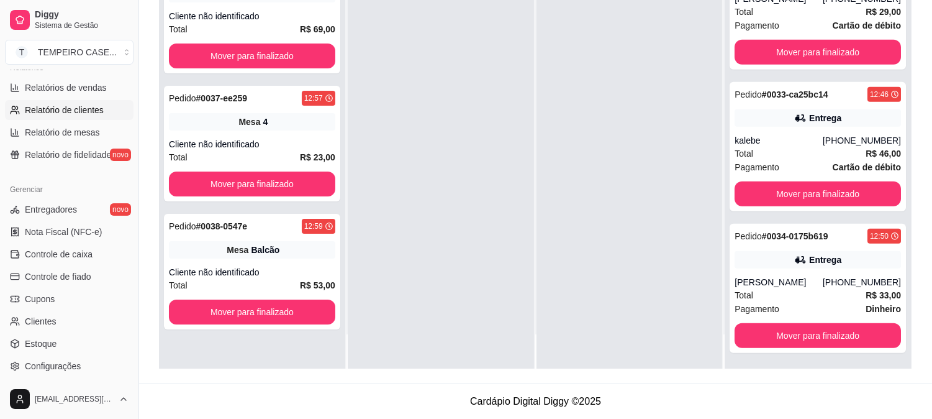
scroll to position [276, 0]
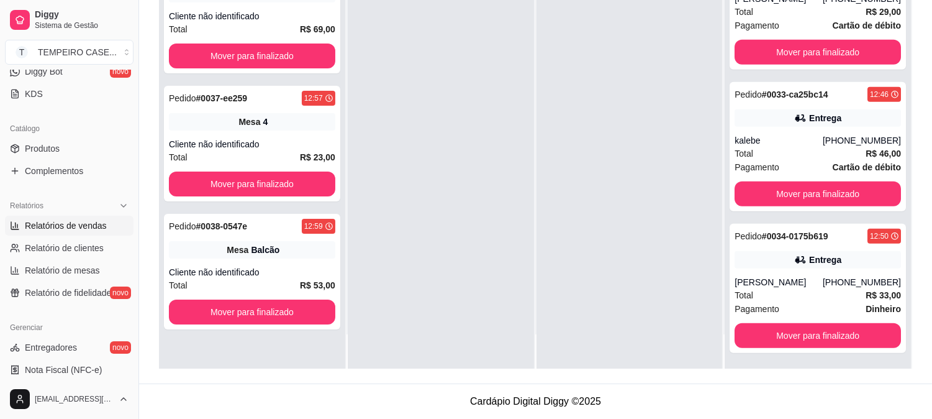
click at [63, 220] on span "Relatórios de vendas" at bounding box center [66, 225] width 82 height 12
select select "ALL"
select select "0"
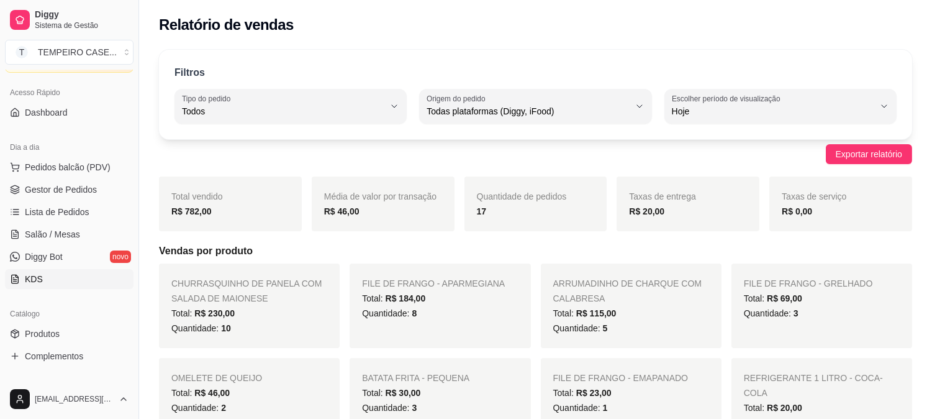
scroll to position [69, 0]
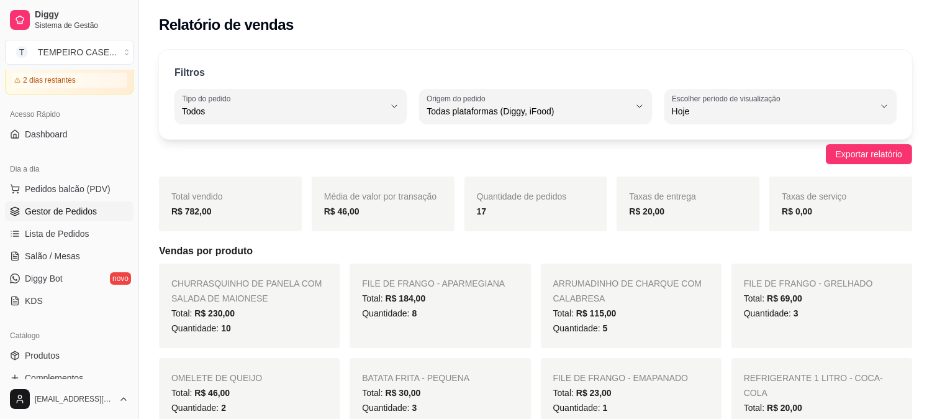
click at [67, 216] on span "Gestor de Pedidos" at bounding box center [61, 211] width 72 height 12
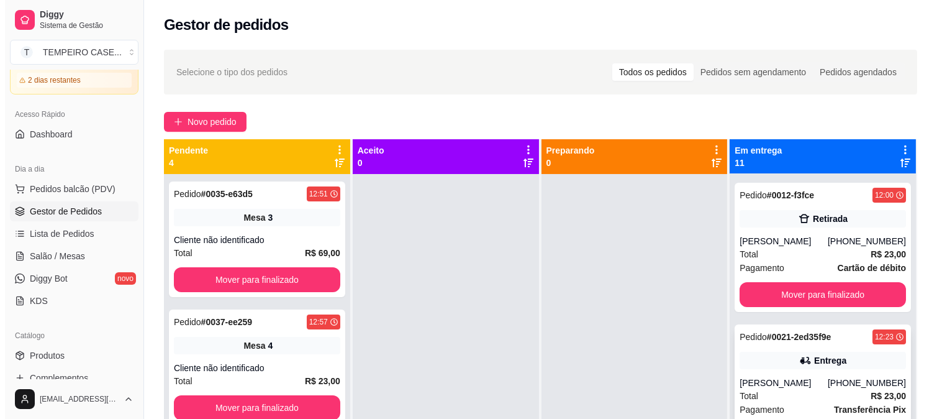
scroll to position [138, 0]
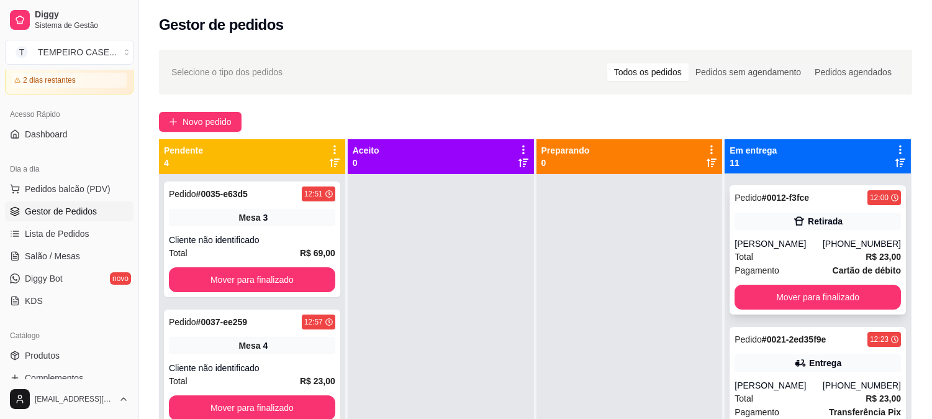
click at [810, 245] on div "[PERSON_NAME]" at bounding box center [779, 243] width 88 height 12
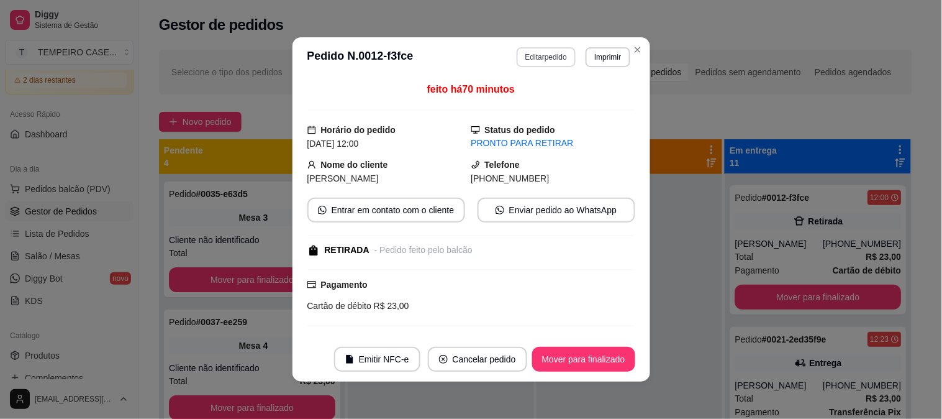
click at [538, 61] on button "Editar pedido" at bounding box center [546, 57] width 59 height 20
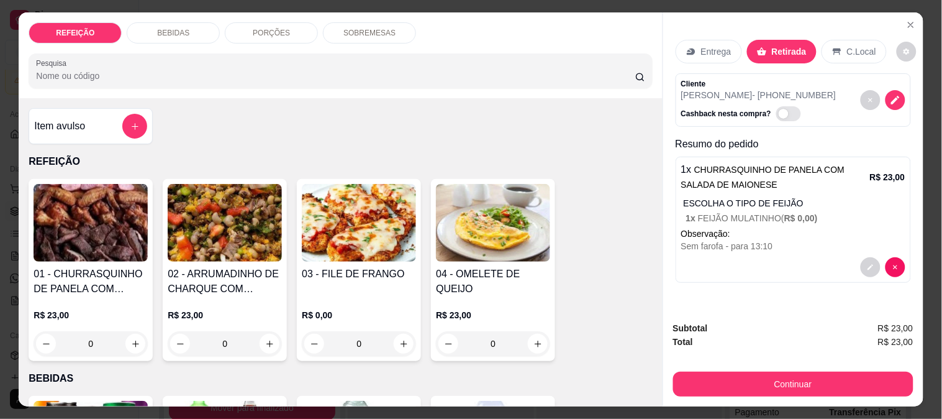
click at [164, 28] on p "BEBIDAS" at bounding box center [173, 33] width 32 height 10
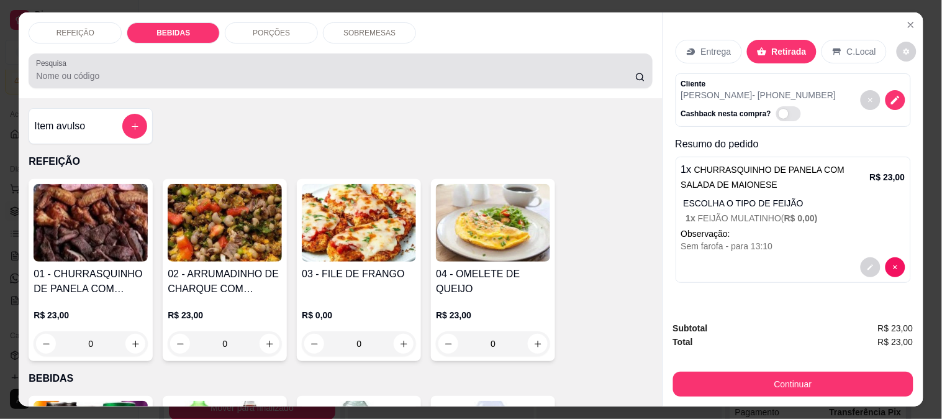
scroll to position [32, 0]
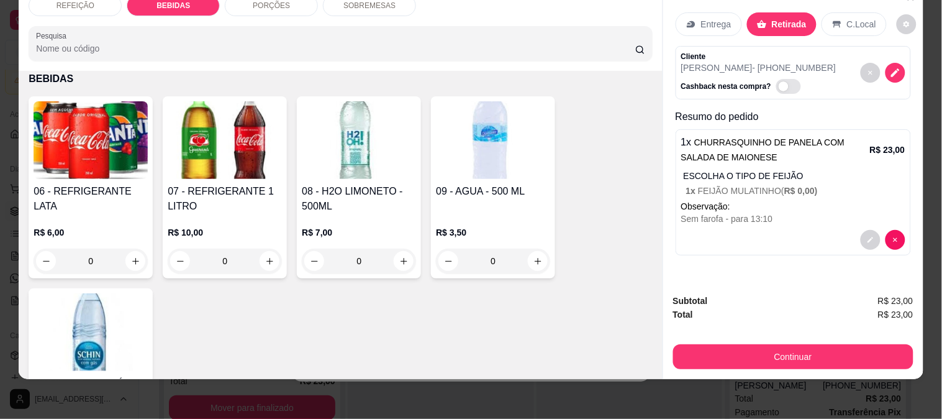
click at [90, 163] on img at bounding box center [91, 140] width 114 height 78
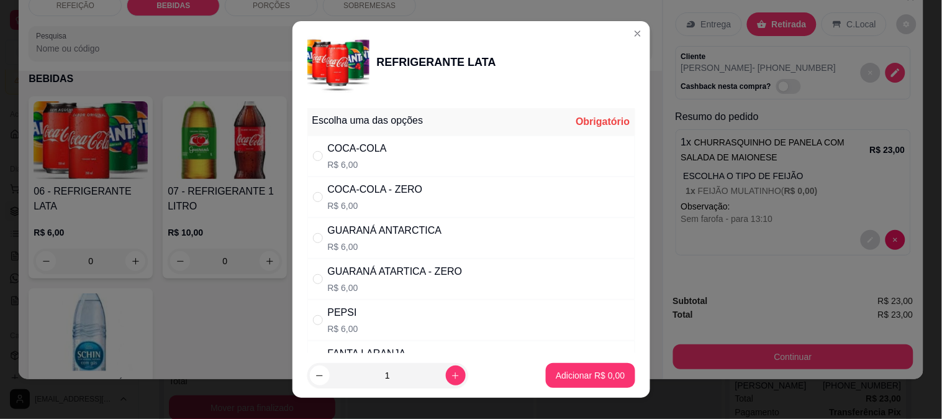
click at [368, 191] on div "COCA-COLA - ZERO" at bounding box center [375, 189] width 95 height 15
radio input "true"
click at [599, 375] on p "Adicionar R$ 6,00" at bounding box center [590, 375] width 69 height 12
type input "1"
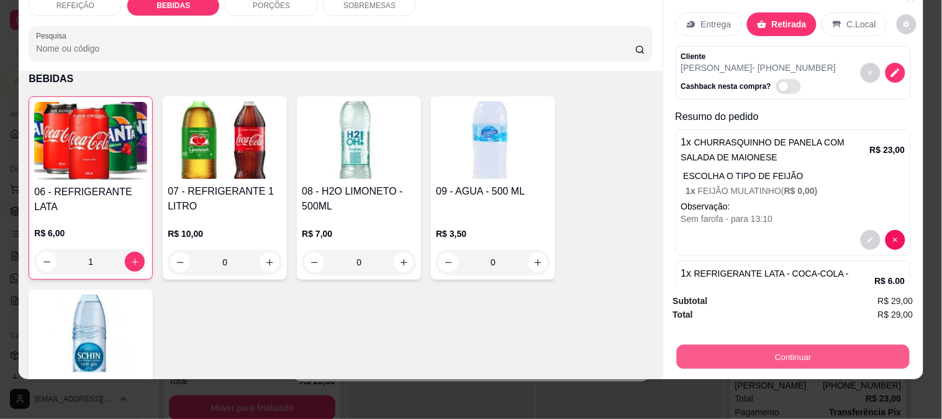
click at [778, 355] on button "Continuar" at bounding box center [792, 356] width 233 height 24
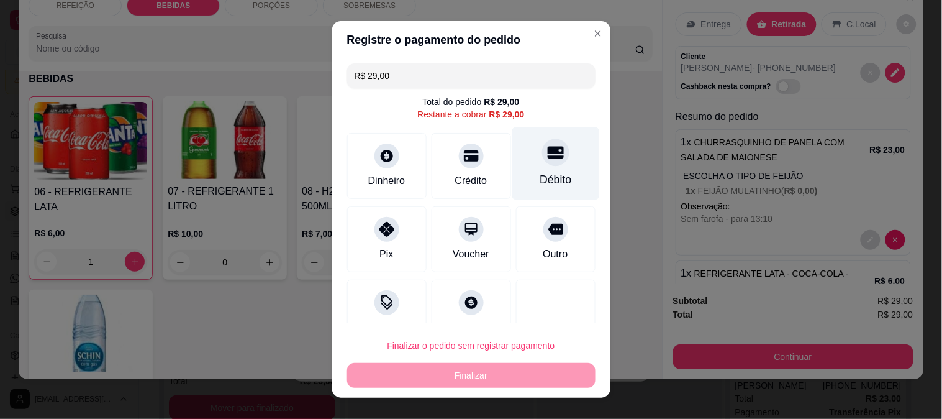
click at [547, 158] on icon at bounding box center [555, 152] width 16 height 12
type input "R$ 0,00"
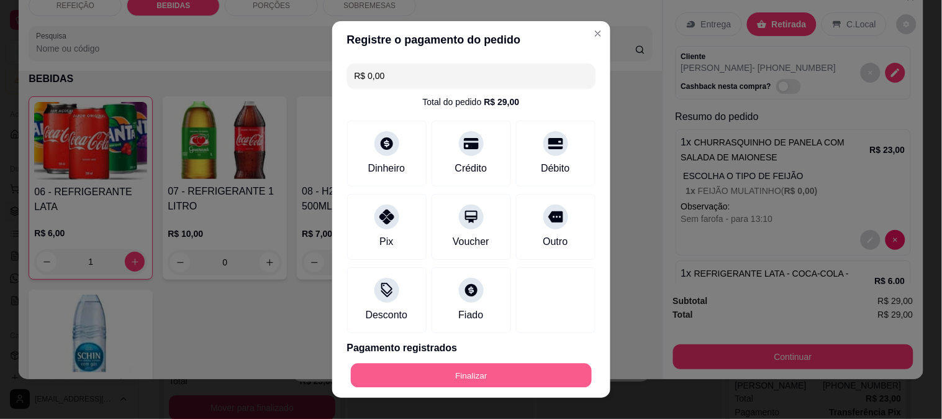
click at [515, 366] on button "Finalizar" at bounding box center [471, 375] width 241 height 24
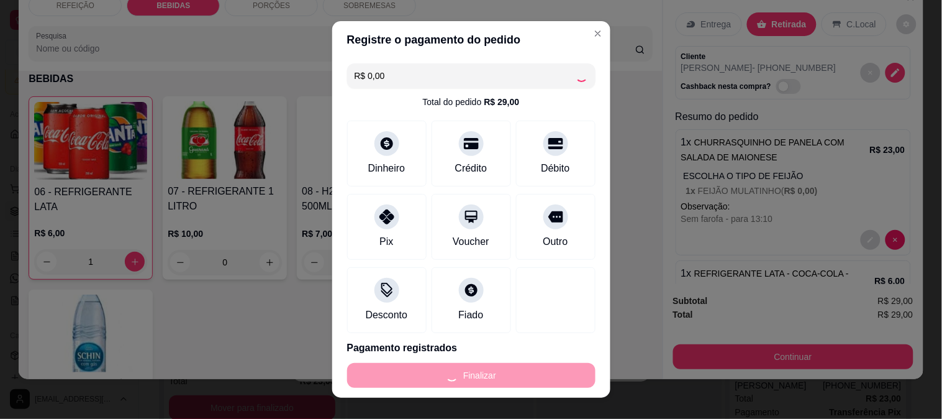
type input "0"
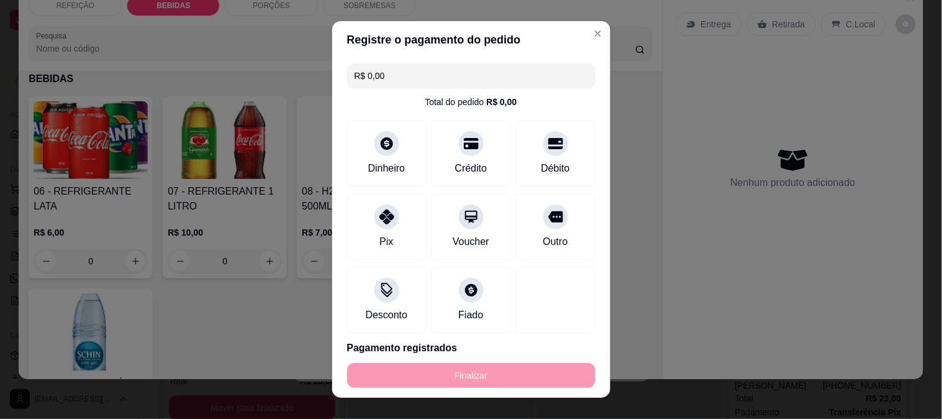
type input "-R$ 29,00"
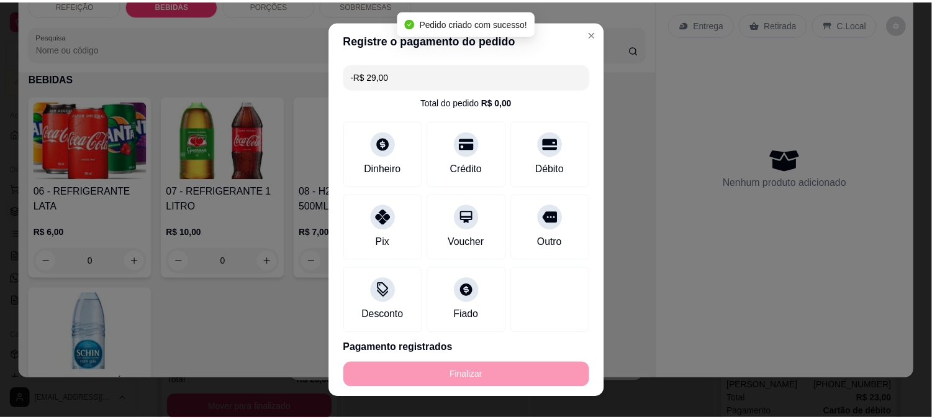
scroll to position [0, 0]
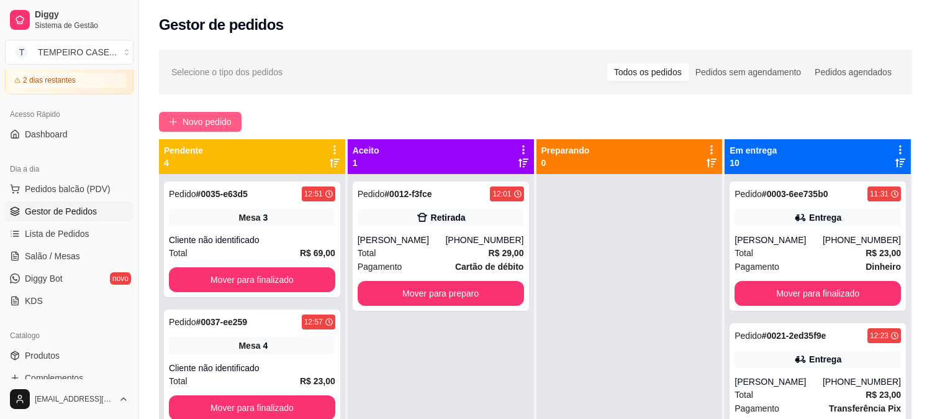
click at [217, 116] on span "Novo pedido" at bounding box center [207, 122] width 49 height 14
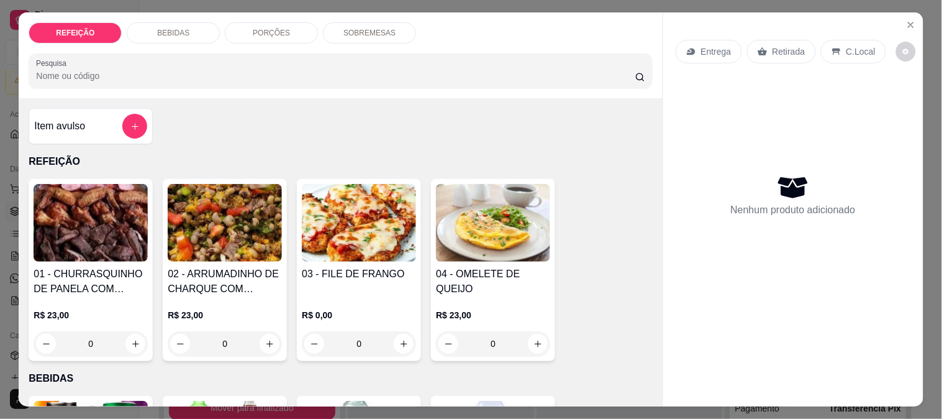
click at [93, 229] on img at bounding box center [91, 223] width 114 height 78
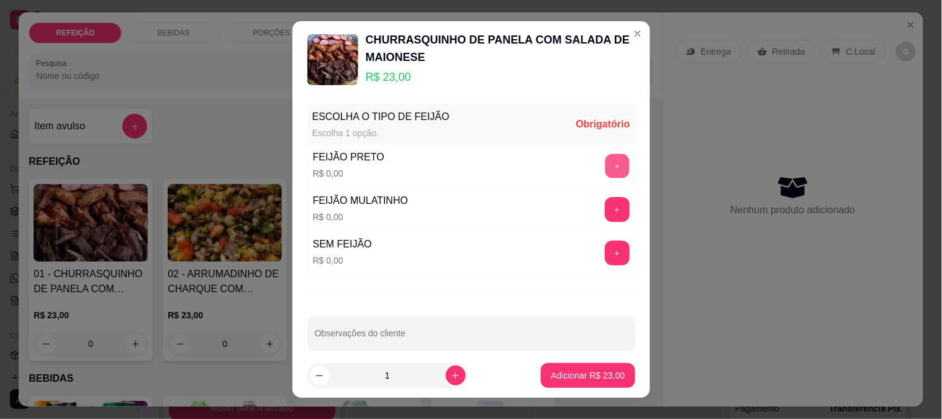
click at [605, 161] on button "+" at bounding box center [617, 165] width 24 height 24
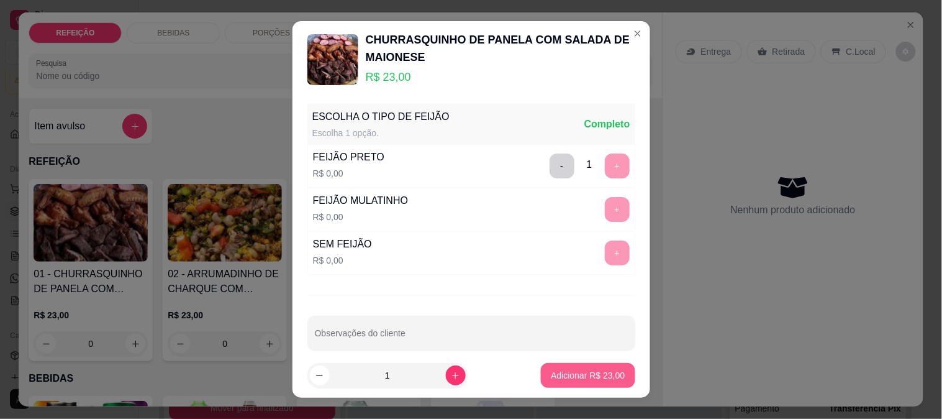
click at [564, 366] on button "Adicionar R$ 23,00" at bounding box center [588, 375] width 94 height 25
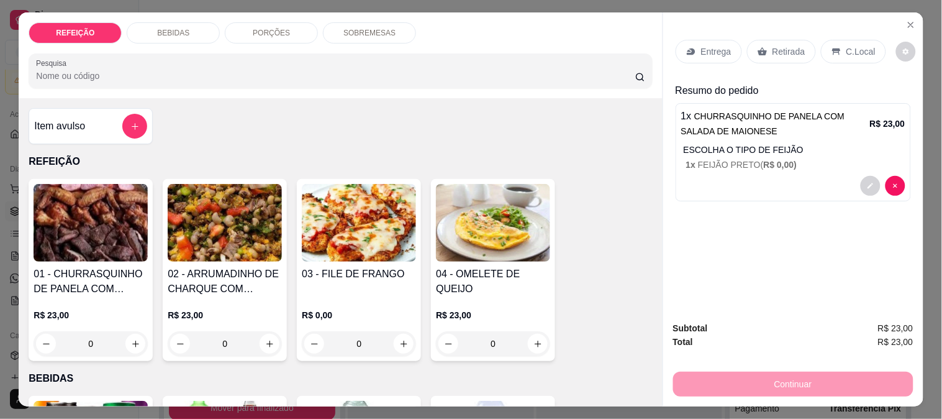
click at [779, 46] on p "Retirada" at bounding box center [789, 51] width 33 height 12
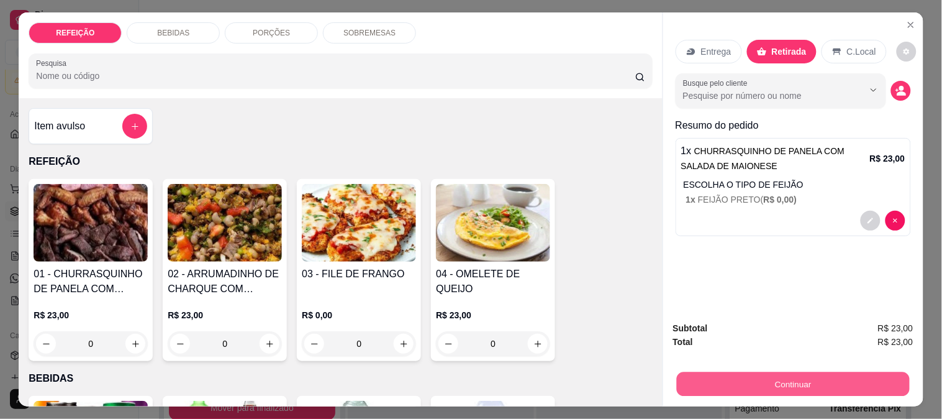
click at [767, 381] on button "Continuar" at bounding box center [792, 383] width 233 height 24
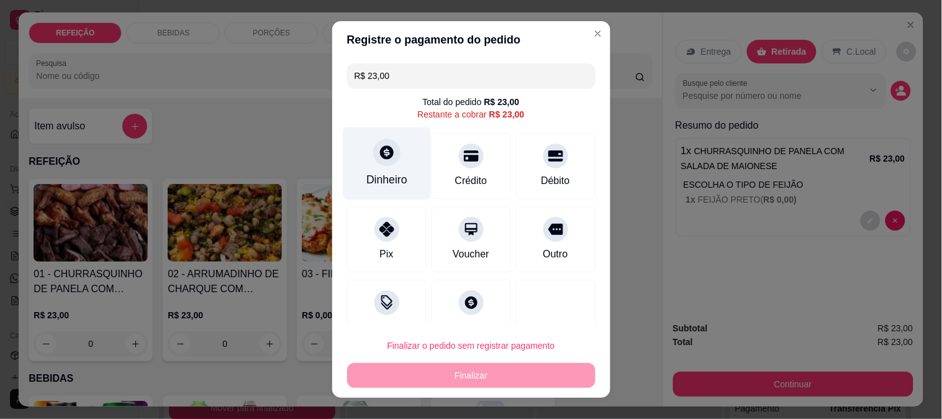
click at [377, 143] on div at bounding box center [386, 151] width 27 height 27
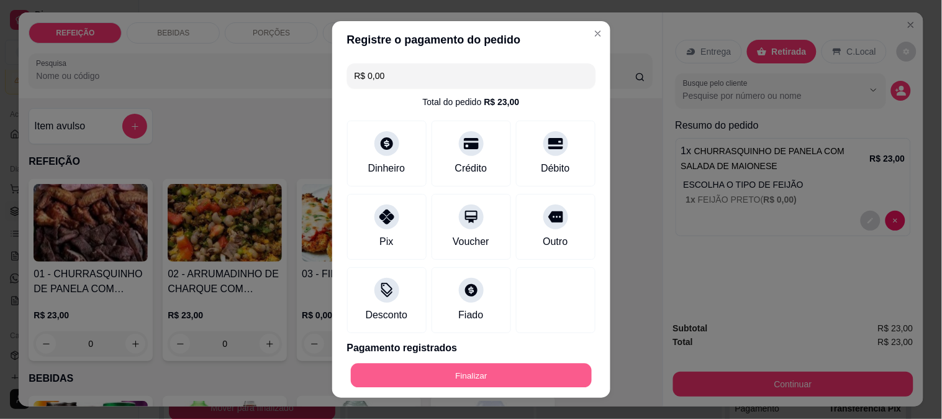
click at [501, 381] on button "Finalizar" at bounding box center [471, 375] width 241 height 24
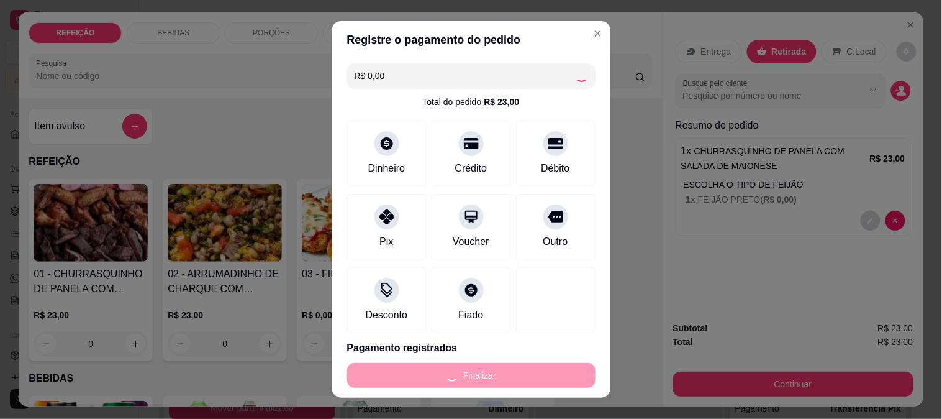
type input "-R$ 23,00"
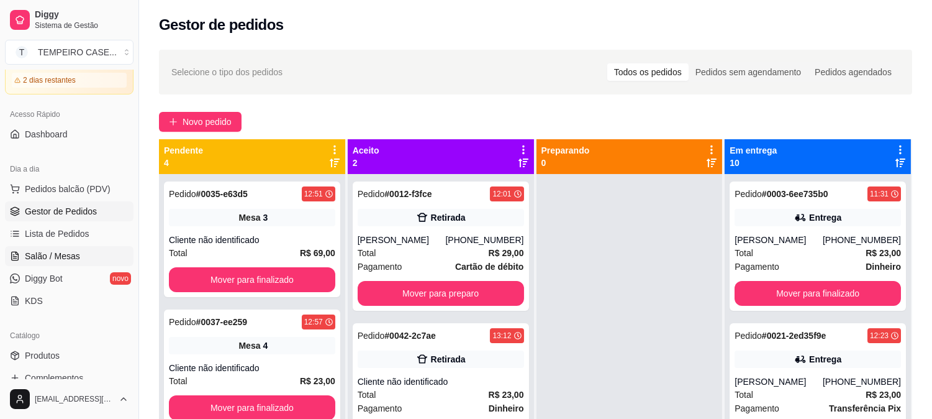
click at [57, 255] on span "Salão / Mesas" at bounding box center [52, 256] width 55 height 12
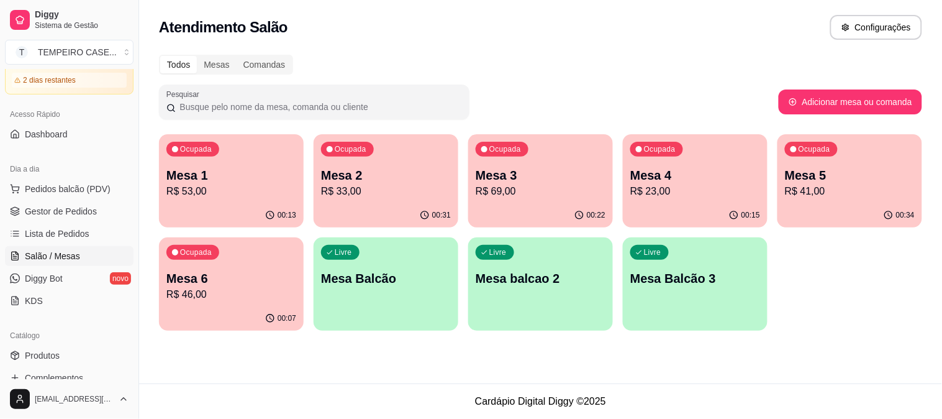
click at [814, 193] on p "R$ 41,00" at bounding box center [850, 191] width 130 height 15
click at [34, 220] on link "Gestor de Pedidos" at bounding box center [69, 211] width 129 height 20
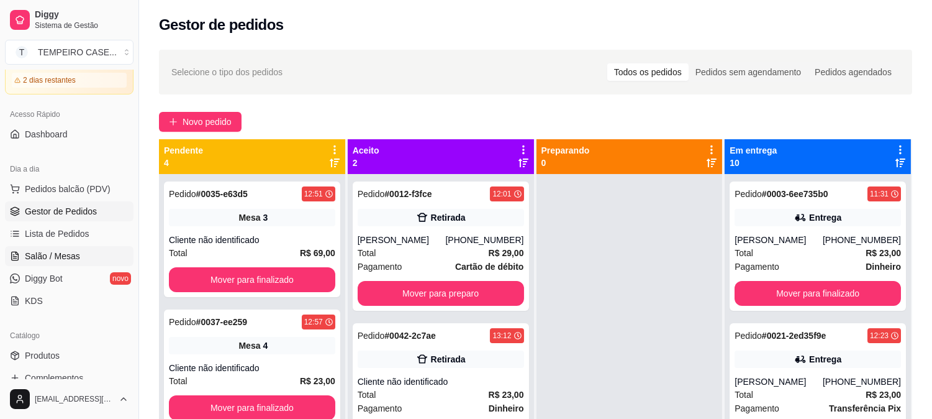
click at [72, 247] on link "Salão / Mesas" at bounding box center [69, 256] width 129 height 20
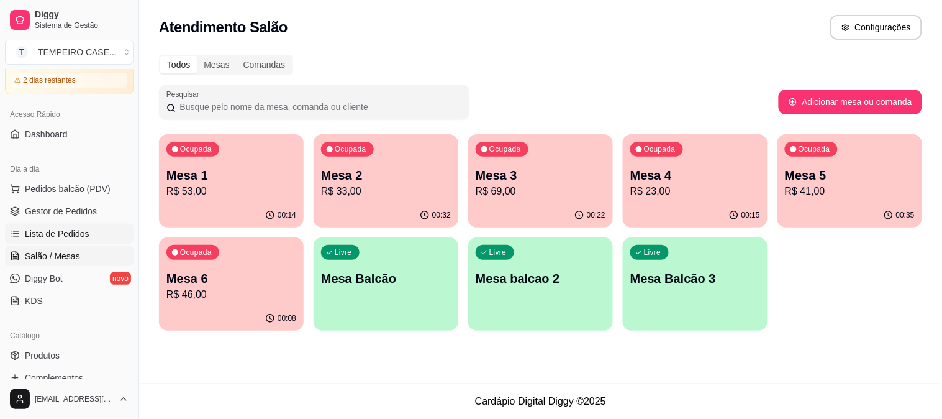
click at [83, 224] on link "Lista de Pedidos" at bounding box center [69, 234] width 129 height 20
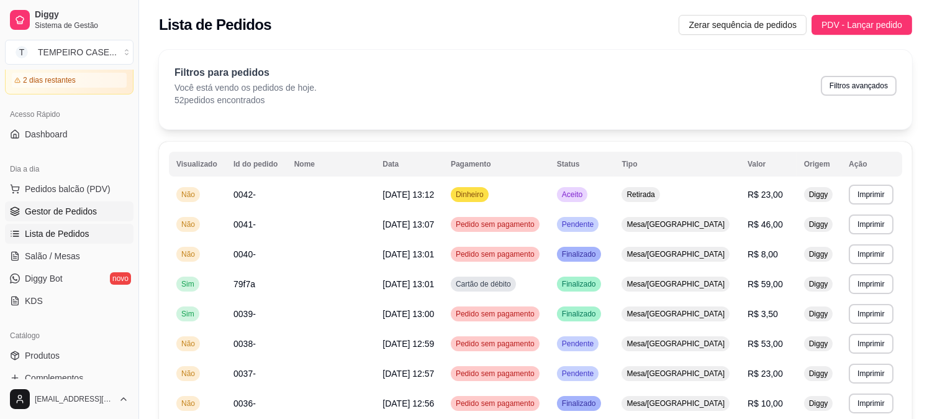
click at [88, 218] on link "Gestor de Pedidos" at bounding box center [69, 211] width 129 height 20
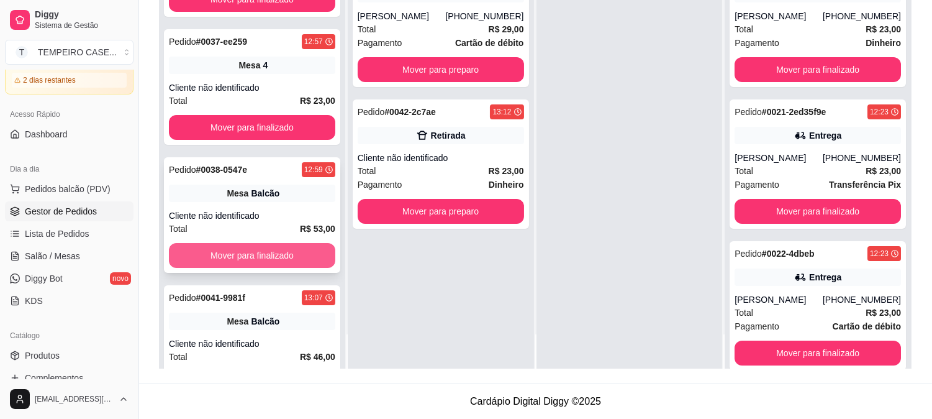
scroll to position [35, 0]
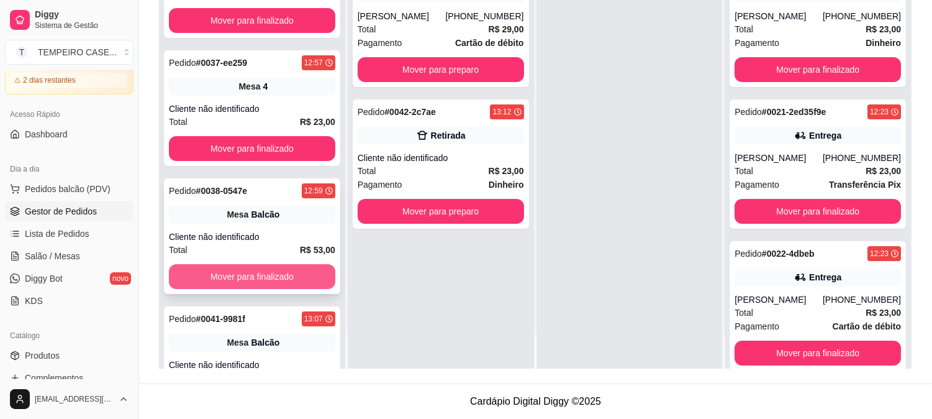
click at [275, 272] on button "Mover para finalizado" at bounding box center [252, 276] width 166 height 25
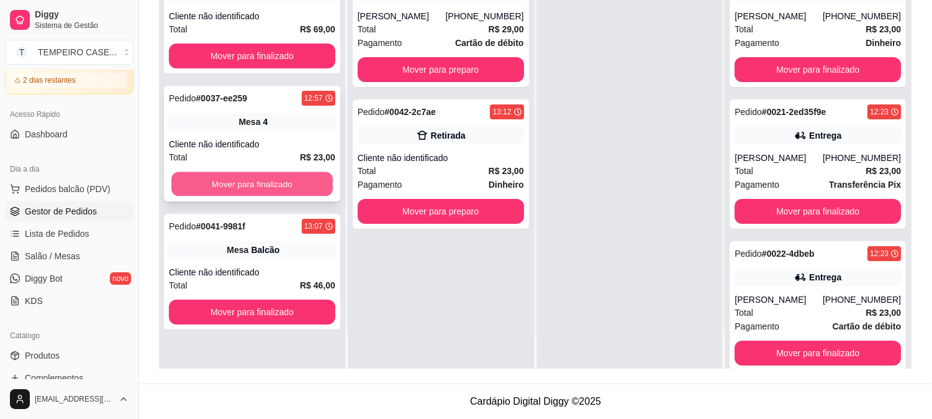
click at [258, 181] on button "Mover para finalizado" at bounding box center [251, 184] width 161 height 24
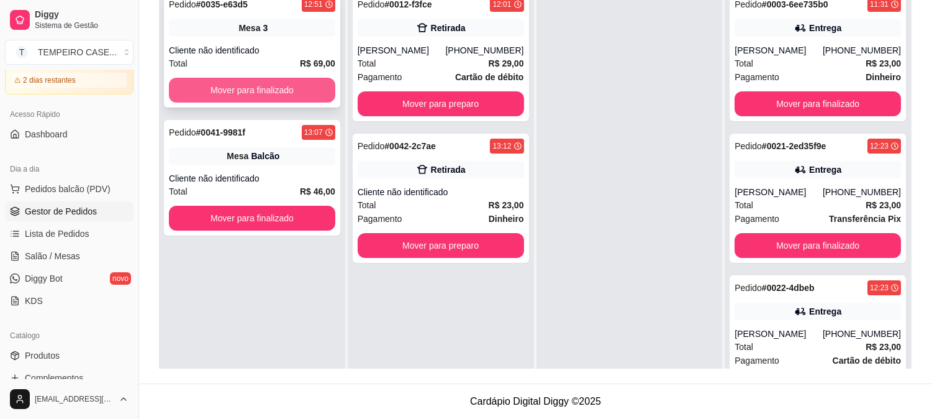
click at [286, 94] on button "Mover para finalizado" at bounding box center [252, 90] width 166 height 25
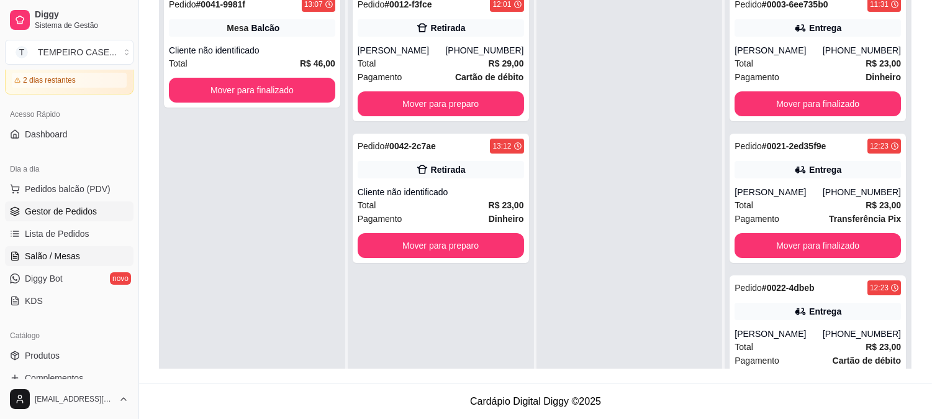
click at [62, 253] on span "Salão / Mesas" at bounding box center [52, 256] width 55 height 12
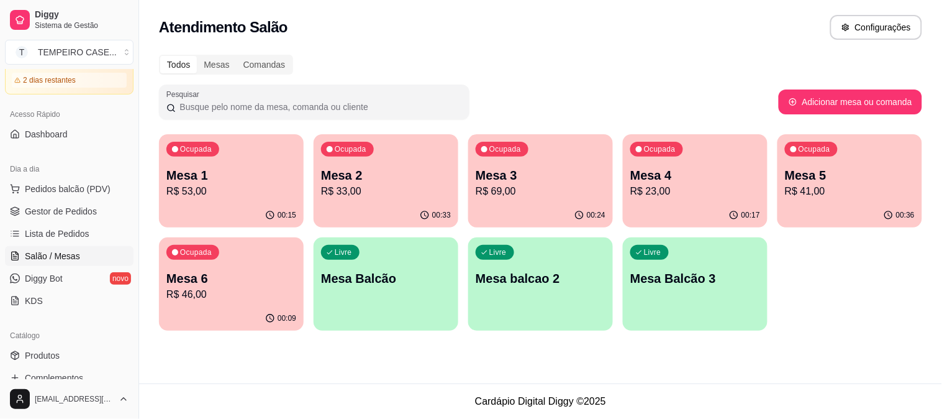
click at [366, 162] on div "Ocupada Mesa 2 R$ 33,00" at bounding box center [386, 168] width 145 height 69
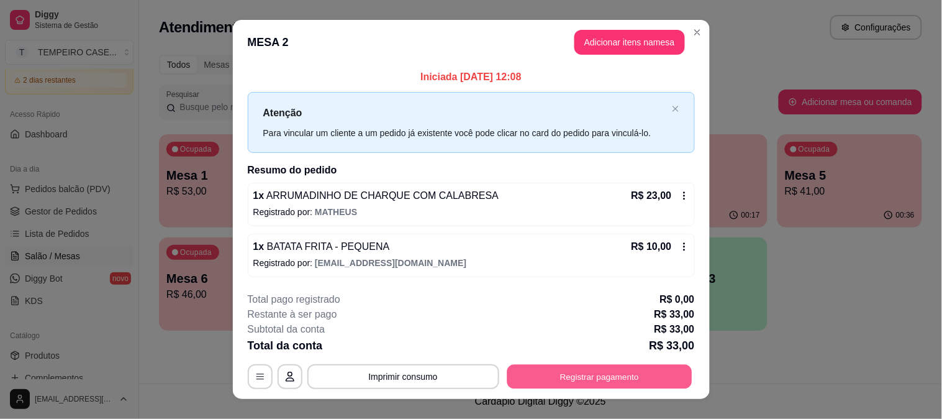
click at [568, 373] on button "Registrar pagamento" at bounding box center [599, 376] width 185 height 24
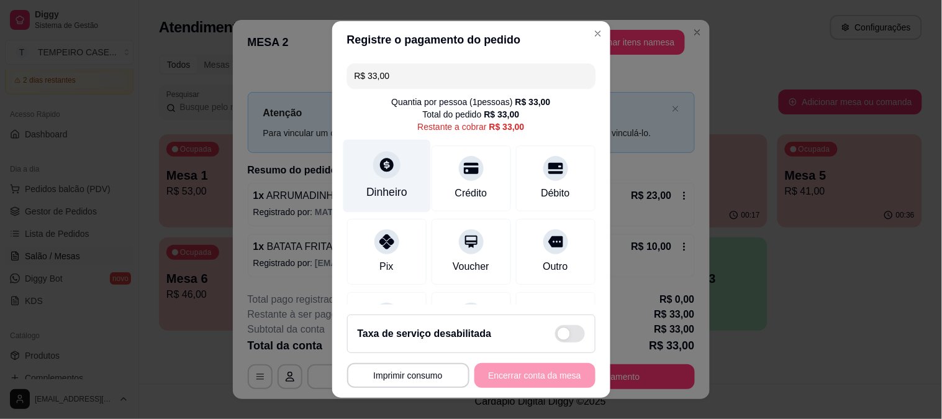
click at [375, 174] on div at bounding box center [386, 164] width 27 height 27
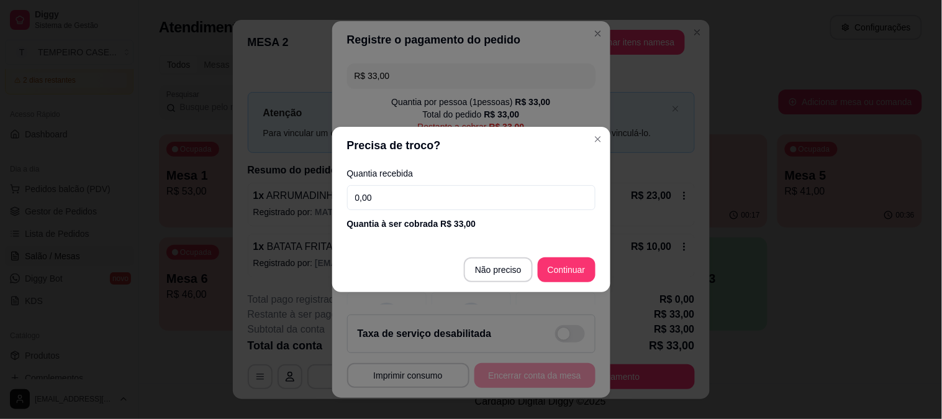
drag, startPoint x: 404, startPoint y: 201, endPoint x: 299, endPoint y: 188, distance: 105.2
click at [299, 188] on div "Precisa de troco? Quantia recebida 0,00 Quantia à ser cobrada R$ 33,00 Não prec…" at bounding box center [471, 209] width 942 height 419
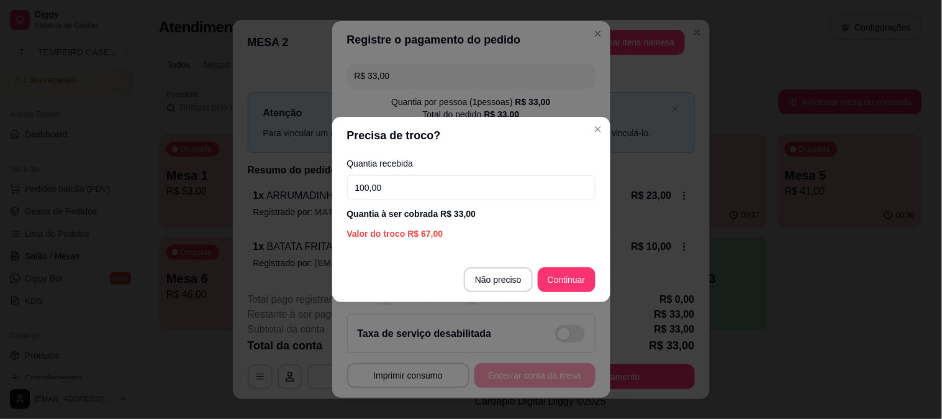
type input "100,00"
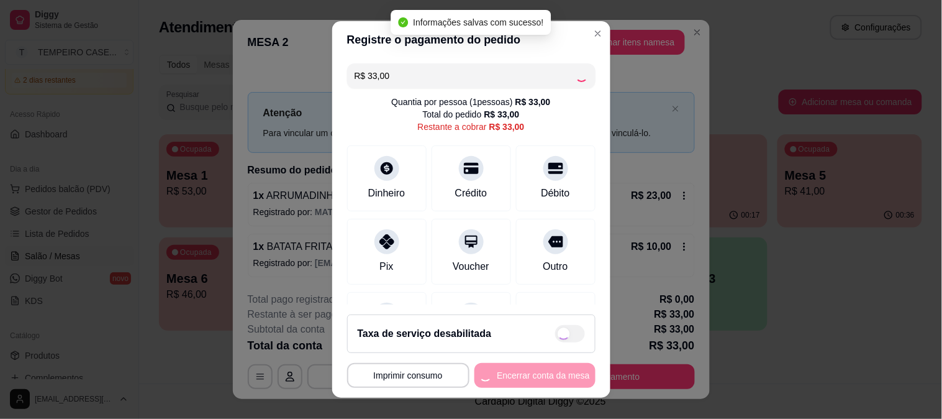
type input "R$ 0,00"
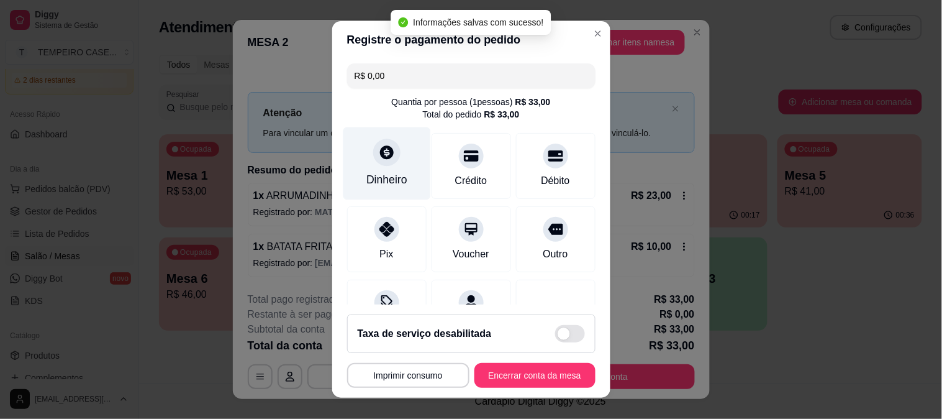
click at [365, 158] on div "Dinheiro" at bounding box center [387, 163] width 88 height 73
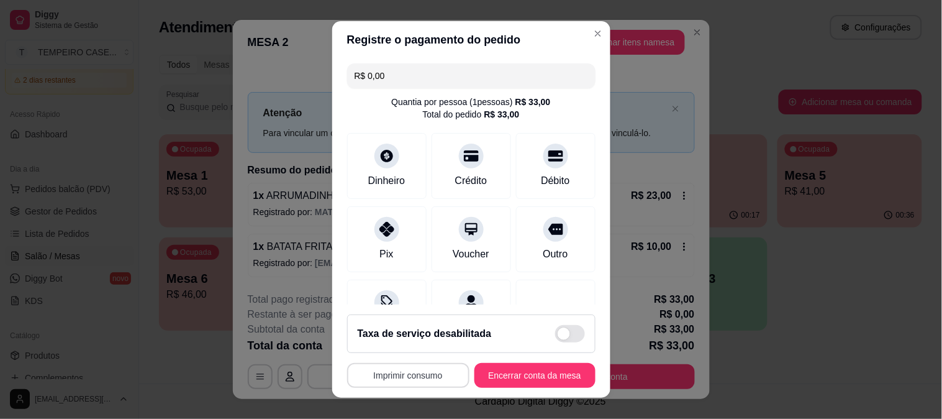
click at [410, 380] on button "Imprimir consumo" at bounding box center [408, 375] width 122 height 25
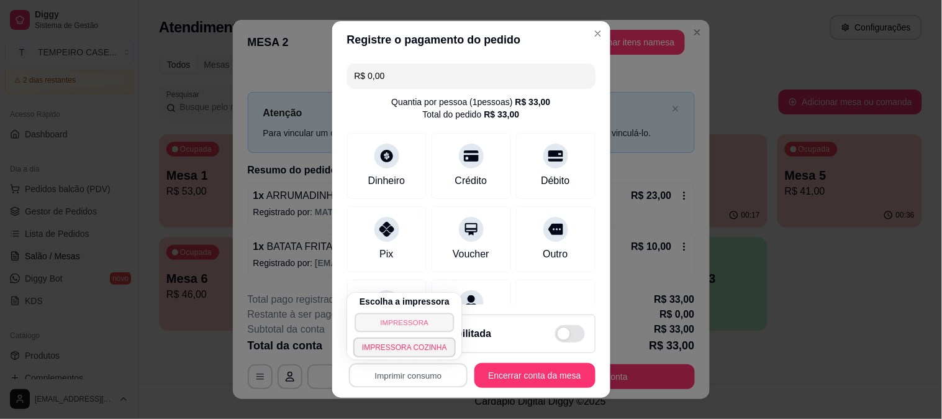
click at [386, 322] on button "IMPRESSORA" at bounding box center [404, 321] width 99 height 19
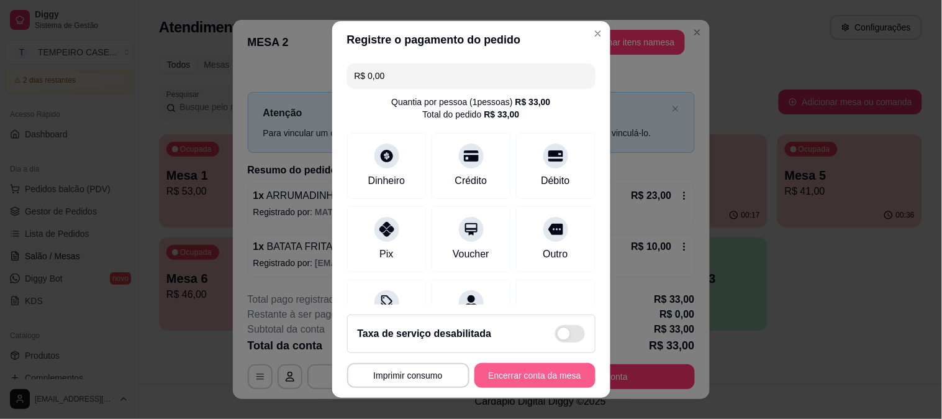
click at [498, 371] on button "Encerrar conta da mesa" at bounding box center [534, 375] width 121 height 25
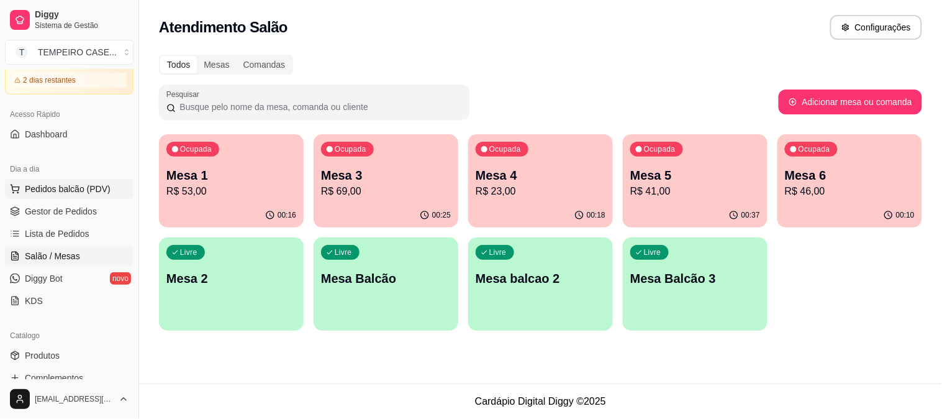
click at [76, 185] on span "Pedidos balcão (PDV)" at bounding box center [68, 189] width 86 height 12
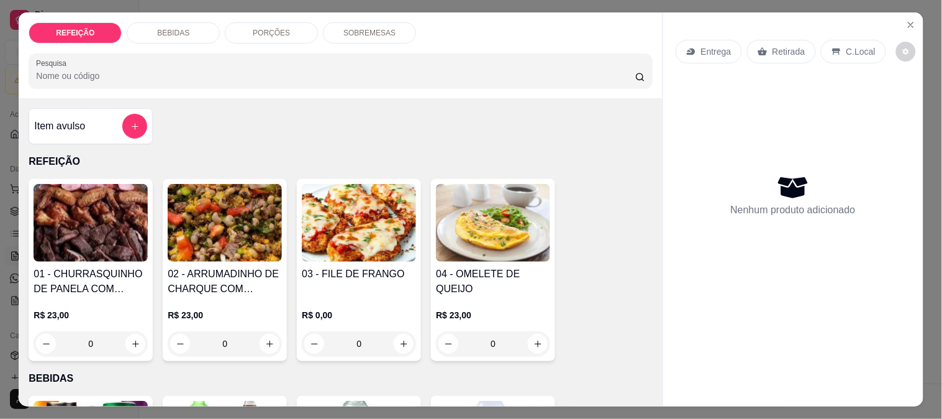
click at [383, 221] on img at bounding box center [359, 223] width 114 height 78
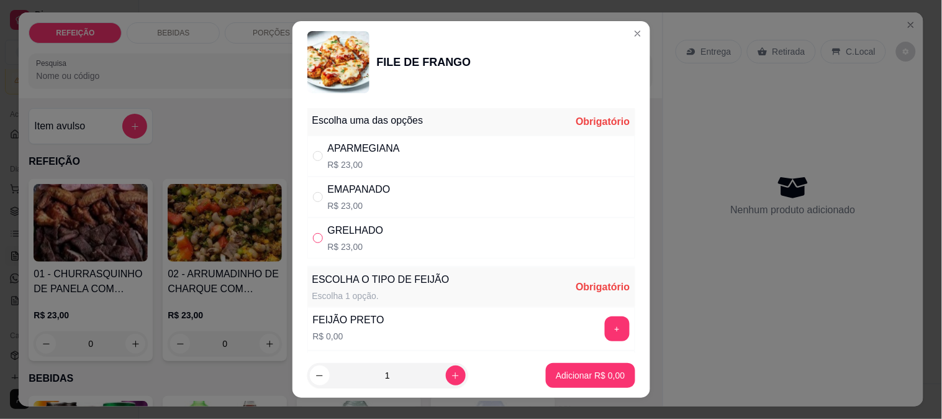
click at [313, 234] on input "" at bounding box center [318, 238] width 10 height 10
radio input "true"
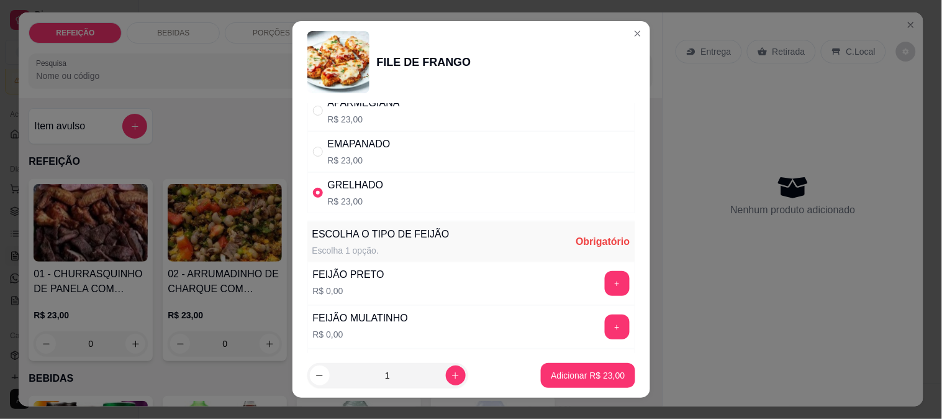
scroll to position [69, 0]
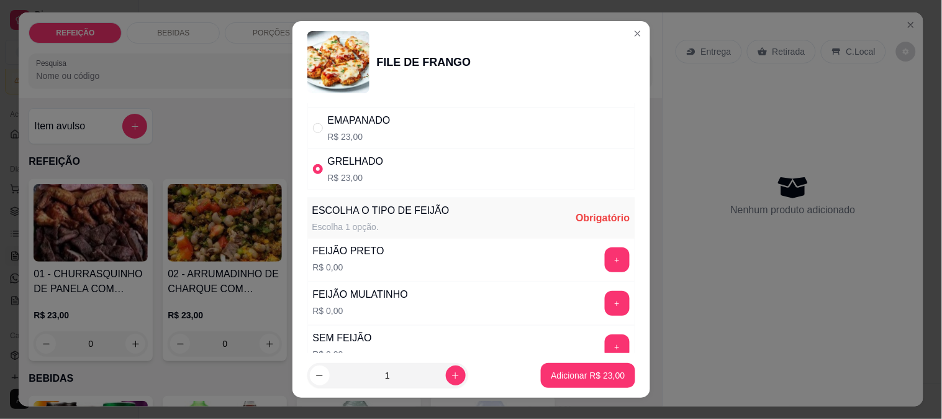
click at [605, 262] on button "+" at bounding box center [617, 259] width 25 height 25
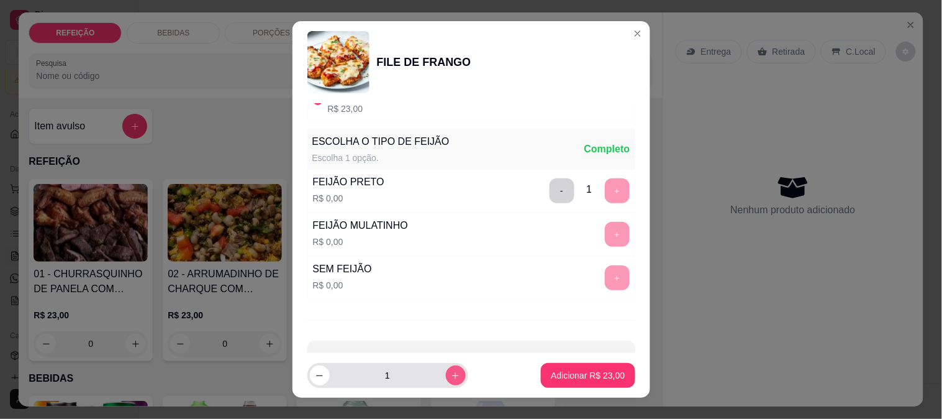
click at [446, 385] on button "increase-product-quantity" at bounding box center [456, 375] width 20 height 20
type input "2"
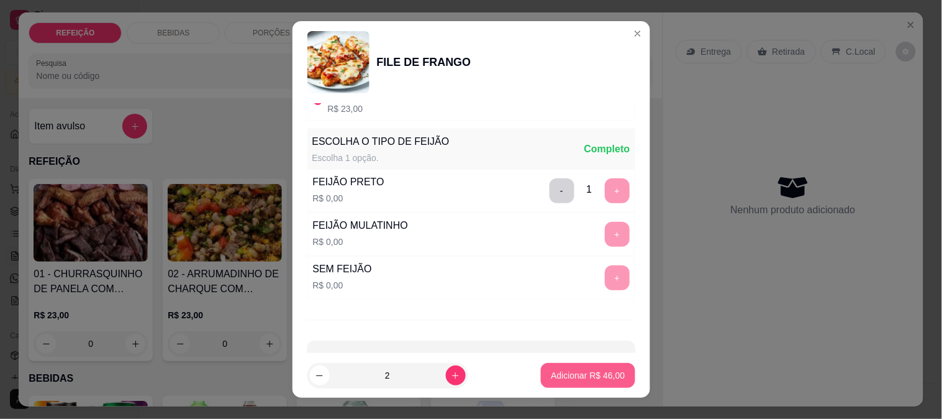
click at [587, 383] on button "Adicionar R$ 46,00" at bounding box center [588, 375] width 94 height 25
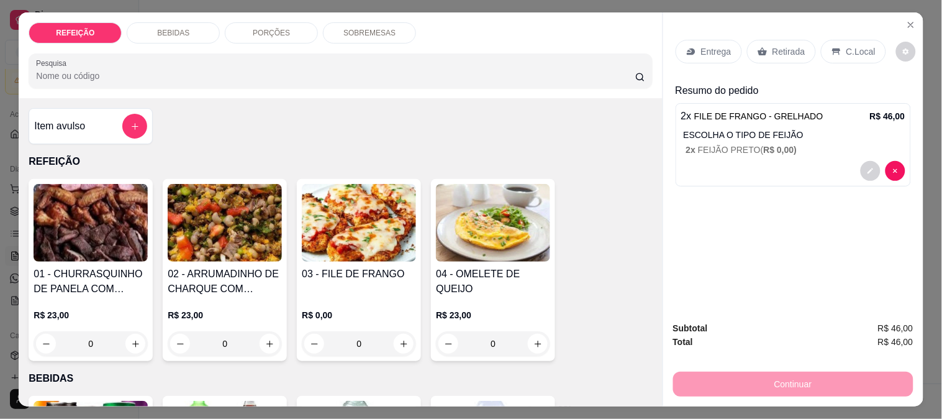
click at [702, 45] on p "Entrega" at bounding box center [716, 51] width 30 height 12
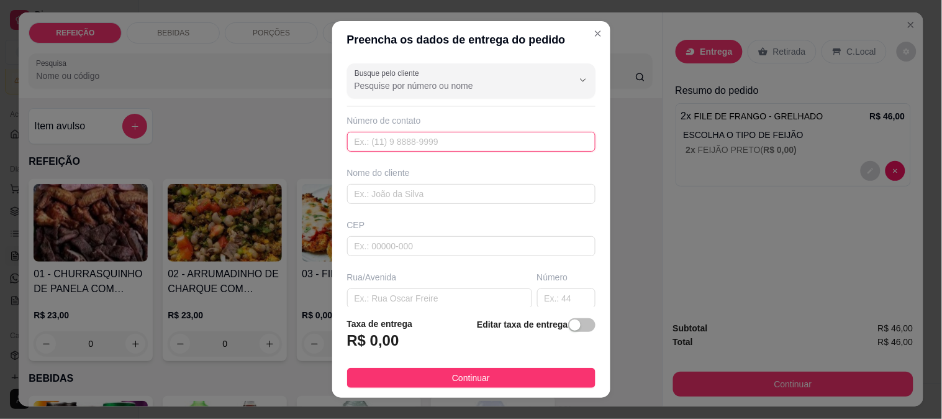
click at [393, 145] on input "text" at bounding box center [471, 142] width 248 height 20
paste input "[PHONE_NUMBER]"
type input "[PHONE_NUMBER]"
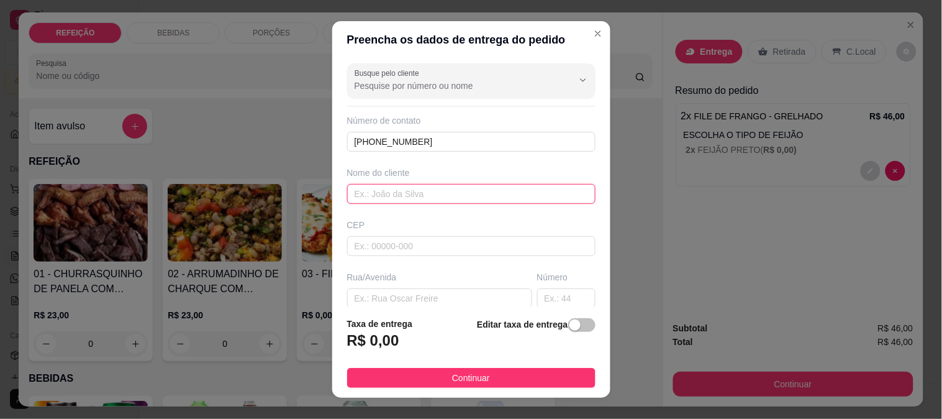
click at [358, 195] on input "text" at bounding box center [471, 194] width 248 height 20
paste input "[PERSON_NAME]"
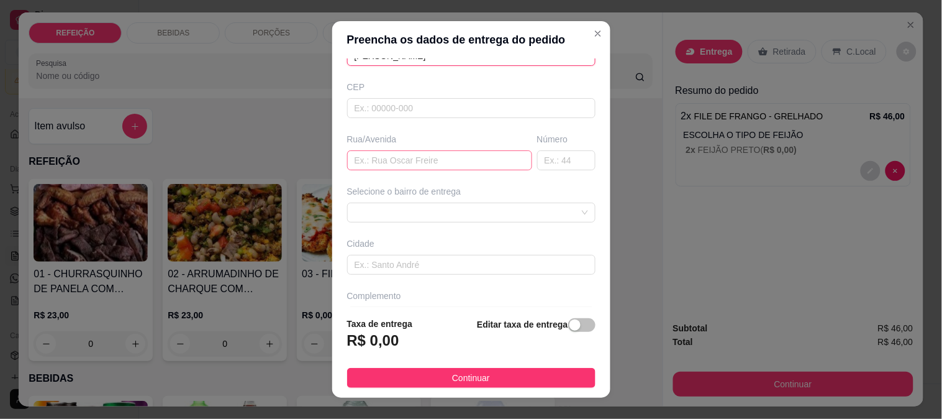
type input "[PERSON_NAME]"
click at [407, 156] on input "text" at bounding box center [439, 160] width 185 height 20
click at [361, 218] on span at bounding box center [472, 212] width 234 height 19
type input "pousada vila de todos os santos"
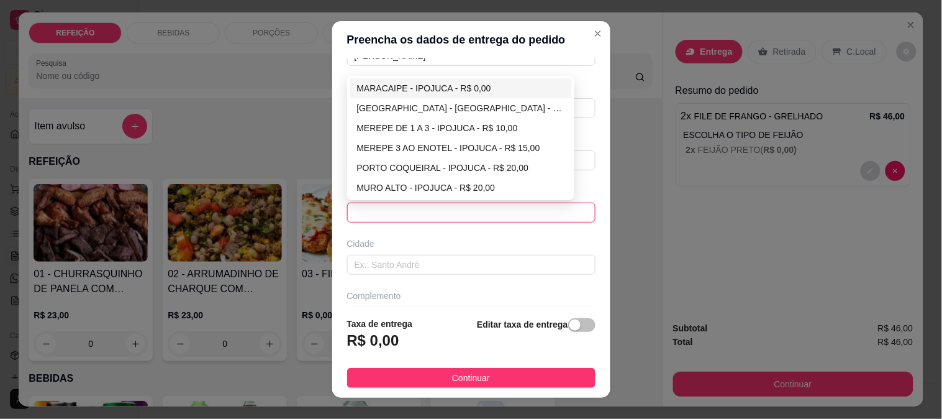
click at [383, 90] on div "MARACAIPE - IPOJUCA - R$ 0,00" at bounding box center [461, 88] width 208 height 14
type input "IPOJUCA"
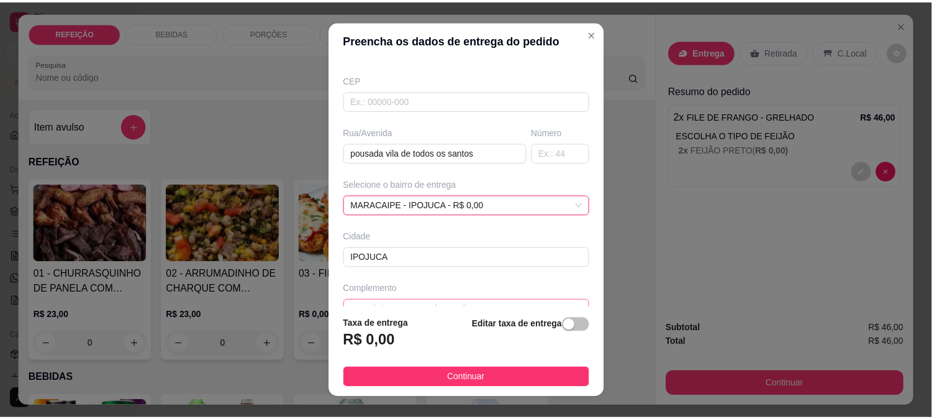
scroll to position [170, 0]
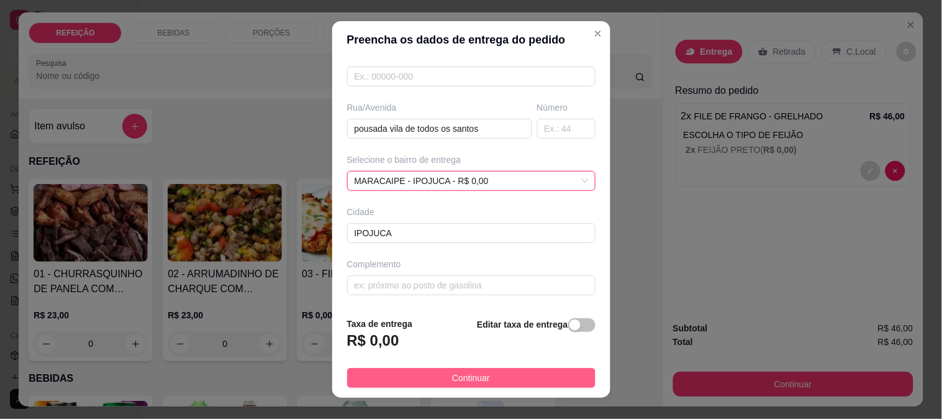
click at [437, 371] on button "Continuar" at bounding box center [471, 378] width 248 height 20
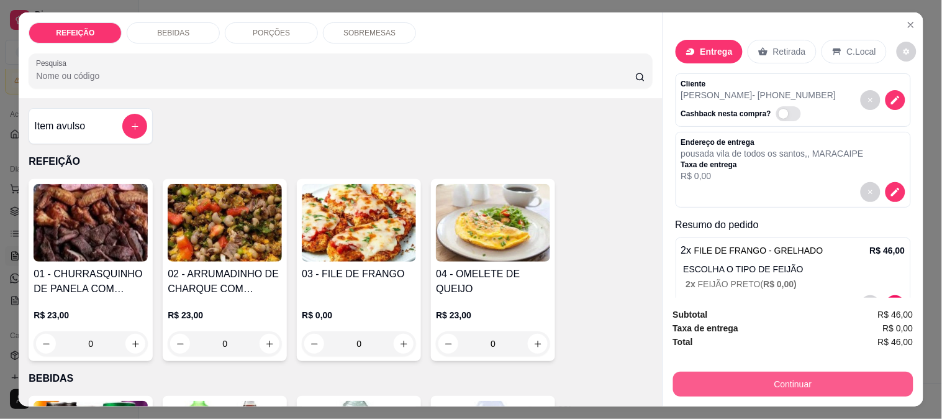
click at [720, 371] on button "Continuar" at bounding box center [793, 383] width 240 height 25
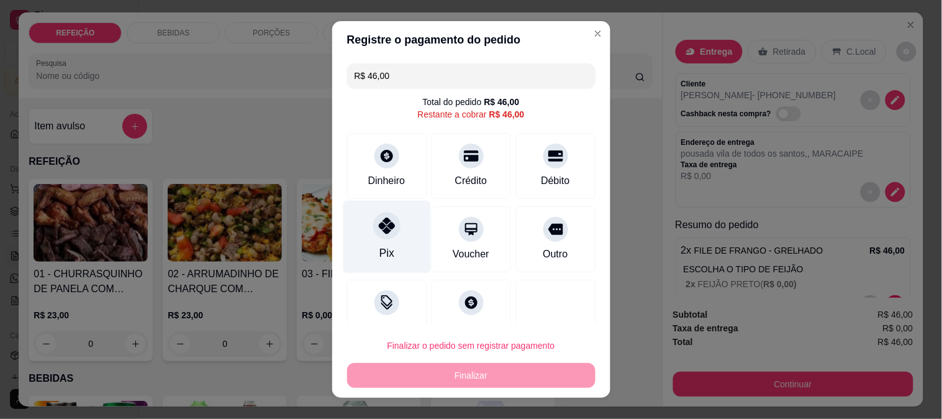
click at [378, 229] on icon at bounding box center [386, 225] width 16 height 16
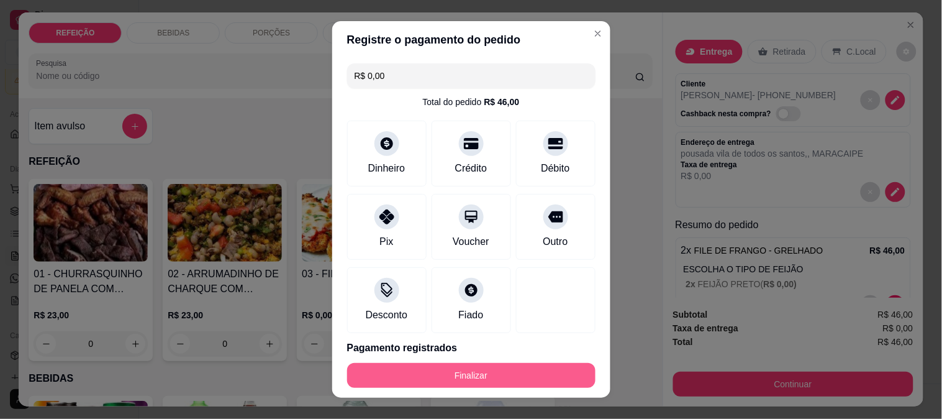
click at [461, 371] on button "Finalizar" at bounding box center [471, 375] width 248 height 25
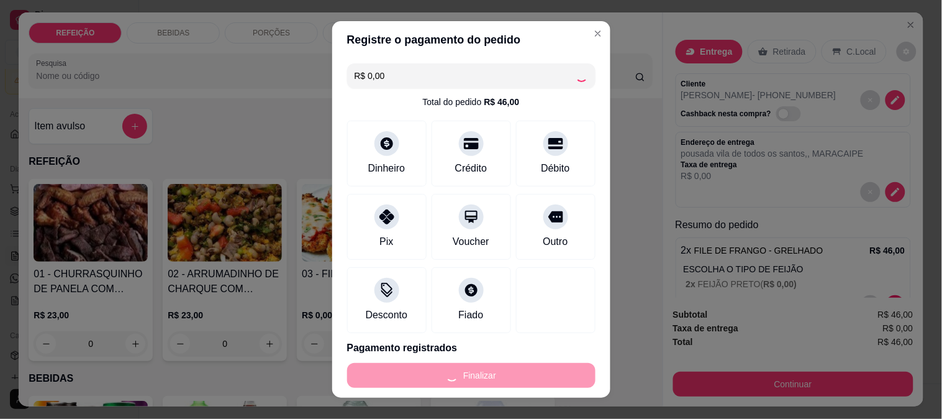
type input "-R$ 46,00"
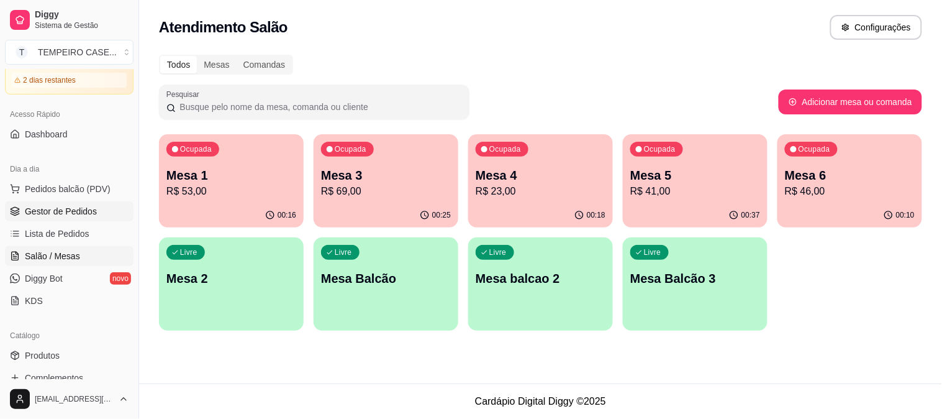
click at [76, 207] on span "Gestor de Pedidos" at bounding box center [61, 211] width 72 height 12
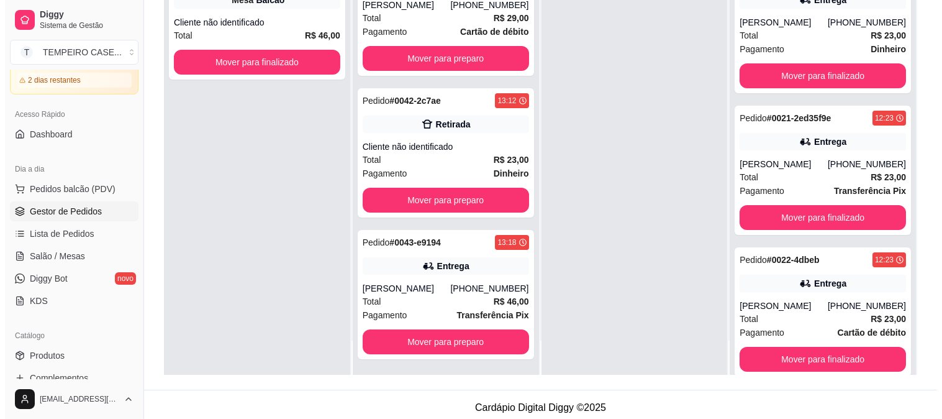
scroll to position [189, 0]
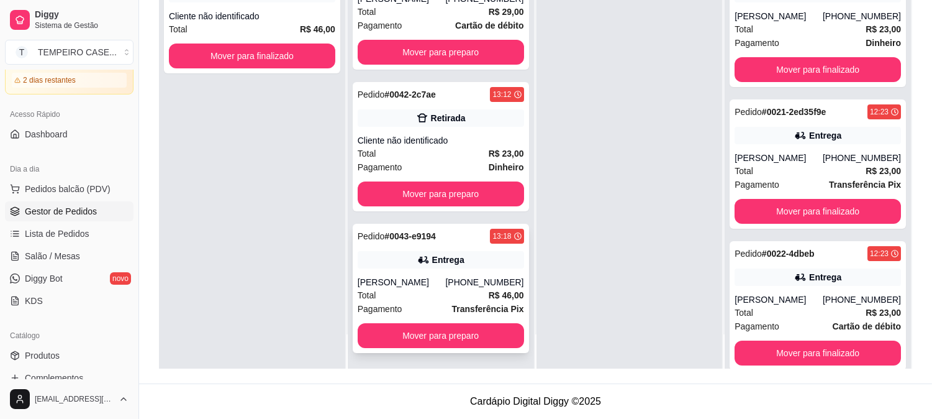
click at [432, 273] on div "Pedido # 0043-e9194 13:18 Entrega [PERSON_NAME] [PHONE_NUMBER] Total R$ 46,00 P…" at bounding box center [441, 288] width 176 height 129
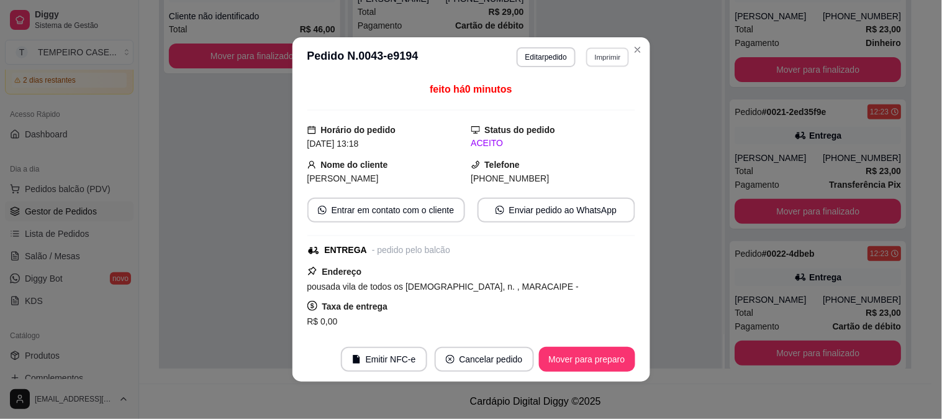
click at [607, 63] on button "Imprimir" at bounding box center [607, 56] width 43 height 19
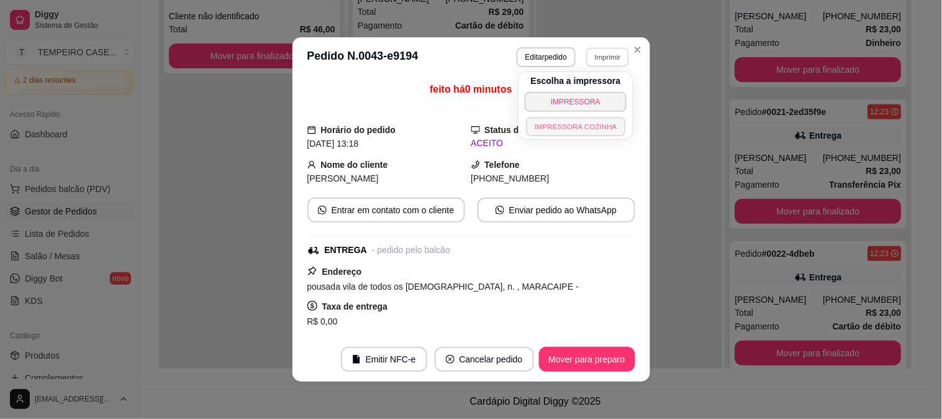
click at [574, 124] on button "IMPRESSORA COZINHA" at bounding box center [575, 126] width 99 height 19
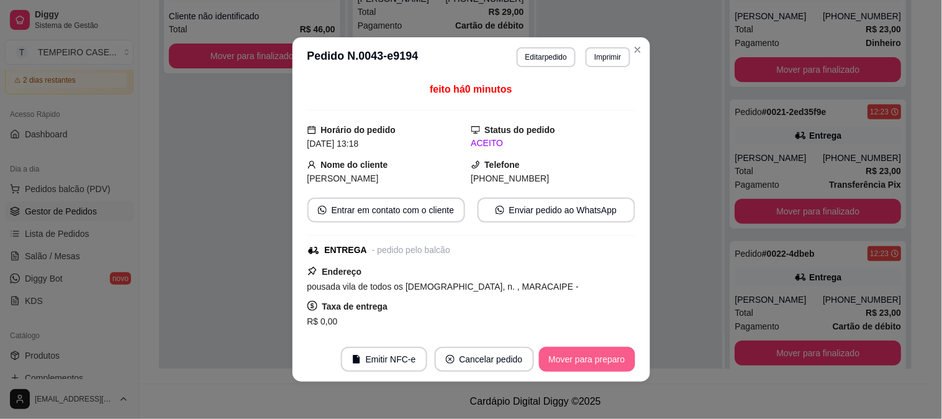
click at [579, 356] on button "Mover para preparo" at bounding box center [587, 359] width 96 height 25
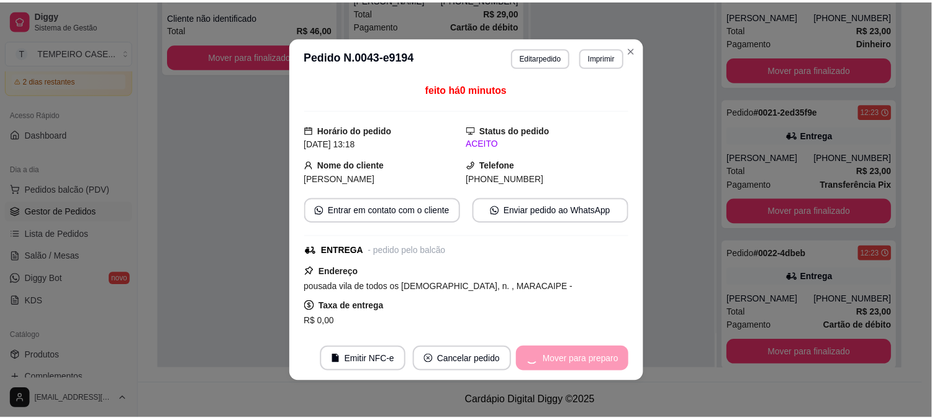
scroll to position [0, 0]
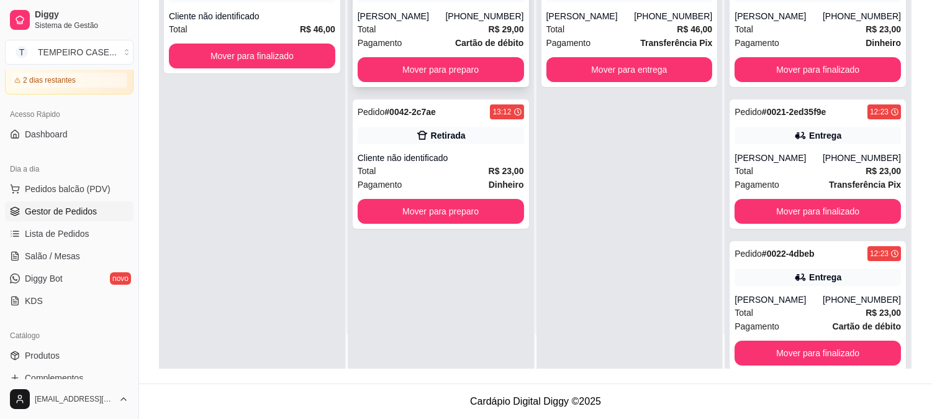
click at [437, 22] on div "Total R$ 29,00" at bounding box center [441, 29] width 166 height 14
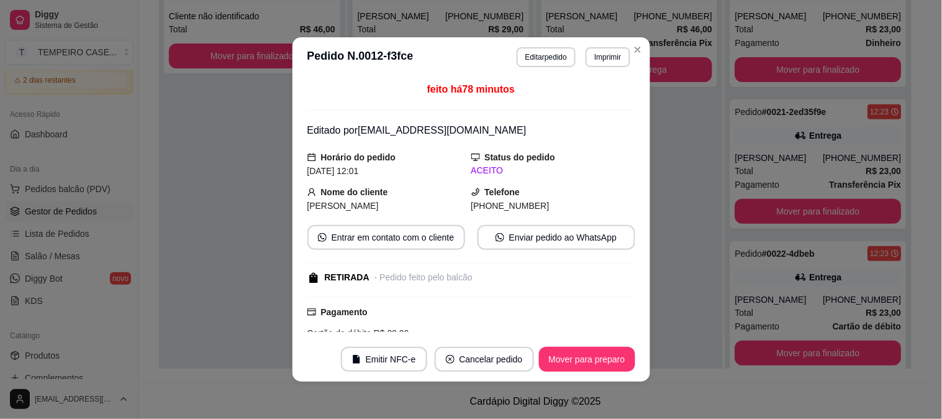
click at [586, 352] on button "Mover para preparo" at bounding box center [587, 359] width 96 height 25
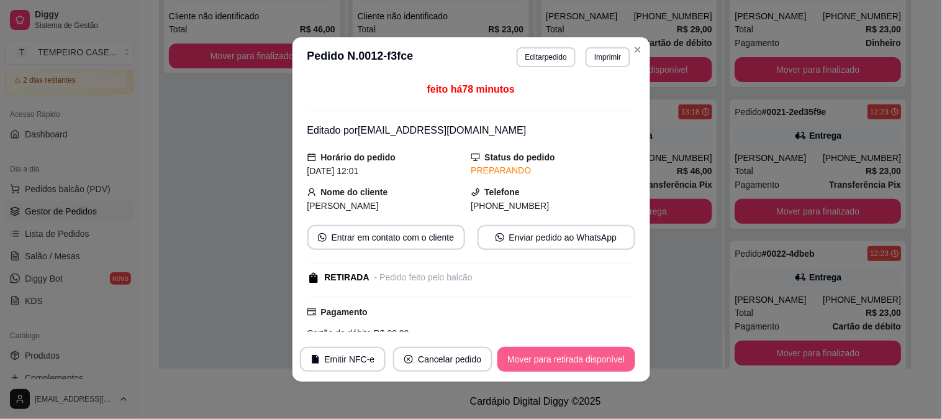
click at [580, 361] on button "Mover para retirada disponível" at bounding box center [565, 359] width 137 height 25
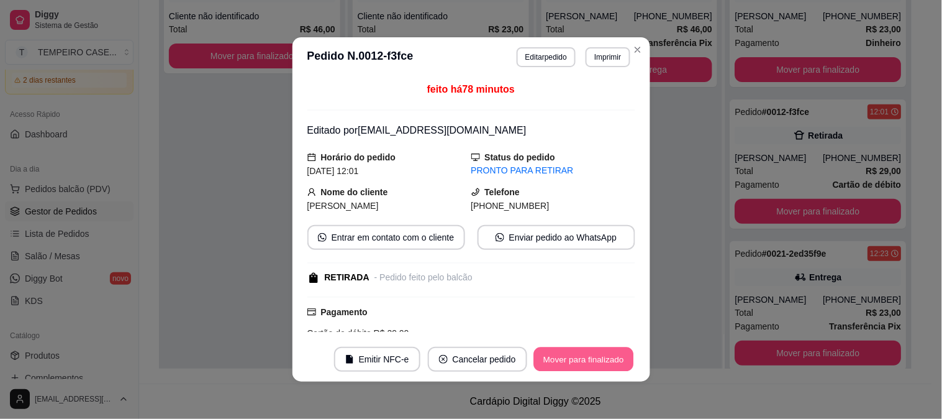
click at [573, 356] on button "Mover para finalizado" at bounding box center [583, 359] width 100 height 24
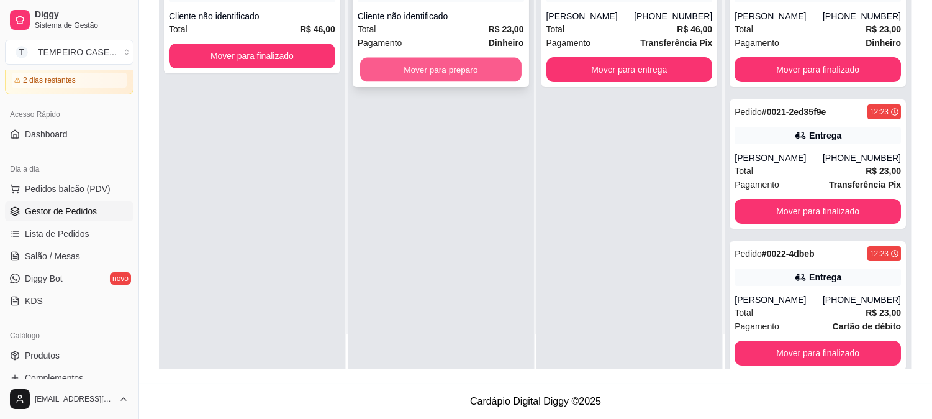
click at [472, 70] on button "Mover para preparo" at bounding box center [440, 70] width 161 height 24
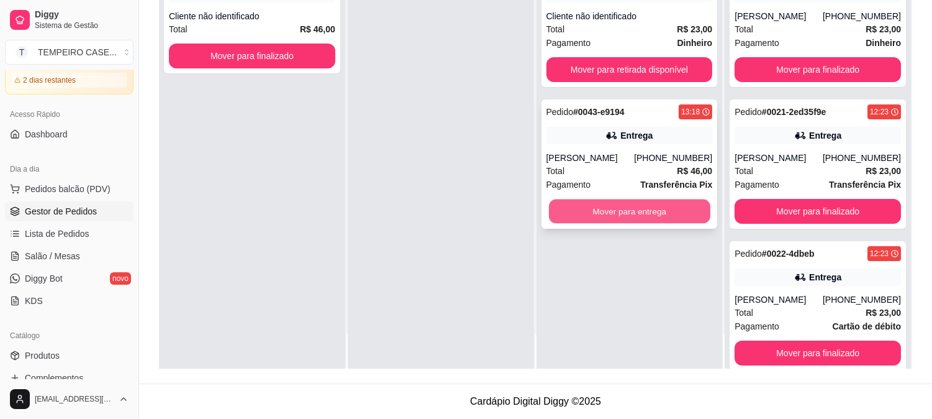
click at [628, 207] on button "Mover para entrega" at bounding box center [629, 211] width 161 height 24
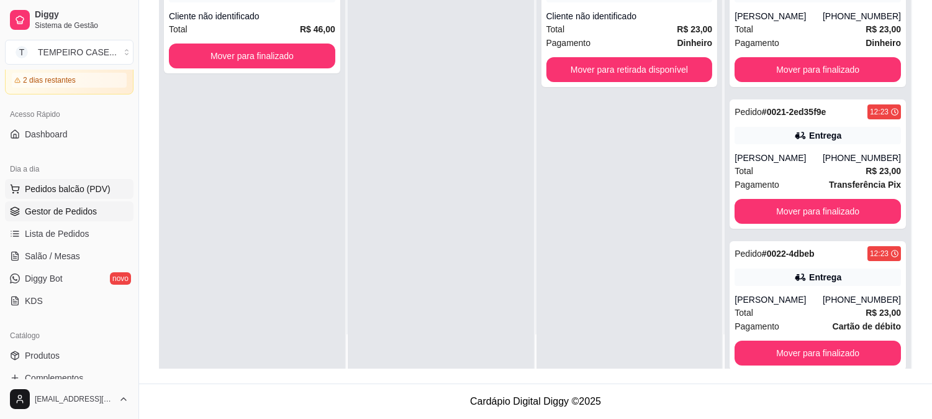
click at [94, 188] on span "Pedidos balcão (PDV)" at bounding box center [68, 189] width 86 height 12
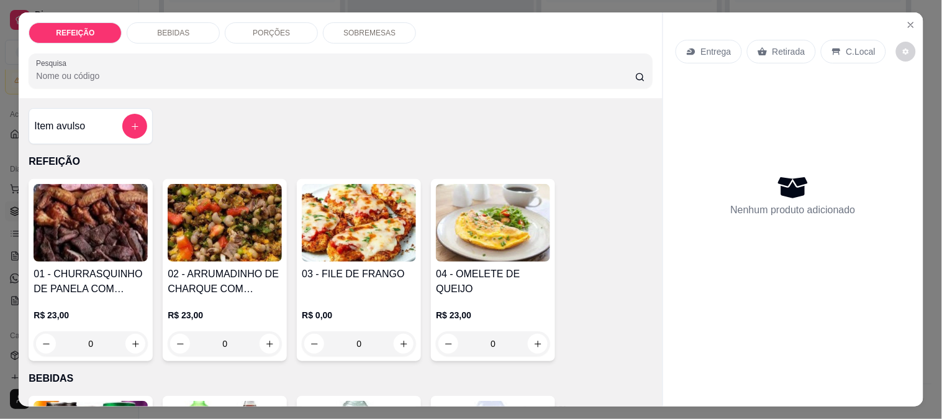
click at [117, 238] on img at bounding box center [91, 223] width 114 height 78
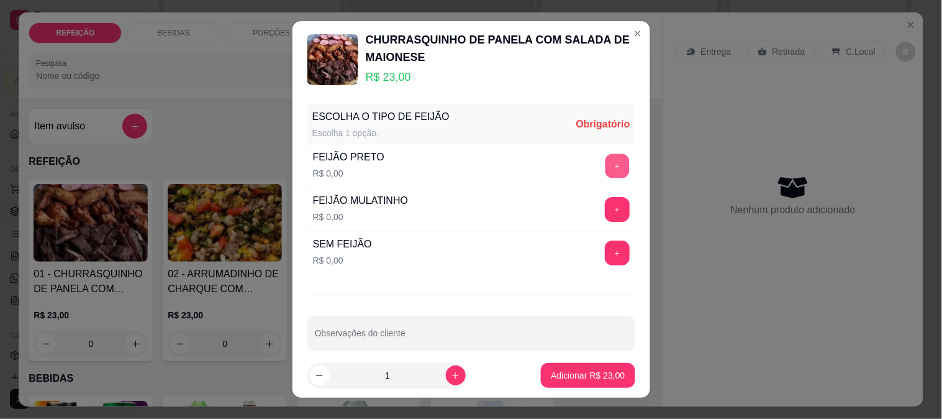
click at [605, 163] on button "+" at bounding box center [617, 165] width 24 height 24
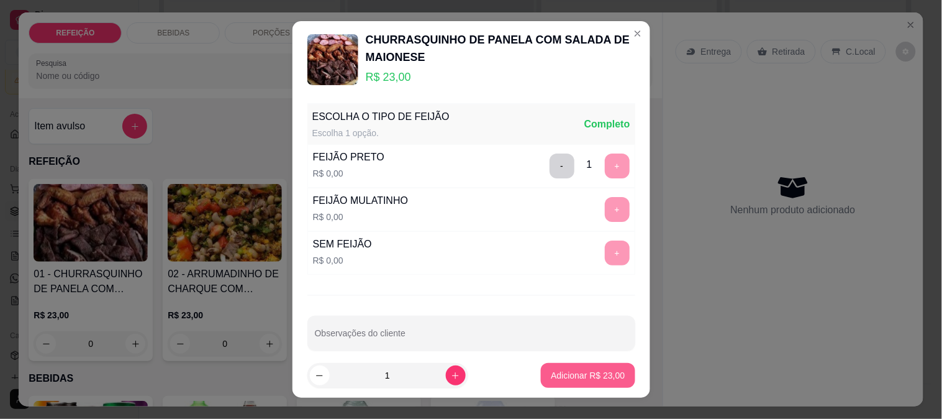
click at [579, 371] on p "Adicionar R$ 23,00" at bounding box center [588, 375] width 74 height 12
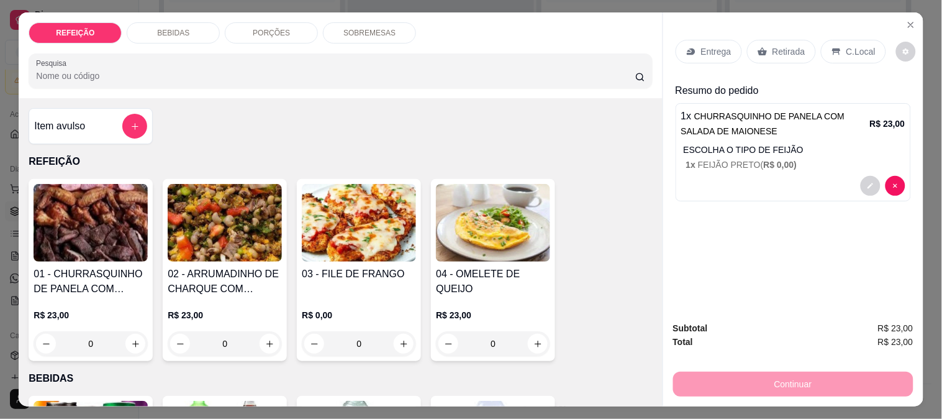
click at [768, 34] on div "Entrega Retirada C.Local" at bounding box center [793, 51] width 235 height 43
click at [777, 40] on div "Retirada" at bounding box center [781, 52] width 69 height 24
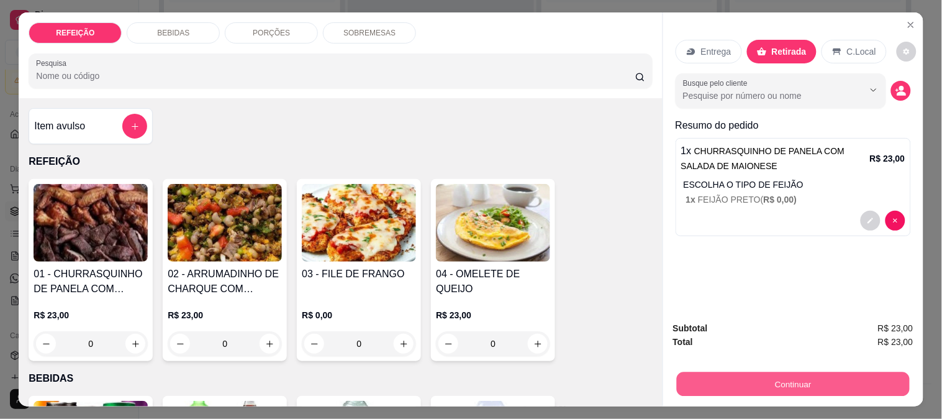
click at [760, 371] on button "Continuar" at bounding box center [792, 383] width 233 height 24
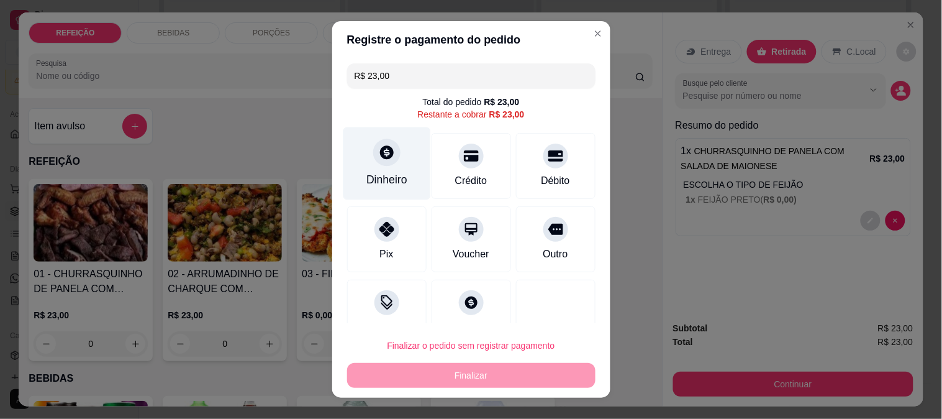
click at [370, 166] on div "Dinheiro" at bounding box center [387, 163] width 88 height 73
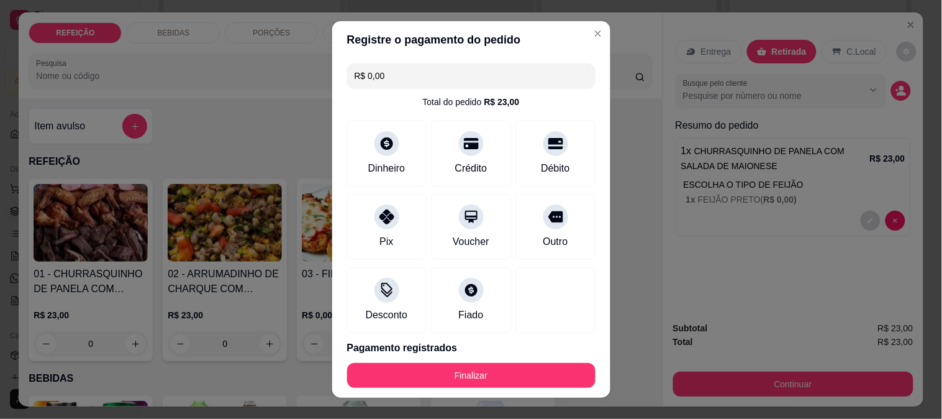
click at [471, 370] on button "Finalizar" at bounding box center [471, 375] width 248 height 25
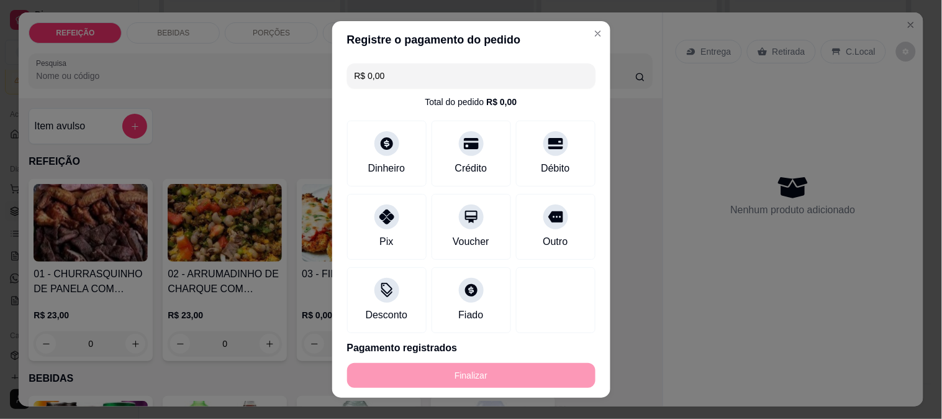
type input "-R$ 23,00"
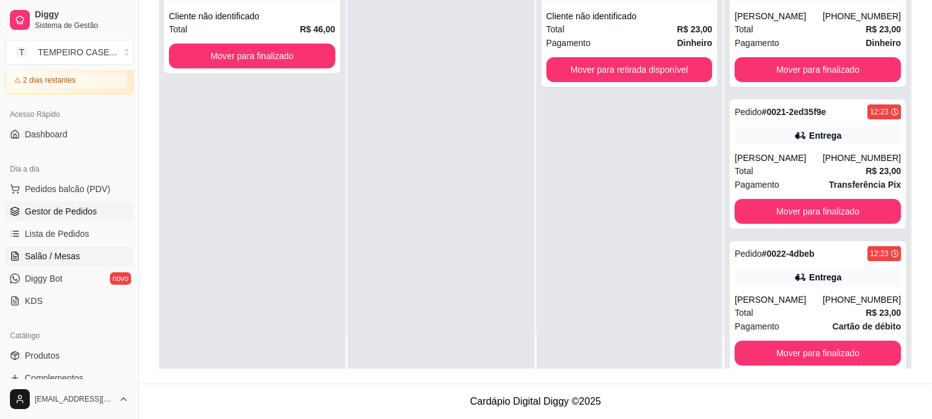
click at [73, 247] on link "Salão / Mesas" at bounding box center [69, 256] width 129 height 20
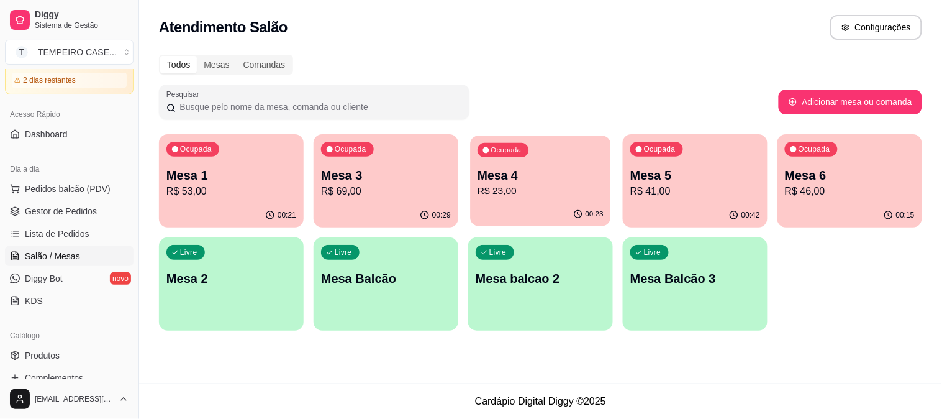
click at [573, 200] on div "Ocupada Mesa 4 R$ 23,00" at bounding box center [540, 168] width 140 height 67
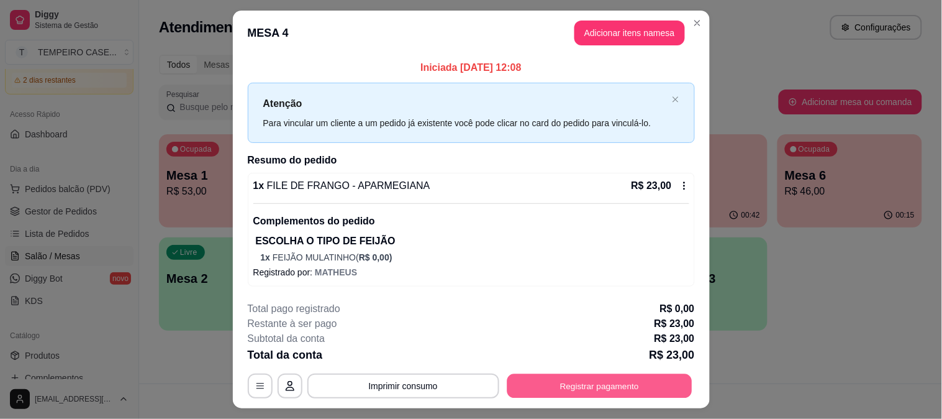
click at [537, 391] on button "Registrar pagamento" at bounding box center [599, 386] width 185 height 24
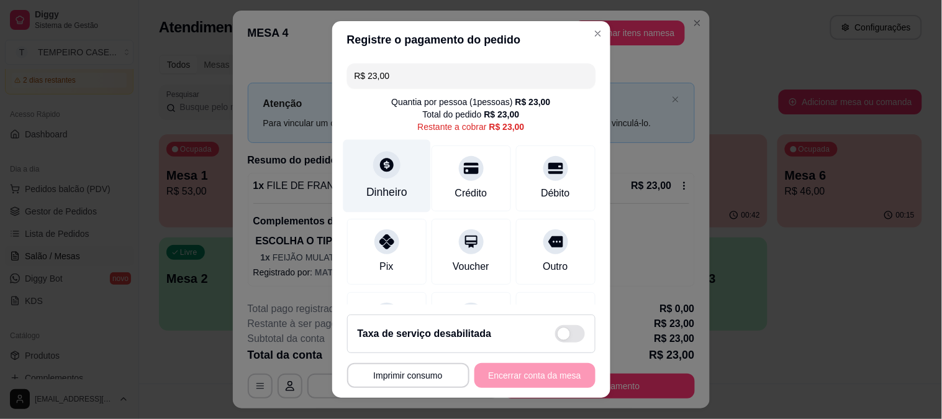
click at [401, 174] on div "Dinheiro" at bounding box center [387, 175] width 88 height 73
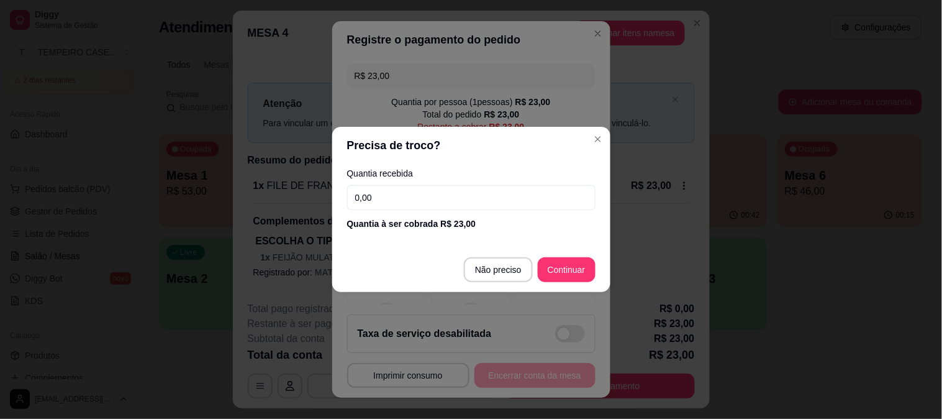
drag, startPoint x: 255, startPoint y: 199, endPoint x: 149, endPoint y: 187, distance: 106.9
click at [150, 188] on div "Precisa de troco? Quantia recebida 0,00 Quantia à ser cobrada R$ 23,00 Não prec…" at bounding box center [471, 209] width 942 height 419
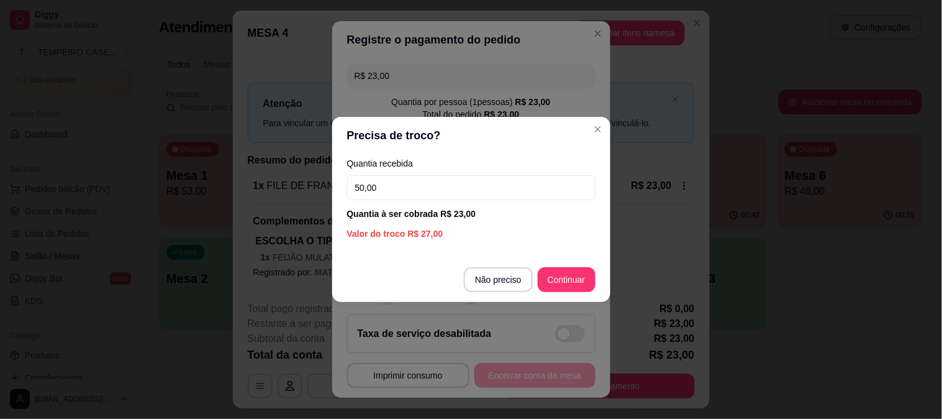
type input "50,00"
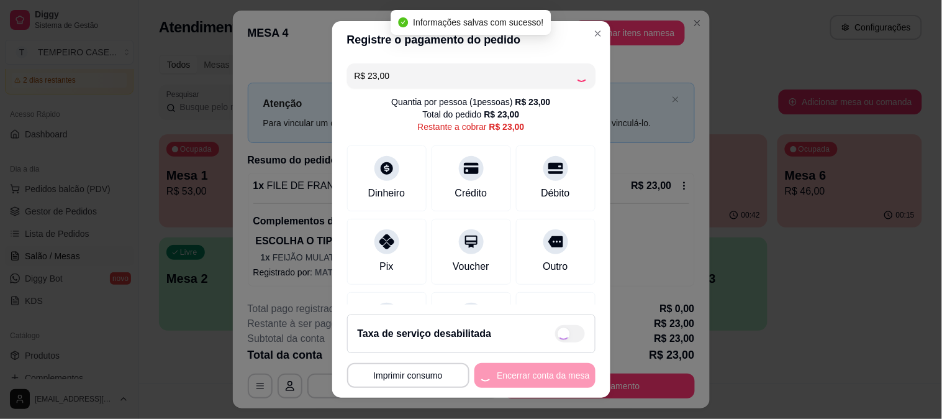
type input "R$ 0,00"
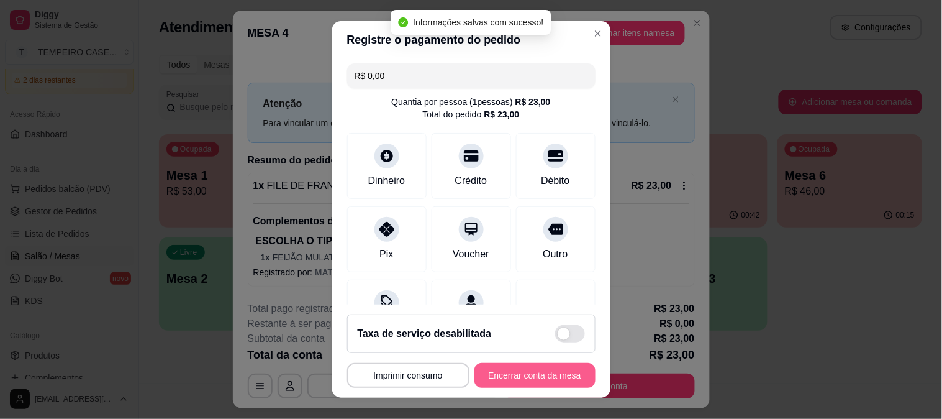
click at [517, 375] on button "Encerrar conta da mesa" at bounding box center [534, 375] width 121 height 25
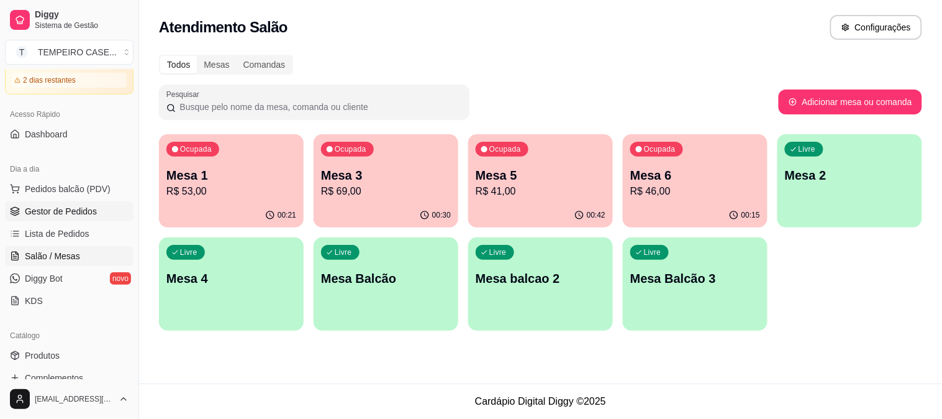
click at [76, 218] on link "Gestor de Pedidos" at bounding box center [69, 211] width 129 height 20
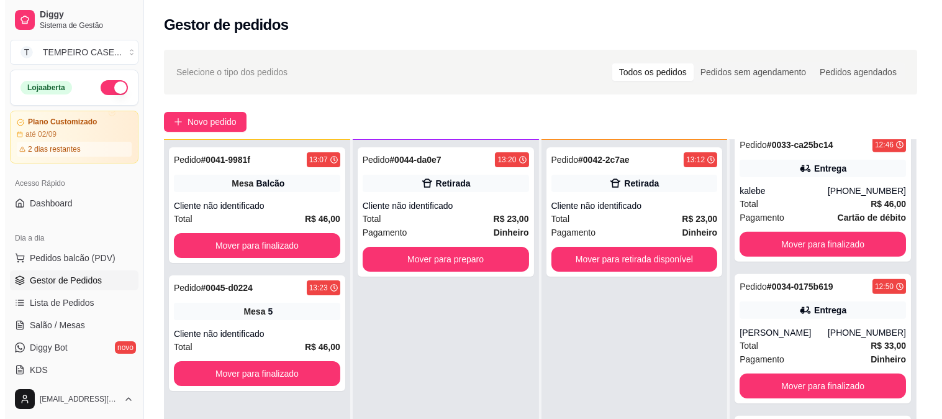
scroll to position [1150, 0]
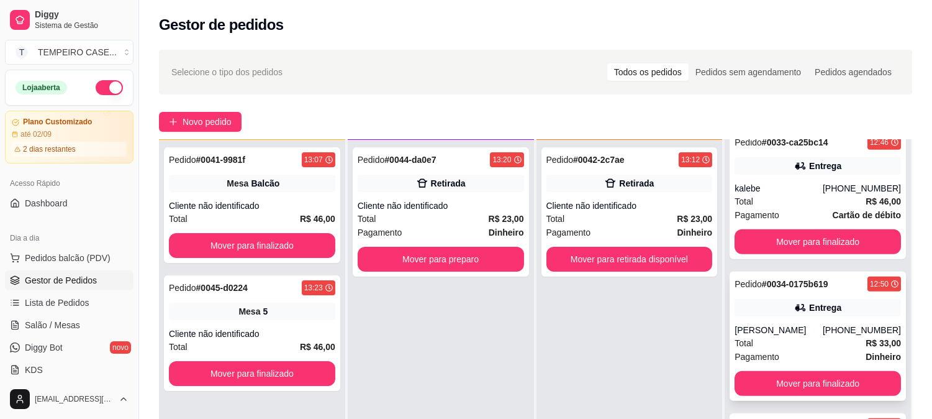
click at [809, 307] on div "Entrega" at bounding box center [825, 307] width 32 height 12
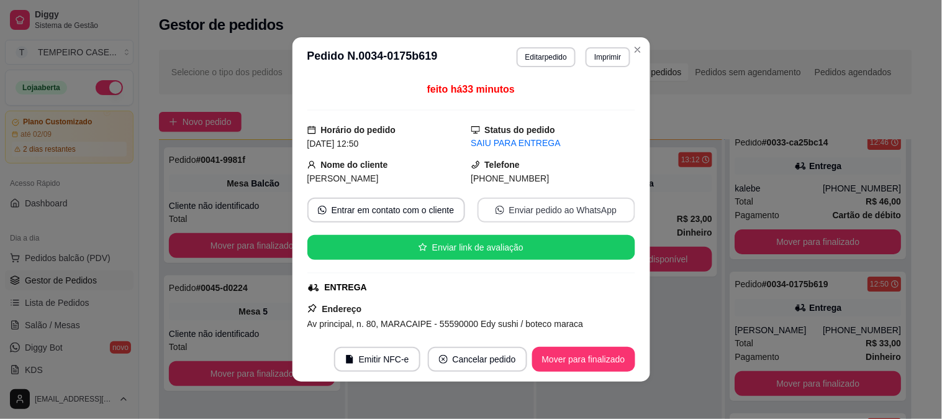
click at [498, 217] on button "Enviar pedido ao WhatsApp" at bounding box center [557, 209] width 158 height 25
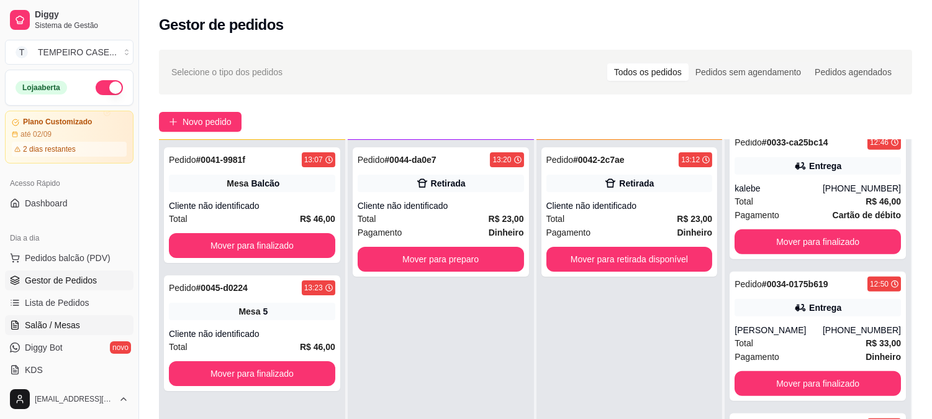
click at [53, 324] on span "Salão / Mesas" at bounding box center [52, 325] width 55 height 12
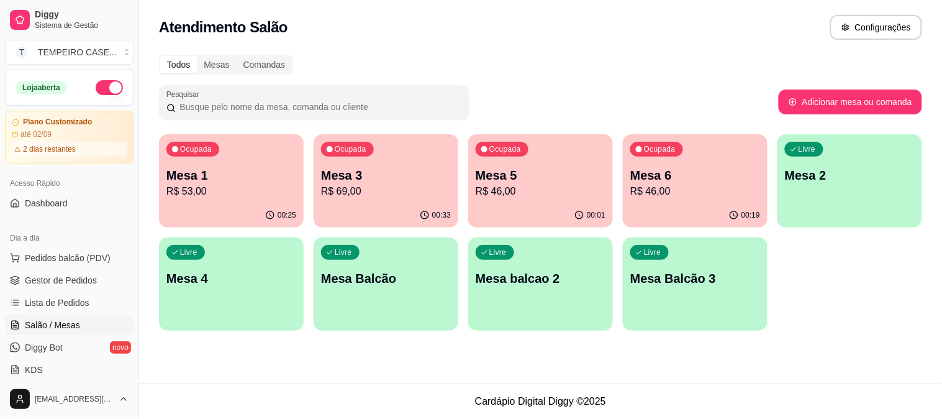
click at [410, 179] on p "Mesa 3" at bounding box center [386, 174] width 130 height 17
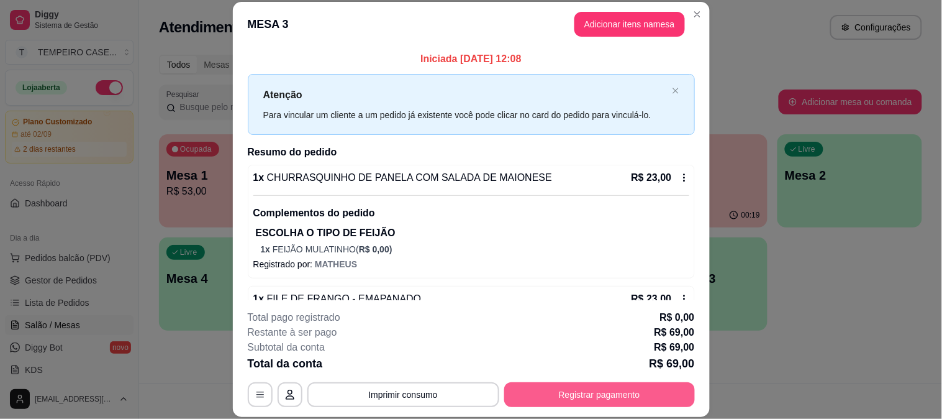
click at [627, 399] on button "Registrar pagamento" at bounding box center [599, 394] width 191 height 25
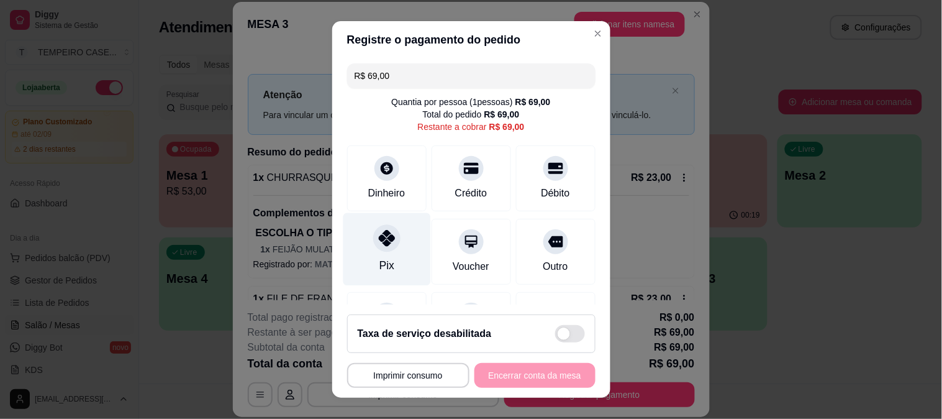
drag, startPoint x: 375, startPoint y: 258, endPoint x: 380, endPoint y: 262, distance: 6.7
click at [379, 258] on div "Pix" at bounding box center [386, 265] width 15 height 16
type input "R$ 0,00"
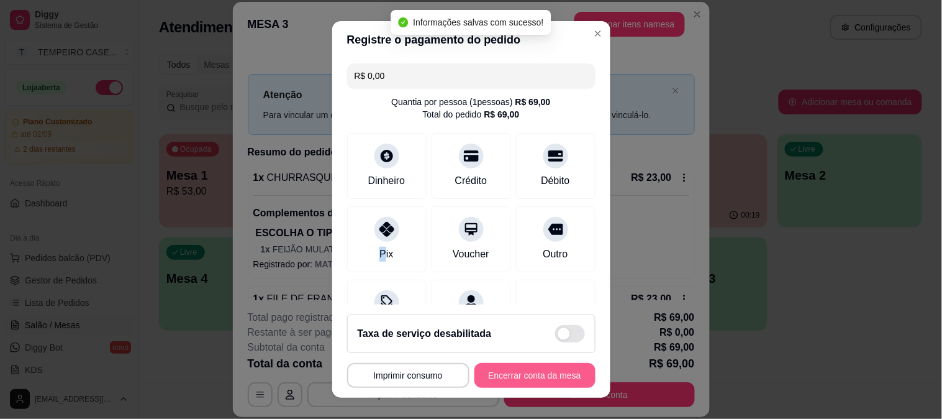
click at [550, 381] on button "Encerrar conta da mesa" at bounding box center [534, 375] width 121 height 25
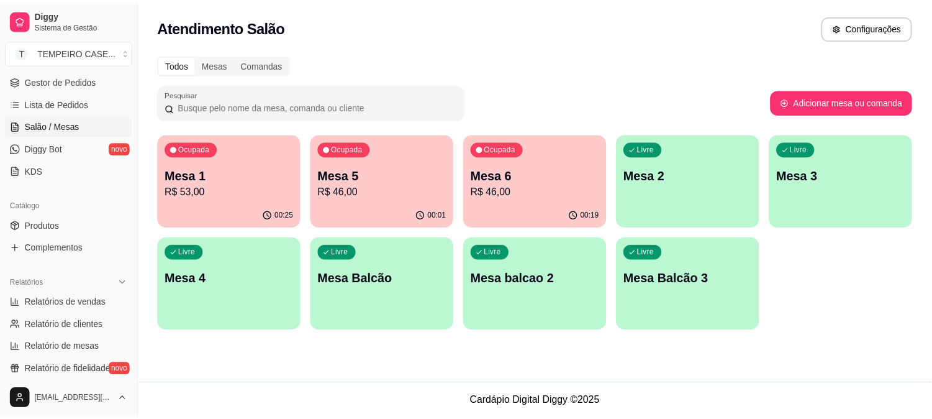
scroll to position [276, 0]
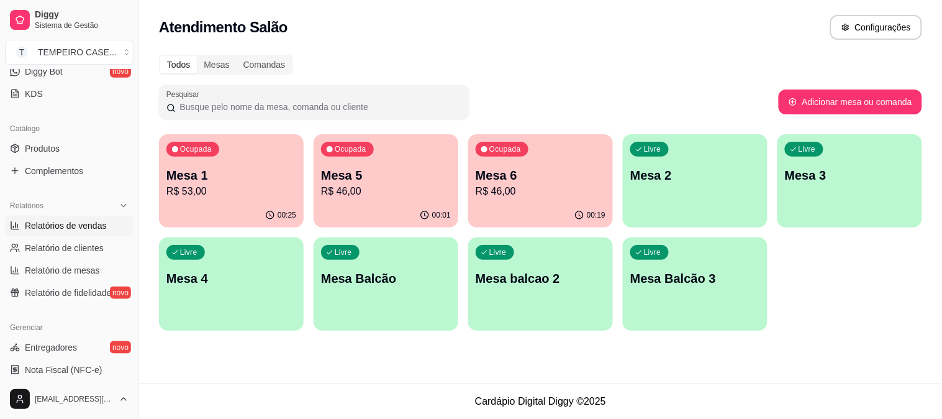
click at [76, 225] on span "Relatórios de vendas" at bounding box center [66, 225] width 82 height 12
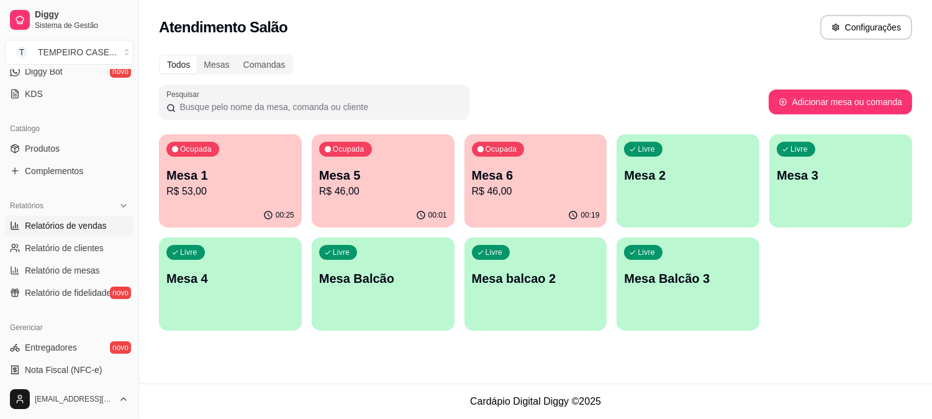
select select "ALL"
select select "0"
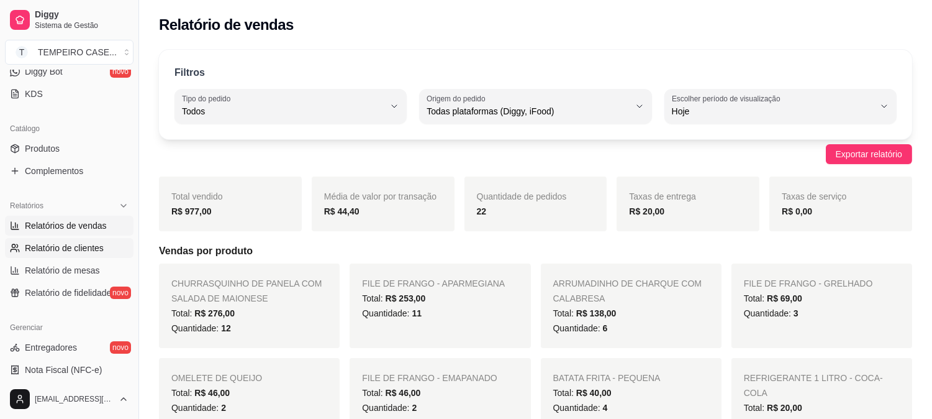
click at [54, 242] on span "Relatório de clientes" at bounding box center [64, 248] width 79 height 12
select select "30"
select select "HIGHEST_TOTAL_SPENT_WITH_ORDERS"
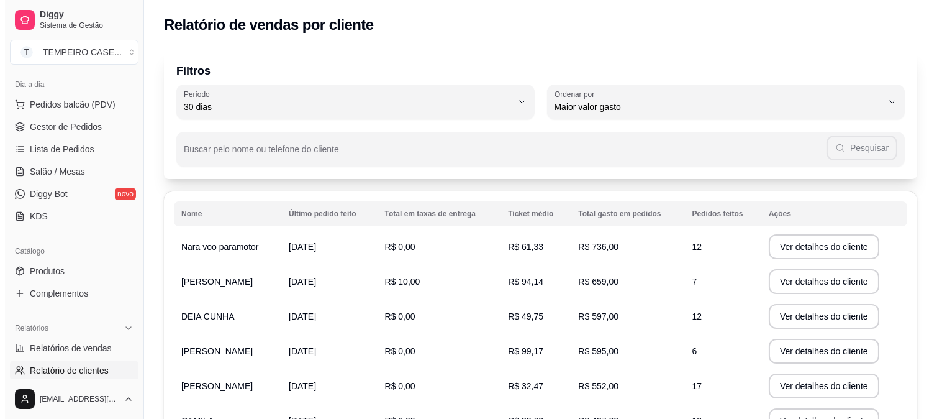
scroll to position [138, 0]
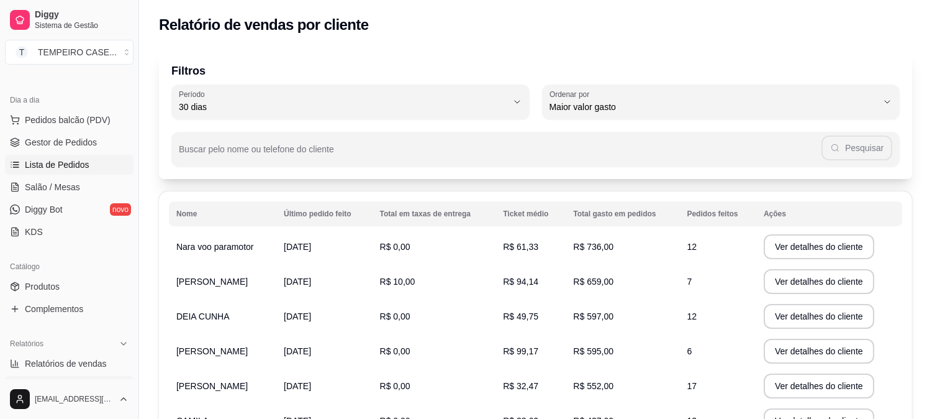
click at [76, 168] on span "Lista de Pedidos" at bounding box center [57, 164] width 65 height 12
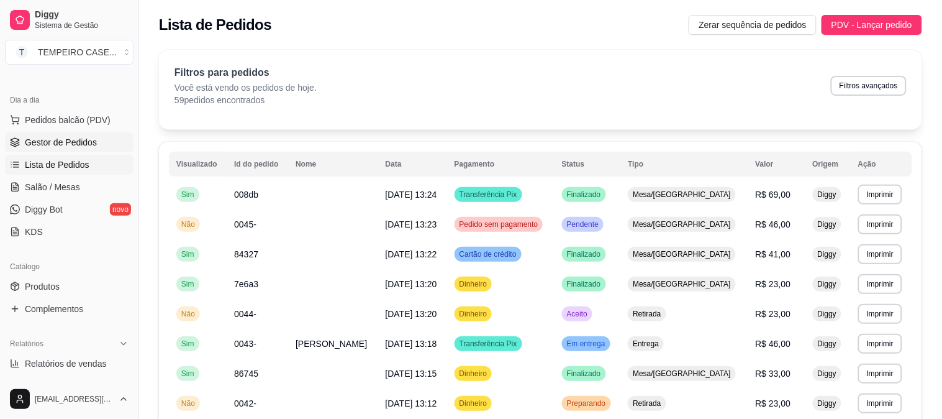
click at [84, 143] on span "Gestor de Pedidos" at bounding box center [61, 142] width 72 height 12
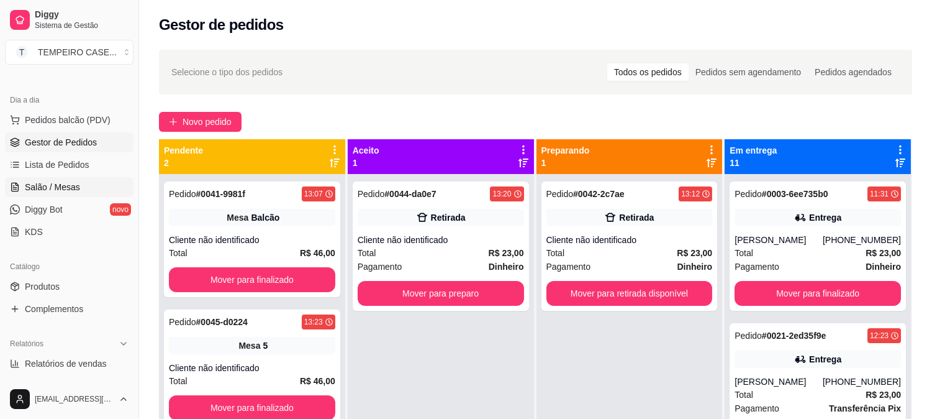
click at [58, 193] on span "Salão / Mesas" at bounding box center [52, 187] width 55 height 12
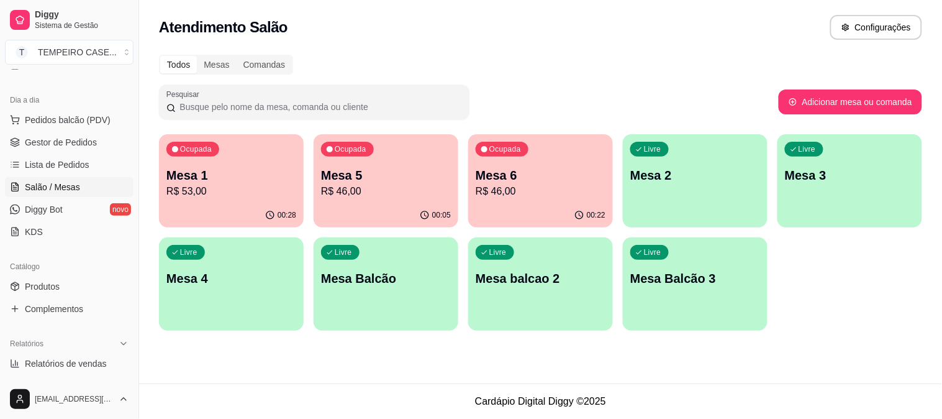
click at [407, 209] on div "00:05" at bounding box center [386, 215] width 145 height 24
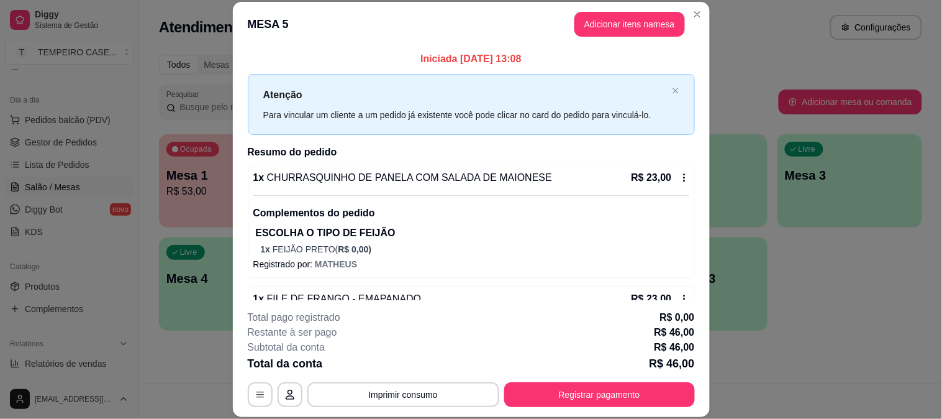
click at [626, 7] on header "MESA 5 Adicionar itens na mesa" at bounding box center [471, 24] width 477 height 45
click at [623, 14] on button "Adicionar itens na mesa" at bounding box center [629, 24] width 111 height 25
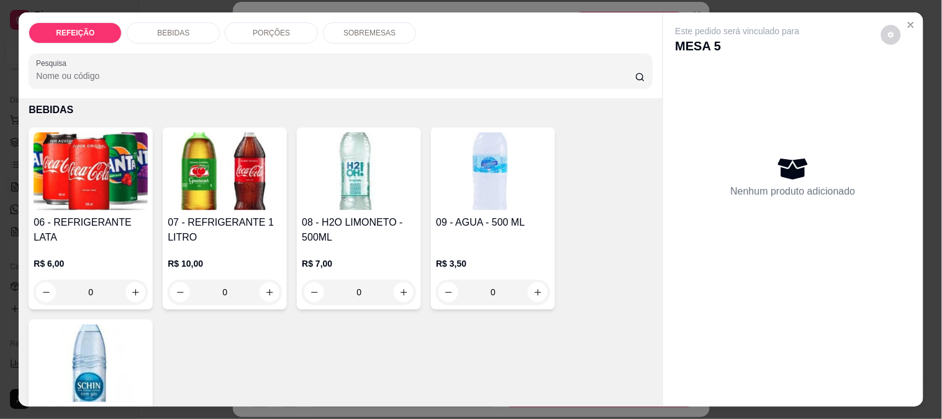
scroll to position [276, 0]
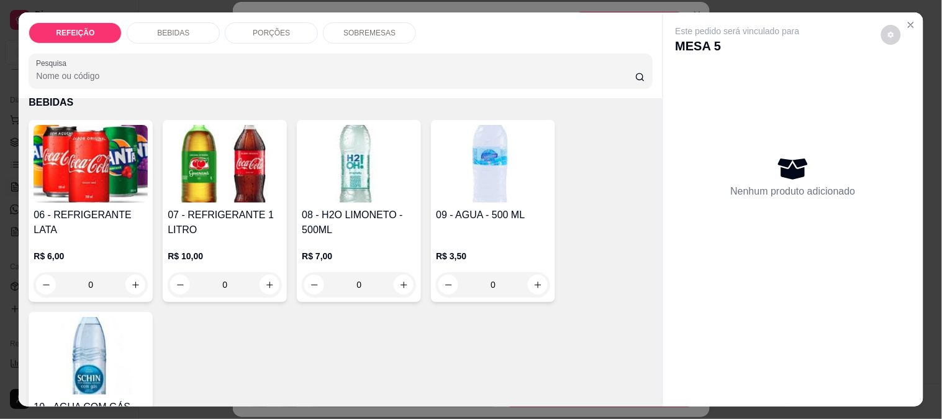
click at [367, 170] on img at bounding box center [359, 164] width 114 height 78
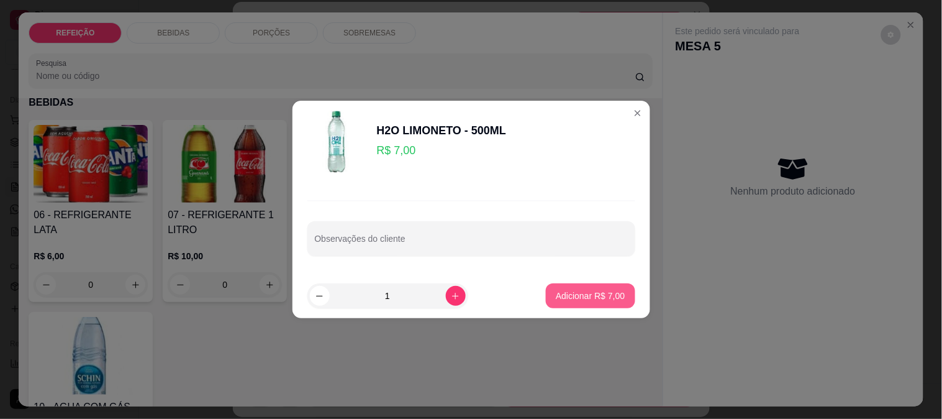
click at [588, 289] on button "Adicionar R$ 7,00" at bounding box center [590, 295] width 89 height 25
type input "1"
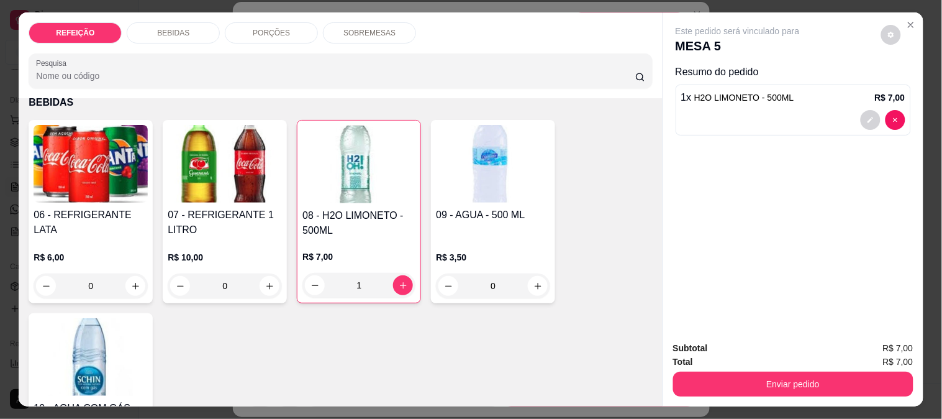
click at [53, 166] on img at bounding box center [91, 164] width 114 height 78
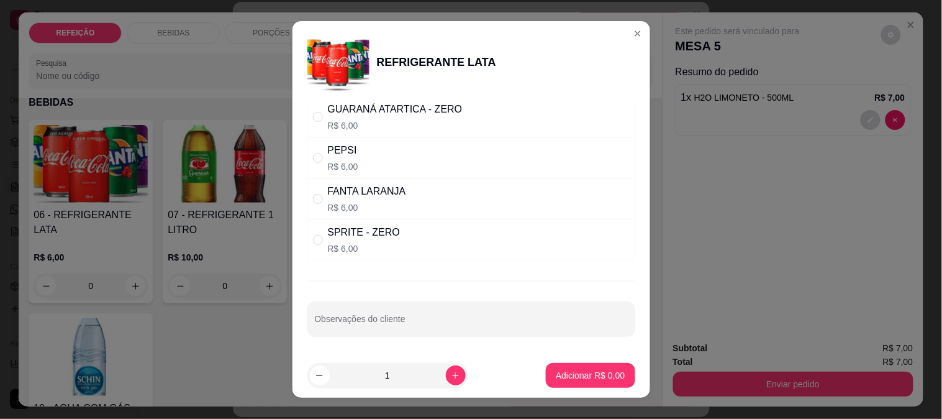
scroll to position [163, 0]
click at [357, 162] on div "PEPSI R$ 6,00" at bounding box center [471, 157] width 328 height 41
radio input "true"
click at [587, 370] on p "Adicionar R$ 6,00" at bounding box center [590, 375] width 69 height 12
type input "1"
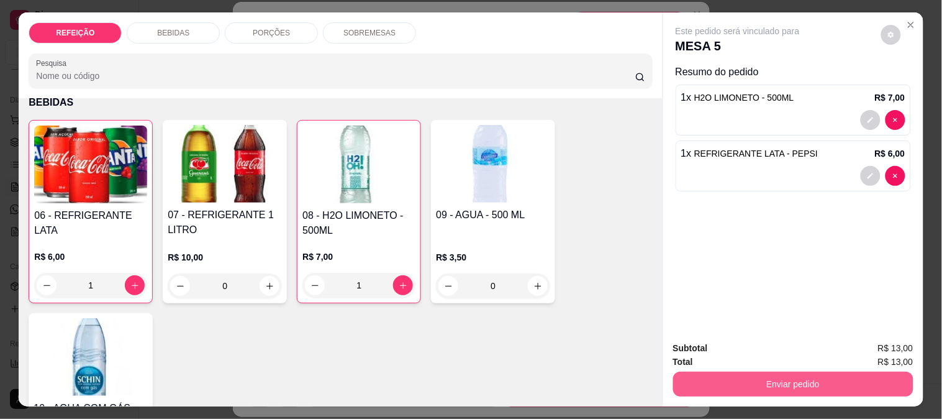
click at [789, 377] on button "Enviar pedido" at bounding box center [793, 383] width 240 height 25
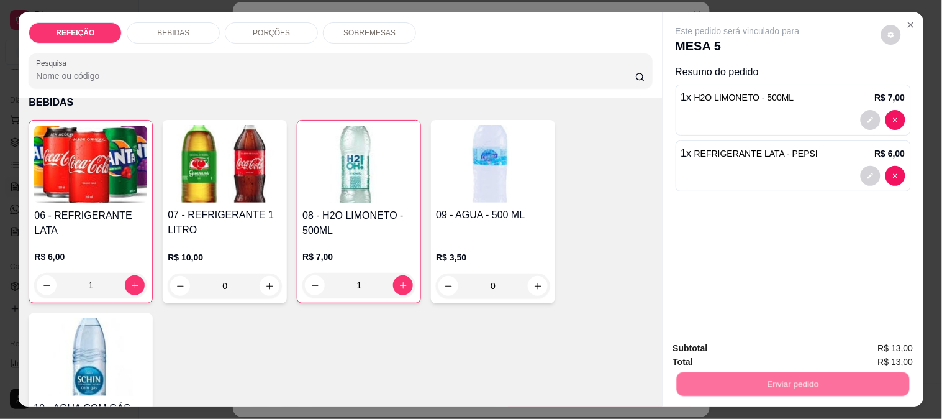
click at [760, 351] on button "Não registrar e enviar pedido" at bounding box center [752, 349] width 129 height 24
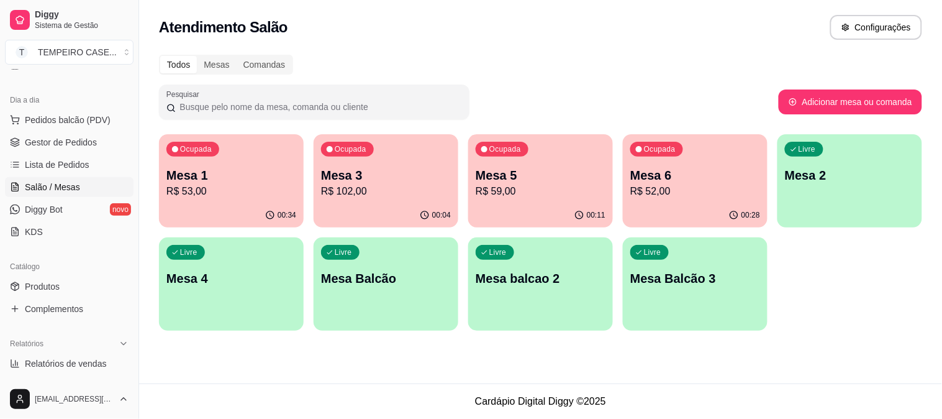
click at [520, 184] on p "R$ 59,00" at bounding box center [541, 191] width 130 height 15
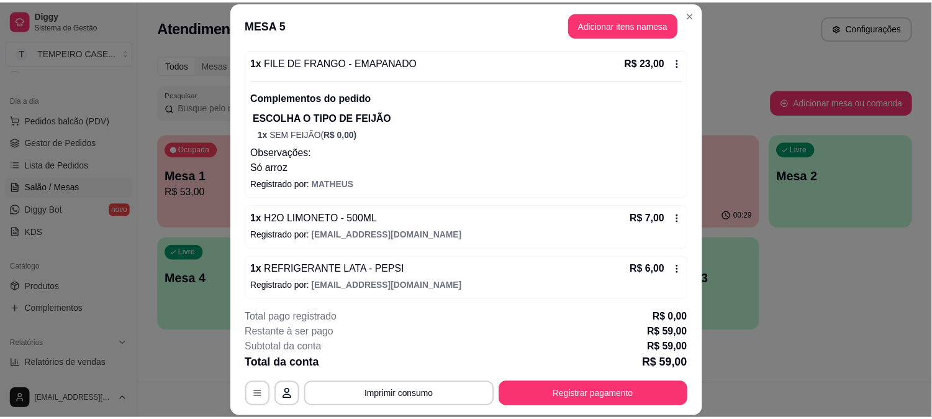
scroll to position [240, 0]
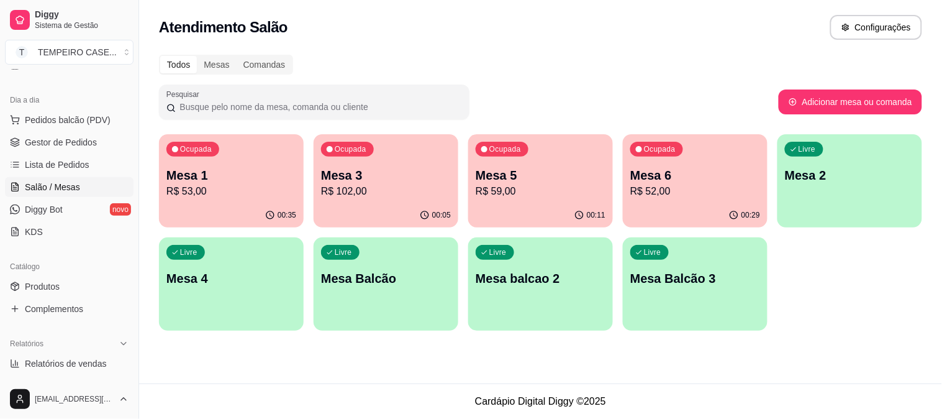
click at [265, 194] on p "R$ 53,00" at bounding box center [231, 191] width 130 height 15
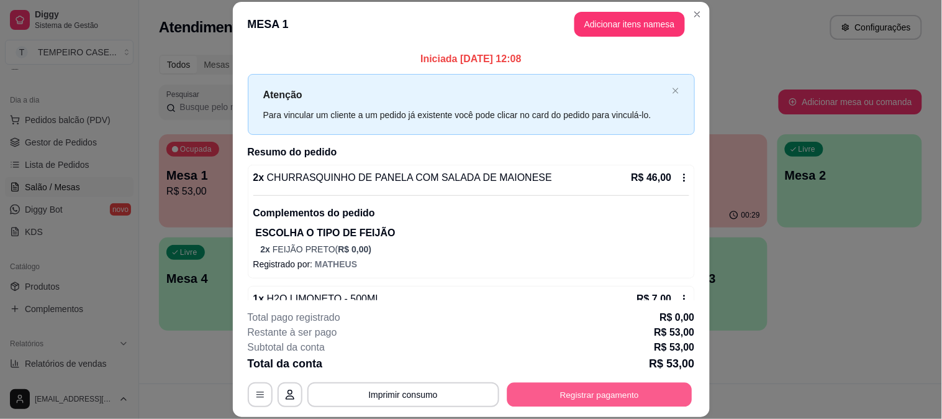
click at [576, 404] on button "Registrar pagamento" at bounding box center [599, 394] width 185 height 24
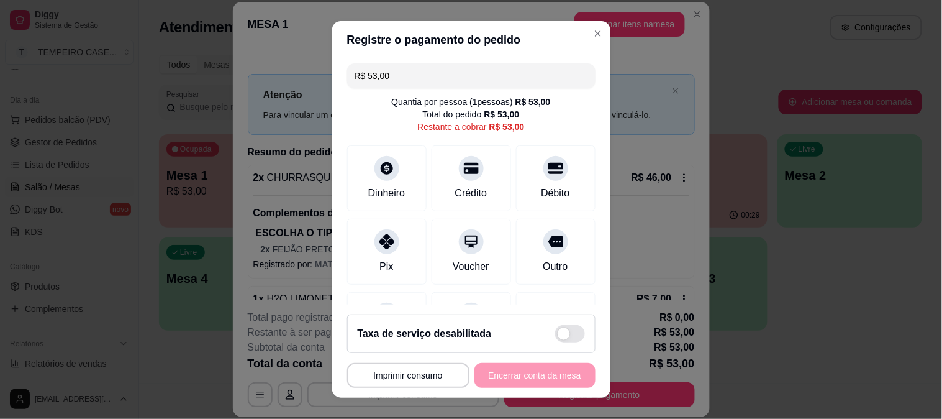
drag, startPoint x: 413, startPoint y: 84, endPoint x: 278, endPoint y: 73, distance: 135.2
click at [279, 73] on div "**********" at bounding box center [471, 209] width 942 height 419
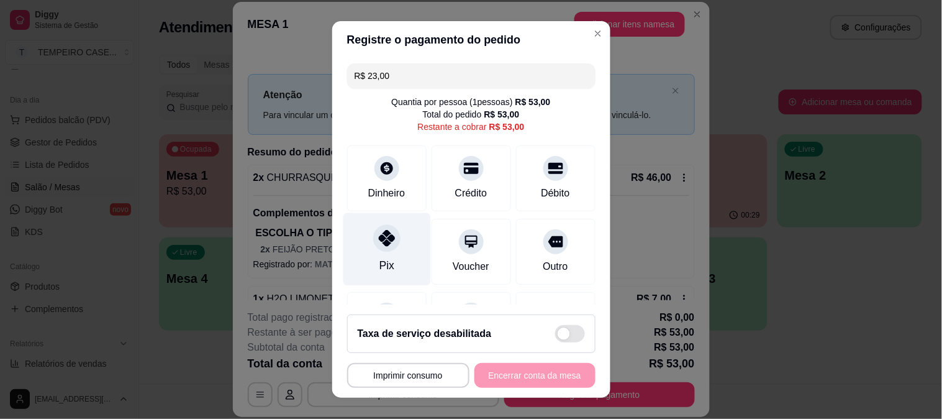
click at [378, 243] on icon at bounding box center [386, 238] width 16 height 16
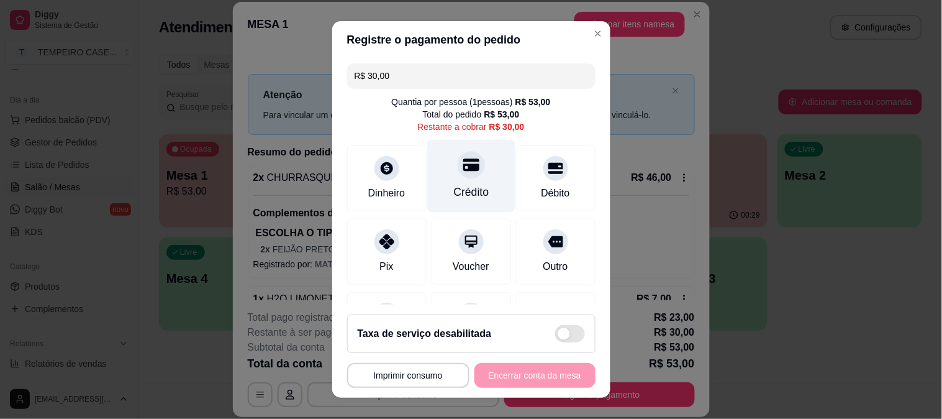
click at [453, 183] on div "Crédito" at bounding box center [471, 175] width 88 height 73
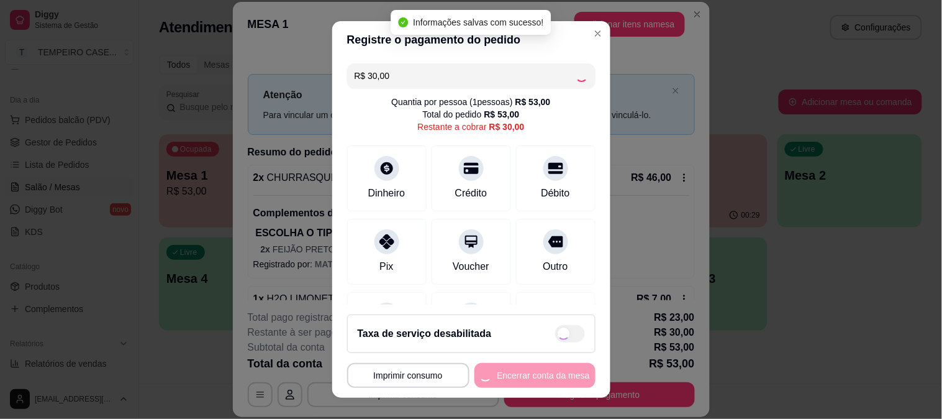
type input "R$ 0,00"
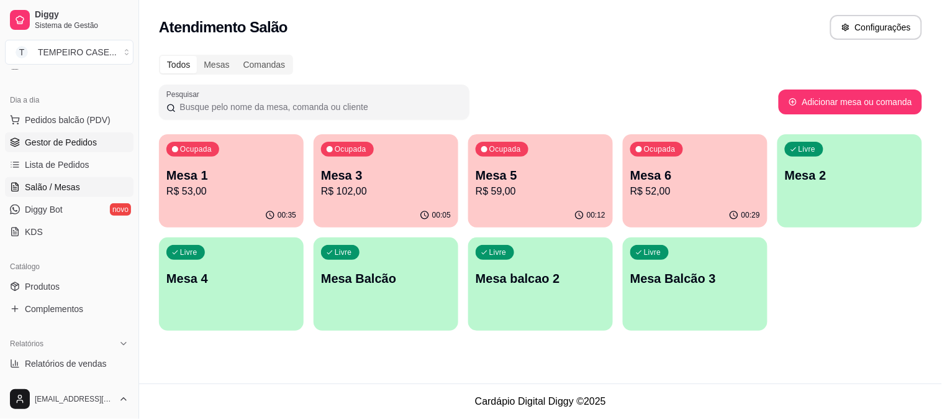
click at [75, 151] on link "Gestor de Pedidos" at bounding box center [69, 142] width 129 height 20
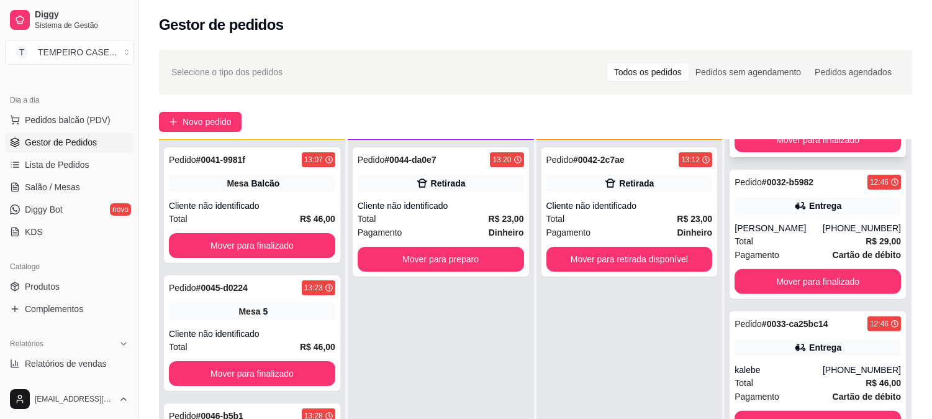
scroll to position [966, 0]
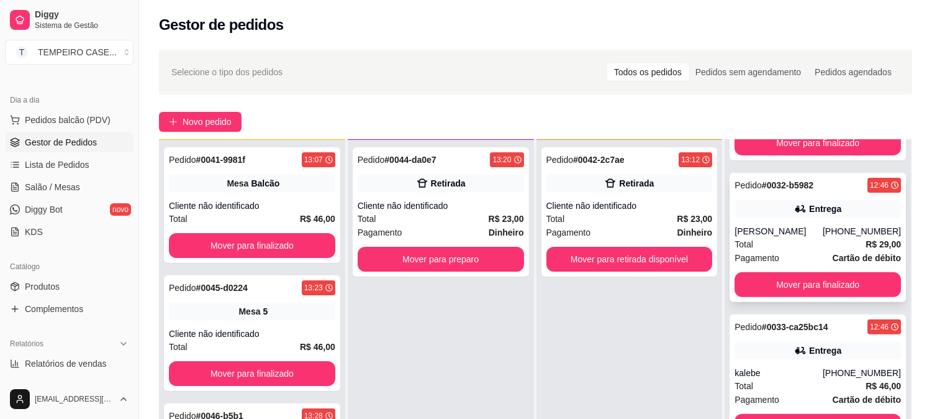
click at [797, 218] on div "Pedido # 0032-b5982 12:46 Entrega [PERSON_NAME] [PHONE_NUMBER] Total R$ 29,00 P…" at bounding box center [818, 237] width 176 height 129
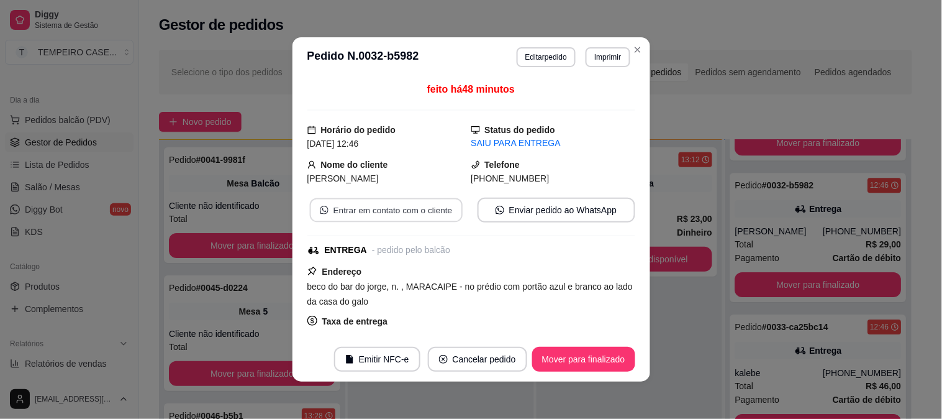
click at [388, 207] on button "Entrar em contato com o cliente" at bounding box center [385, 210] width 153 height 24
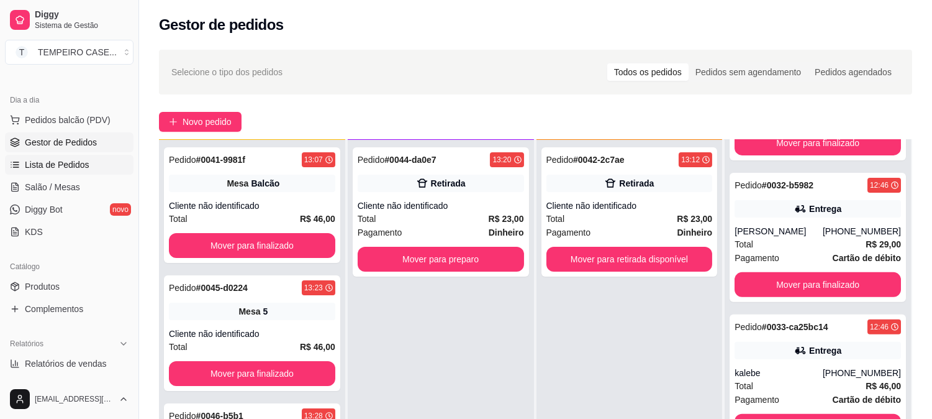
click at [69, 168] on span "Lista de Pedidos" at bounding box center [57, 164] width 65 height 12
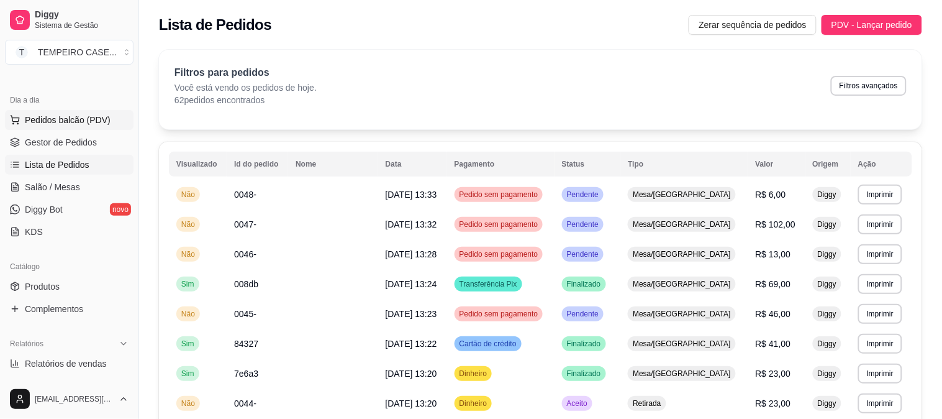
click at [88, 122] on span "Pedidos balcão (PDV)" at bounding box center [68, 120] width 86 height 12
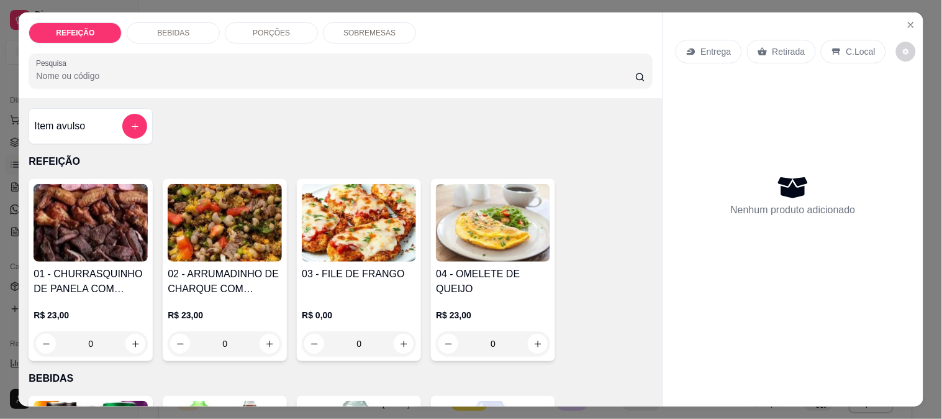
click at [93, 190] on img at bounding box center [91, 223] width 114 height 78
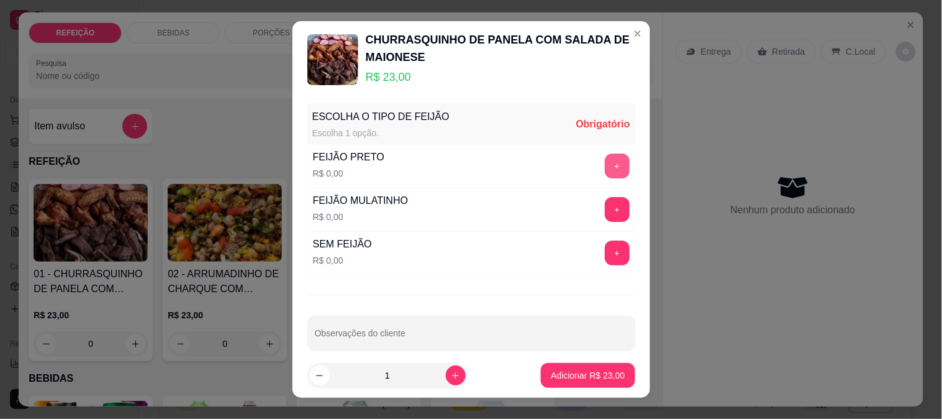
click at [605, 170] on button "+" at bounding box center [617, 165] width 25 height 25
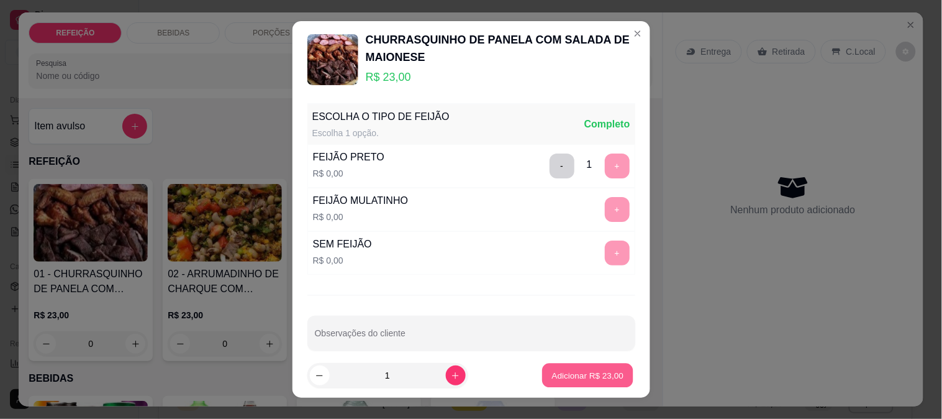
click at [581, 363] on button "Adicionar R$ 23,00" at bounding box center [588, 375] width 91 height 24
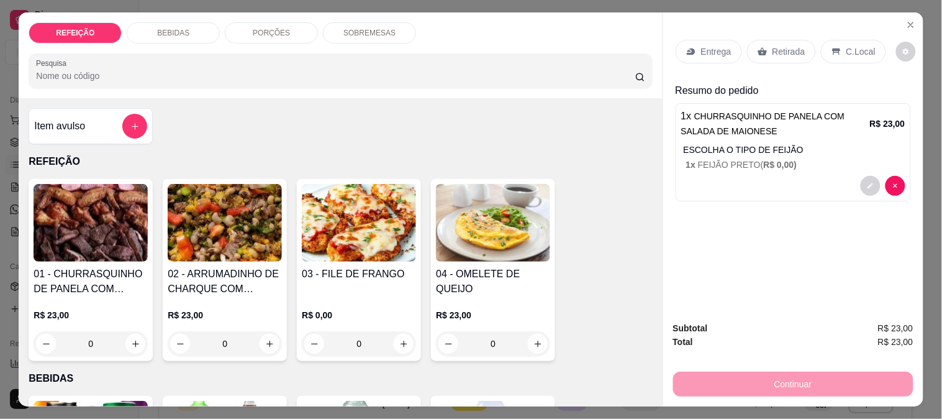
click at [765, 42] on div "Retirada" at bounding box center [781, 52] width 69 height 24
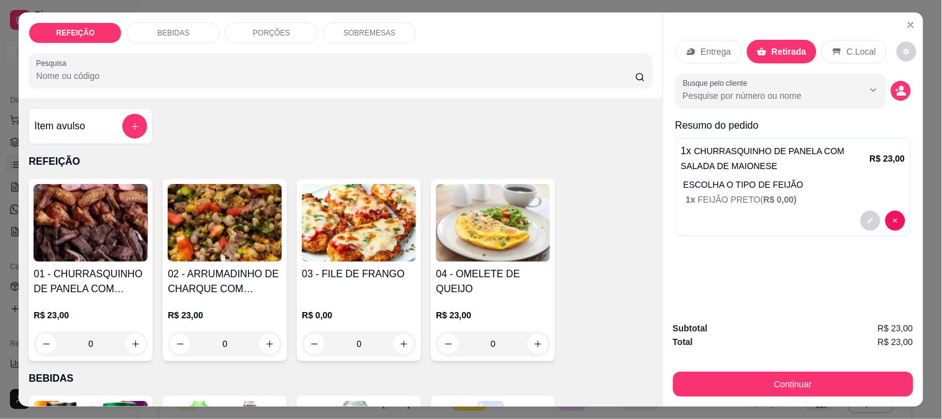
click at [765, 382] on button "Continuar" at bounding box center [793, 383] width 240 height 25
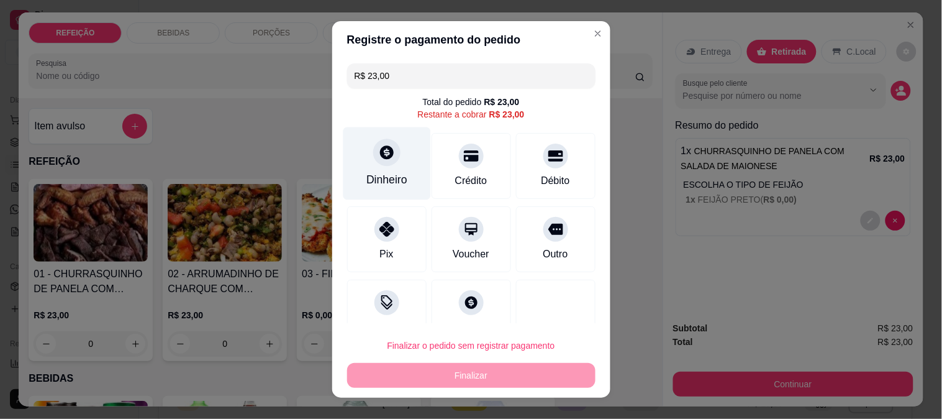
click at [376, 162] on div at bounding box center [386, 151] width 27 height 27
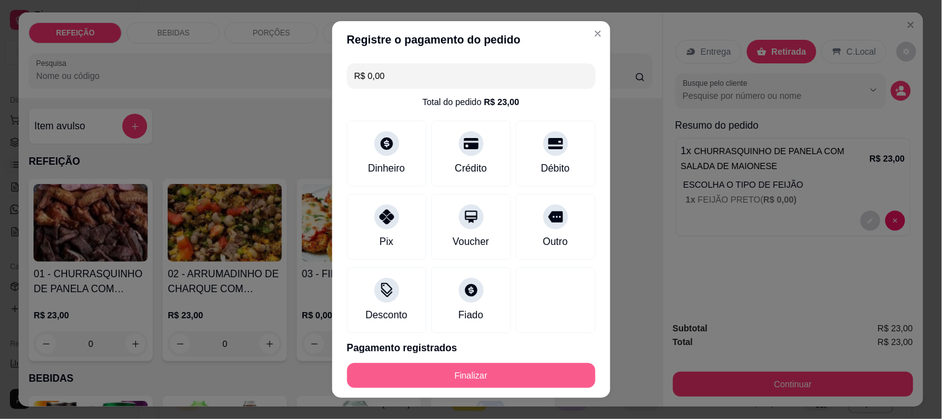
click at [512, 364] on button "Finalizar" at bounding box center [471, 375] width 248 height 25
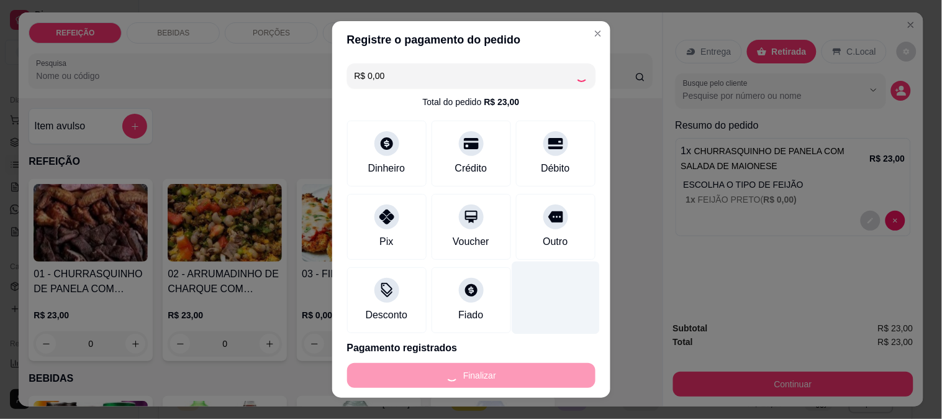
type input "-R$ 23,00"
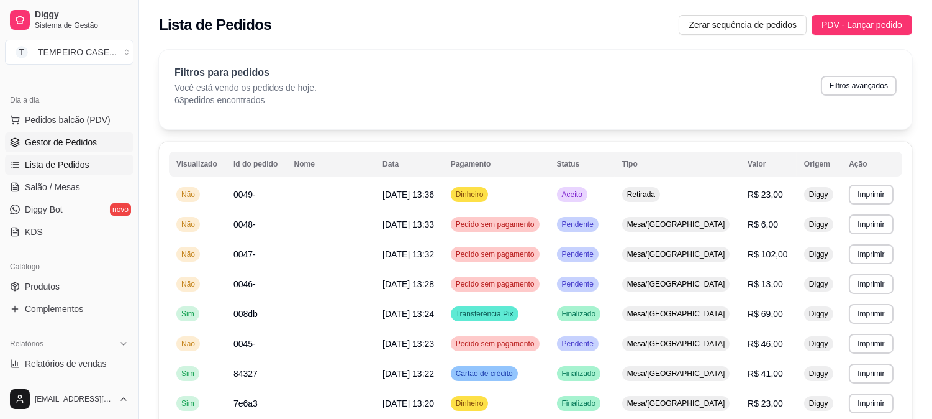
click at [67, 140] on span "Gestor de Pedidos" at bounding box center [61, 142] width 72 height 12
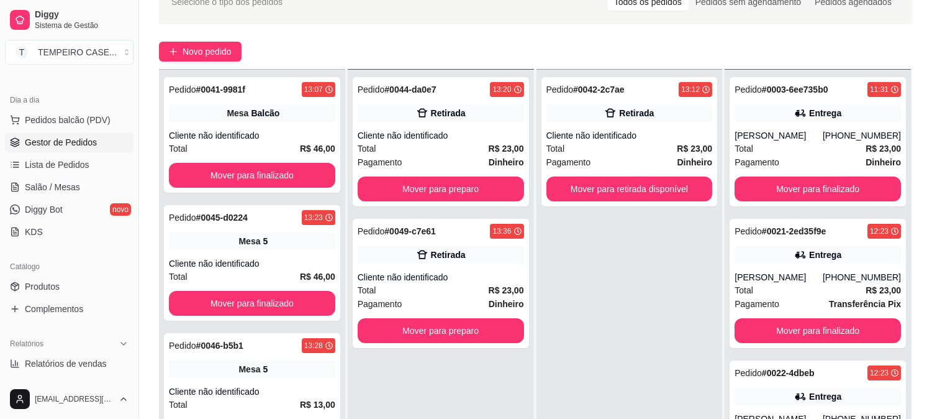
scroll to position [189, 0]
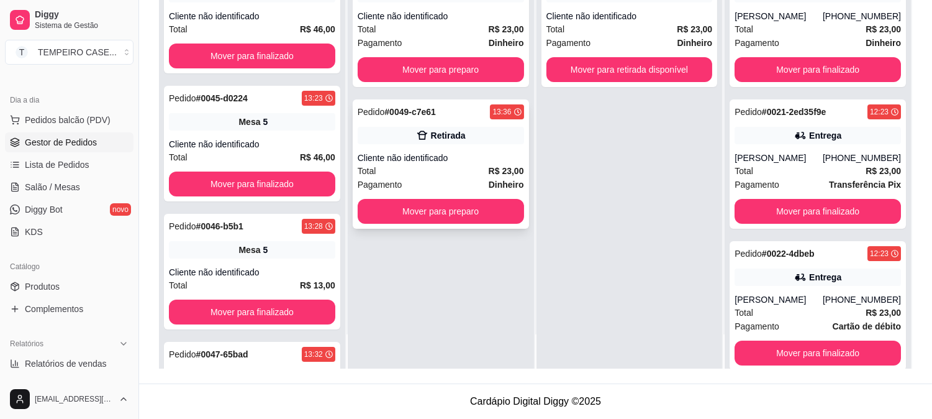
click at [435, 117] on div "Pedido # 0049-c7e61 13:36" at bounding box center [441, 111] width 166 height 15
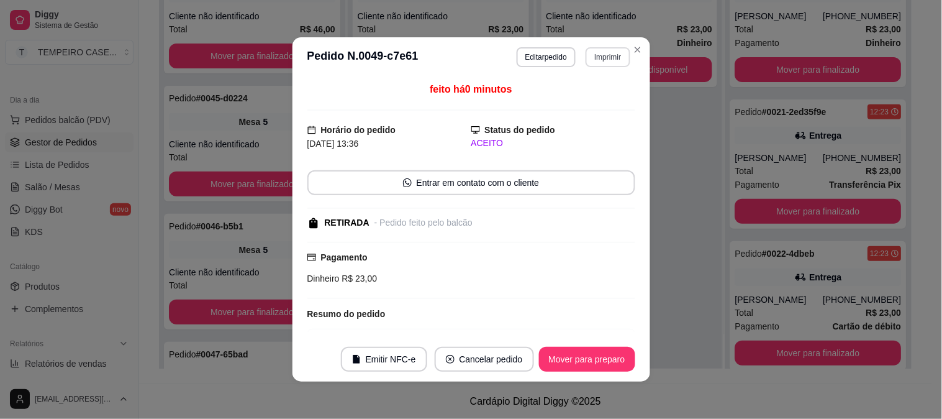
click at [601, 54] on button "Imprimir" at bounding box center [608, 57] width 44 height 20
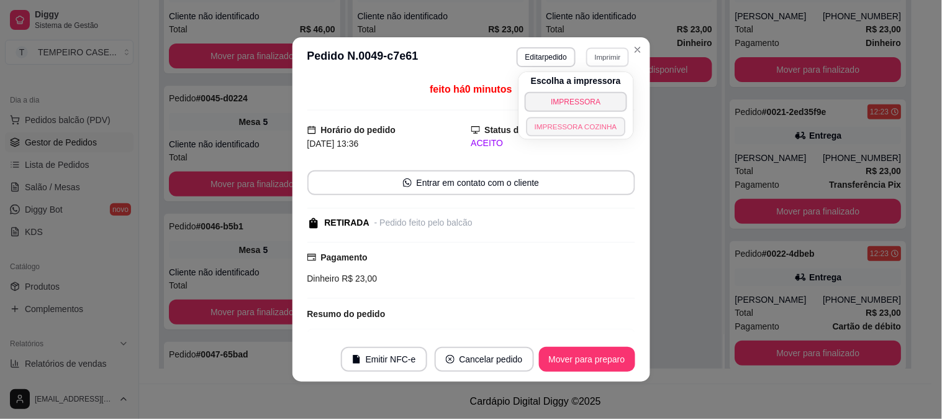
click at [554, 127] on button "IMPRESSORA COZINHA" at bounding box center [576, 126] width 99 height 19
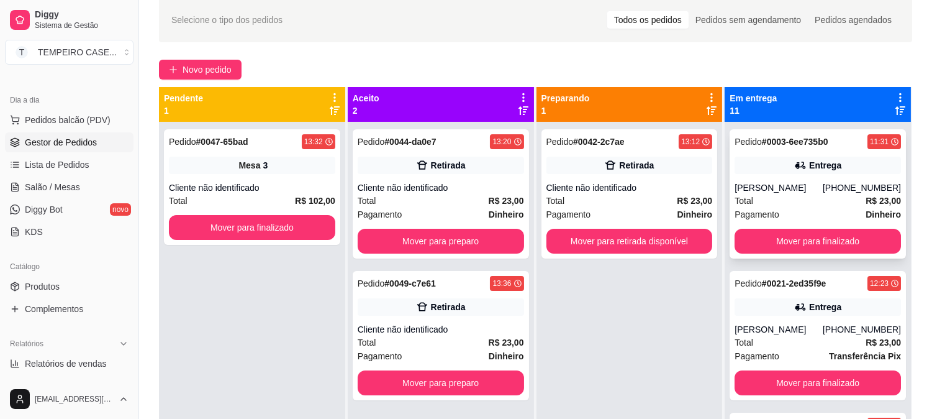
scroll to position [52, 0]
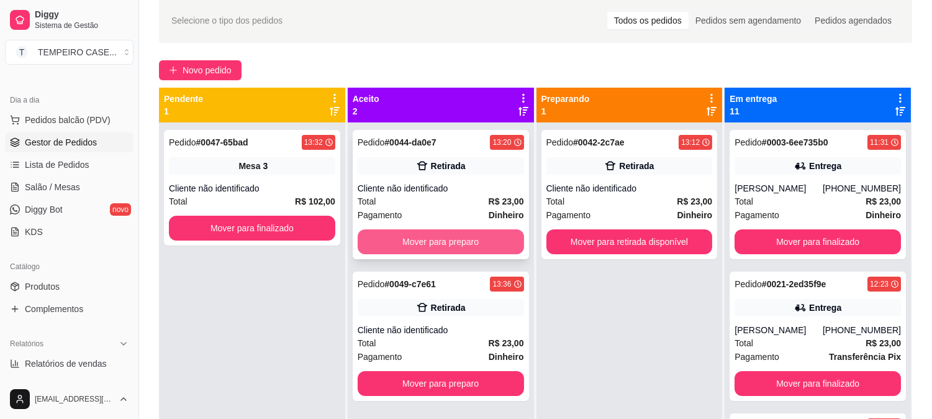
click at [443, 242] on button "Mover para preparo" at bounding box center [441, 241] width 166 height 25
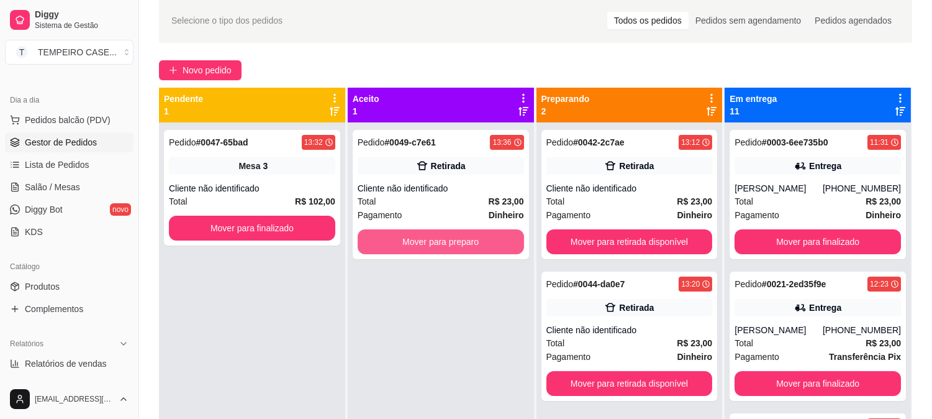
click at [456, 240] on button "Mover para preparo" at bounding box center [441, 241] width 166 height 25
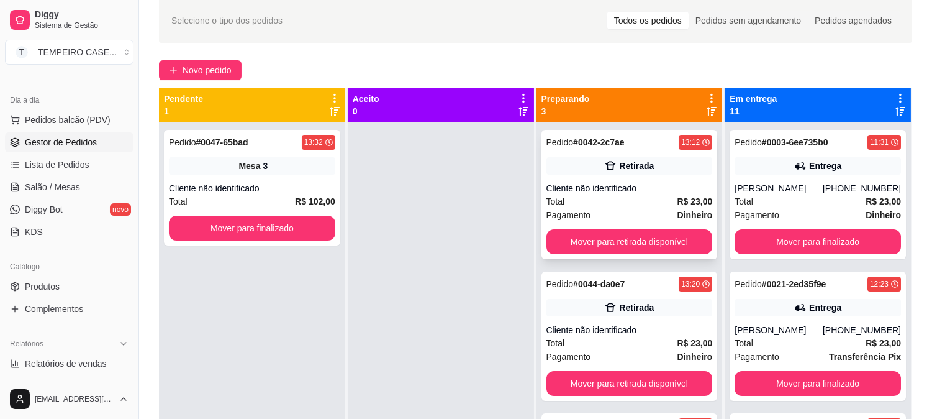
click at [573, 227] on div "Pedido # 0042-2c7ae 13:12 Retirada Cliente não identificado Total R$ 23,00 Paga…" at bounding box center [630, 194] width 176 height 129
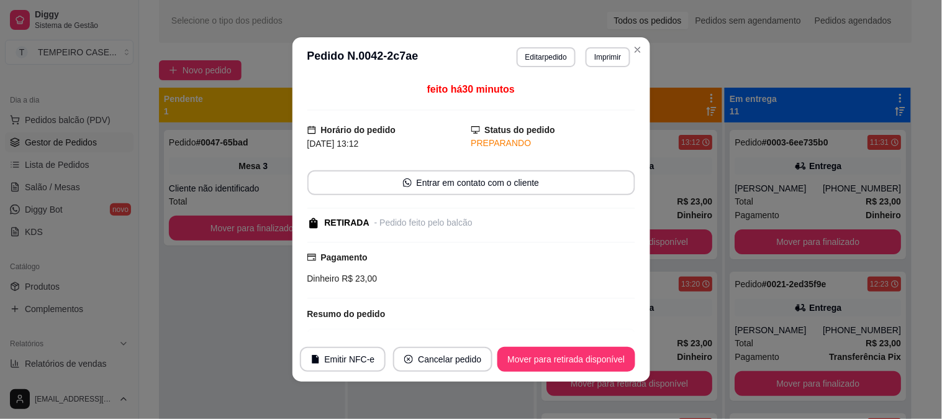
click at [587, 218] on div "RETIRADA - Pedido feito pelo balcão" at bounding box center [469, 222] width 325 height 13
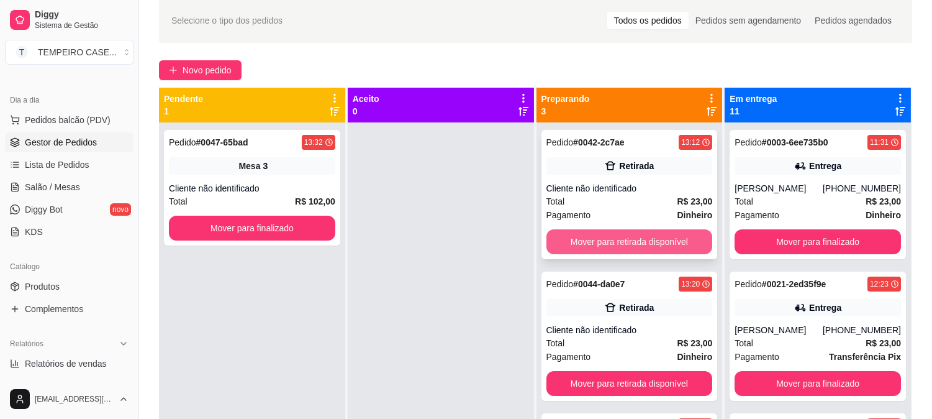
click at [684, 243] on button "Mover para retirada disponível" at bounding box center [630, 241] width 166 height 25
click at [668, 240] on button "Mover para retirada disponível" at bounding box center [629, 242] width 161 height 24
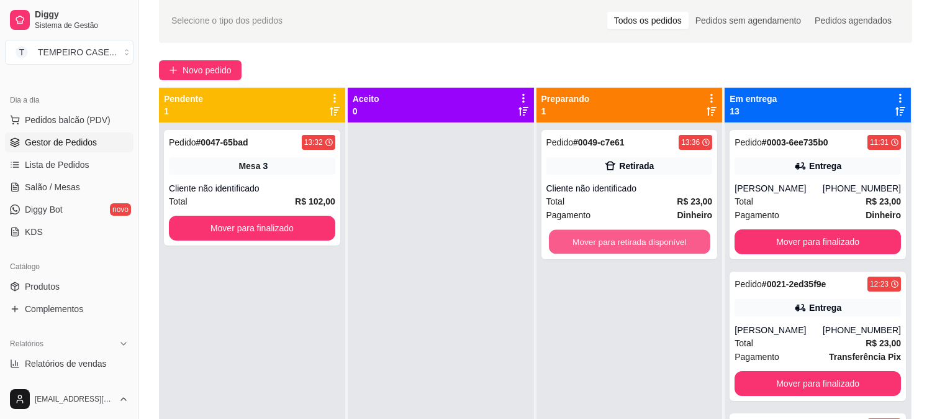
click at [669, 240] on button "Mover para retirada disponível" at bounding box center [629, 242] width 161 height 24
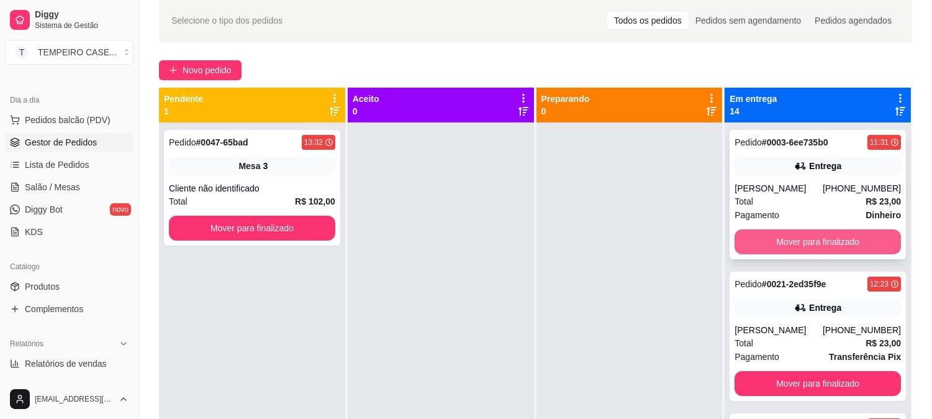
click at [792, 232] on button "Mover para finalizado" at bounding box center [818, 241] width 166 height 25
click at [793, 238] on button "Mover para finalizado" at bounding box center [818, 241] width 166 height 25
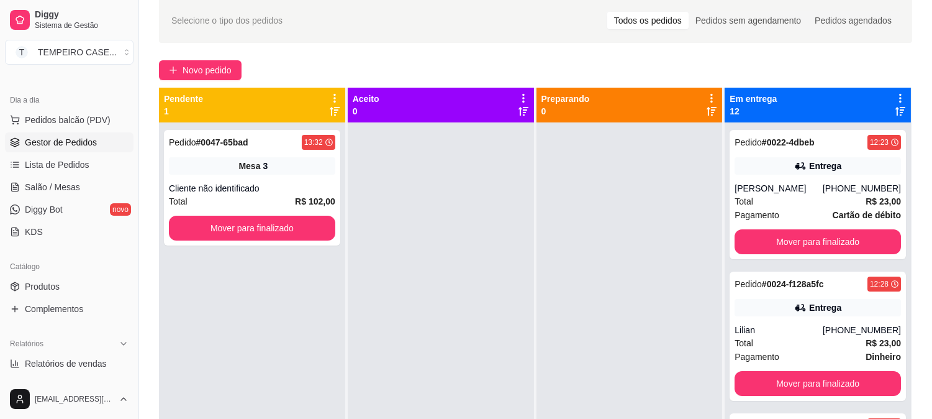
click at [793, 240] on button "Mover para finalizado" at bounding box center [818, 241] width 166 height 25
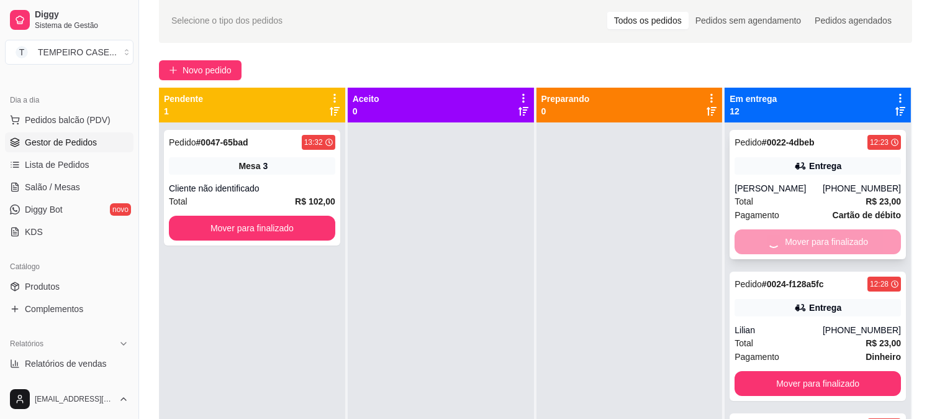
click at [794, 371] on button "Mover para finalizado" at bounding box center [818, 383] width 166 height 25
click at [794, 244] on div "Mover para finalizado" at bounding box center [818, 241] width 166 height 25
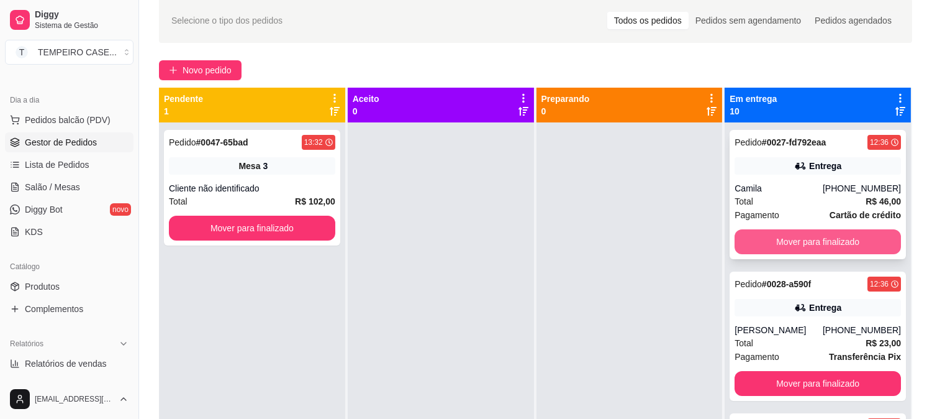
click at [790, 245] on button "Mover para finalizado" at bounding box center [818, 241] width 166 height 25
click at [790, 245] on button "Mover para finalizado" at bounding box center [817, 242] width 161 height 24
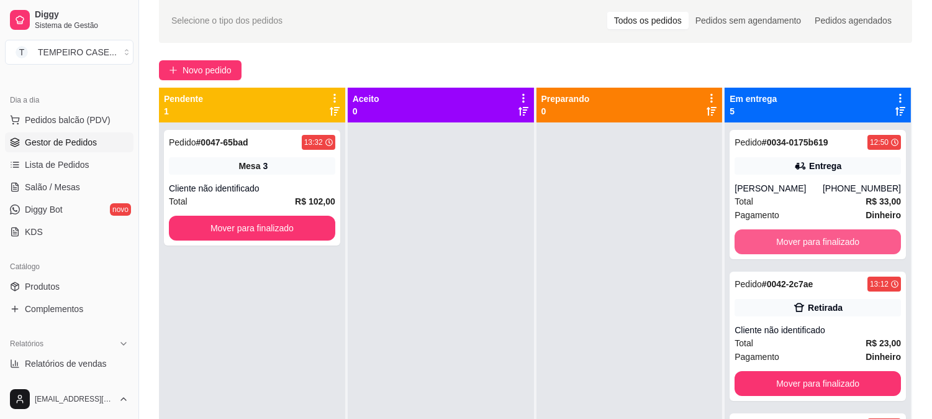
click at [790, 245] on button "Mover para finalizado" at bounding box center [818, 241] width 166 height 25
click at [790, 245] on button "Mover para finalizado" at bounding box center [817, 242] width 161 height 24
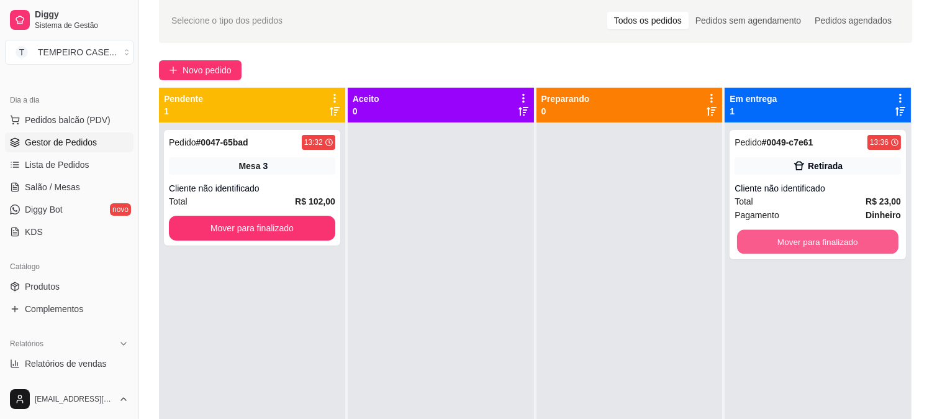
click at [790, 245] on button "Mover para finalizado" at bounding box center [817, 242] width 161 height 24
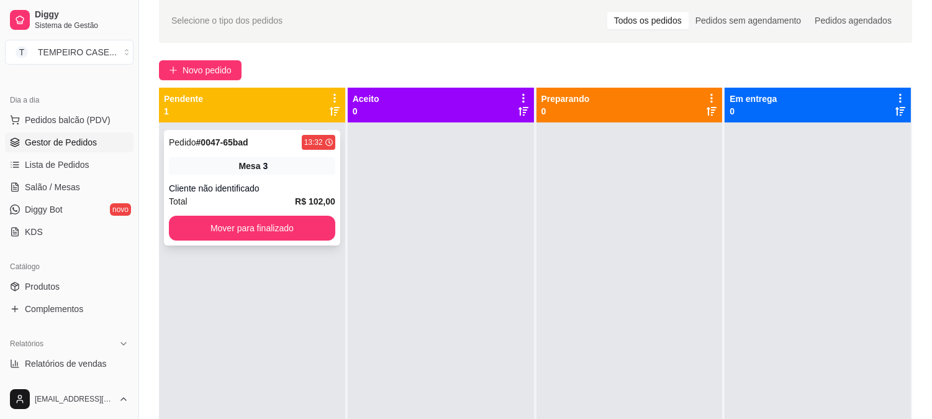
click at [284, 172] on div "Mesa 3" at bounding box center [252, 165] width 166 height 17
click at [293, 174] on div "Mesa 3" at bounding box center [252, 165] width 166 height 17
click at [82, 183] on link "Salão / Mesas" at bounding box center [69, 187] width 129 height 20
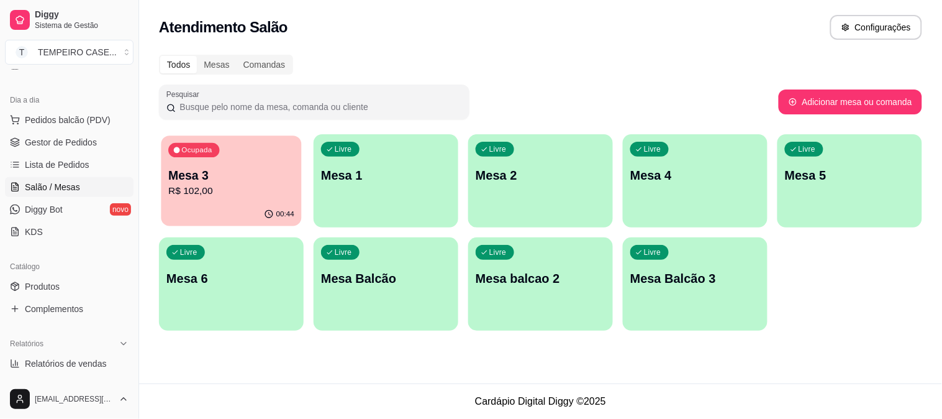
click at [255, 176] on p "Mesa 3" at bounding box center [231, 175] width 126 height 17
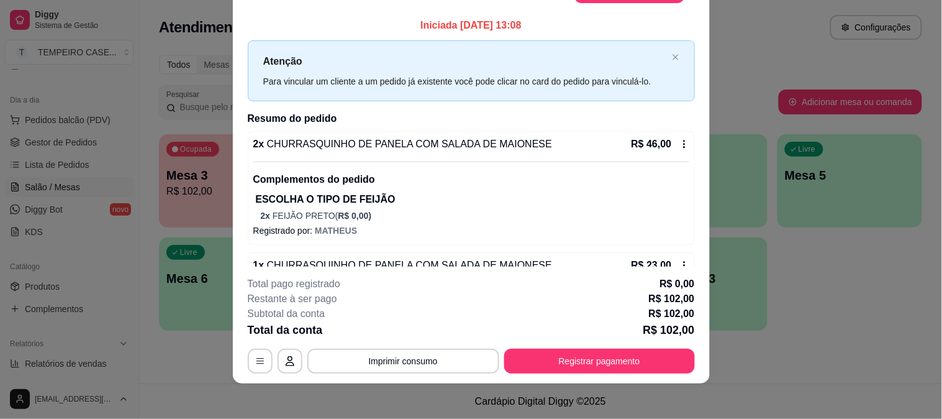
scroll to position [38, 0]
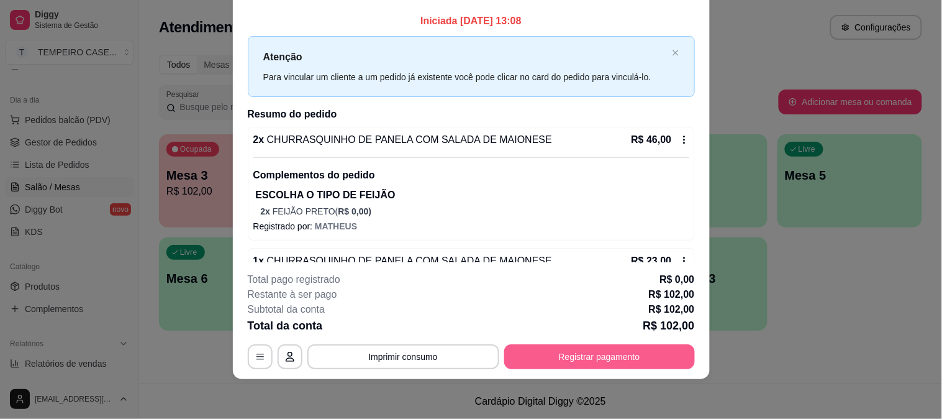
click at [560, 355] on button "Registrar pagamento" at bounding box center [599, 356] width 191 height 25
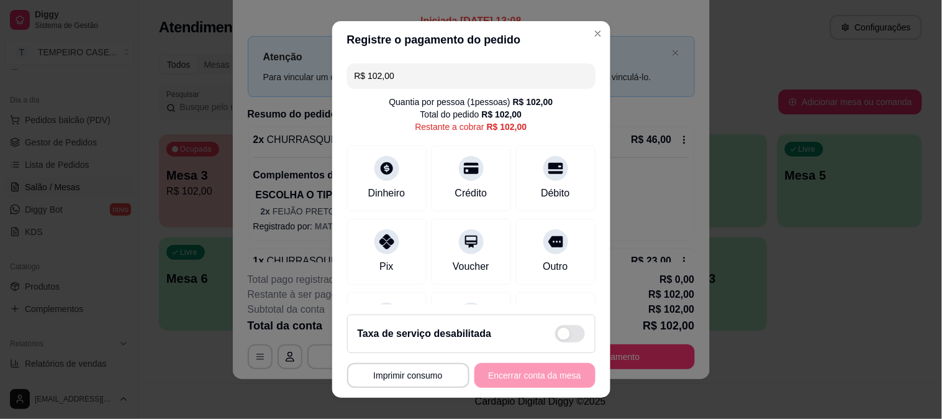
drag, startPoint x: 412, startPoint y: 72, endPoint x: 12, endPoint y: 35, distance: 401.0
click at [12, 35] on div "**********" at bounding box center [471, 209] width 942 height 419
click at [467, 166] on div at bounding box center [471, 164] width 27 height 27
type input "R$ 23,00"
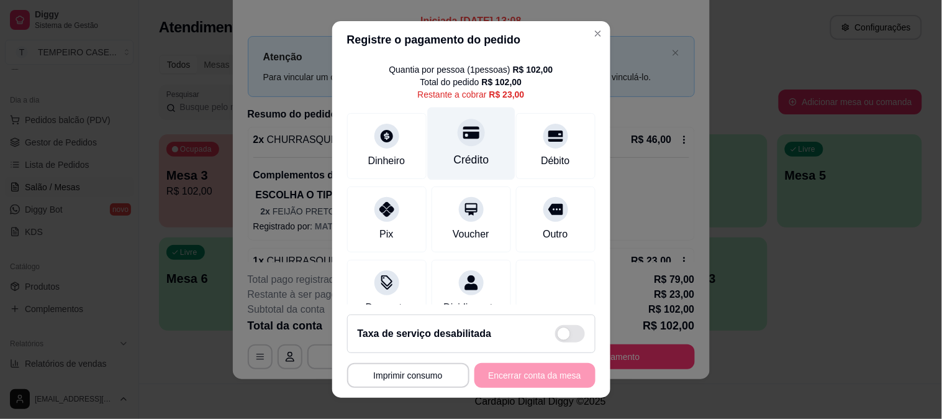
scroll to position [0, 0]
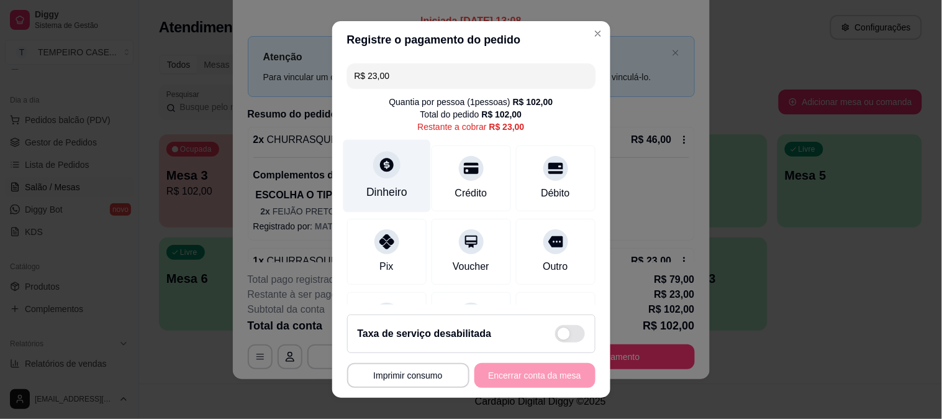
click at [352, 165] on div "Dinheiro" at bounding box center [387, 175] width 88 height 73
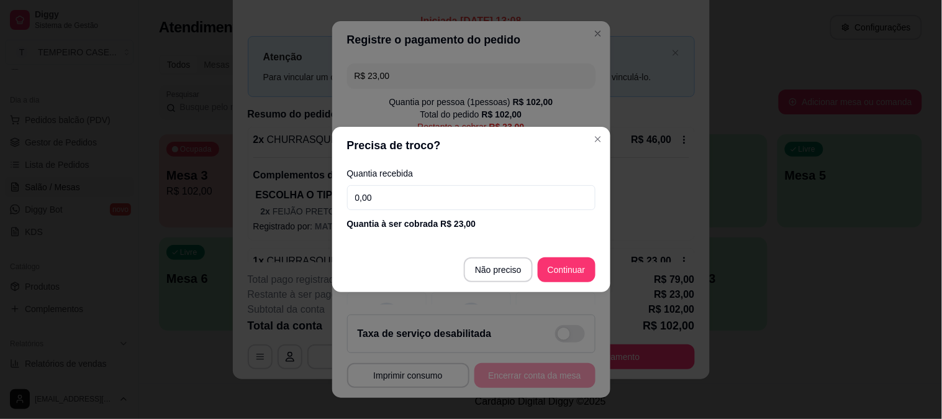
drag, startPoint x: 420, startPoint y: 191, endPoint x: 87, endPoint y: 174, distance: 333.3
click at [87, 174] on div "Precisa de troco? Quantia recebida 0,00 Quantia à ser cobrada R$ 23,00 Não prec…" at bounding box center [471, 209] width 942 height 419
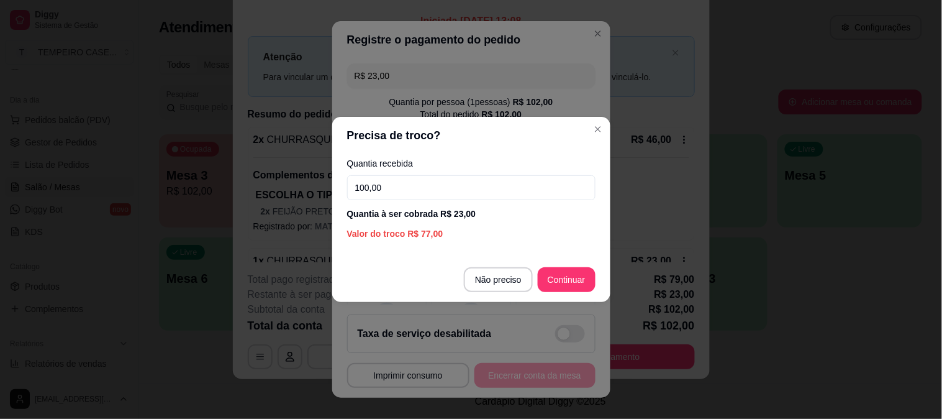
type input "100,00"
click at [595, 275] on footer "Não preciso Continuar" at bounding box center [471, 279] width 278 height 45
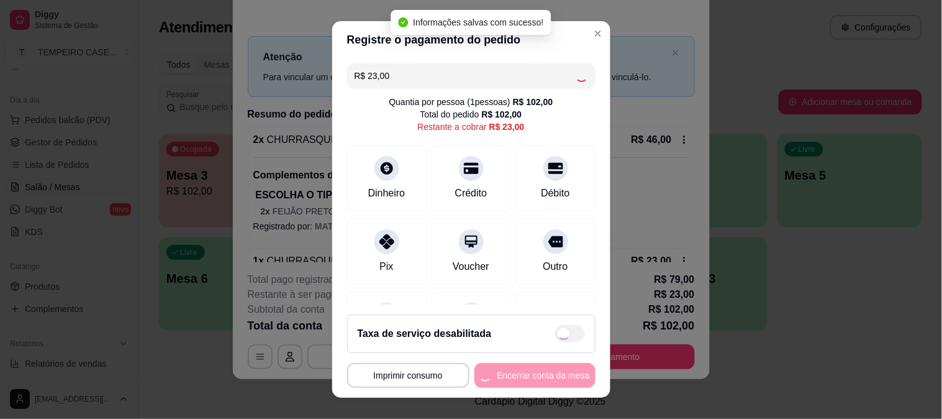
type input "R$ 0,00"
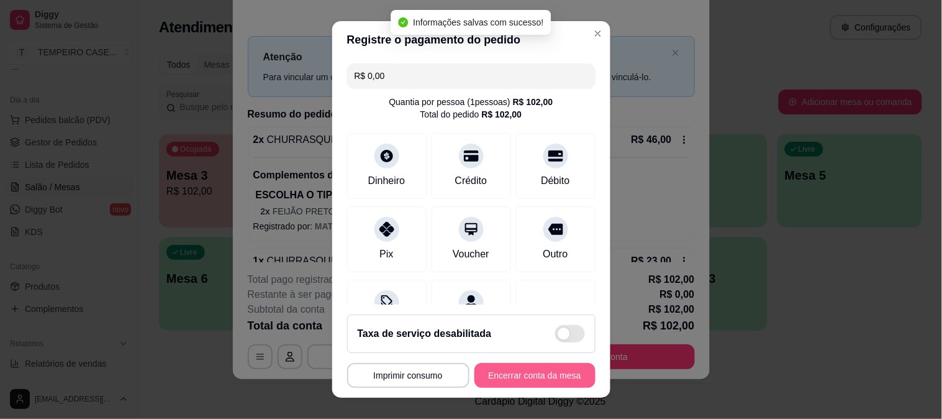
click at [548, 380] on button "Encerrar conta da mesa" at bounding box center [534, 375] width 121 height 25
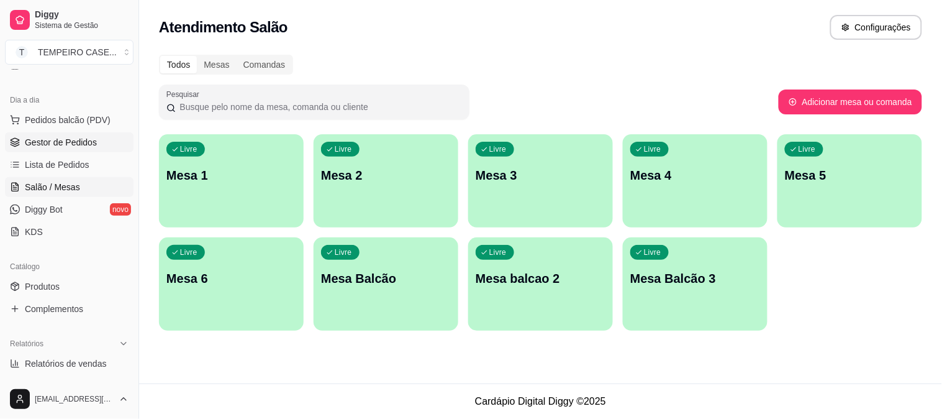
click at [62, 140] on span "Gestor de Pedidos" at bounding box center [61, 142] width 72 height 12
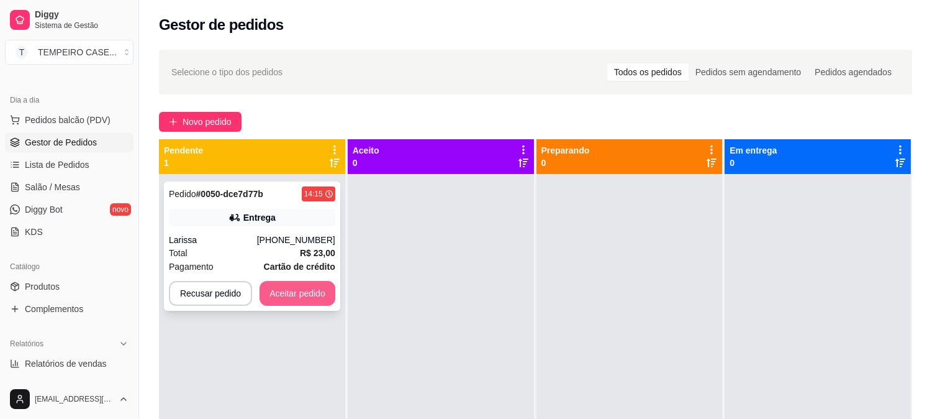
click at [317, 293] on button "Aceitar pedido" at bounding box center [298, 293] width 76 height 25
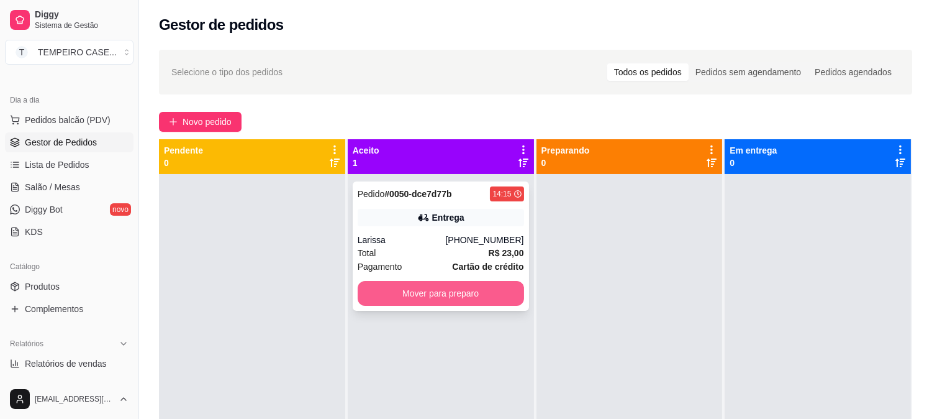
click at [402, 294] on button "Mover para preparo" at bounding box center [441, 293] width 166 height 25
click at [455, 289] on button "Mover para preparo" at bounding box center [441, 293] width 166 height 25
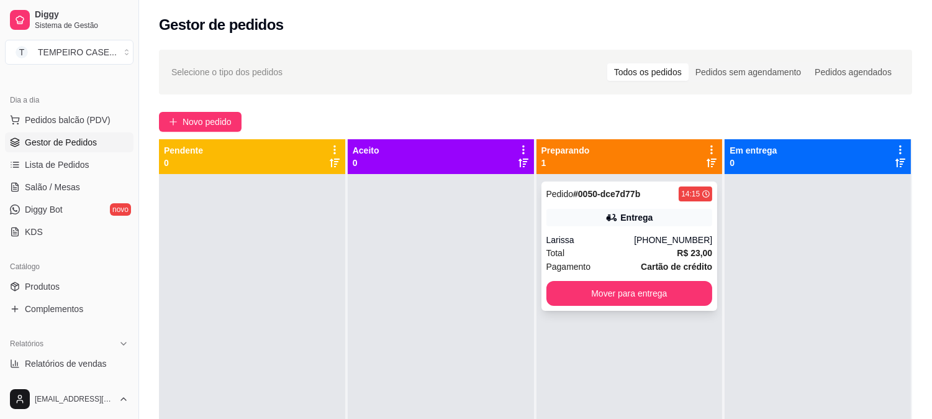
drag, startPoint x: 554, startPoint y: 265, endPoint x: 574, endPoint y: 275, distance: 21.9
click at [574, 275] on div "Pedido # 0050-dce7d77b 14:15 Entrega Larissa [PHONE_NUMBER] Total R$ 23,00 Paga…" at bounding box center [630, 245] width 176 height 129
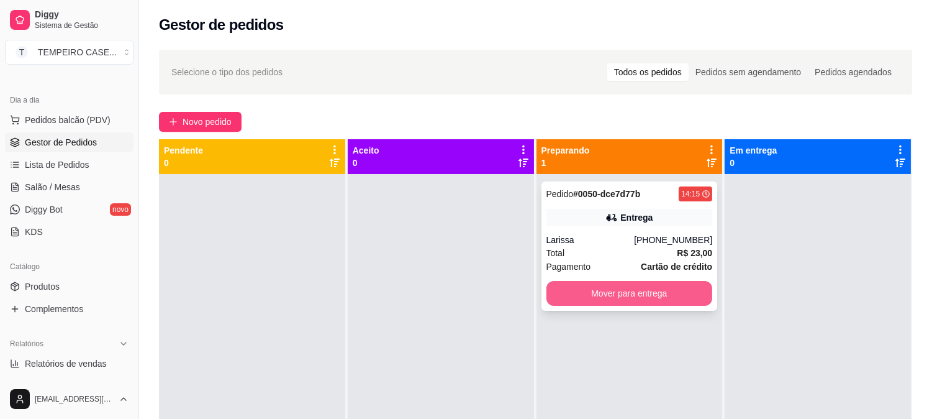
click at [653, 291] on button "Mover para entrega" at bounding box center [630, 293] width 166 height 25
click at [611, 289] on button "Mover para entrega" at bounding box center [629, 293] width 161 height 24
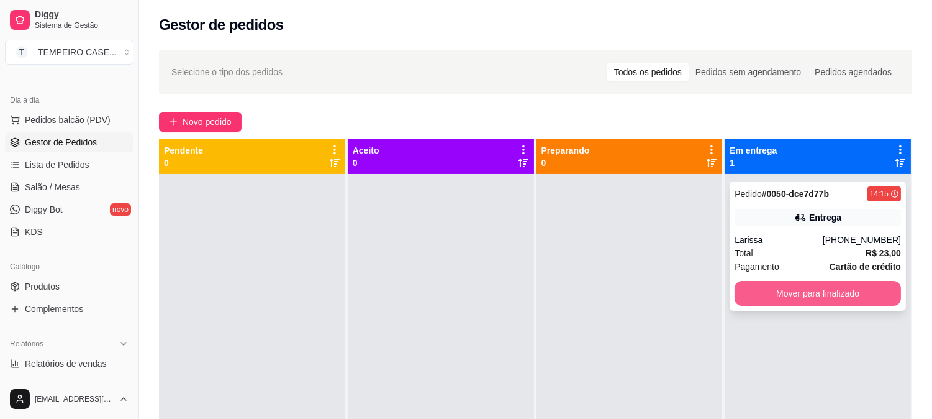
click at [755, 288] on button "Mover para finalizado" at bounding box center [818, 293] width 166 height 25
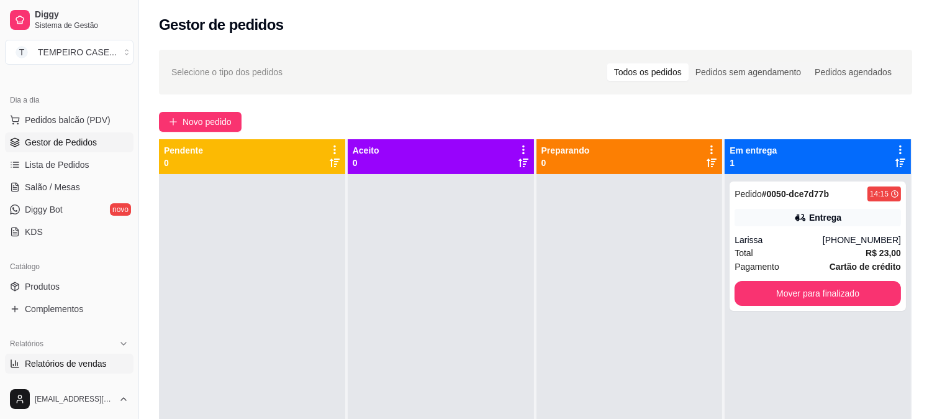
click at [57, 354] on link "Relatórios de vendas" at bounding box center [69, 363] width 129 height 20
select select "ALL"
select select "0"
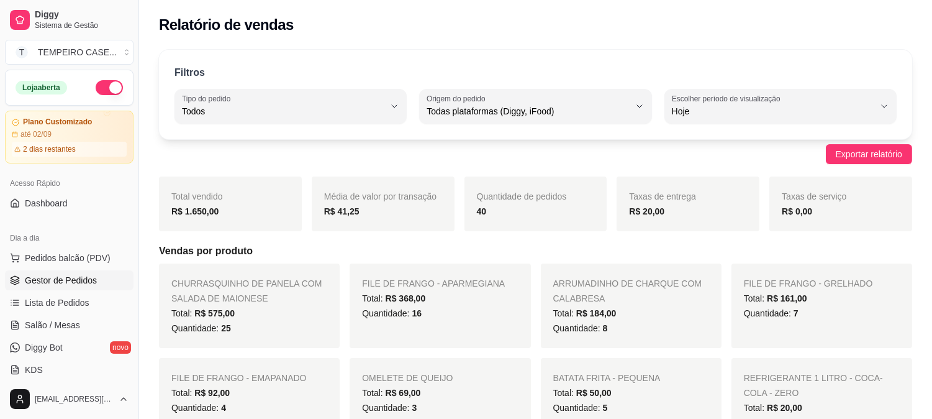
click at [83, 270] on link "Gestor de Pedidos" at bounding box center [69, 280] width 129 height 20
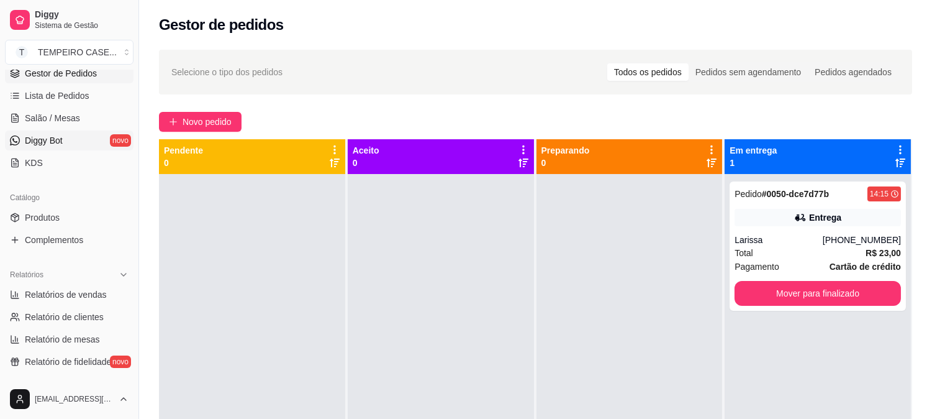
scroll to position [138, 0]
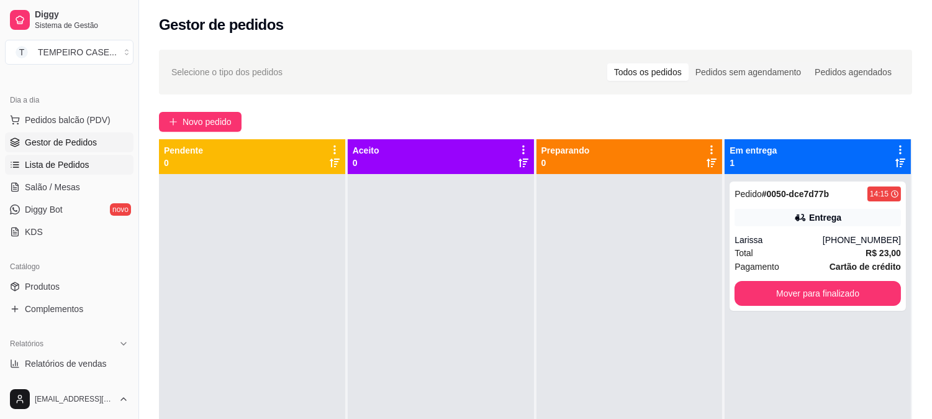
click at [65, 166] on span "Lista de Pedidos" at bounding box center [57, 164] width 65 height 12
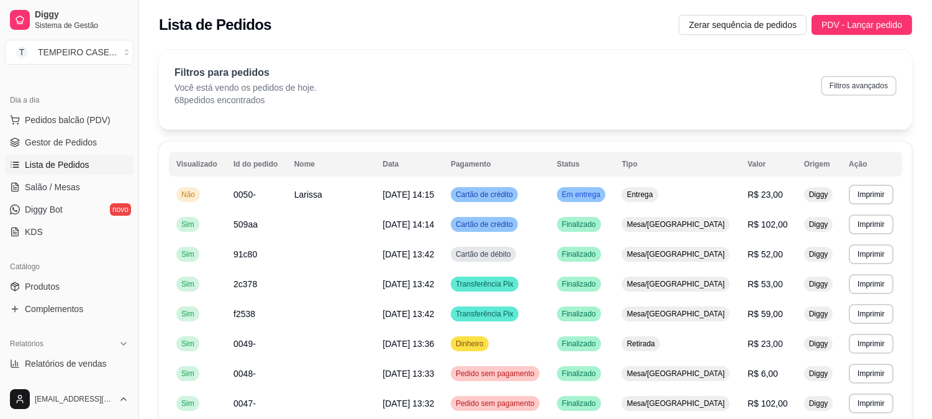
click at [829, 87] on button "Filtros avançados" at bounding box center [859, 86] width 76 height 20
select select "0"
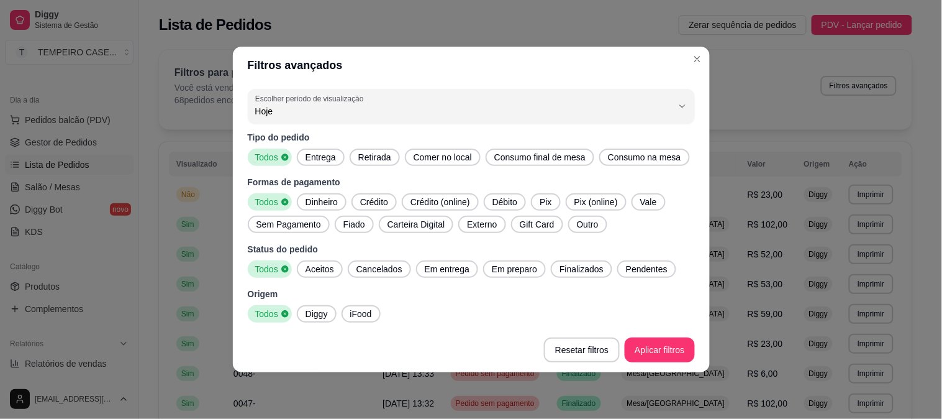
click at [322, 163] on span "Entrega" at bounding box center [321, 157] width 40 height 12
click at [344, 158] on div "Todos Entrega Retirada Comer no local Consumo final de mesa Consumo na mesa" at bounding box center [471, 156] width 447 height 17
click at [361, 158] on span "Retirada" at bounding box center [374, 157] width 43 height 12
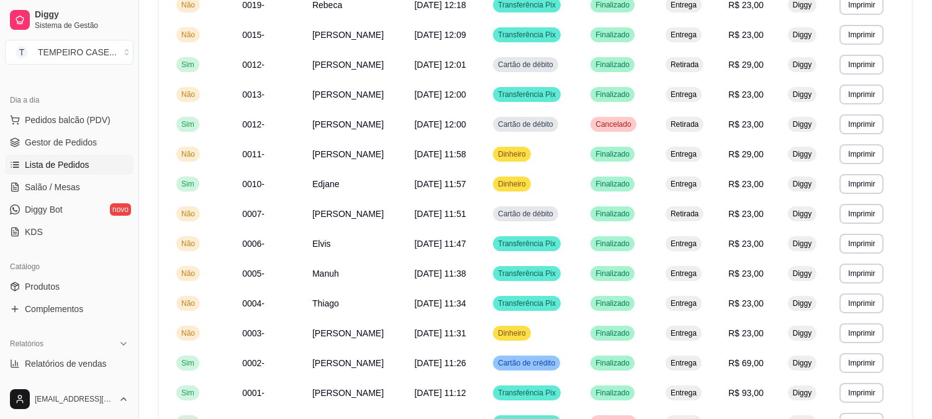
scroll to position [744, 0]
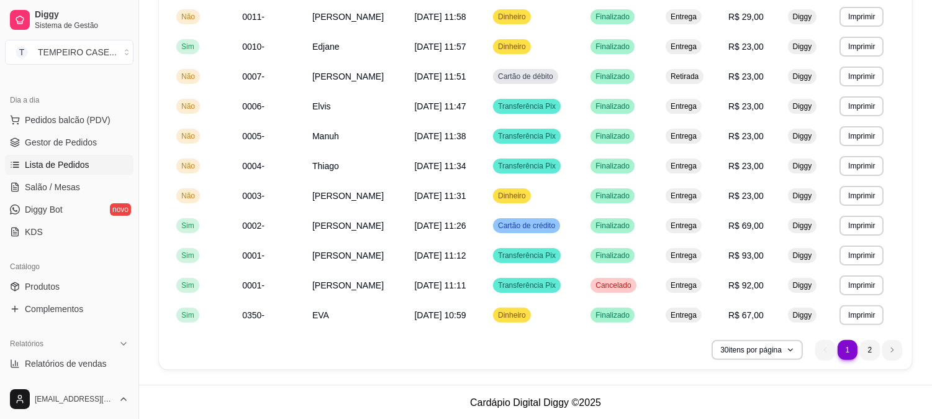
click at [781, 352] on button "30 itens por página" at bounding box center [757, 350] width 91 height 20
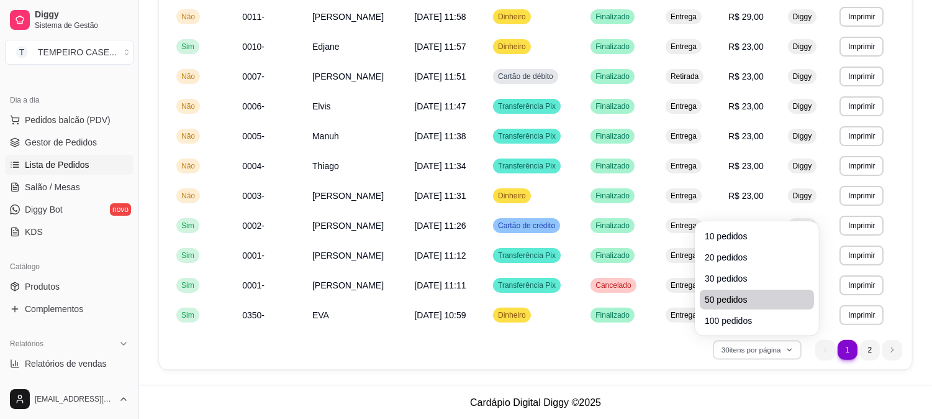
click at [734, 293] on span "50 pedidos" at bounding box center [757, 299] width 104 height 12
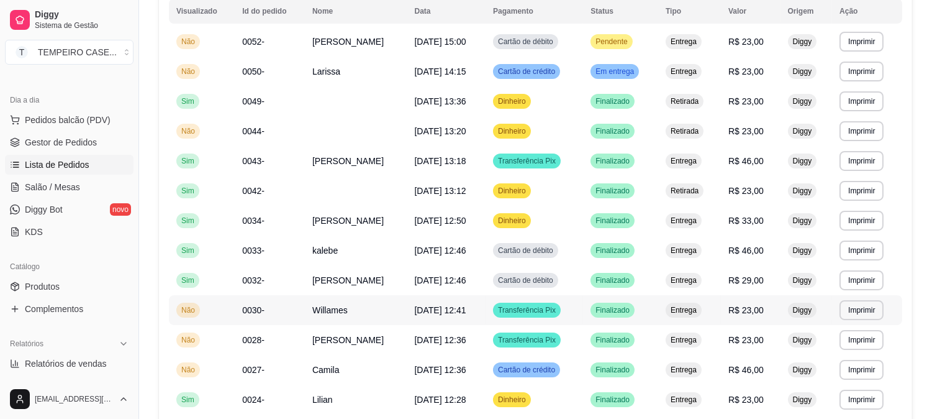
scroll to position [84, 0]
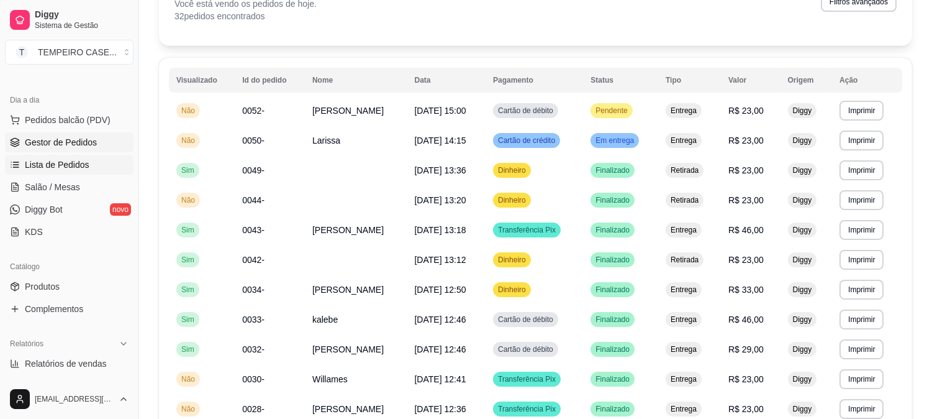
click at [82, 146] on span "Gestor de Pedidos" at bounding box center [61, 142] width 72 height 12
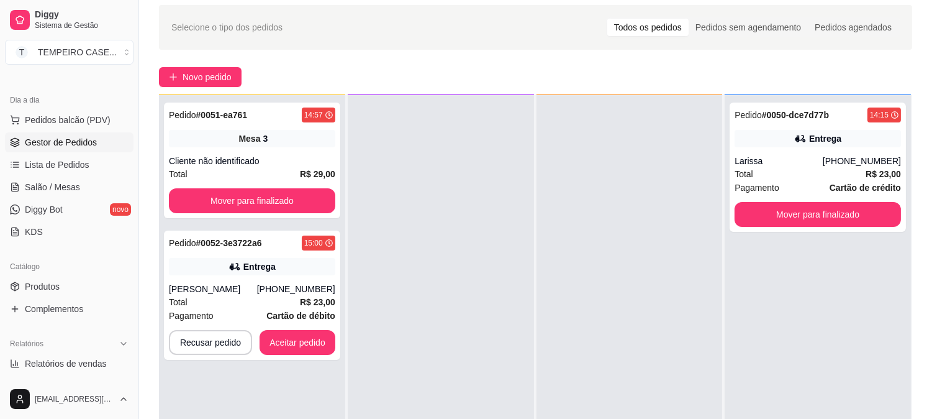
scroll to position [69, 0]
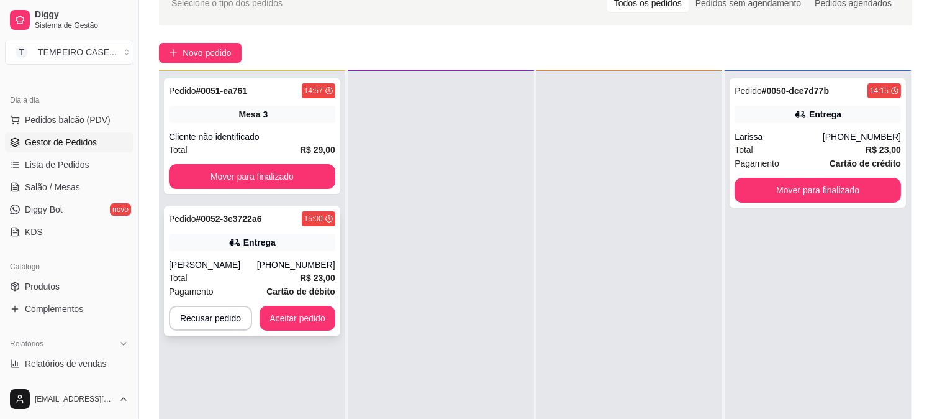
click at [305, 321] on button "Aceitar pedido" at bounding box center [298, 318] width 76 height 25
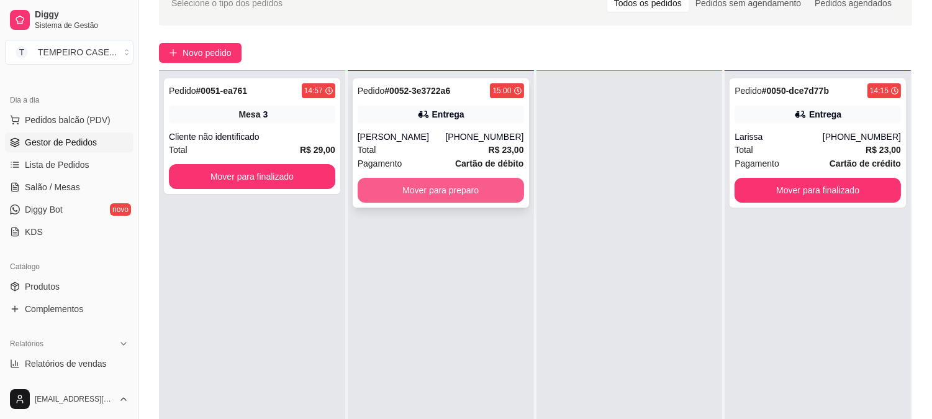
click at [476, 184] on button "Mover para preparo" at bounding box center [441, 190] width 166 height 25
click at [495, 193] on button "Mover para preparo" at bounding box center [441, 190] width 166 height 25
click at [375, 182] on button "Mover para preparo" at bounding box center [441, 190] width 166 height 25
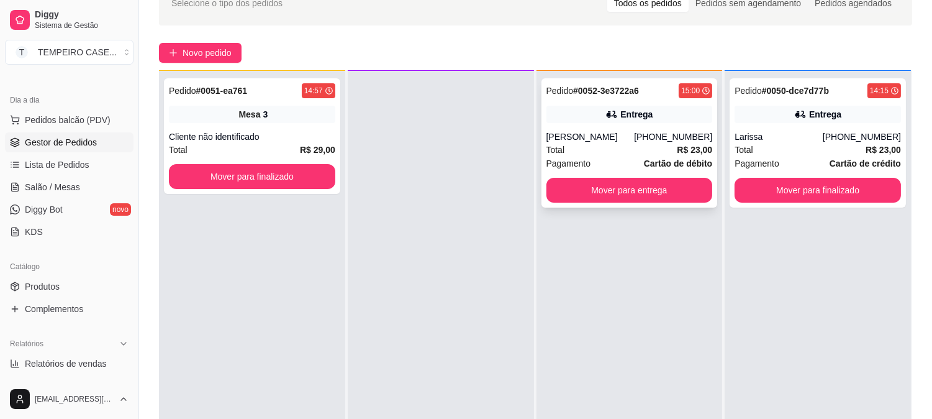
click at [632, 203] on div "Pedido # 0052-3e3722a6 15:00 Entrega Rodrigo [PHONE_NUMBER] Total R$ 23,00 Paga…" at bounding box center [630, 142] width 176 height 129
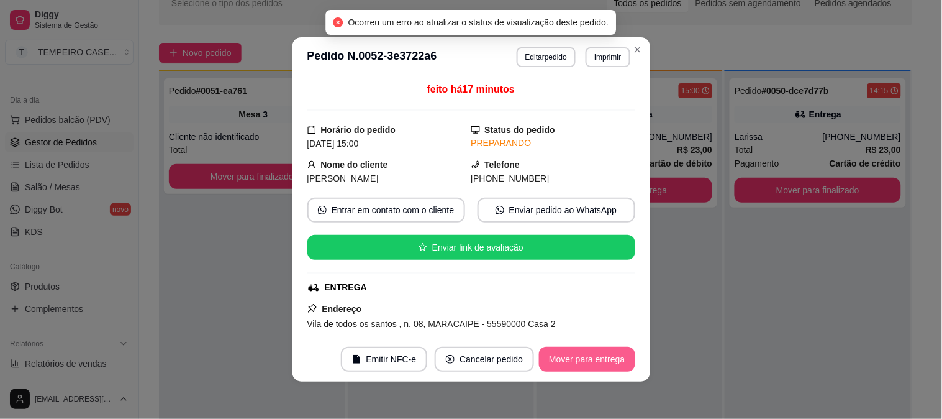
click at [562, 360] on button "Mover para entrega" at bounding box center [587, 359] width 96 height 25
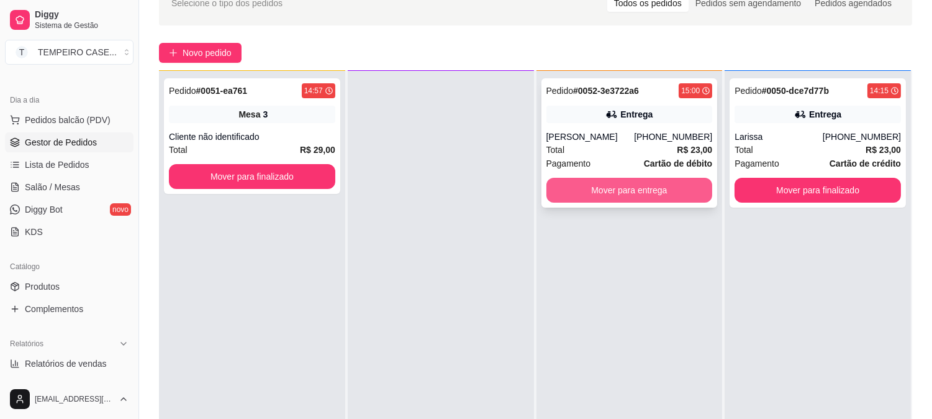
click at [643, 196] on button "Mover para entrega" at bounding box center [630, 190] width 166 height 25
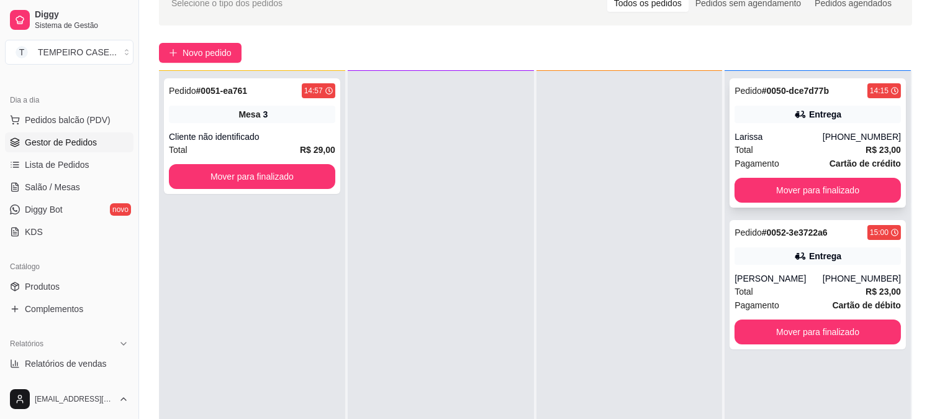
click at [768, 205] on div "Pedido # 0050-dce7d77b 14:15 Entrega Larissa [PHONE_NUMBER] Total R$ 23,00 Paga…" at bounding box center [818, 142] width 176 height 129
click at [791, 186] on button "Mover para finalizado" at bounding box center [818, 190] width 166 height 25
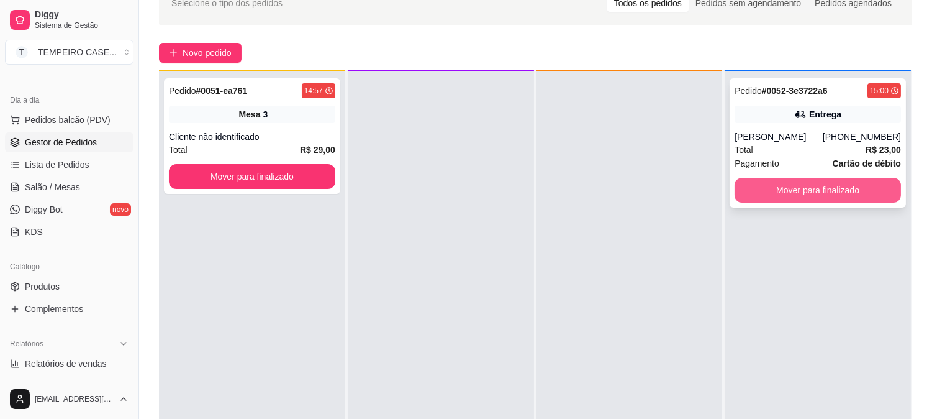
click at [812, 194] on button "Mover para finalizado" at bounding box center [818, 190] width 166 height 25
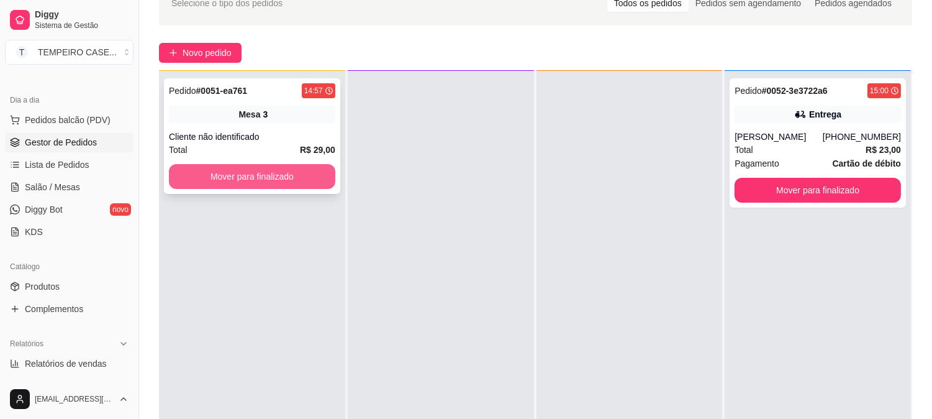
click at [301, 171] on button "Mover para finalizado" at bounding box center [252, 176] width 166 height 25
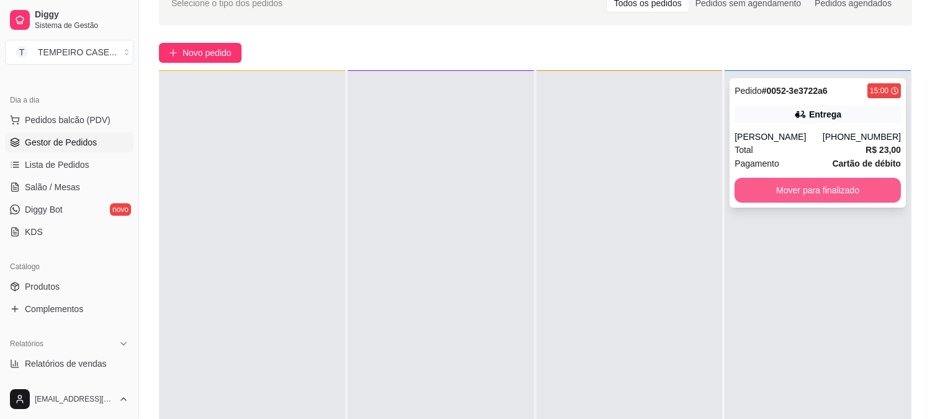
click at [804, 181] on button "Mover para finalizado" at bounding box center [818, 190] width 166 height 25
